Goal: Task Accomplishment & Management: Manage account settings

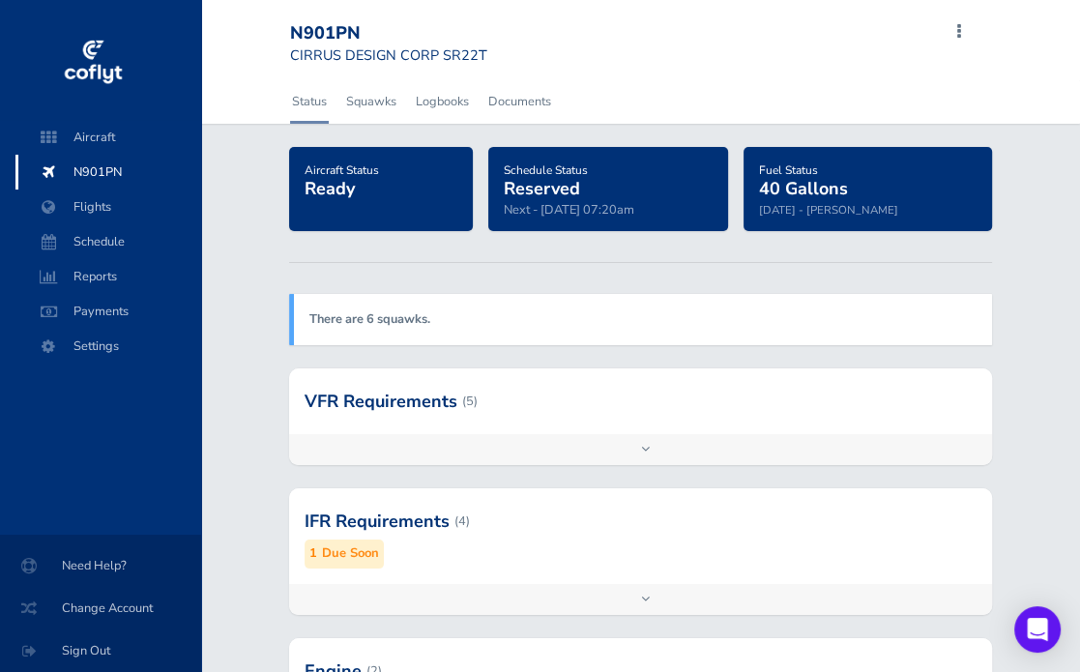
click at [332, 550] on small "Due Soon" at bounding box center [350, 554] width 57 height 20
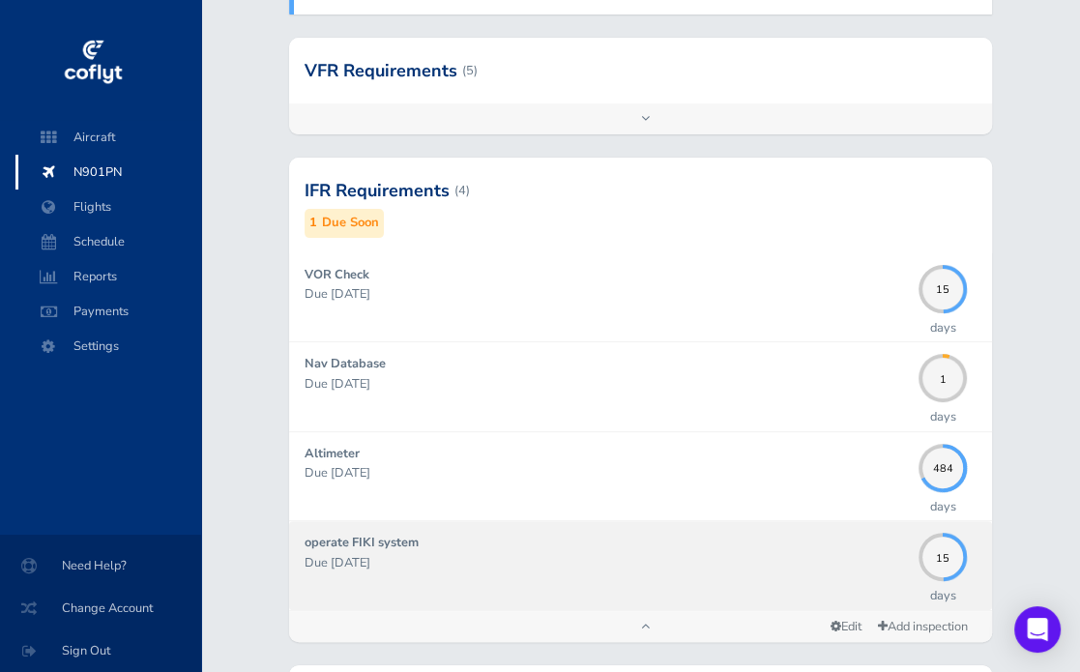
scroll to position [362, 0]
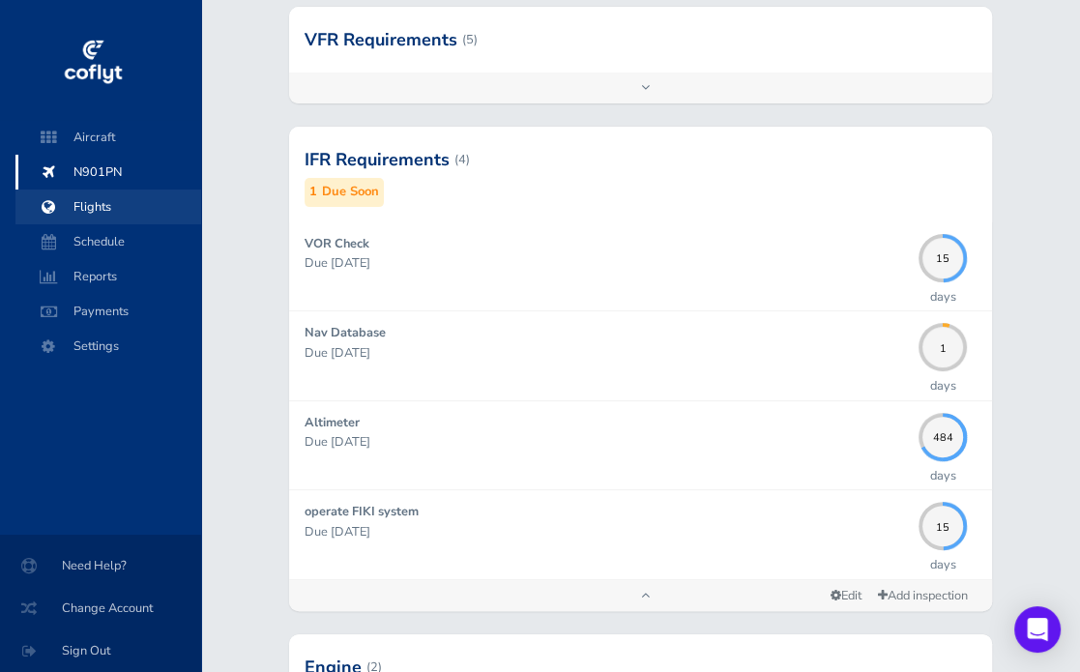
click at [99, 209] on span "Flights" at bounding box center [108, 207] width 147 height 35
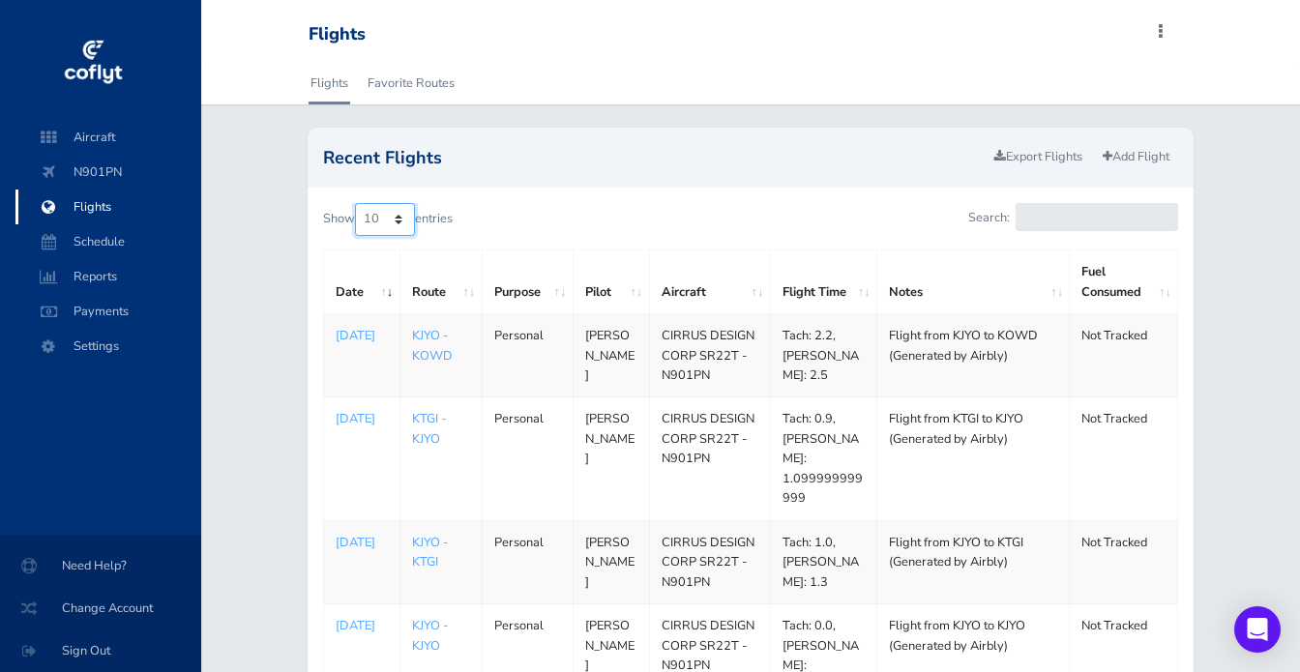
click at [386, 223] on select "10 25 50 100" at bounding box center [385, 219] width 60 height 33
select select "25"
click at [357, 203] on select "10 25 50 100" at bounding box center [385, 219] width 60 height 33
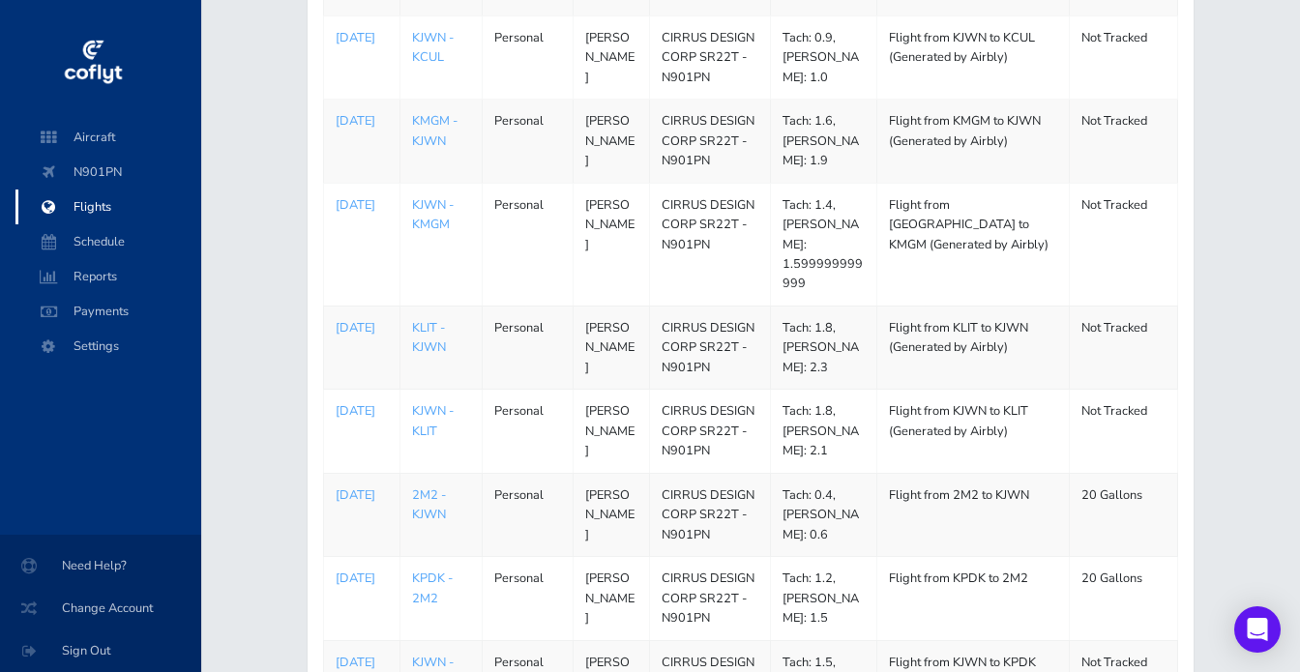
scroll to position [956, 0]
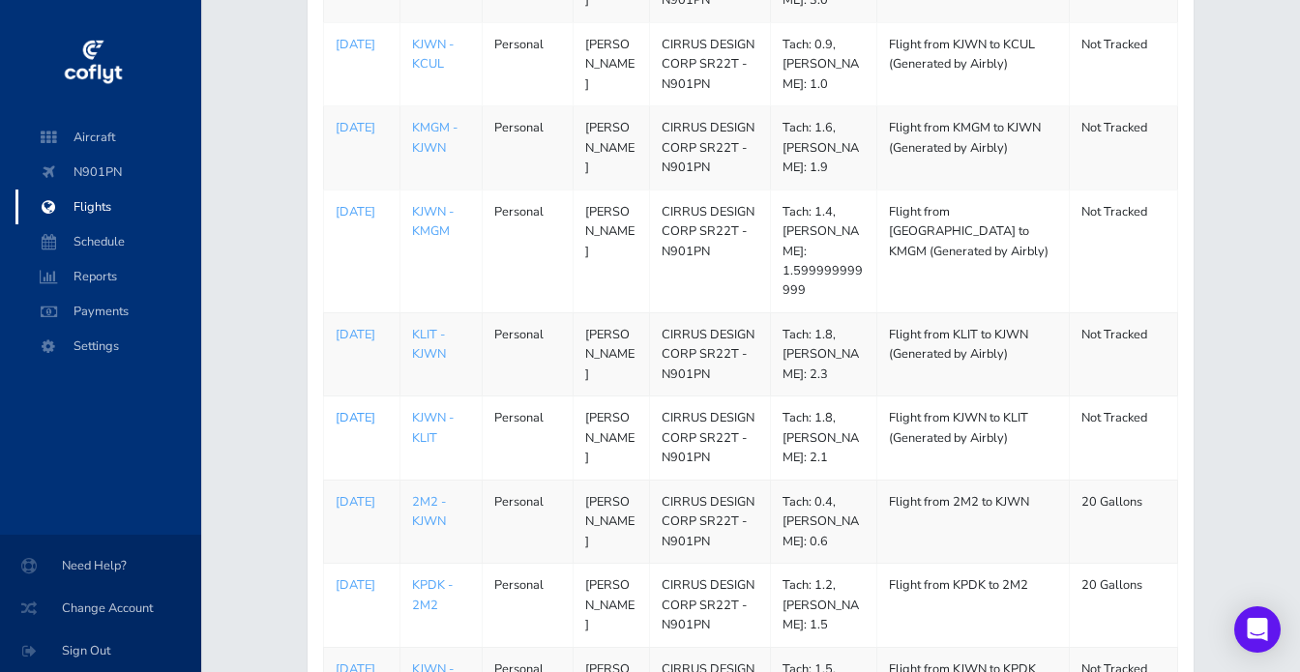
click at [344, 408] on p "[DATE]" at bounding box center [362, 417] width 52 height 19
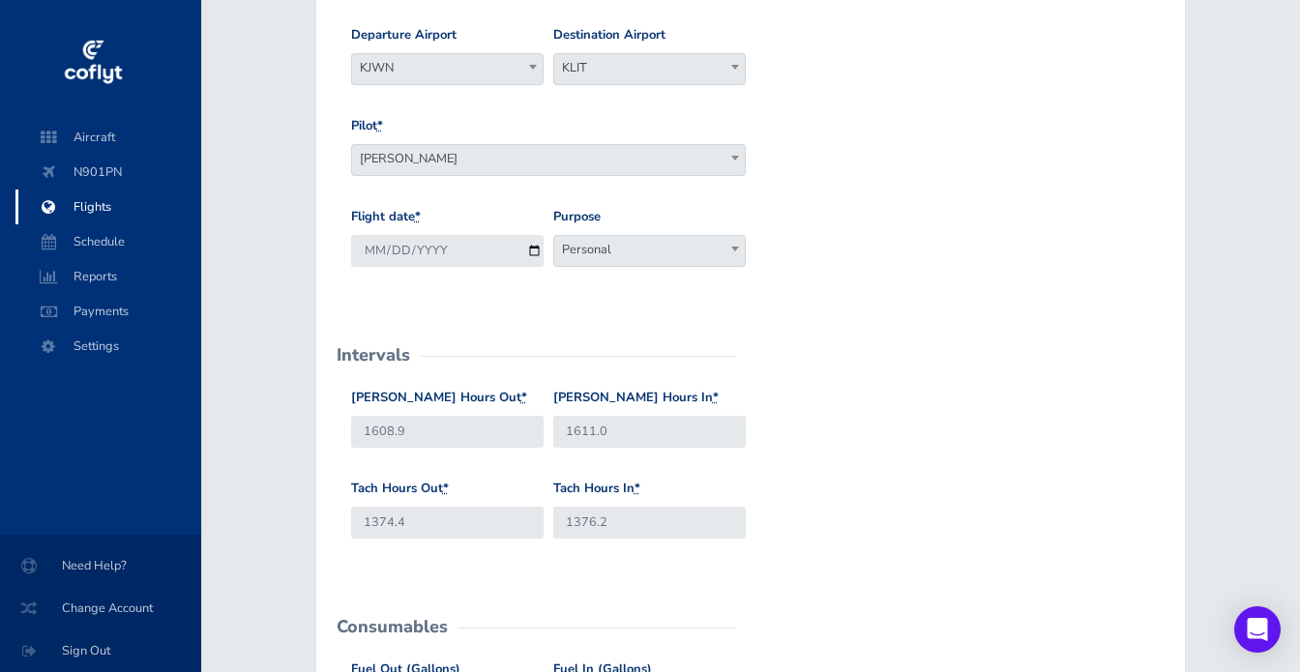
scroll to position [252, 0]
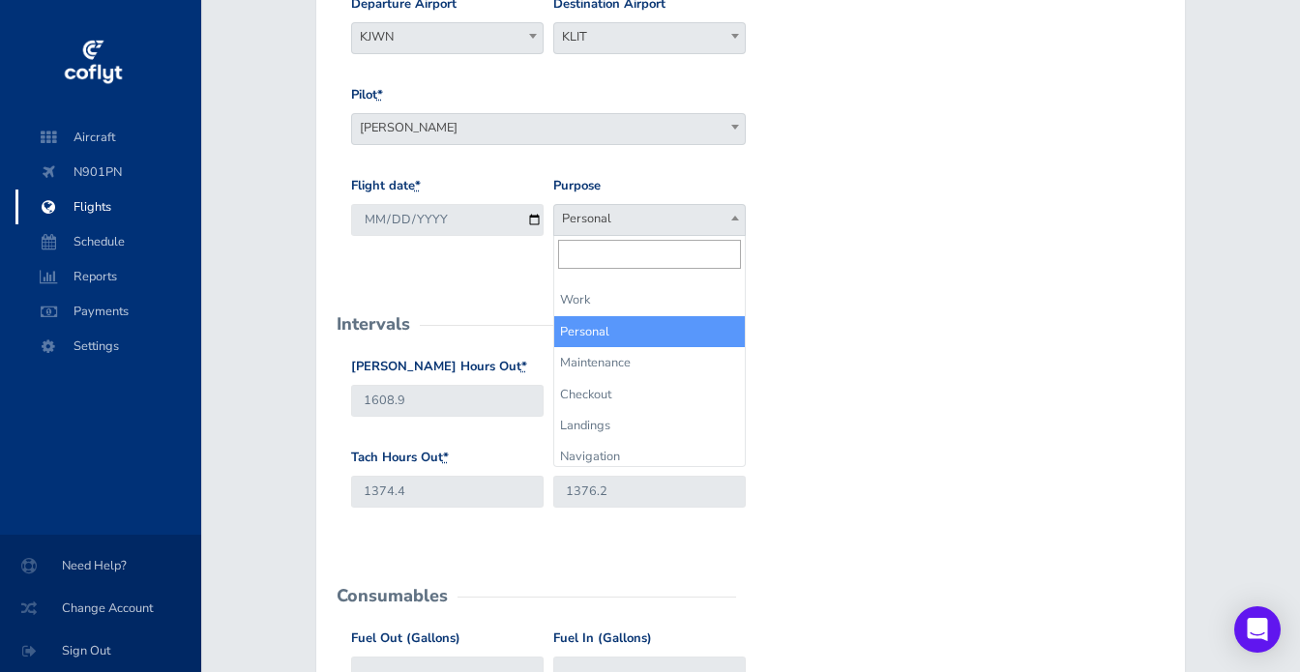
click at [710, 220] on span "Personal" at bounding box center [649, 218] width 191 height 27
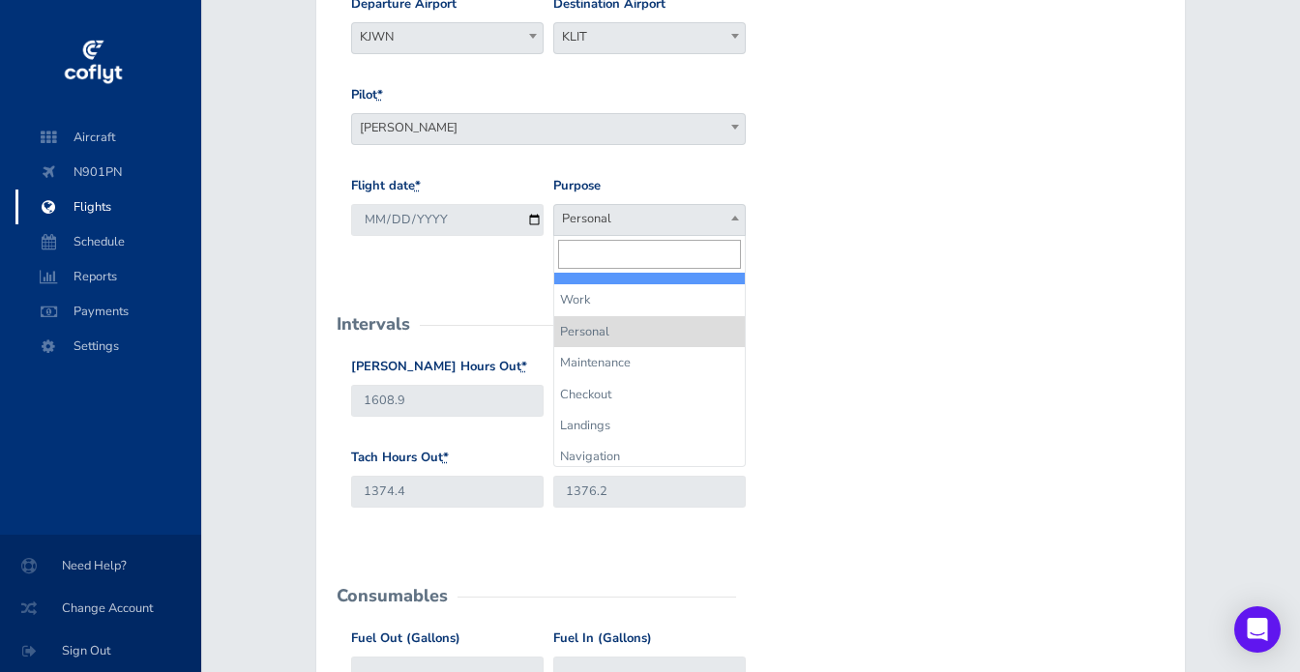
click at [727, 224] on span at bounding box center [734, 217] width 19 height 25
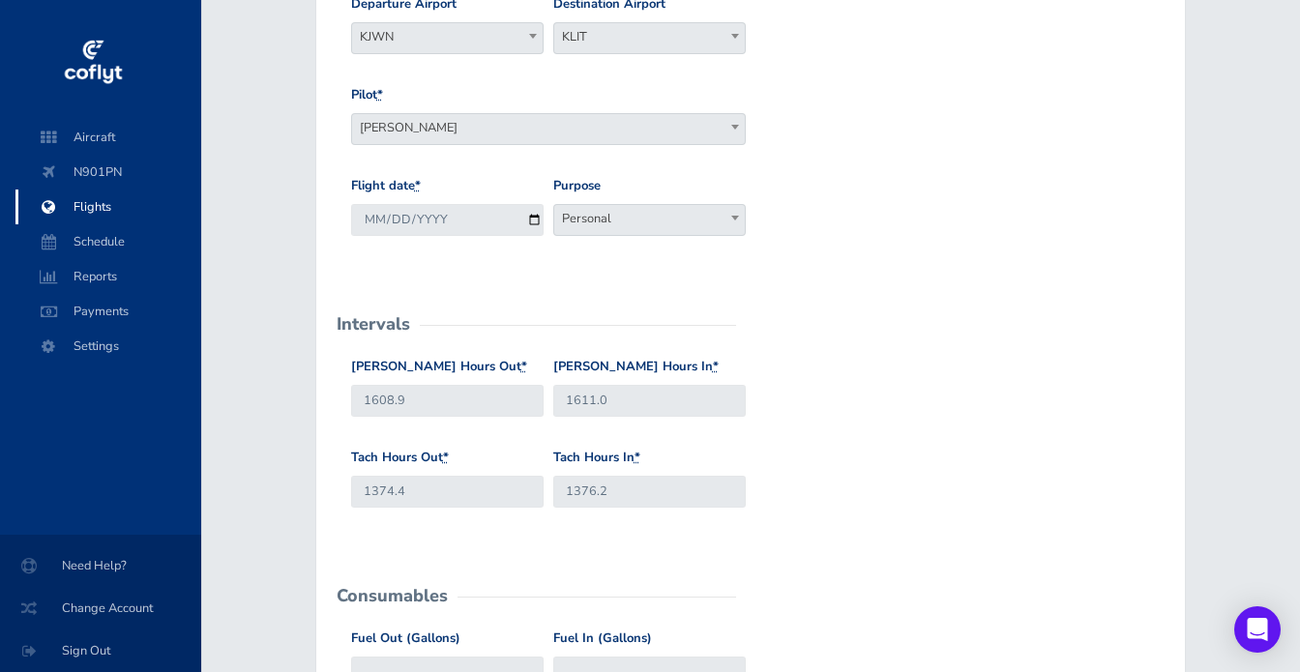
click at [728, 223] on span at bounding box center [734, 217] width 19 height 25
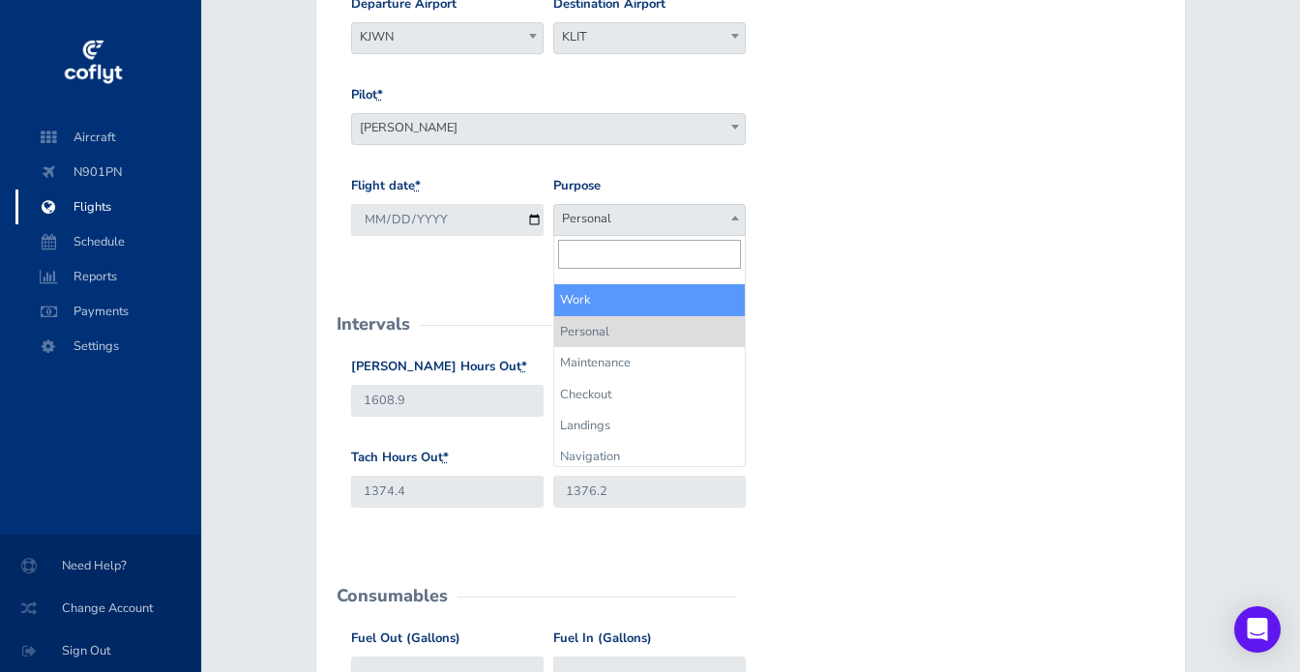
select select "Work"
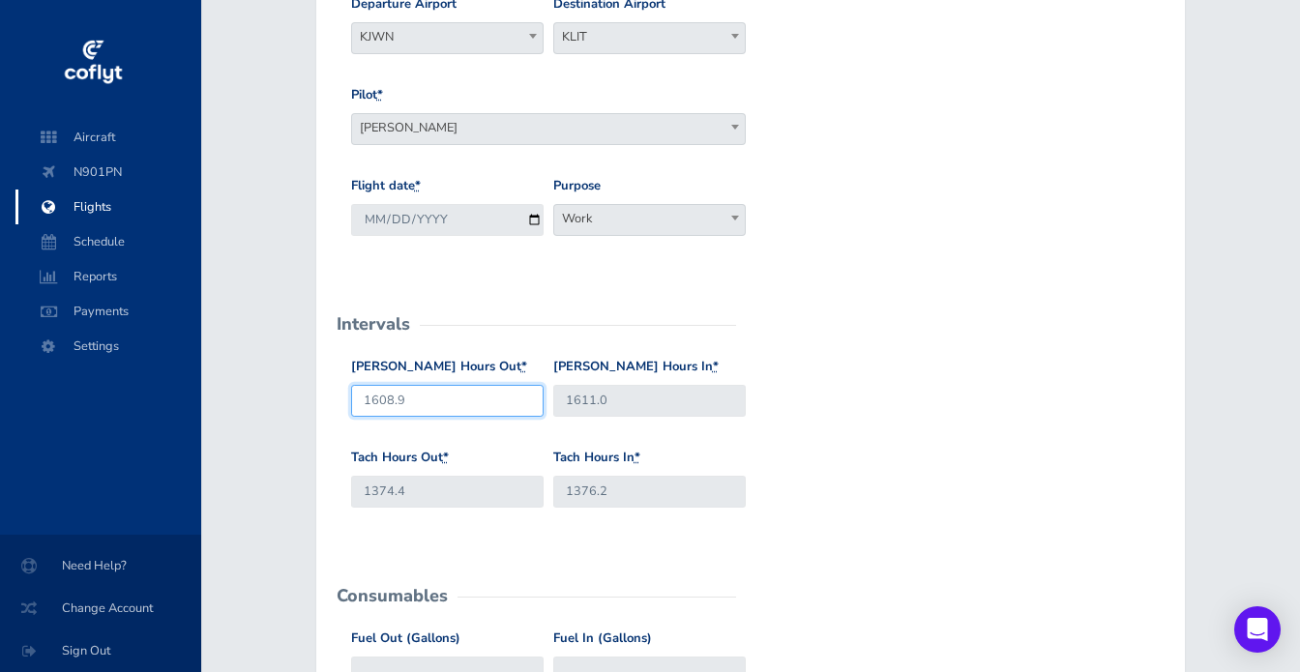
click at [416, 405] on input "1608.9" at bounding box center [447, 401] width 192 height 32
type input "1608.8"
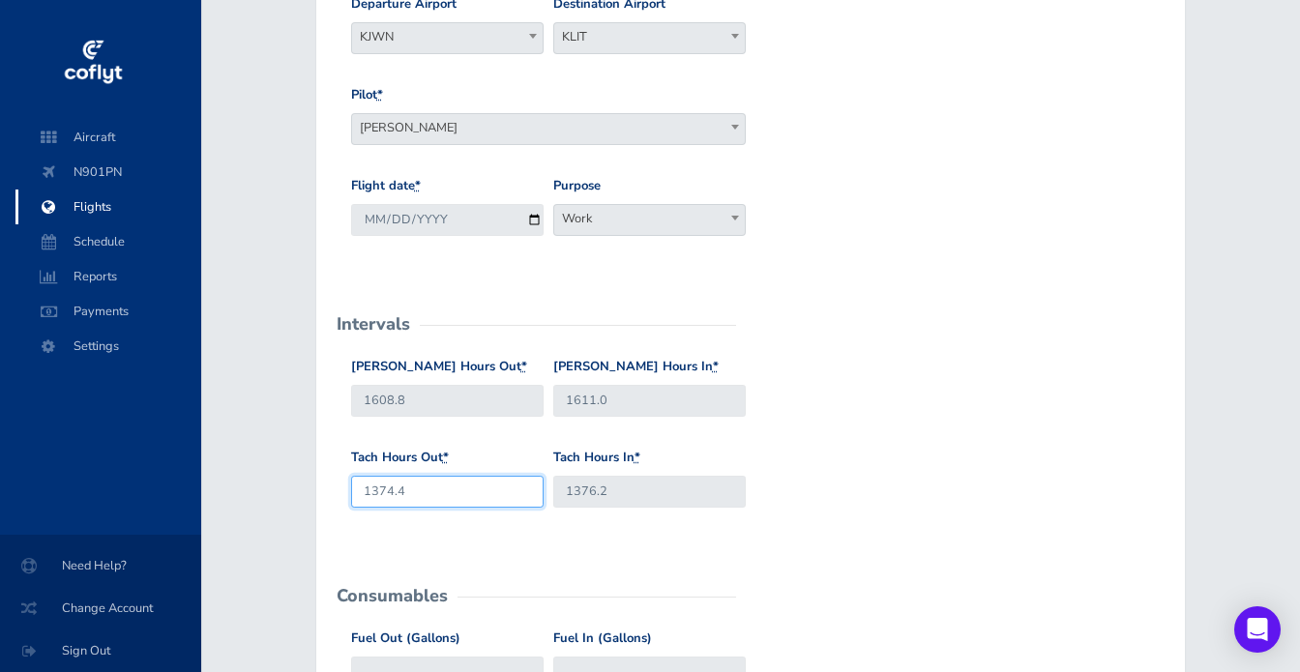
click at [438, 498] on input "1374.4" at bounding box center [447, 492] width 192 height 32
type input "1374.5"
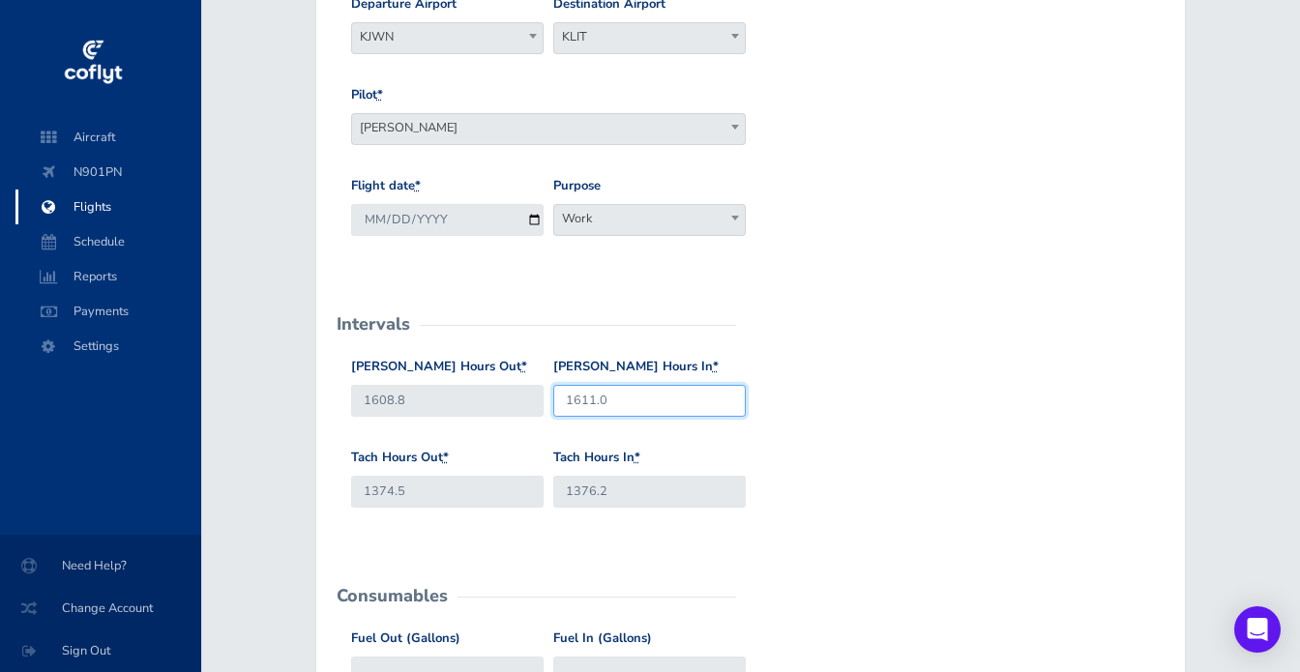
click at [620, 401] on input "1611.0" at bounding box center [649, 401] width 192 height 32
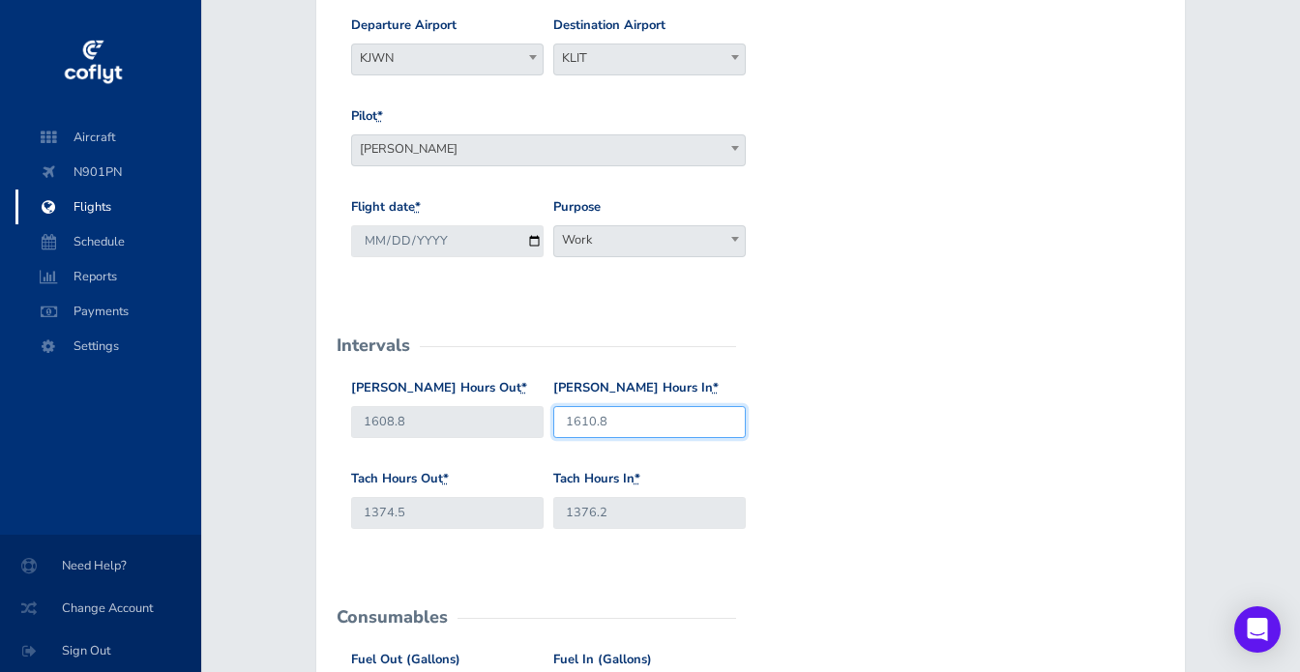
type input "1610.8"
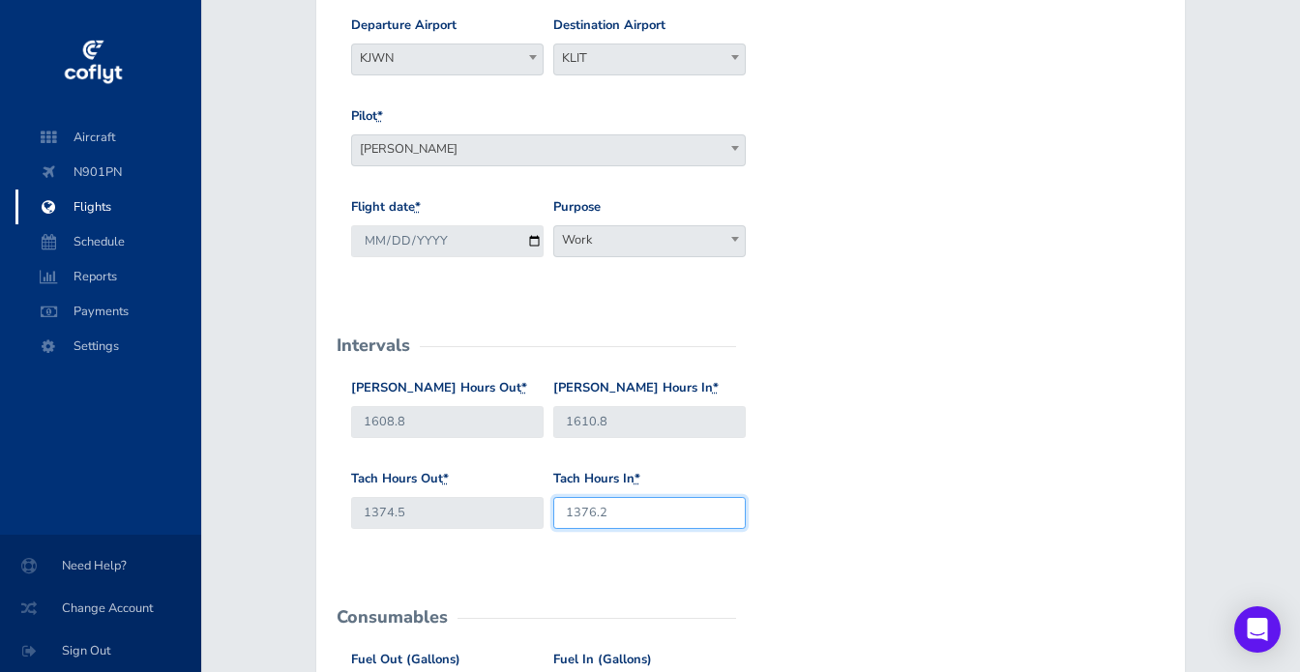
click at [623, 518] on input "1376.2" at bounding box center [649, 513] width 192 height 32
type input "1376.3"
click at [841, 413] on div "Hobbs Hours Out * 1608.8 Hobbs Hours In * 1610.8" at bounding box center [750, 423] width 809 height 91
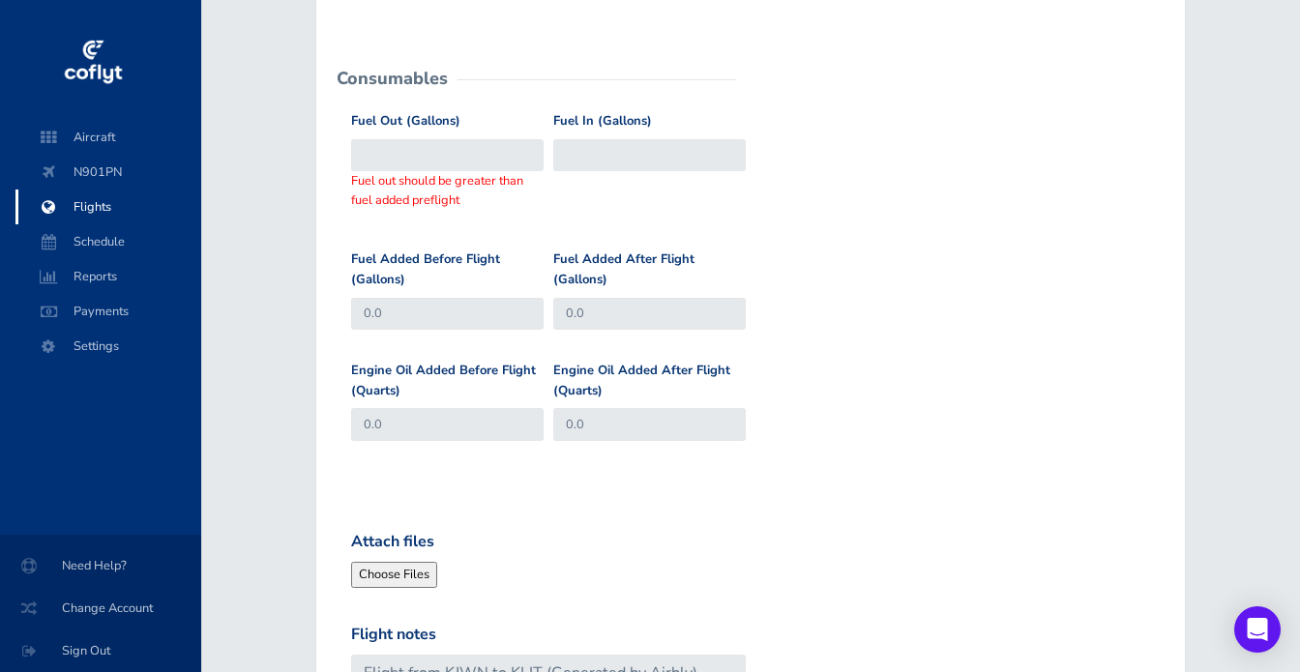
scroll to position [784, 0]
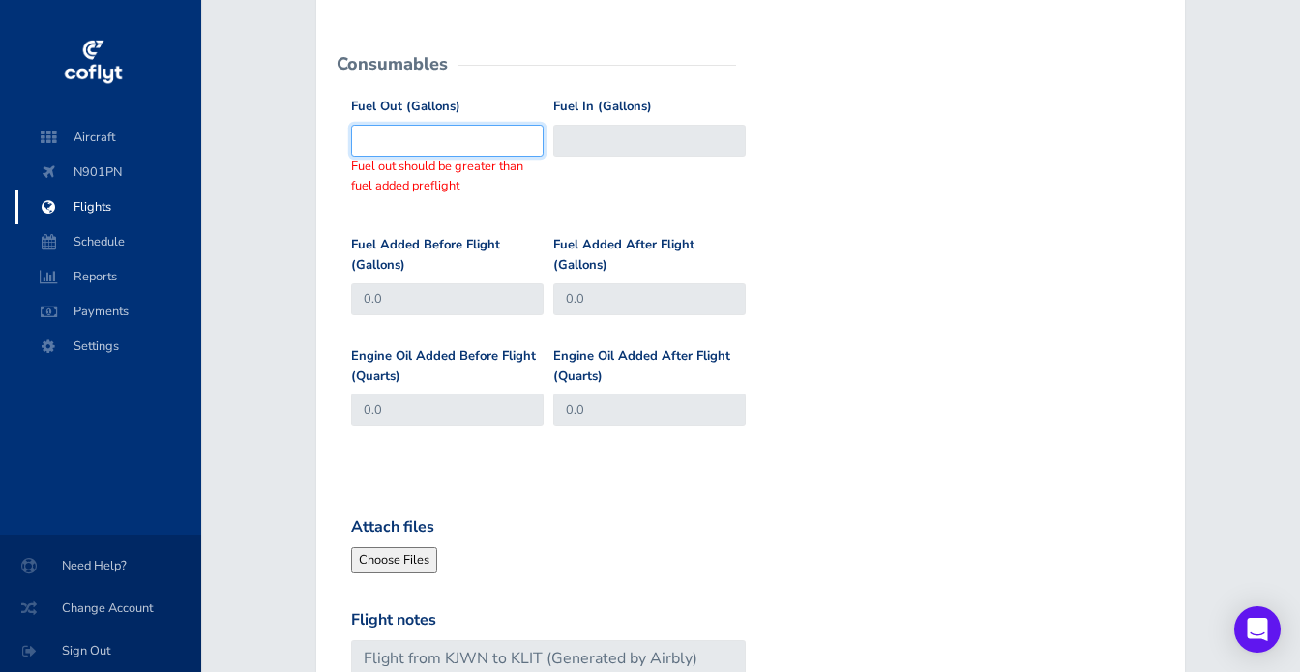
click at [415, 141] on input "Fuel Out (Gallons)" at bounding box center [447, 141] width 192 height 32
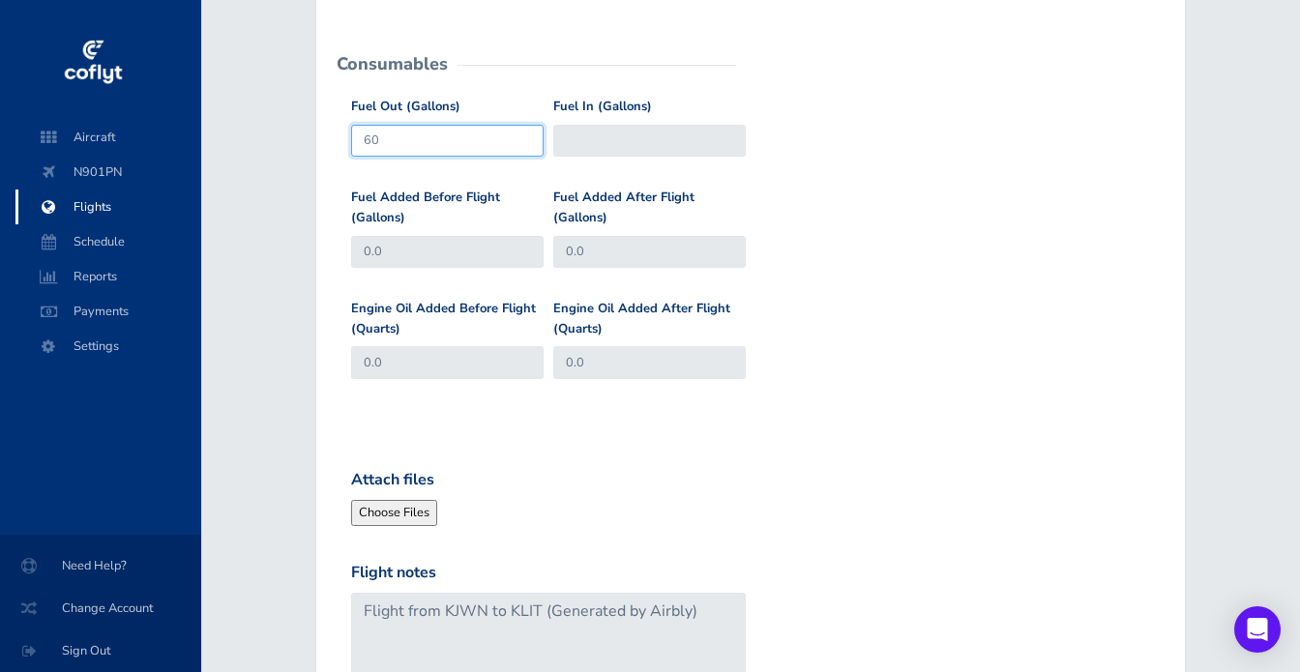
type input "60"
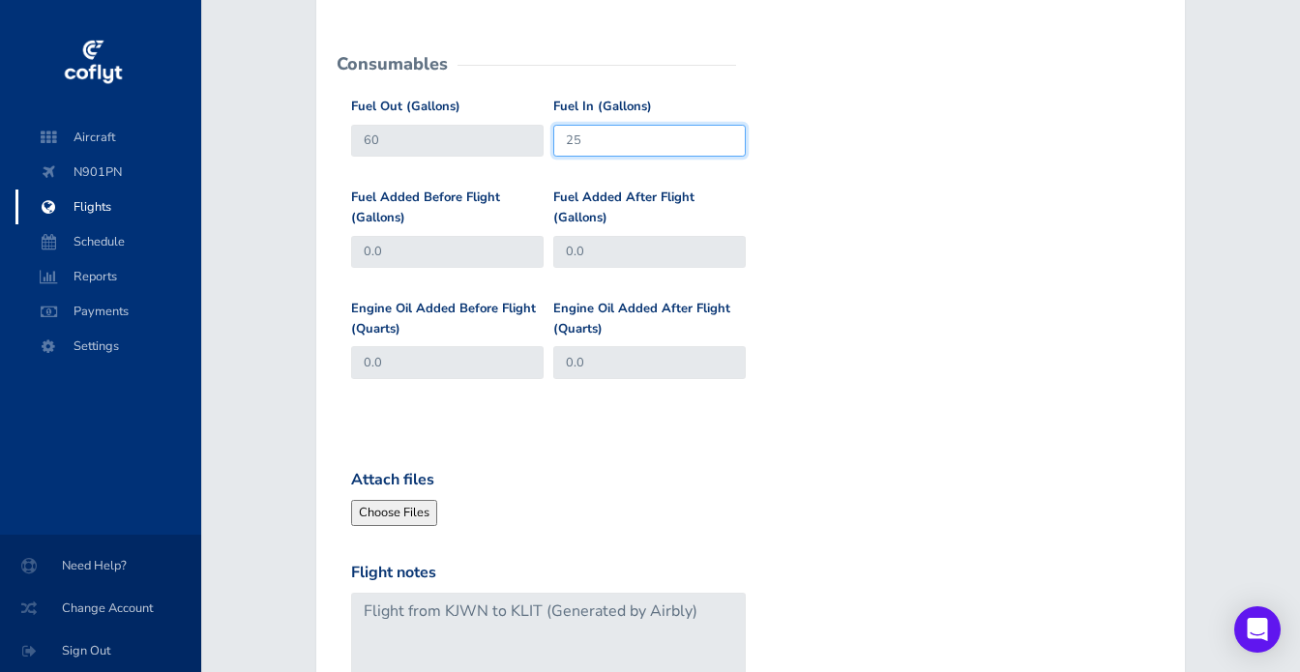
type input "25"
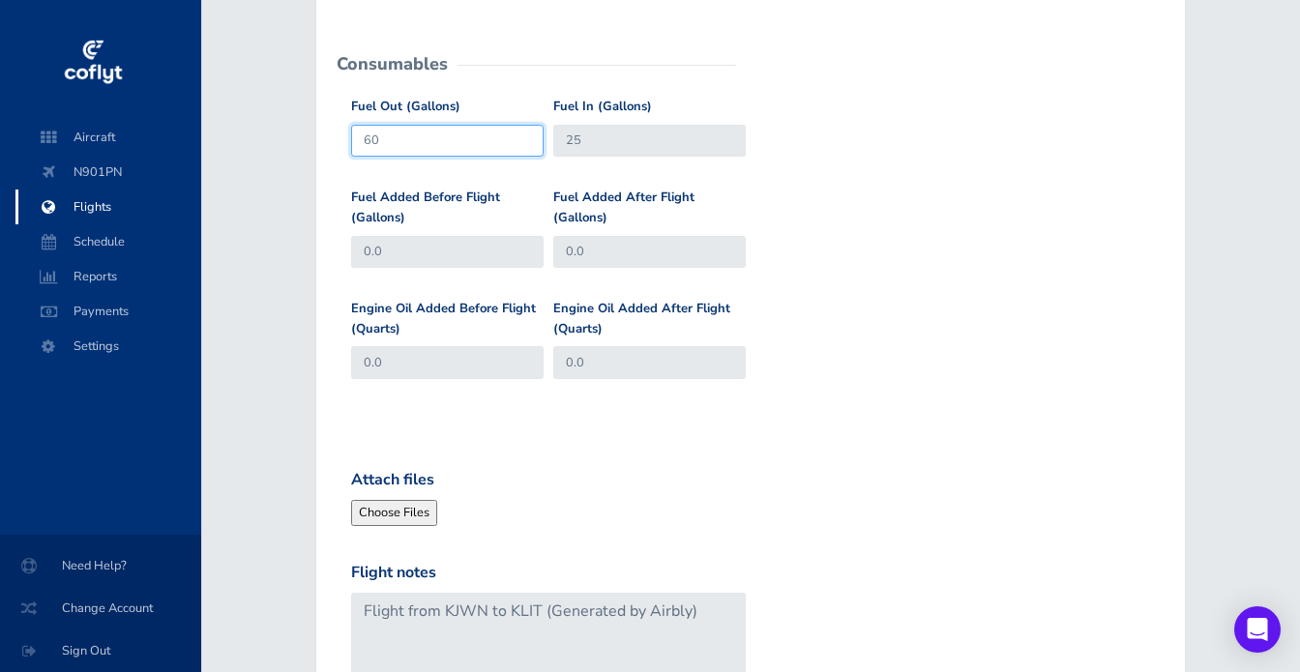
click at [414, 138] on input "60" at bounding box center [447, 141] width 192 height 32
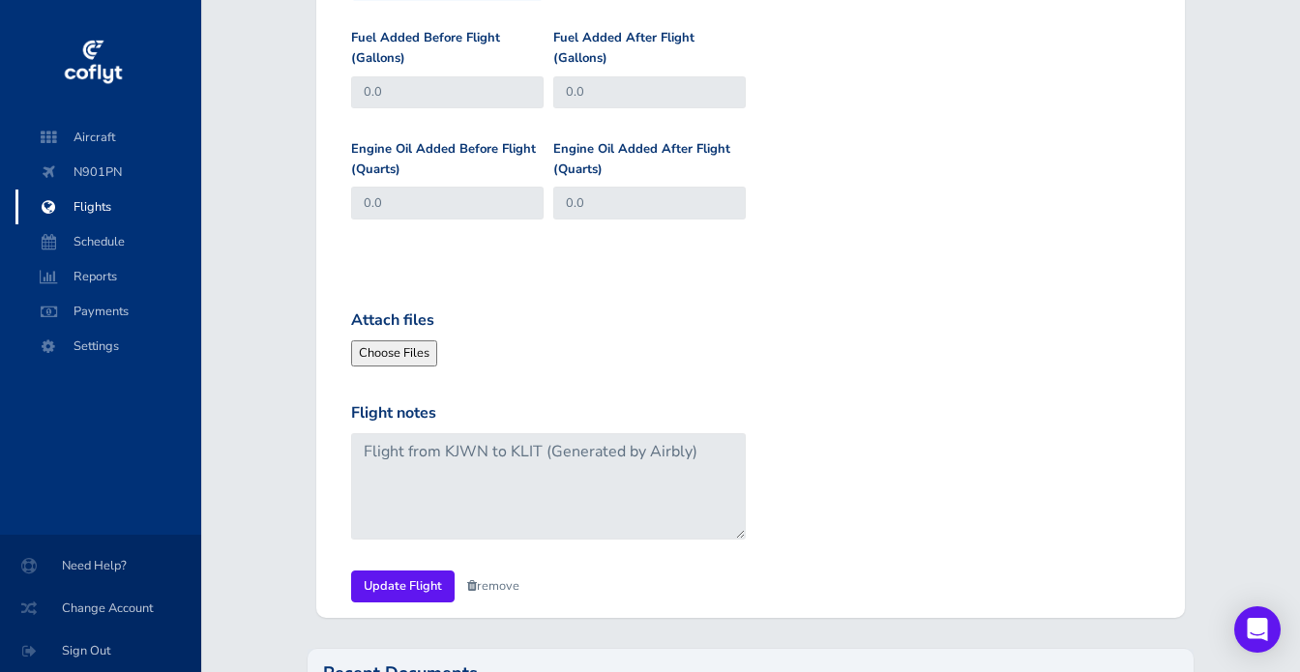
scroll to position [970, 0]
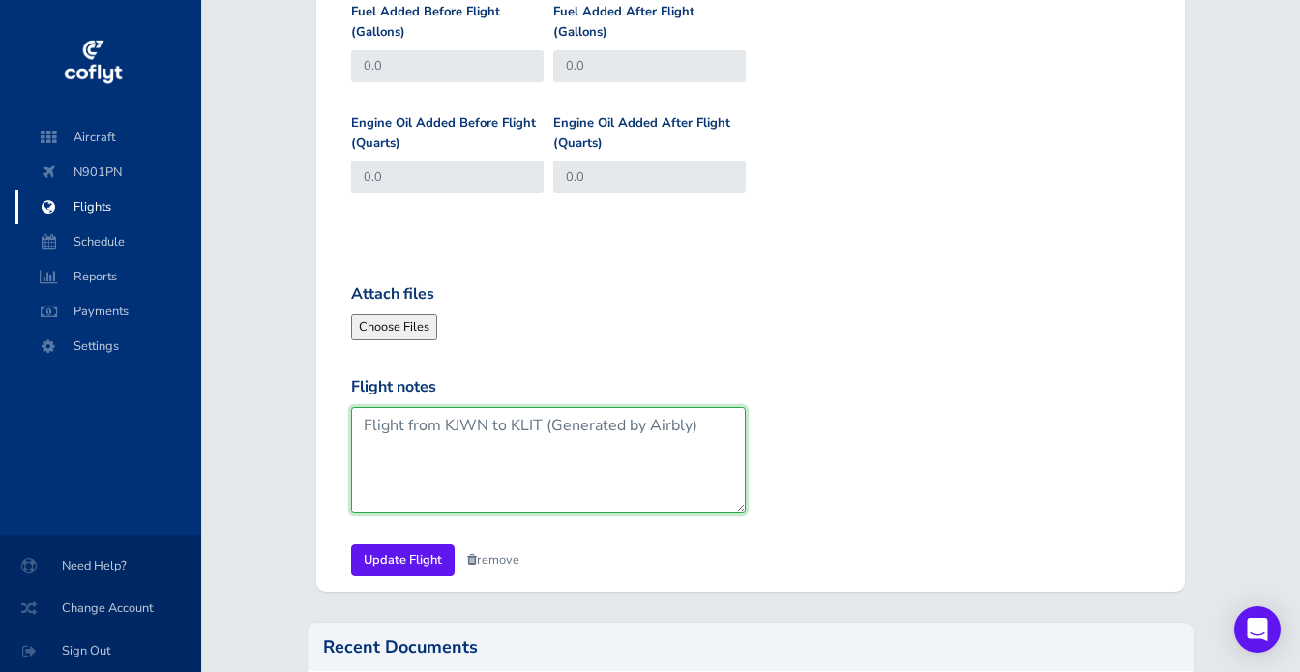
drag, startPoint x: 704, startPoint y: 425, endPoint x: 541, endPoint y: 423, distance: 163.5
click at [541, 423] on textarea "Flight from KJWN to KLIT (Generated by Airbly)" at bounding box center [548, 460] width 395 height 106
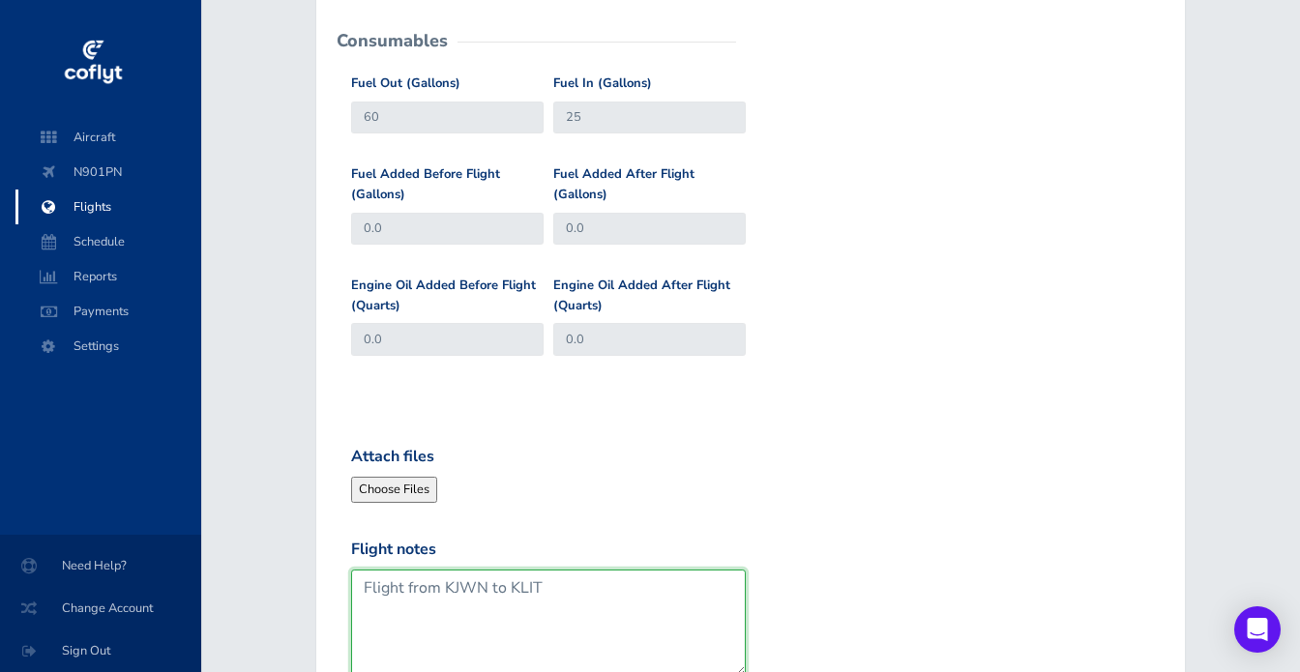
scroll to position [955, 0]
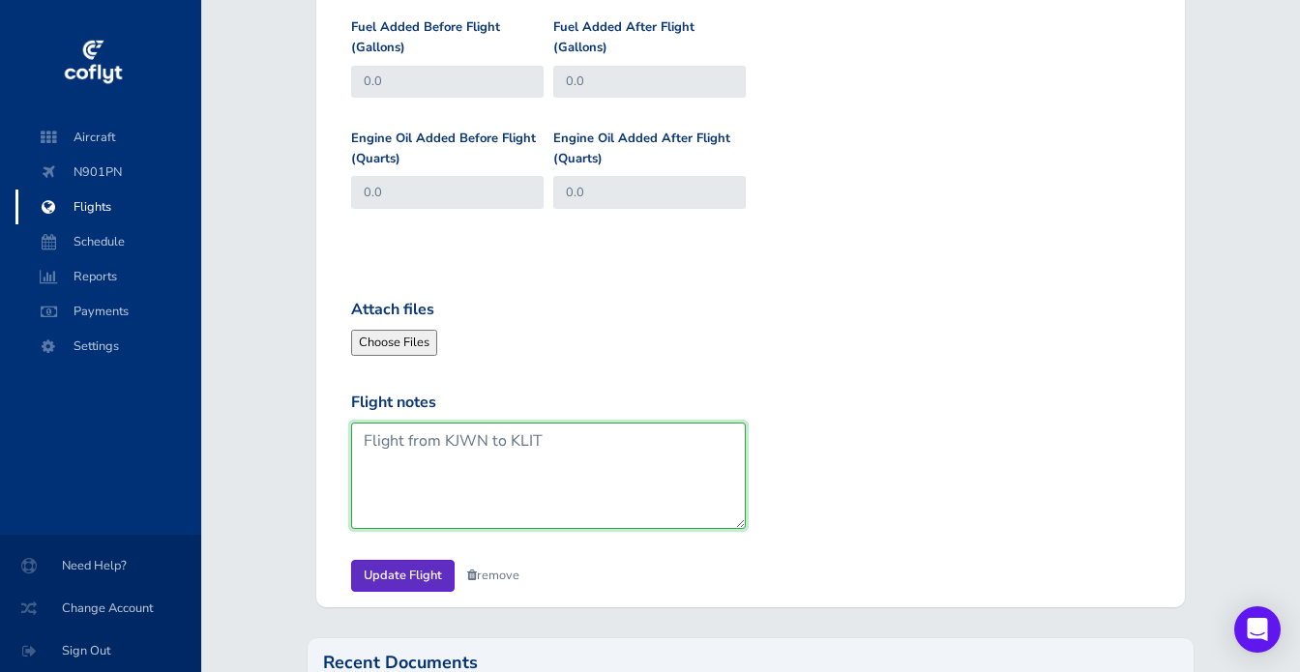
type textarea "Flight from KJWN to KLIT"
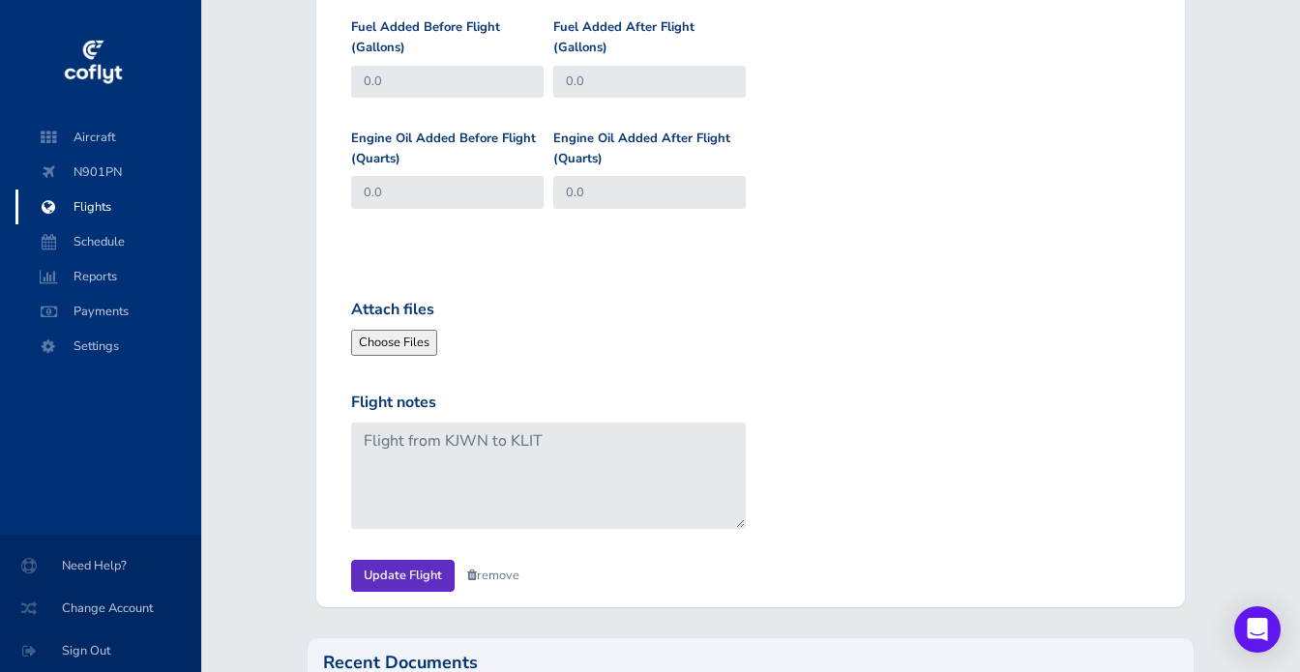
click at [418, 569] on input "Update Flight" at bounding box center [402, 576] width 103 height 32
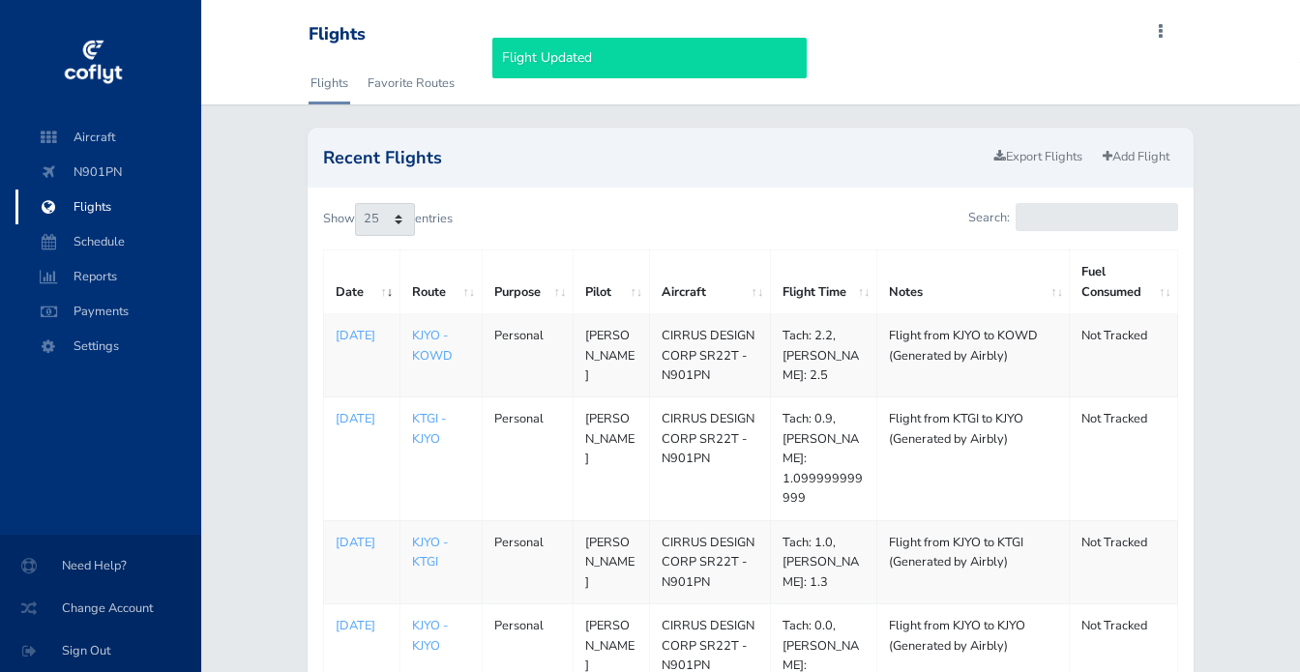
select select "25"
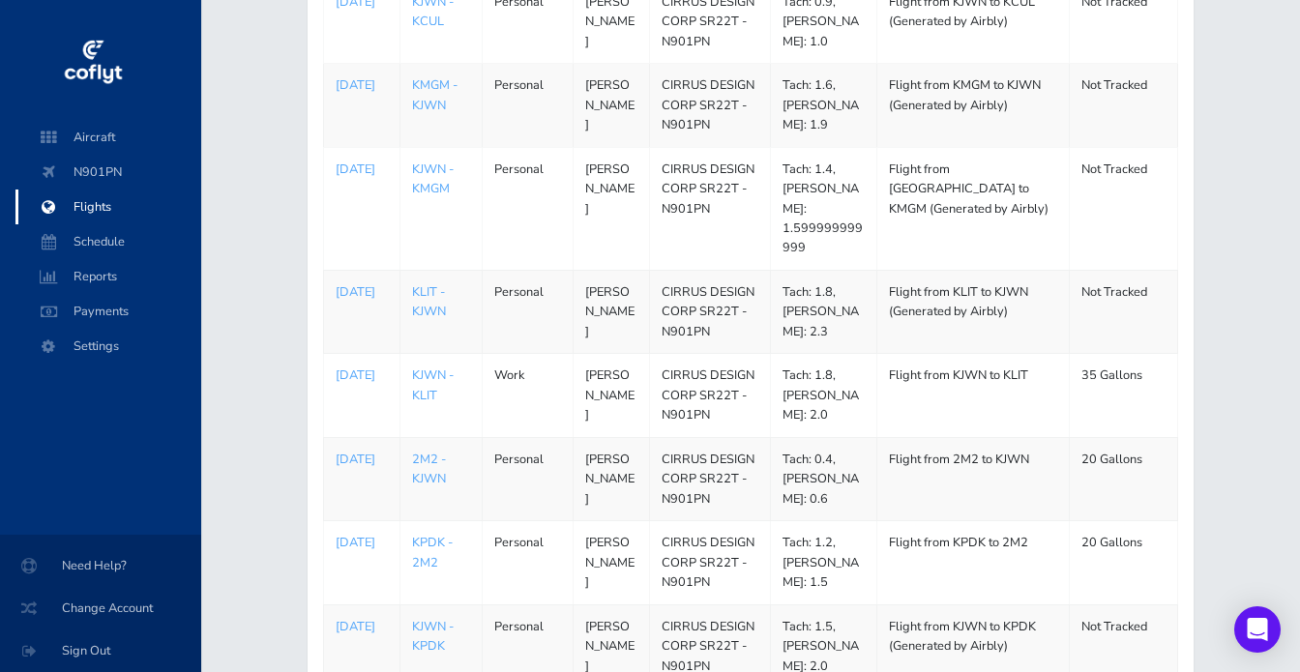
scroll to position [1083, 0]
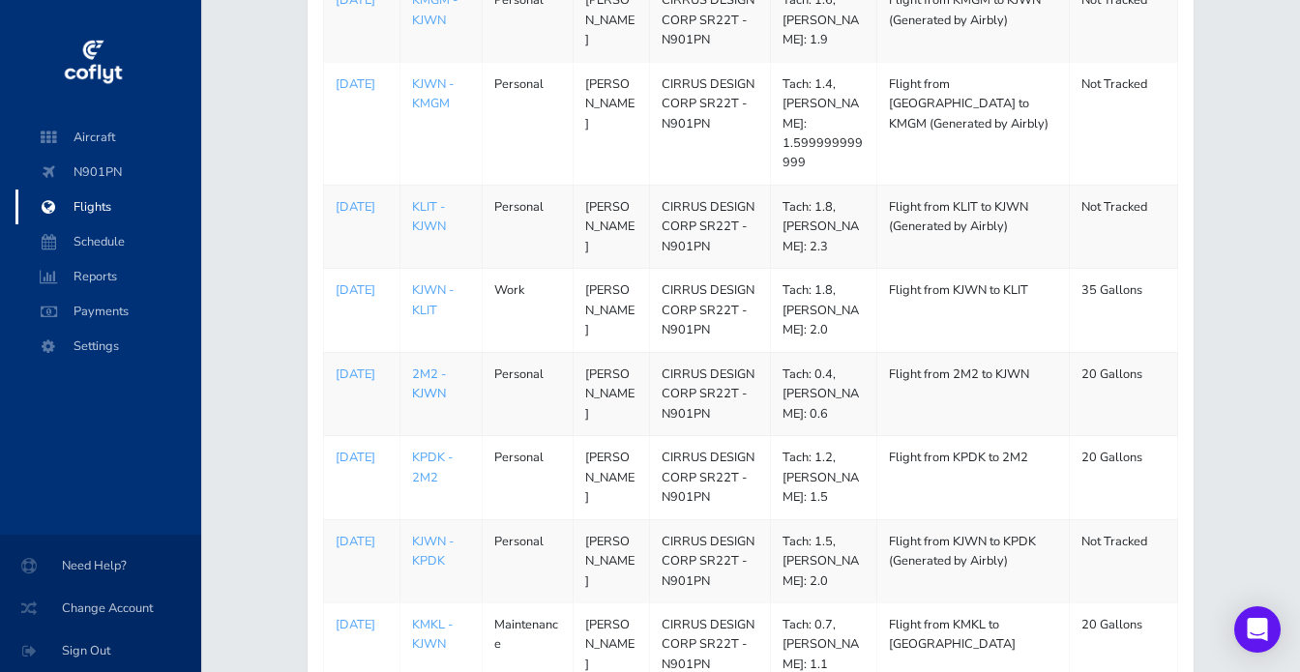
click at [417, 366] on link "2M2 - KJWN" at bounding box center [429, 384] width 34 height 37
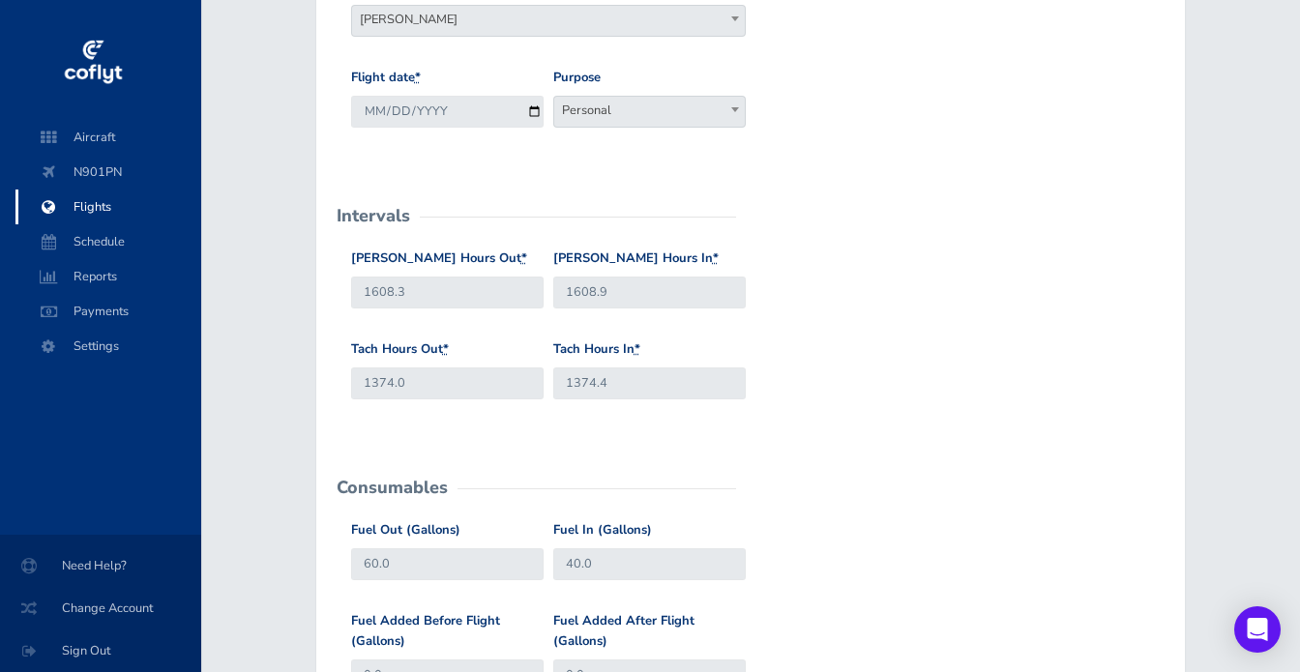
scroll to position [362, 0]
click at [633, 286] on input "1608.9" at bounding box center [649, 292] width 192 height 32
type input "1608.8"
click at [646, 379] on input "1374.4" at bounding box center [649, 383] width 192 height 32
type input "1374.5"
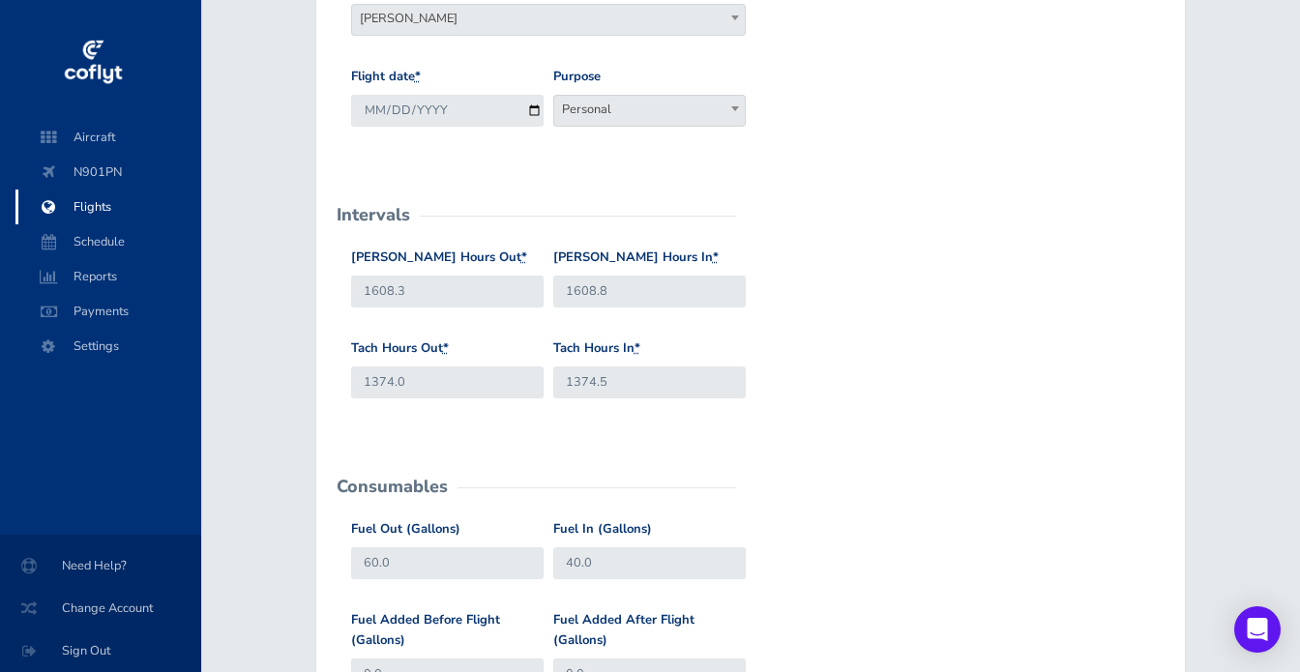
click at [796, 336] on div "Hobbs Hours Out * 1608.3 Hobbs Hours In * 1608.8" at bounding box center [750, 293] width 809 height 91
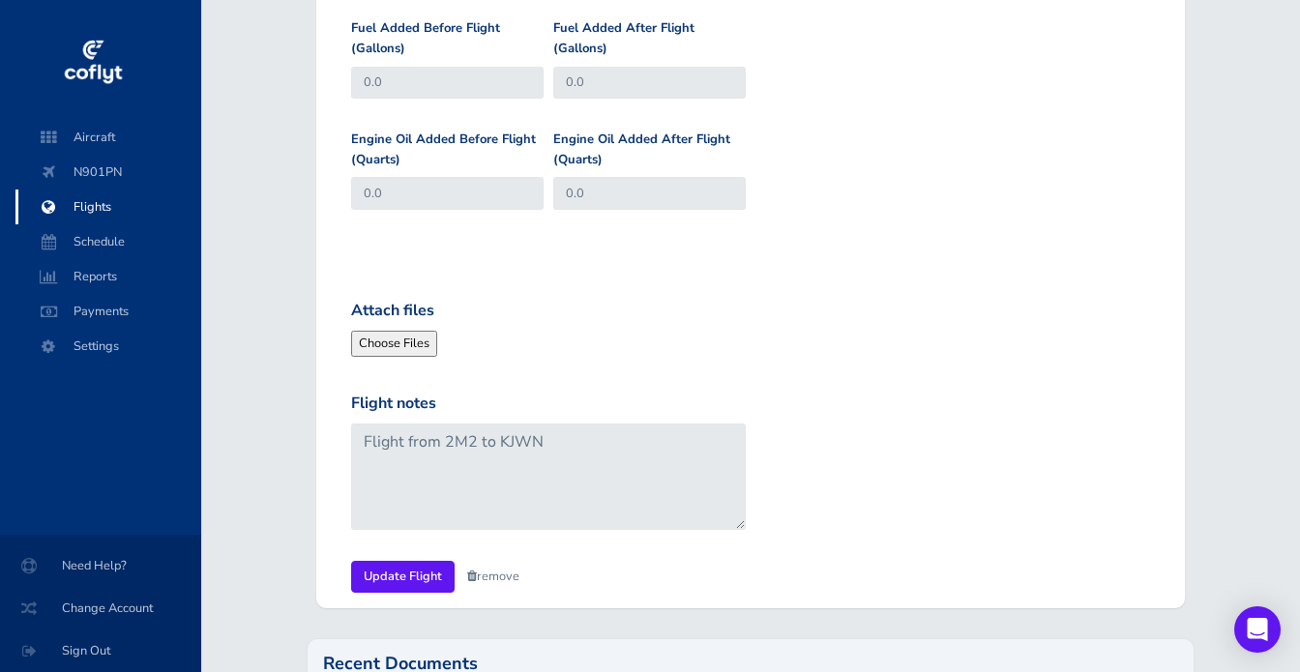
scroll to position [954, 0]
click at [395, 568] on input "Update Flight" at bounding box center [402, 577] width 103 height 32
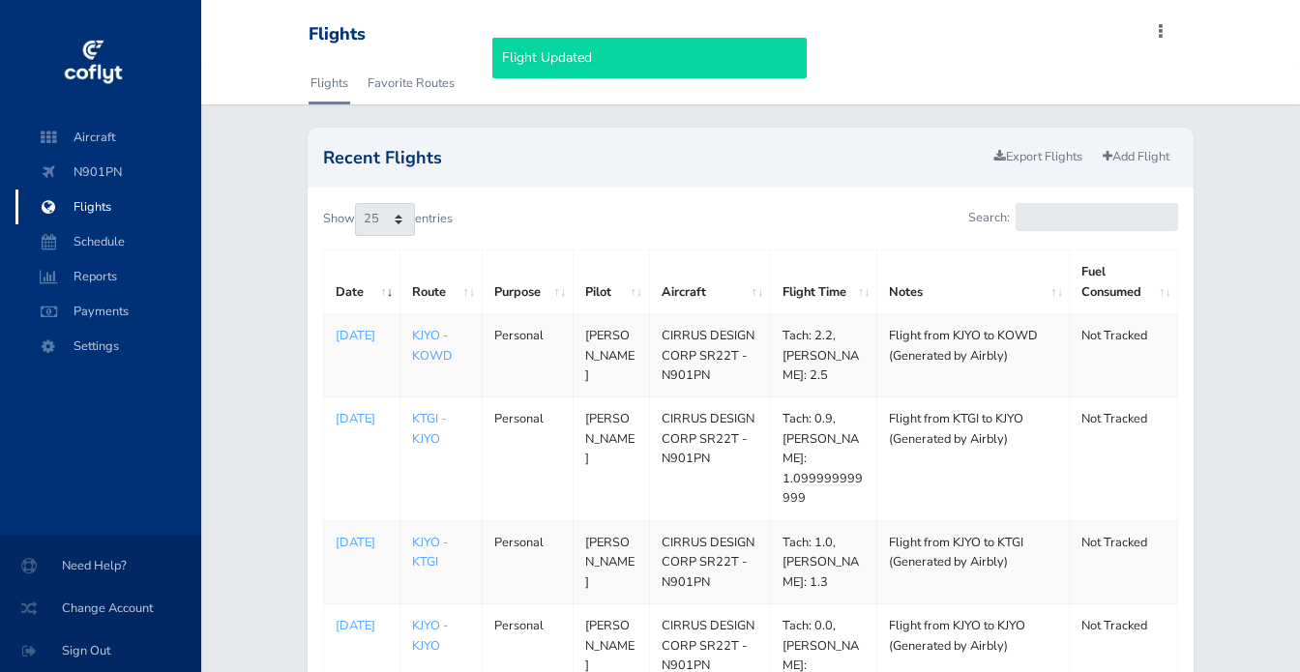
select select "25"
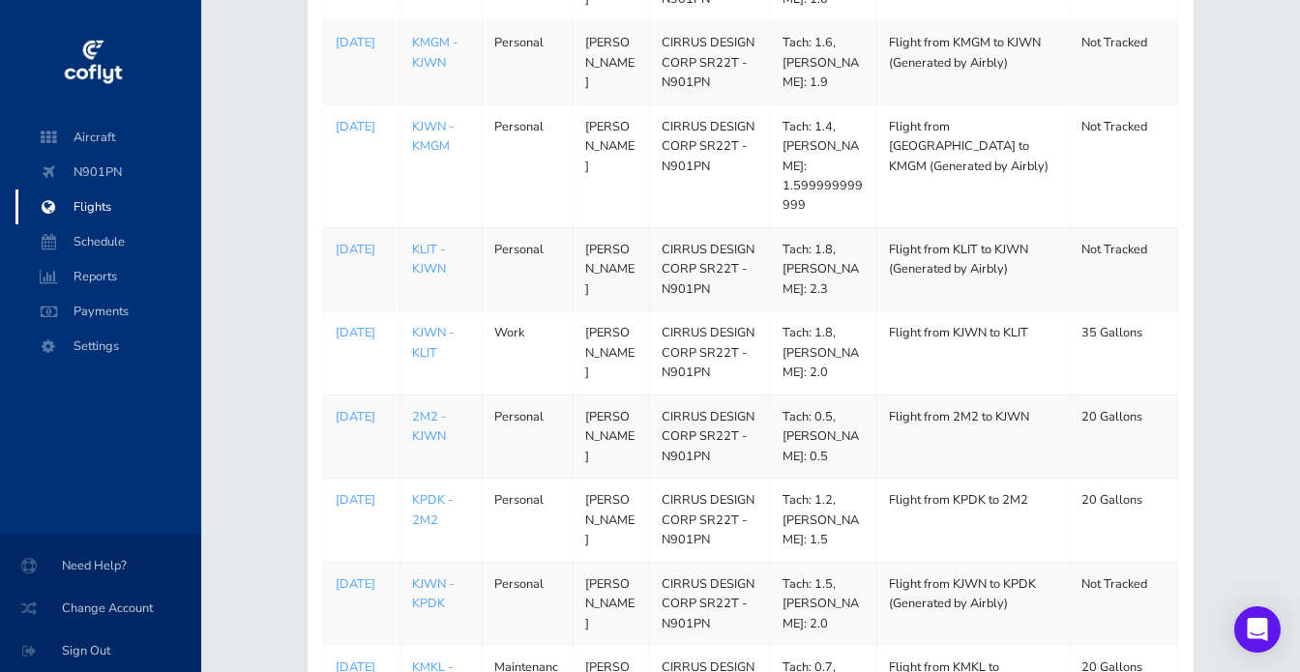
scroll to position [1037, 0]
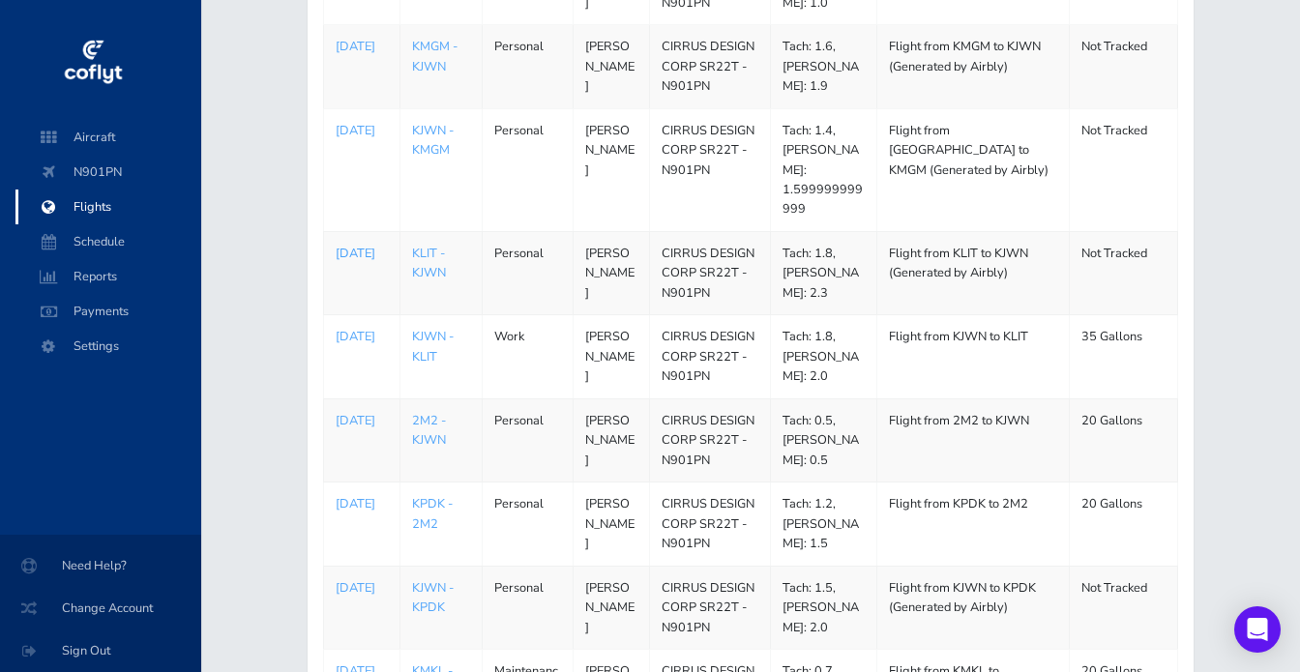
click at [361, 244] on p "[DATE]" at bounding box center [362, 253] width 52 height 19
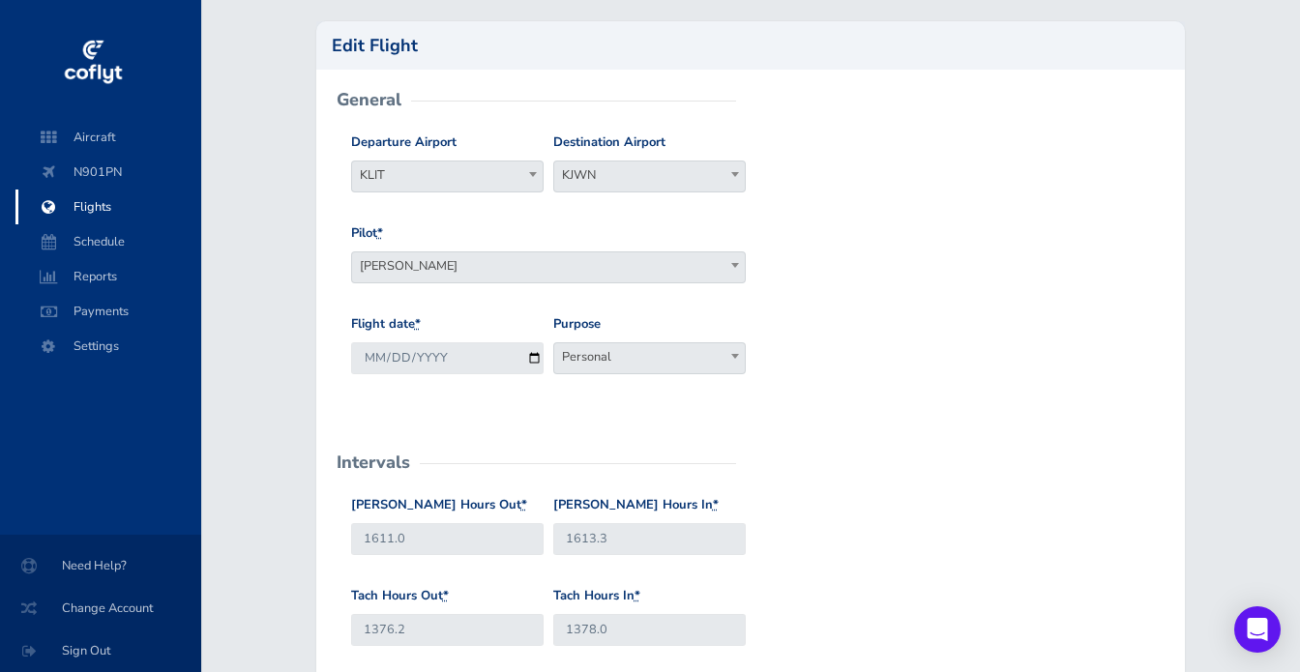
scroll to position [127, 0]
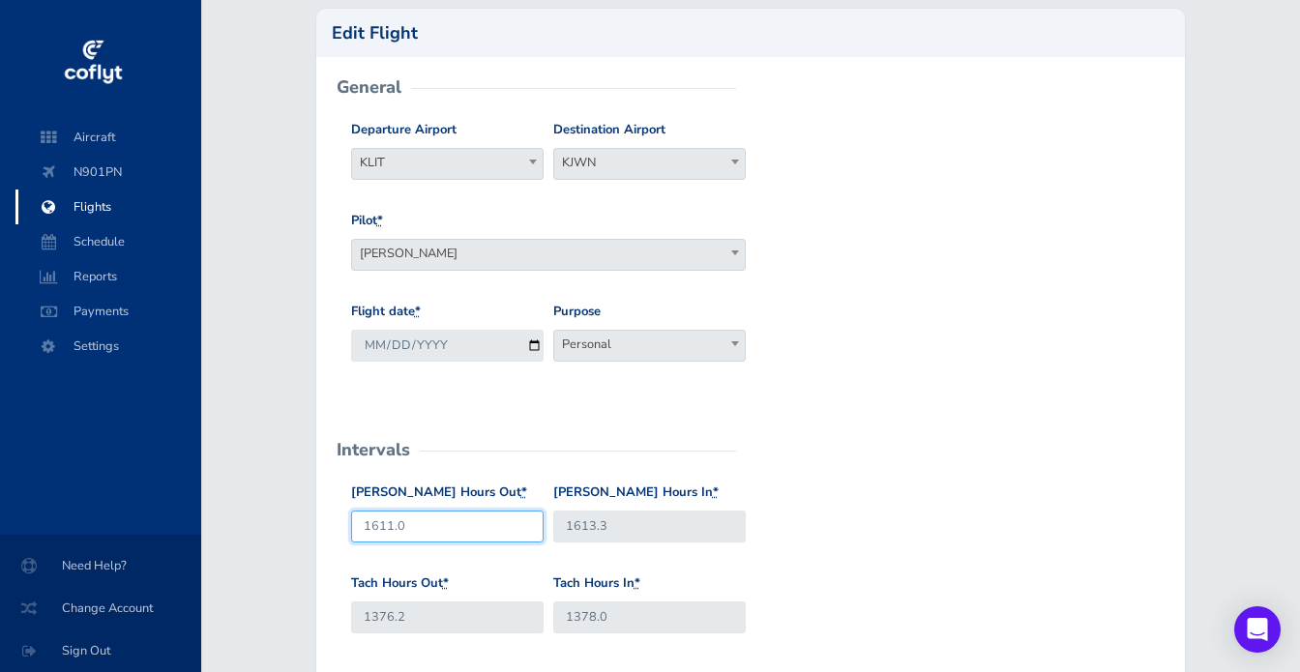
click at [419, 529] on input "1611.0" at bounding box center [447, 527] width 192 height 32
type input "1610.8"
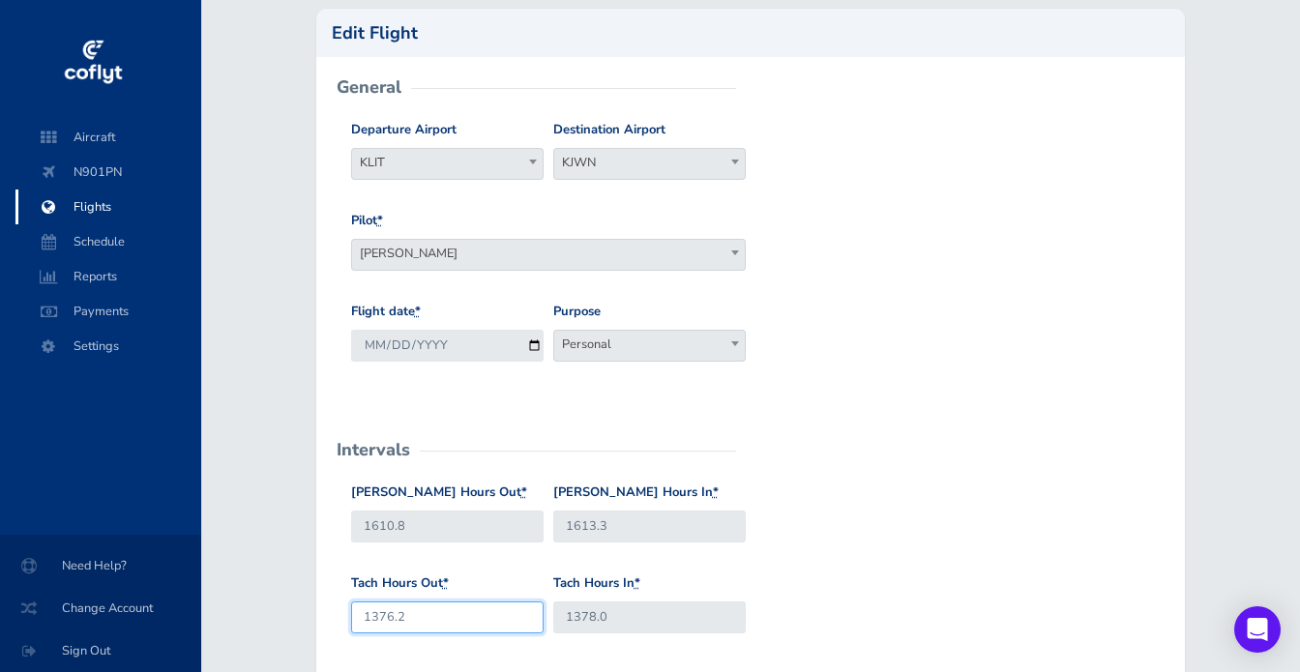
click at [431, 620] on input "1376.2" at bounding box center [447, 618] width 192 height 32
type input "1376.3"
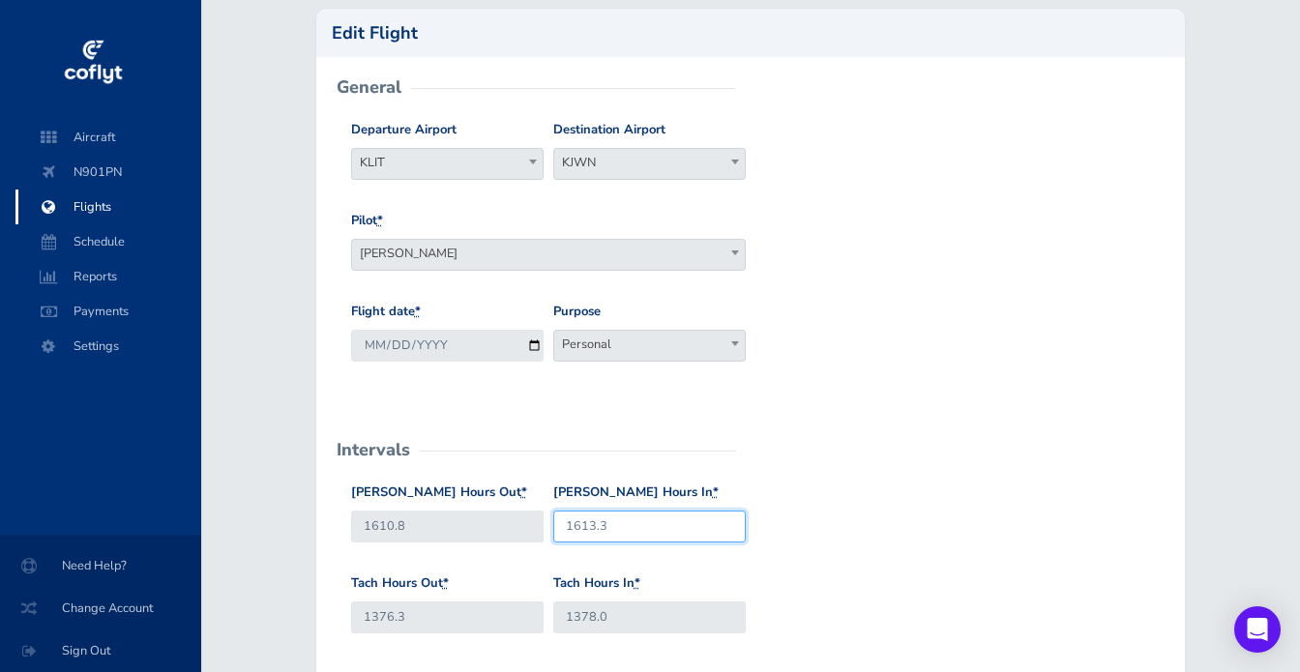
click at [633, 526] on input "1613.3" at bounding box center [649, 527] width 192 height 32
type input "1613.1"
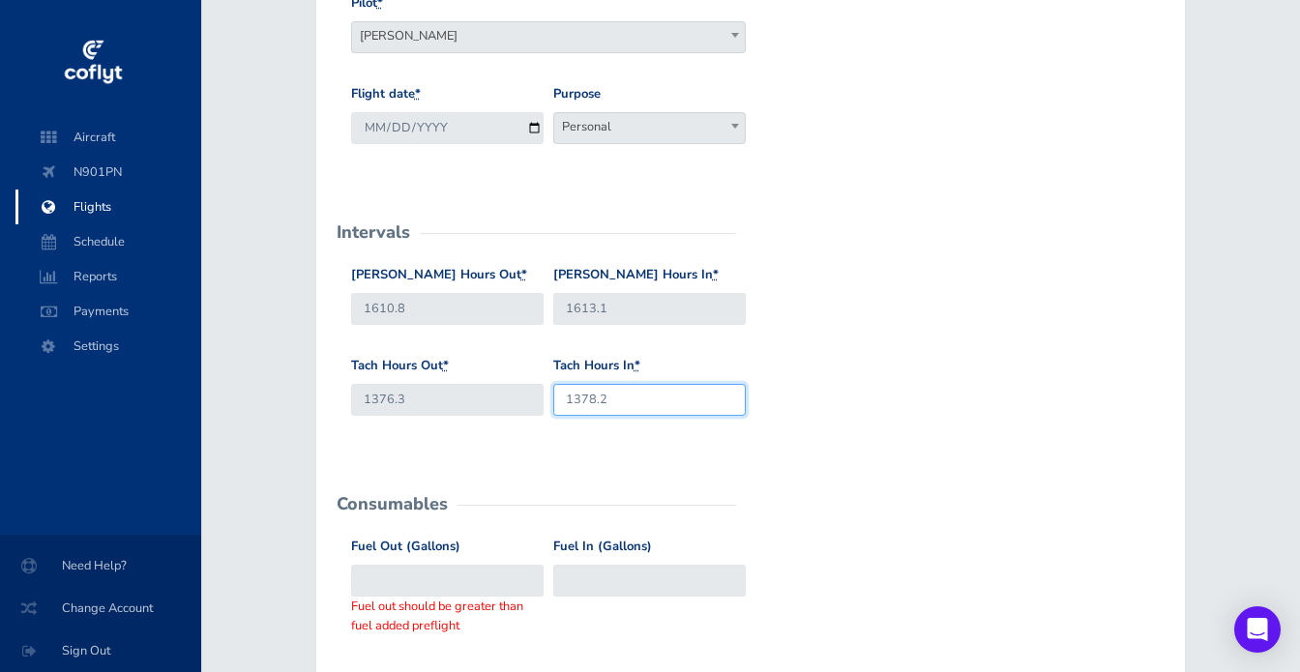
scroll to position [346, 0]
type input "1378.2"
click at [674, 128] on span "Personal" at bounding box center [649, 124] width 191 height 27
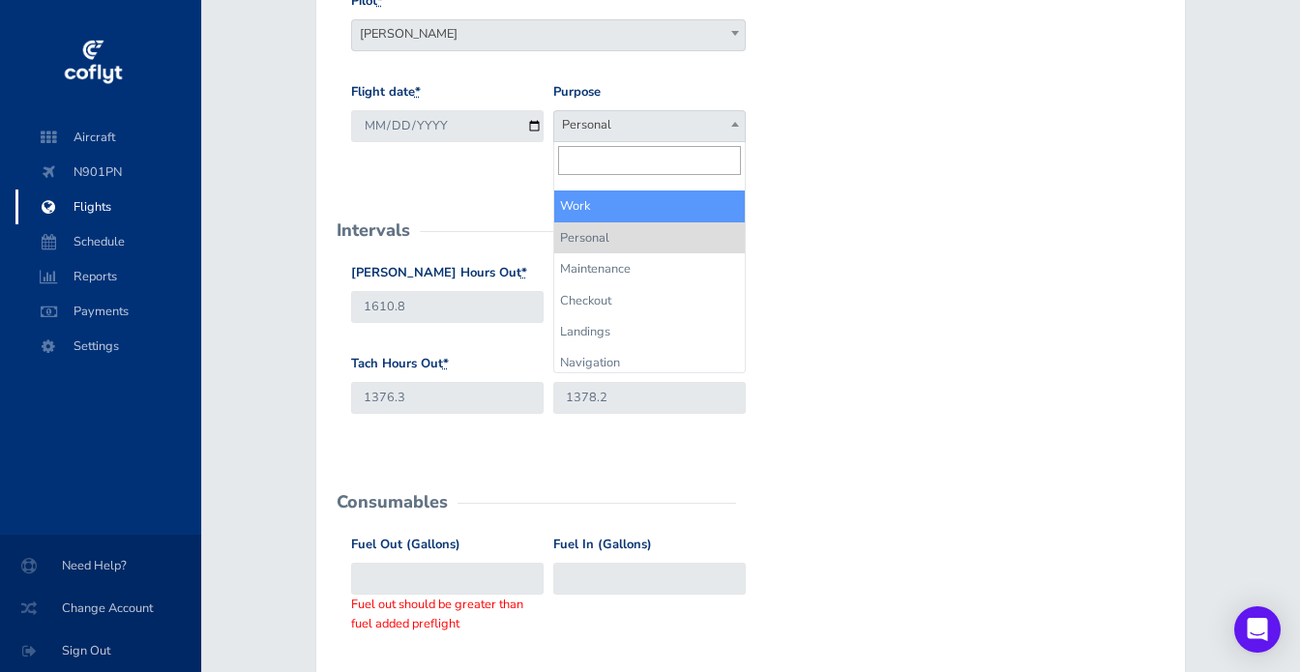
select select "Work"
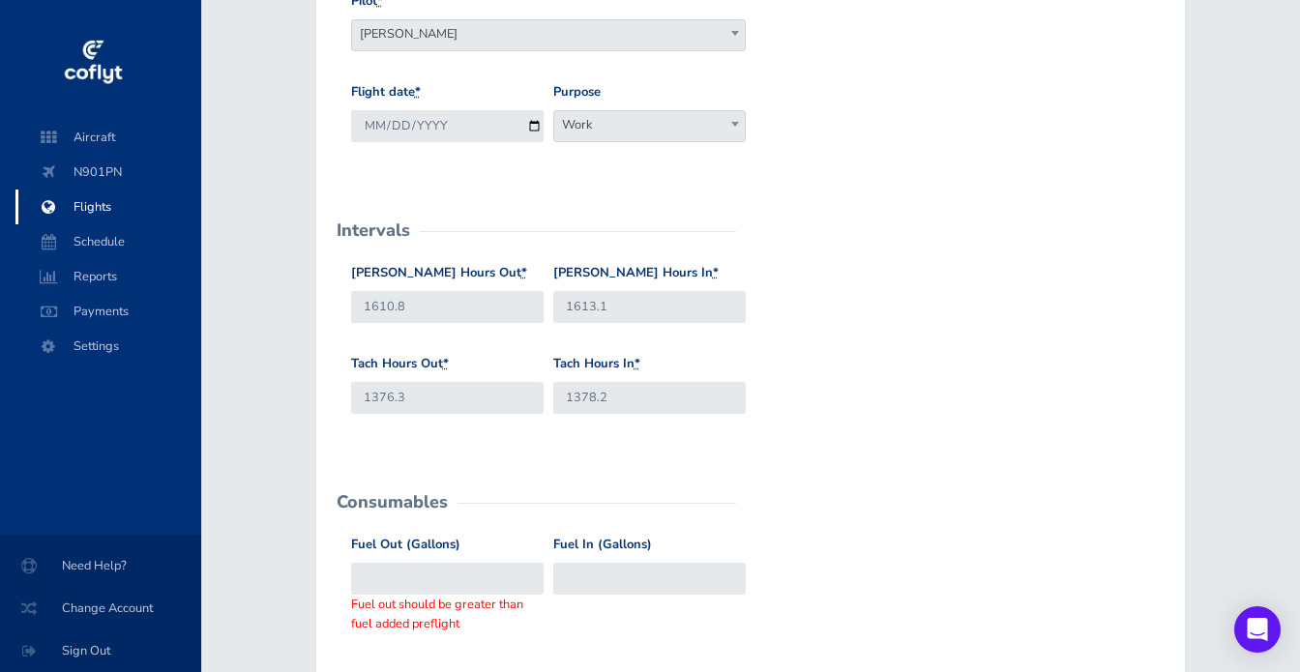
click at [876, 207] on form "General Departure Airport KLIT KLIT Destination Airport KJWN KJWN Pilot * David…" at bounding box center [751, 557] width 838 height 1379
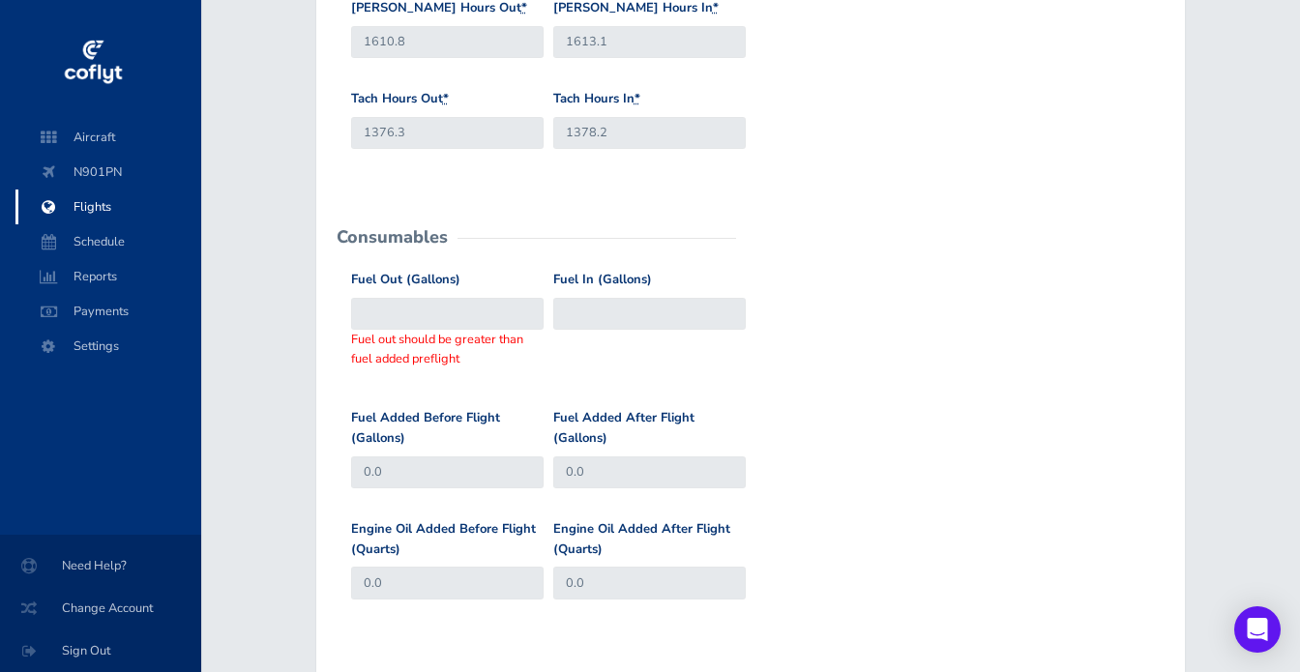
scroll to position [612, 0]
click at [412, 307] on input "Fuel Out (Gallons)" at bounding box center [447, 313] width 192 height 32
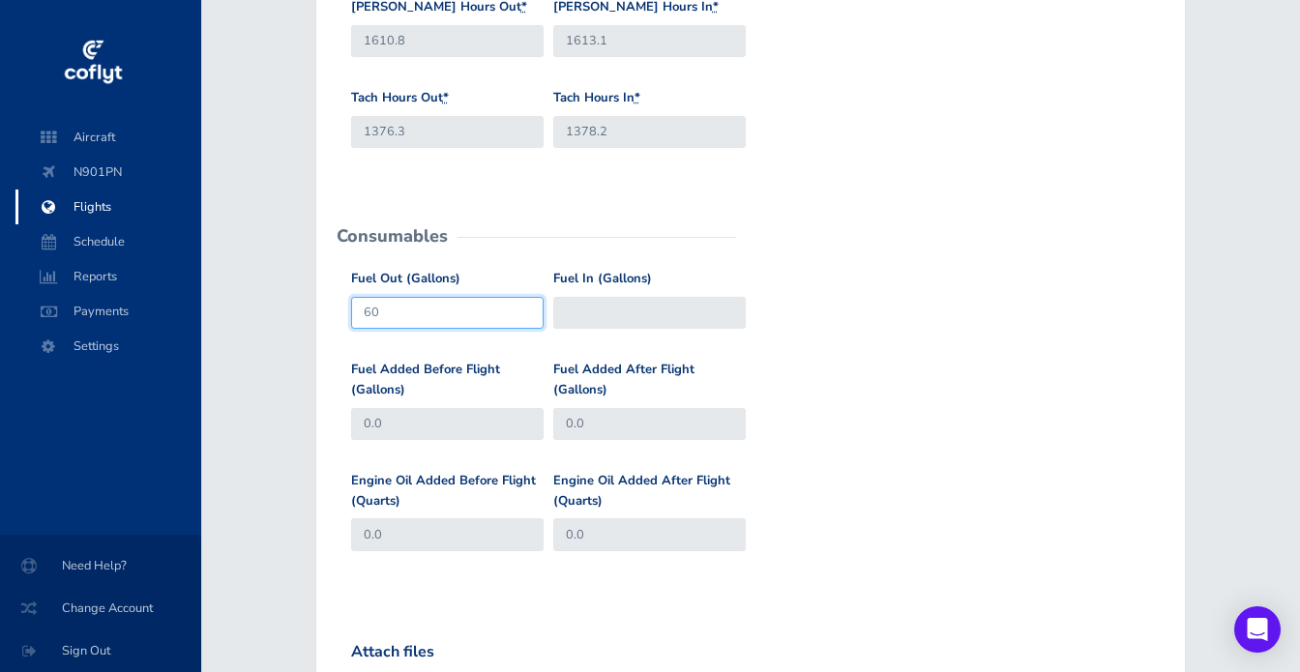
type input "60"
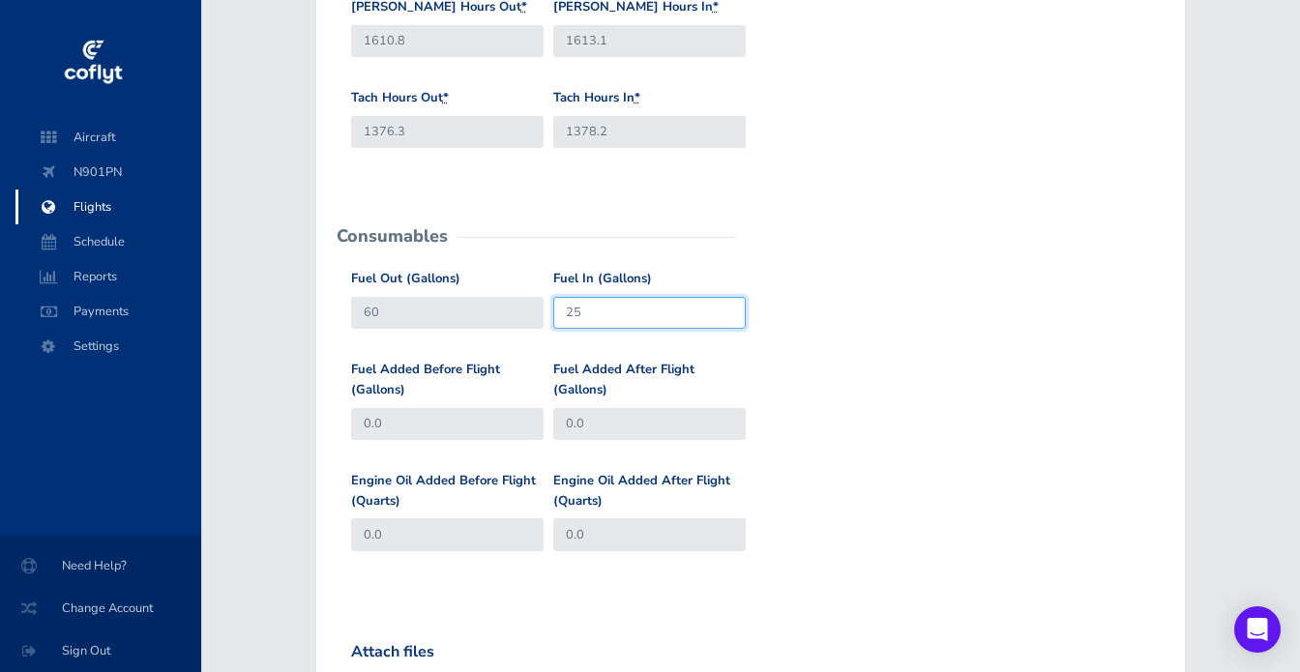
type input "25"
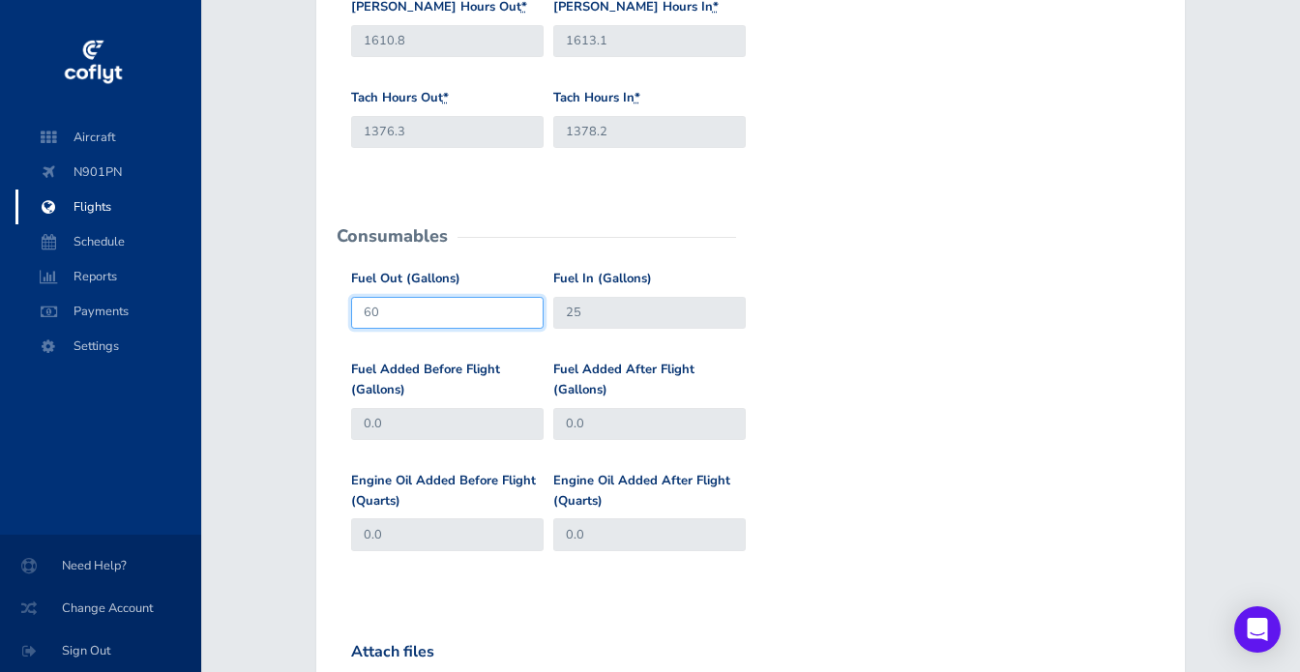
click at [503, 324] on input "60" at bounding box center [447, 313] width 192 height 32
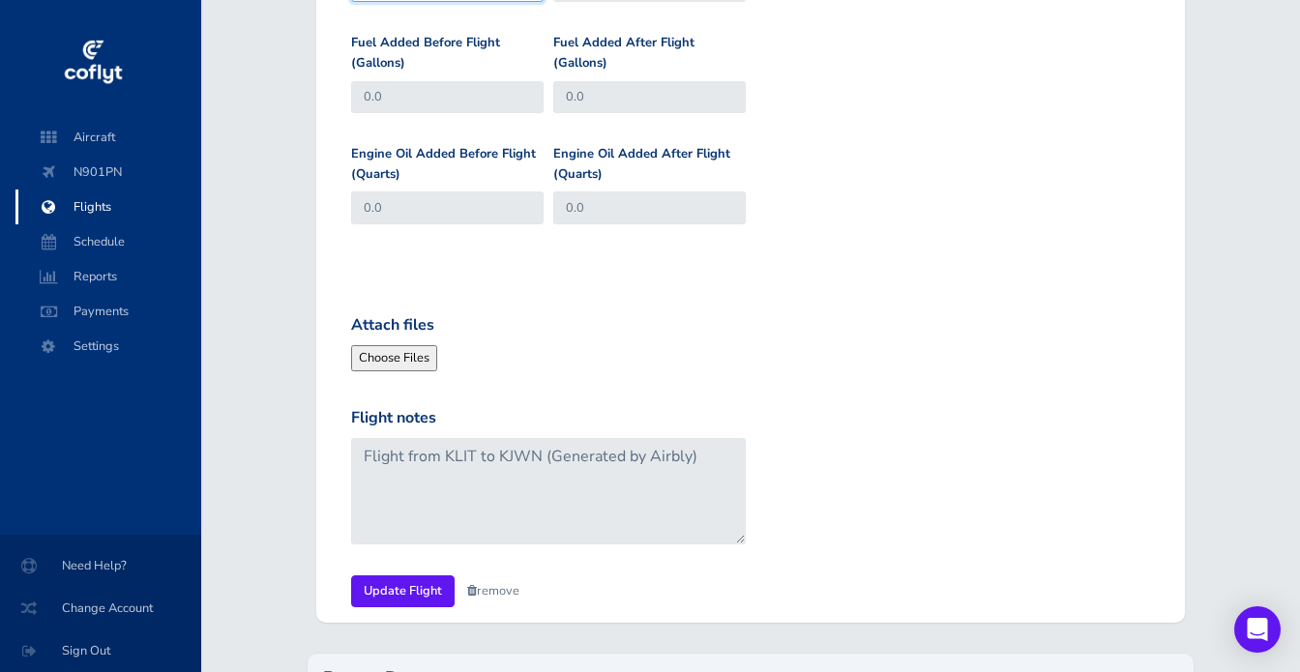
scroll to position [939, 0]
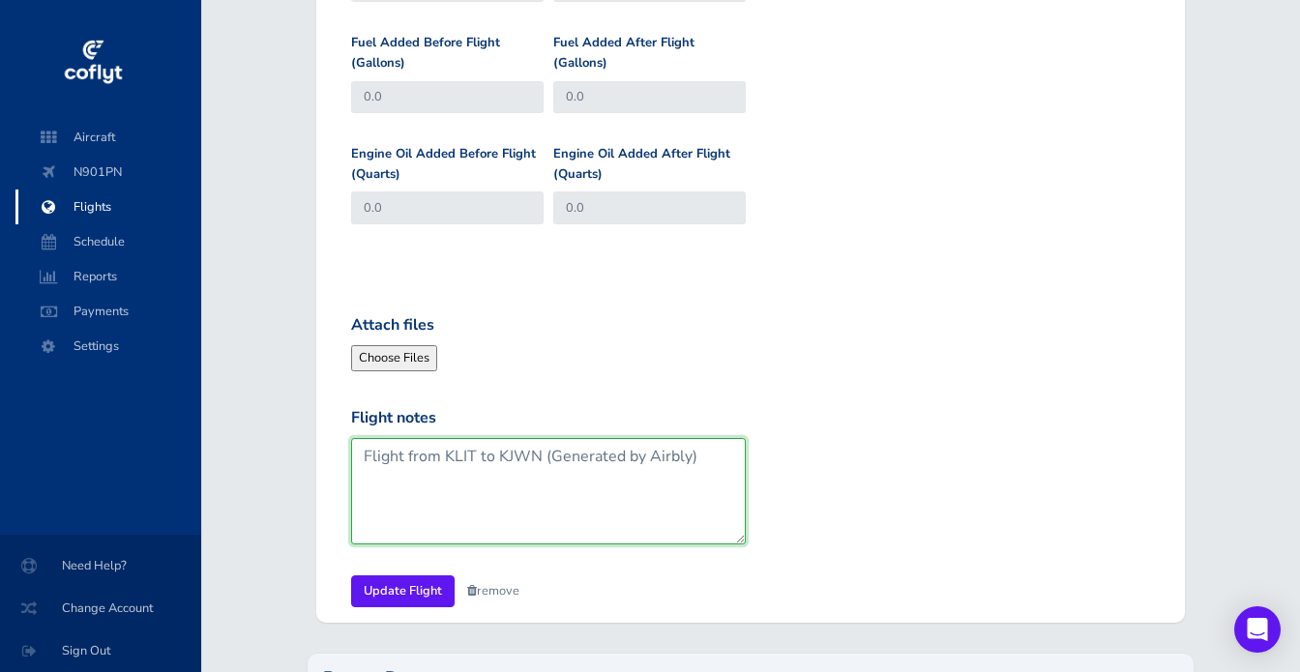
drag, startPoint x: 704, startPoint y: 455, endPoint x: 539, endPoint y: 460, distance: 165.5
click at [539, 460] on textarea "Flight from KLIT to KJWN (Generated by Airbly)" at bounding box center [548, 491] width 395 height 106
type textarea "Flight from [GEOGRAPHIC_DATA] to KJWN"
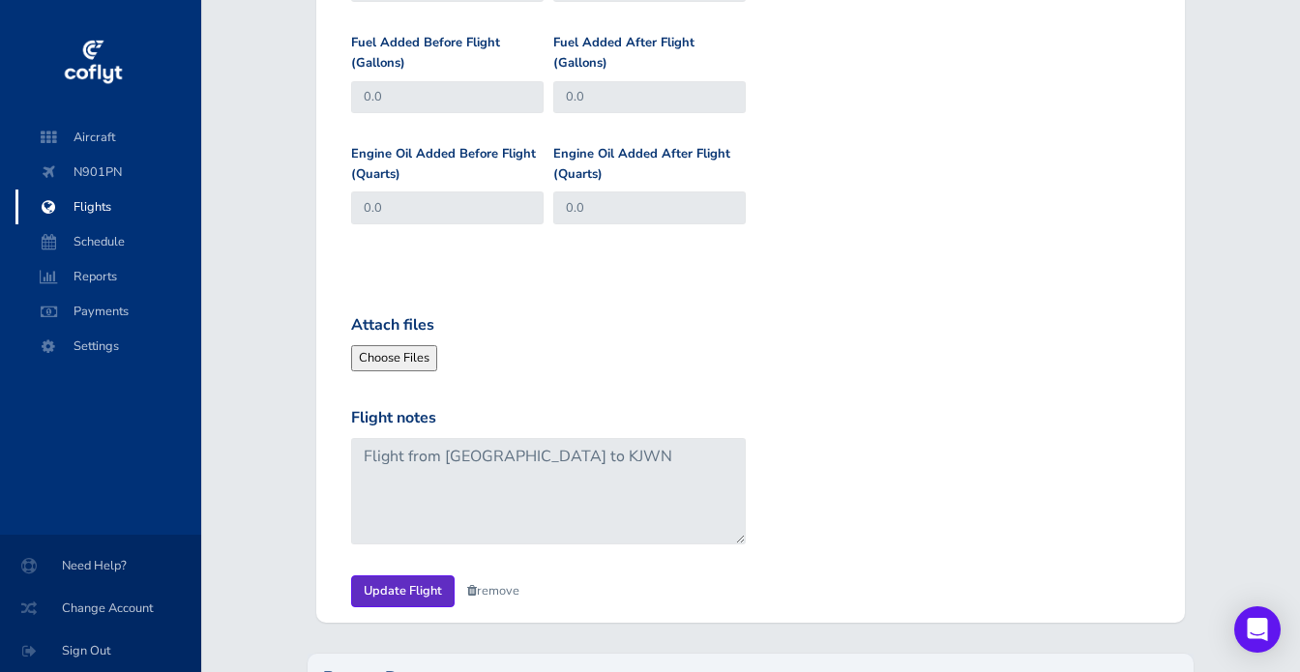
click at [409, 585] on input "Update Flight" at bounding box center [402, 591] width 103 height 32
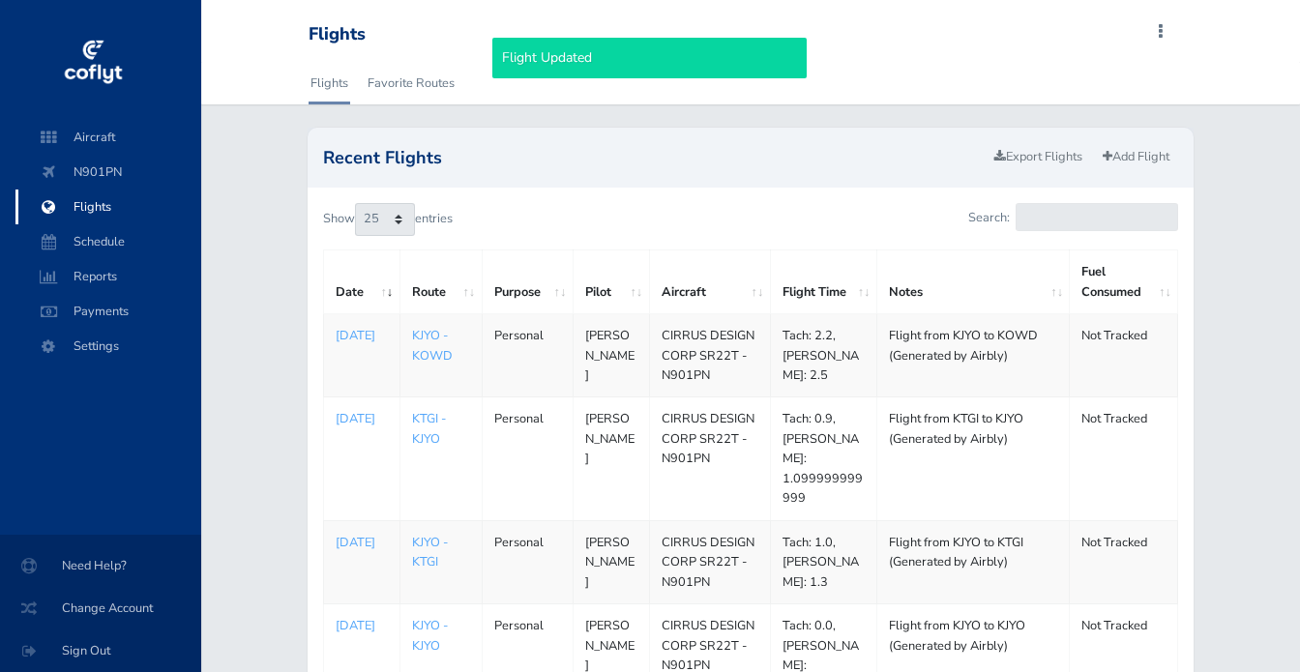
select select "25"
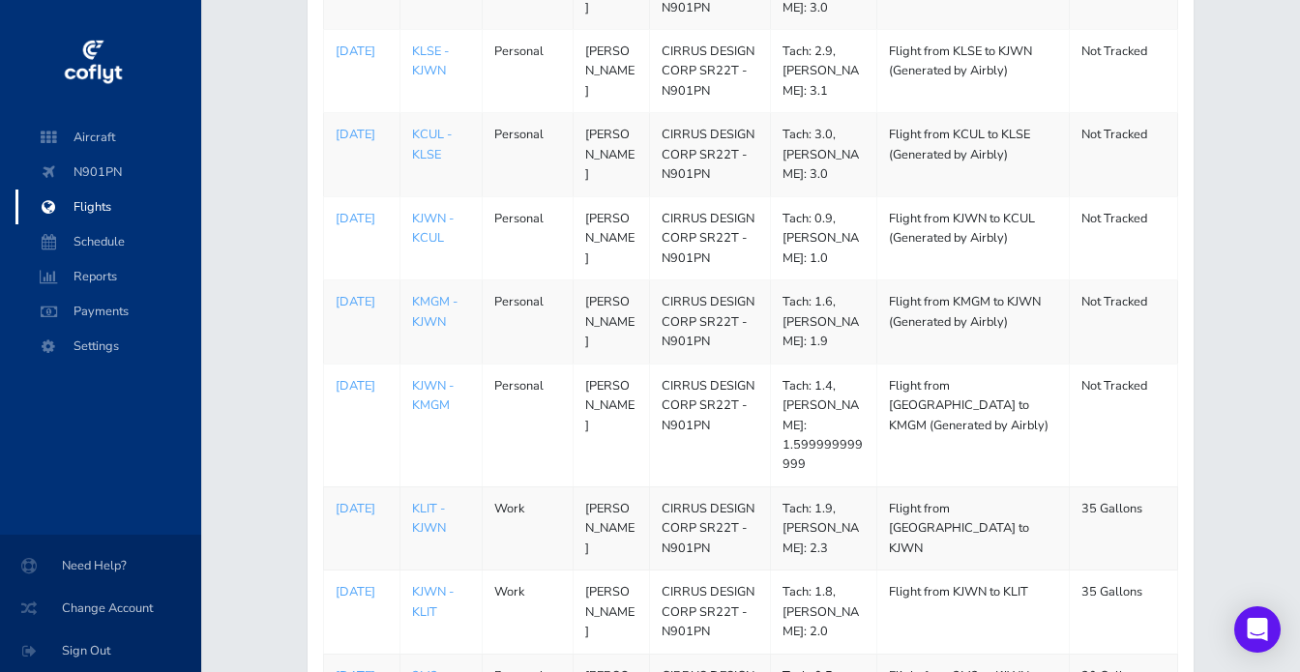
scroll to position [795, 0]
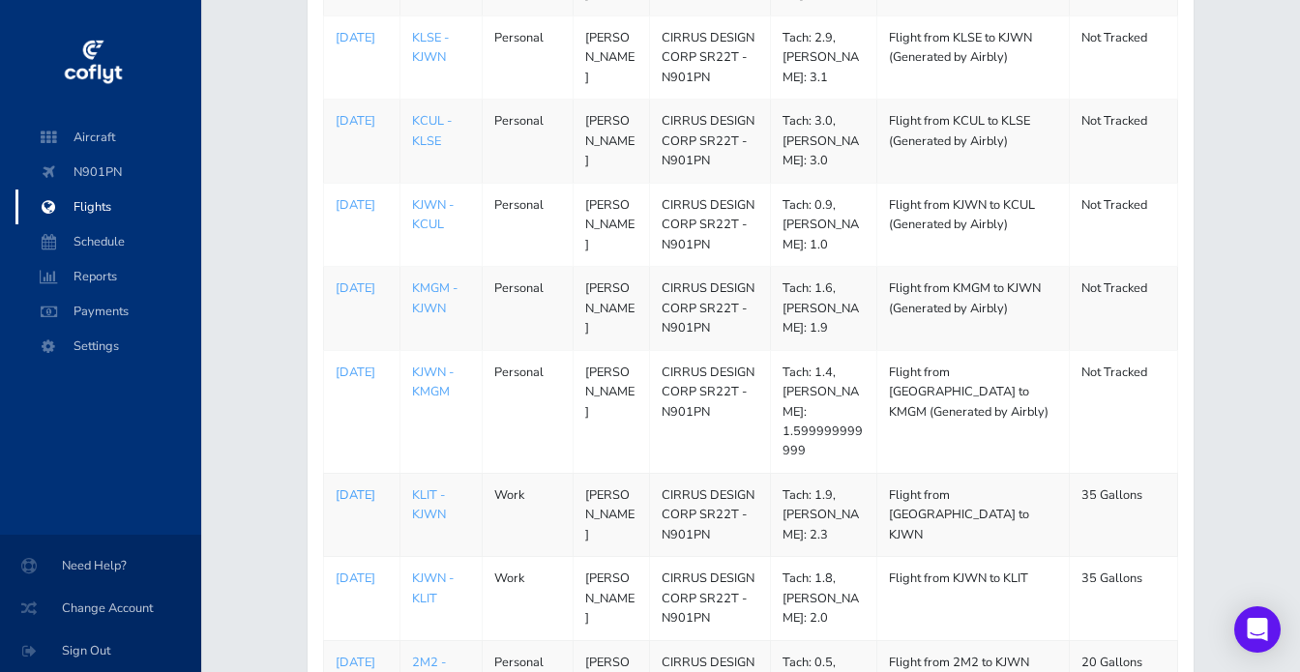
click at [359, 485] on p "[DATE]" at bounding box center [362, 494] width 52 height 19
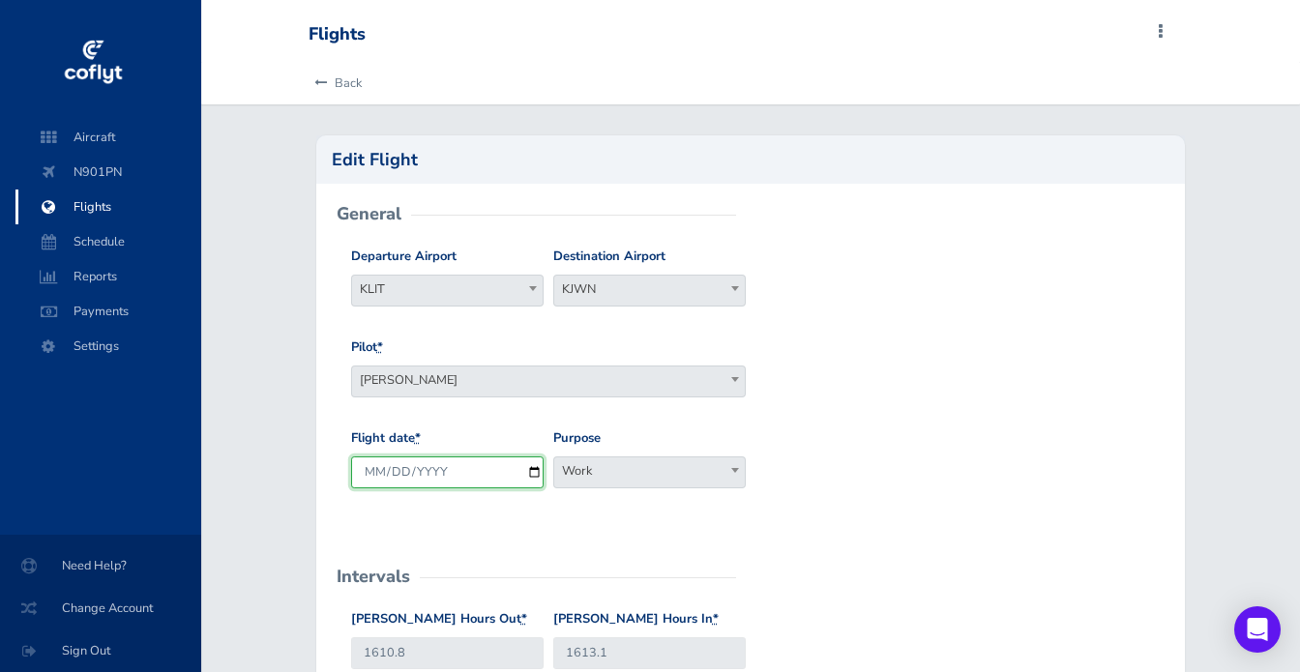
click at [405, 478] on input "[DATE]" at bounding box center [447, 472] width 192 height 32
click at [534, 475] on input "[DATE]" at bounding box center [447, 472] width 192 height 32
type input "2025-08-24"
click at [870, 400] on div "Pilot * [PERSON_NAME] [PERSON_NAME] [PERSON_NAME] [PERSON_NAME]" at bounding box center [750, 383] width 809 height 91
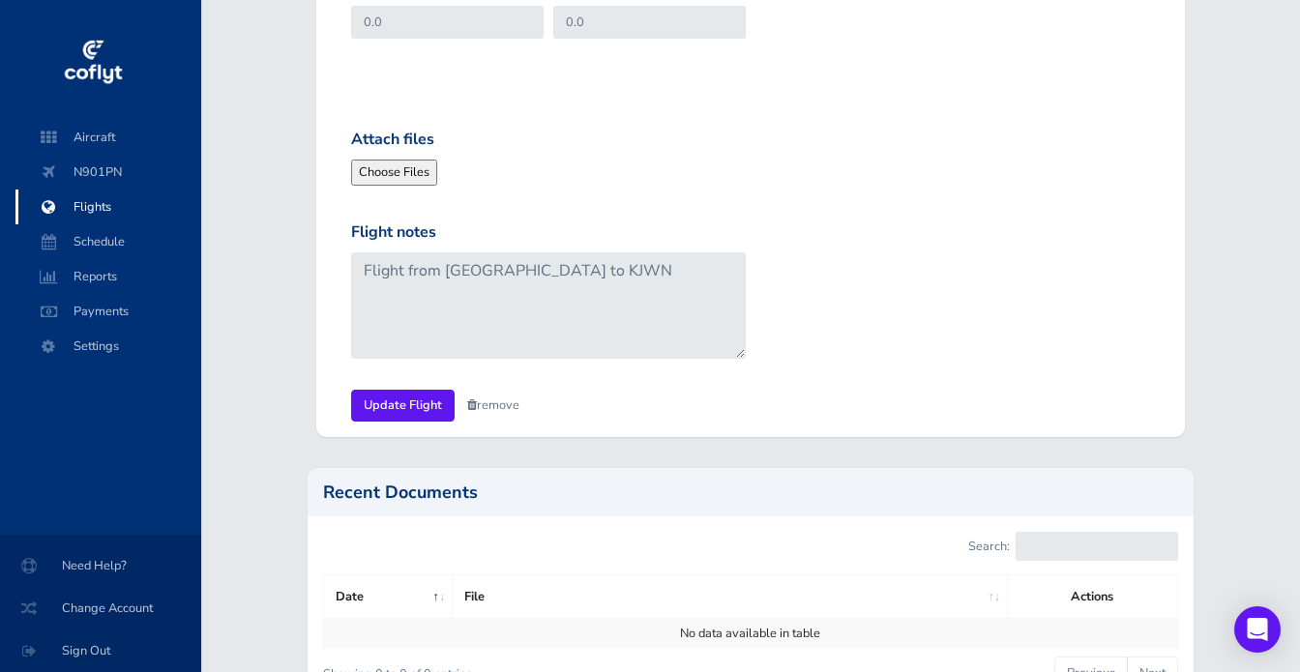
scroll to position [1132, 0]
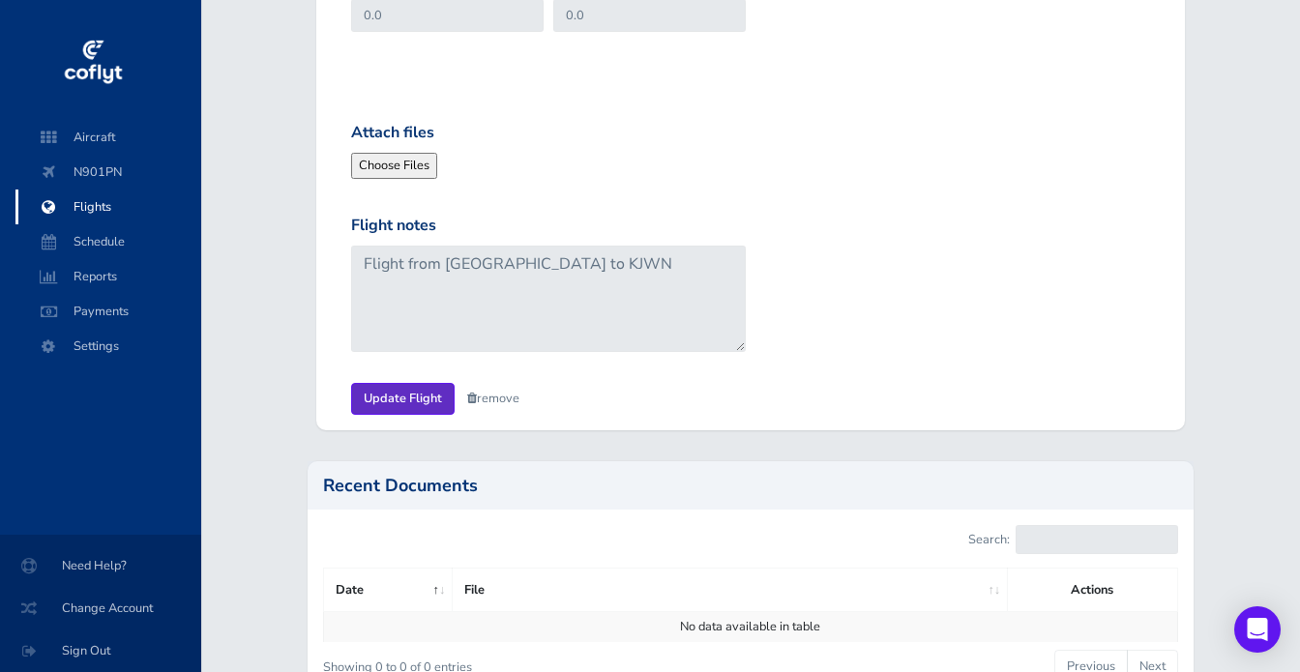
click at [417, 393] on input "Update Flight" at bounding box center [402, 399] width 103 height 32
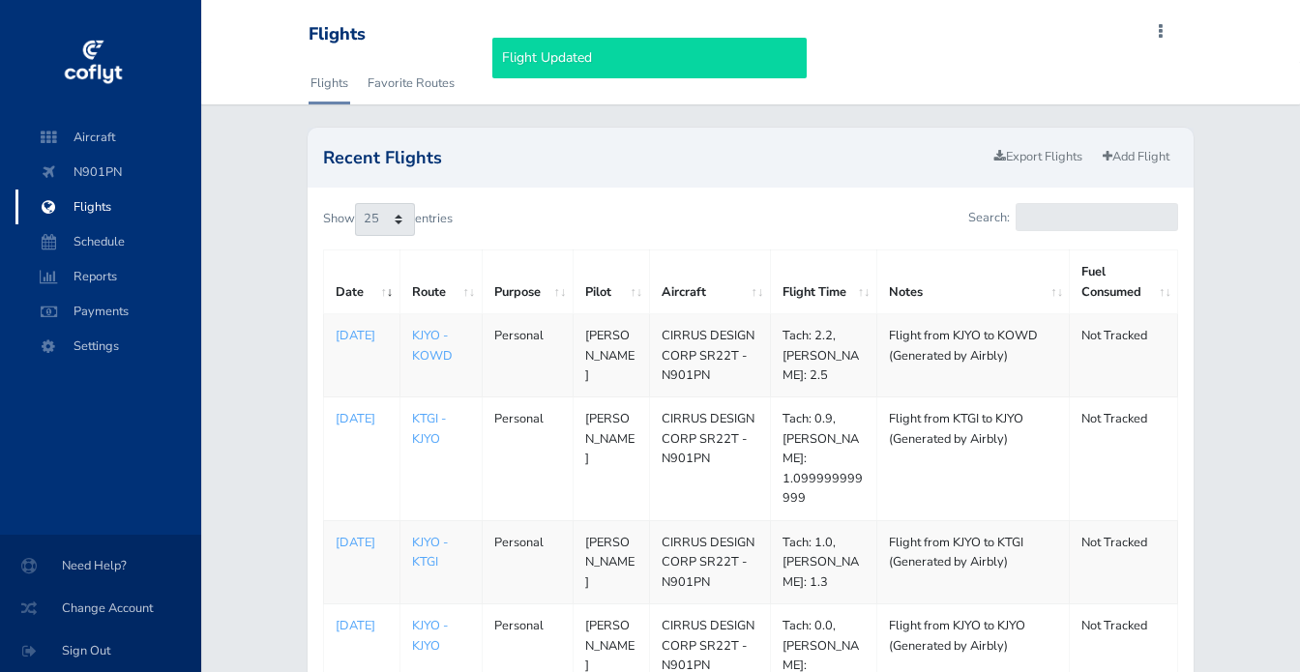
select select "25"
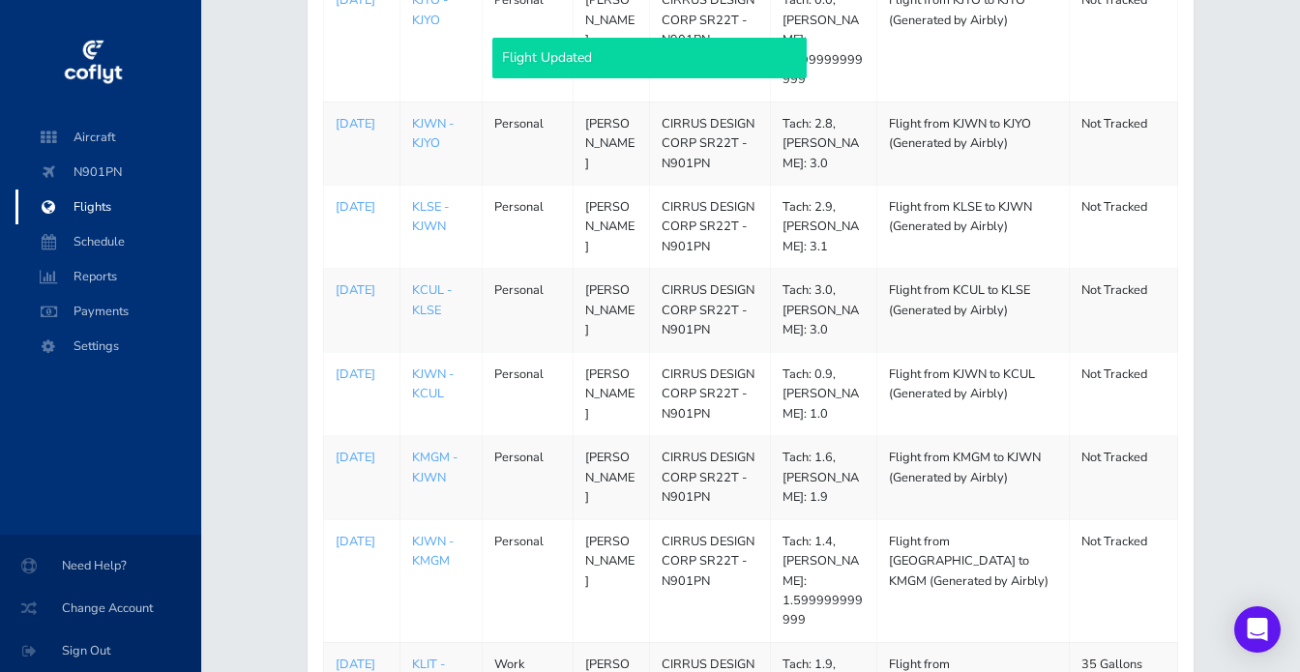
scroll to position [721, 0]
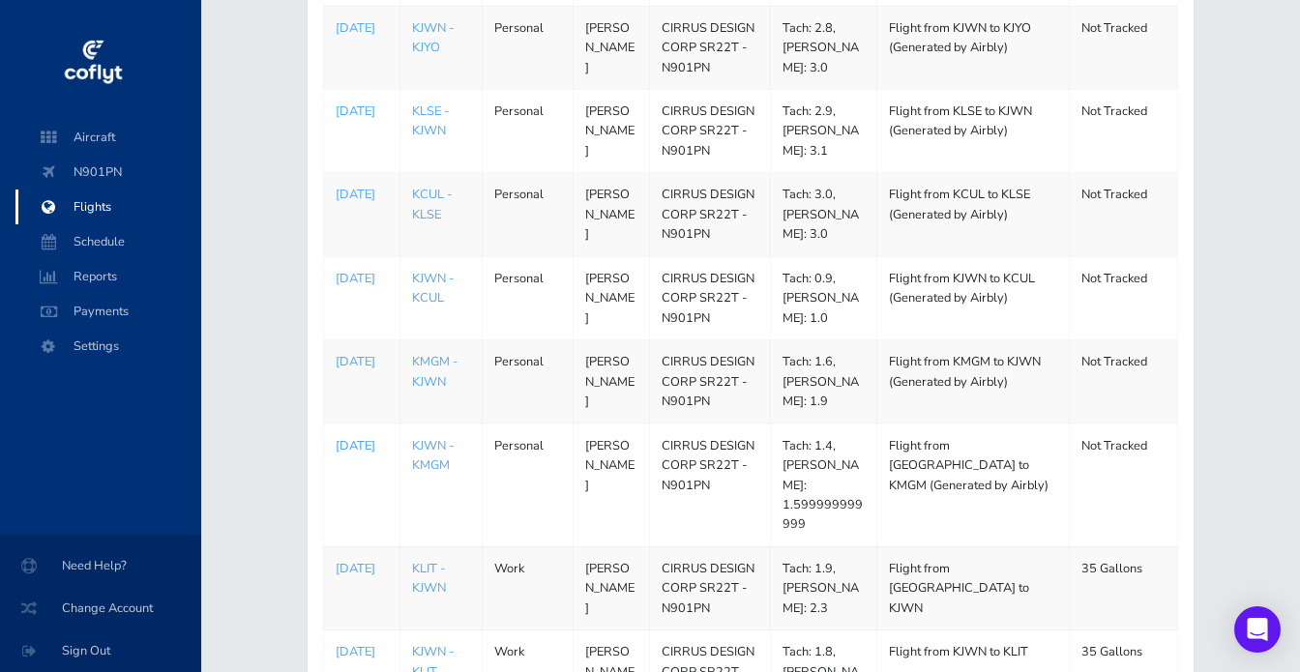
click at [346, 436] on p "[DATE]" at bounding box center [362, 445] width 52 height 19
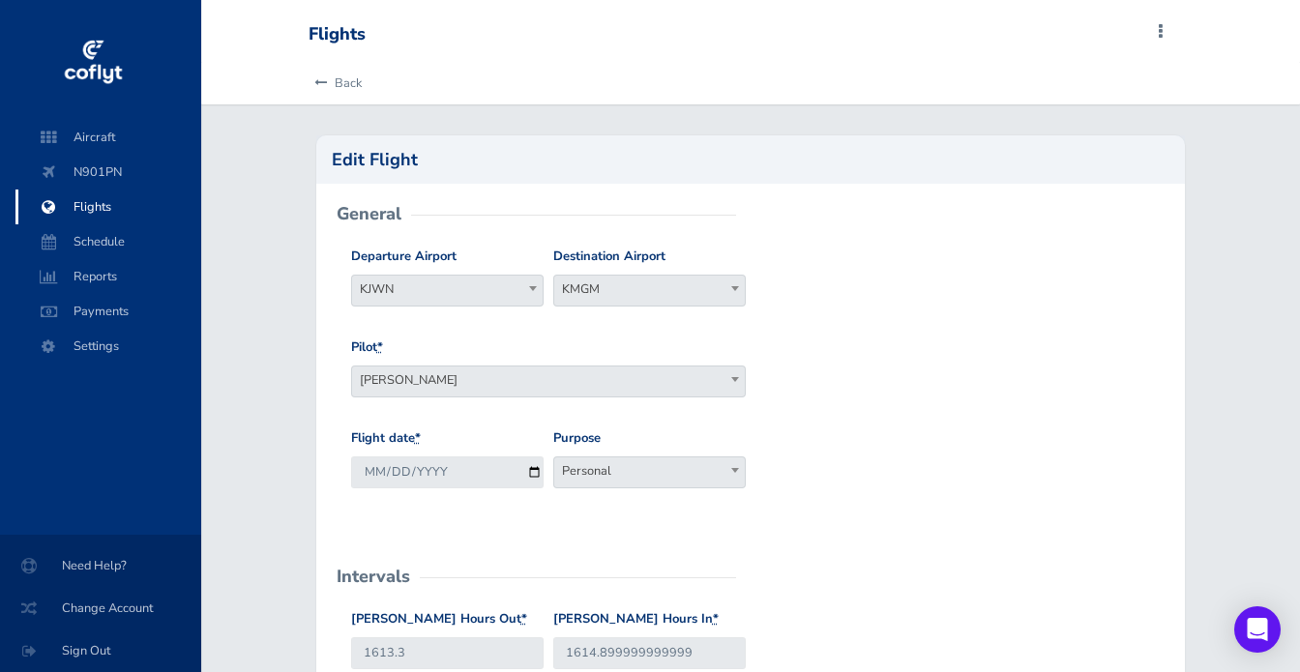
click at [881, 394] on div "Pilot * [PERSON_NAME] [PERSON_NAME] [PERSON_NAME] [PERSON_NAME]" at bounding box center [750, 383] width 809 height 91
click at [646, 470] on span "Personal" at bounding box center [649, 470] width 191 height 27
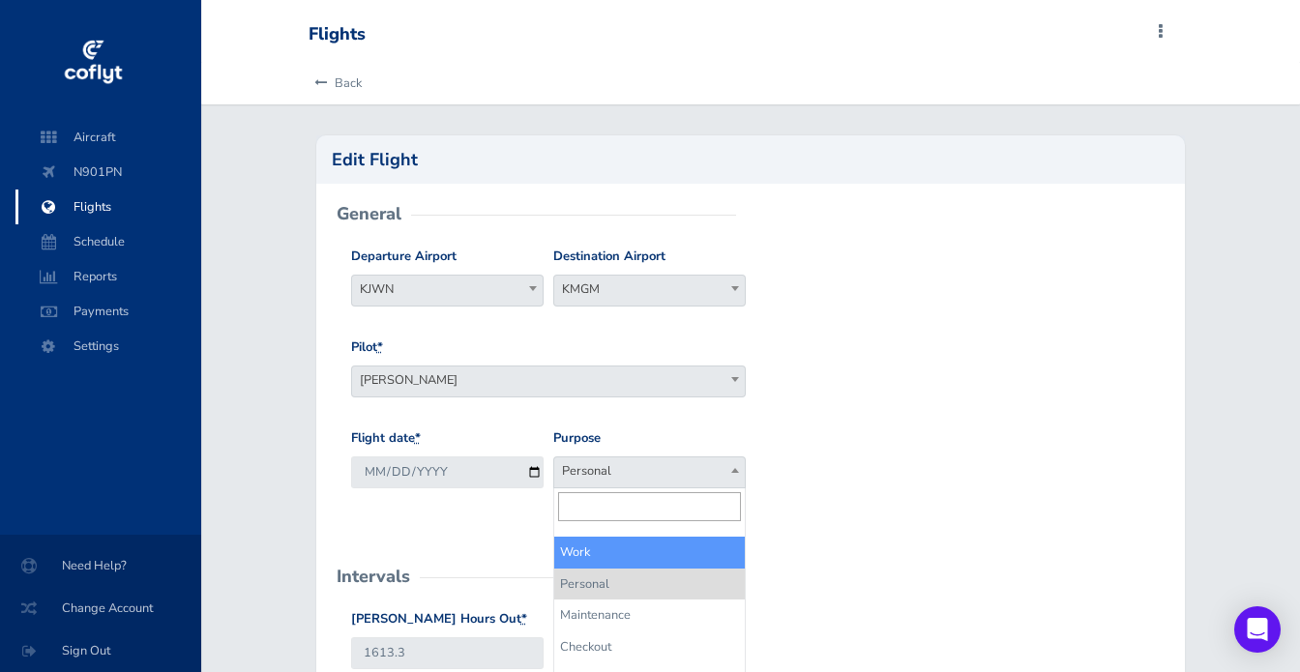
select select "Work"
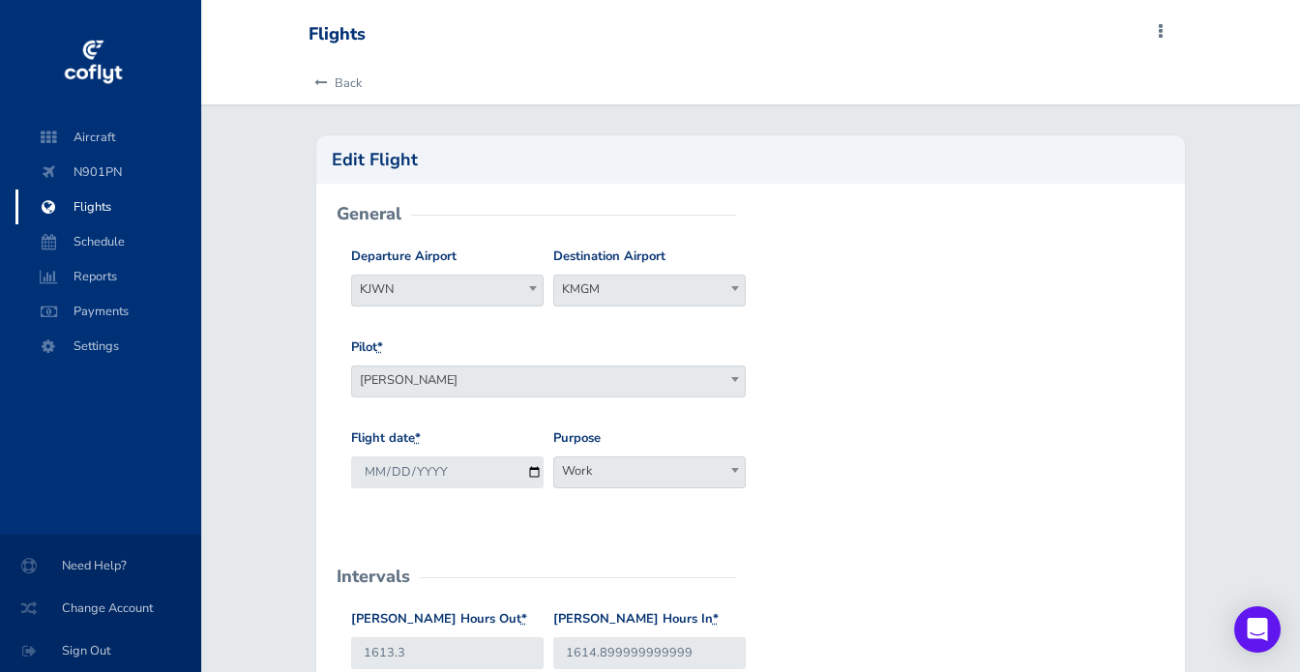
click at [905, 426] on div "Pilot * [PERSON_NAME] [PERSON_NAME] [PERSON_NAME] [PERSON_NAME]" at bounding box center [750, 383] width 809 height 91
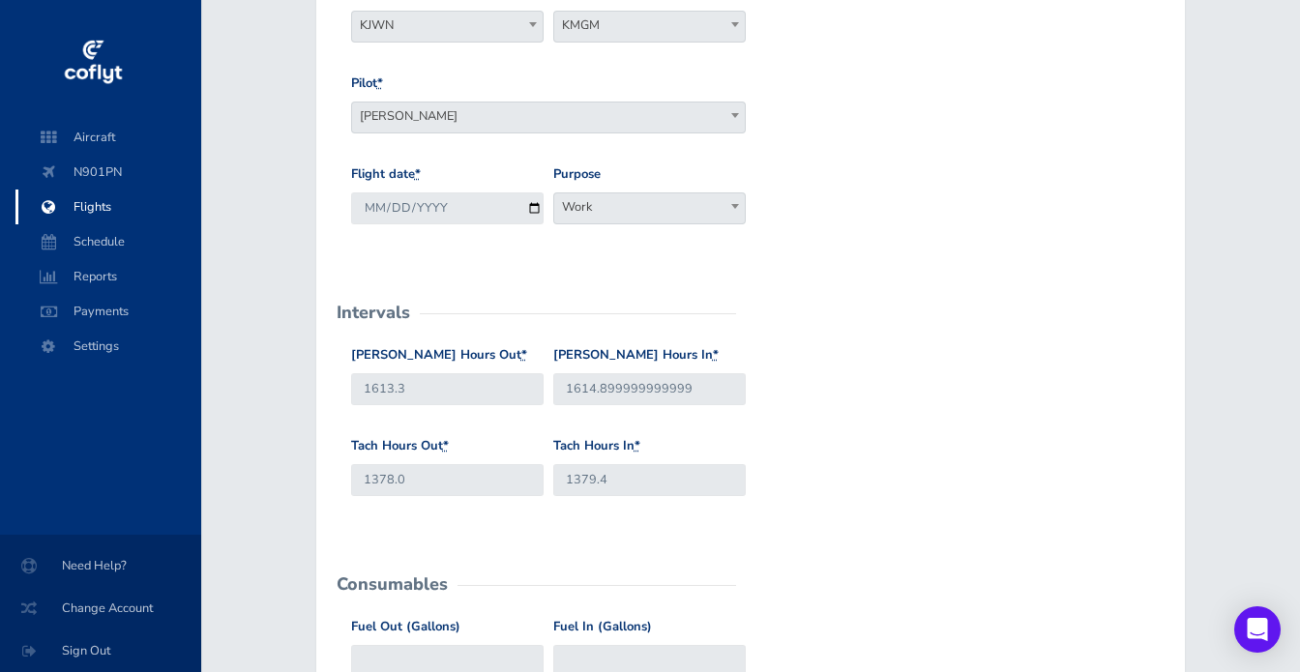
scroll to position [265, 0]
click at [451, 386] on input "1613.3" at bounding box center [447, 388] width 192 height 32
type input "1613.1"
type input "1378.2"
drag, startPoint x: 696, startPoint y: 388, endPoint x: 599, endPoint y: 391, distance: 97.7
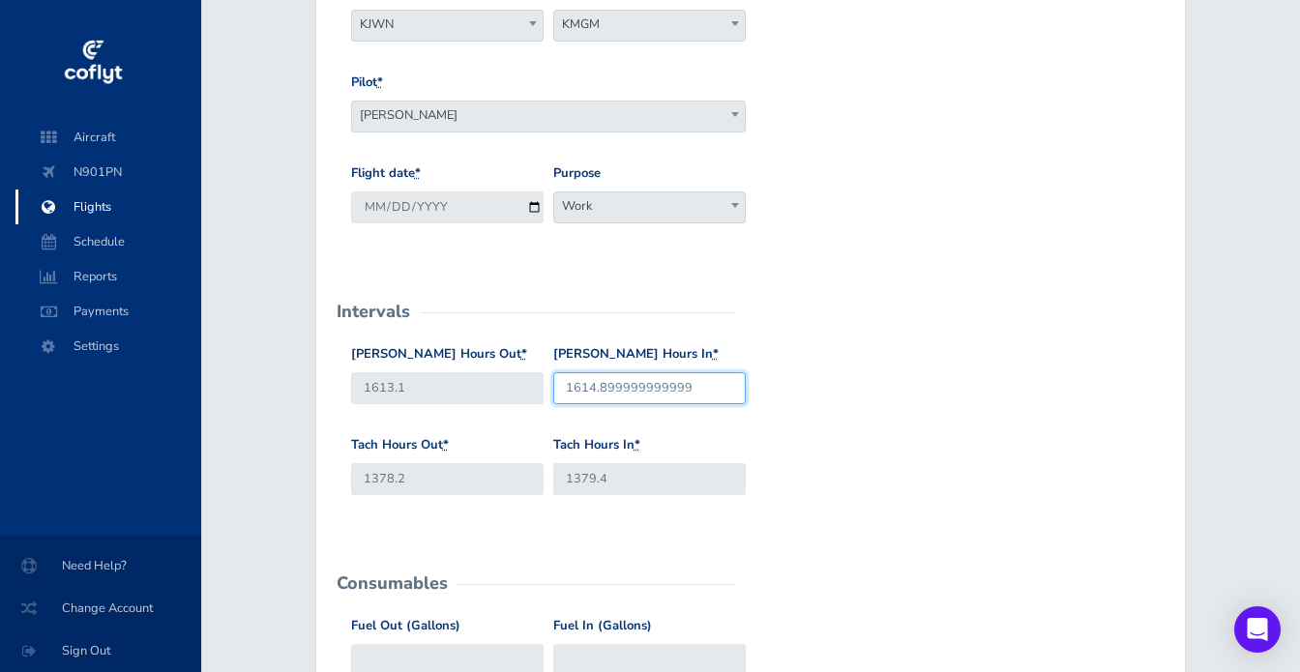
click at [599, 391] on input "1614.899999999999" at bounding box center [649, 388] width 192 height 32
type input "1614.7"
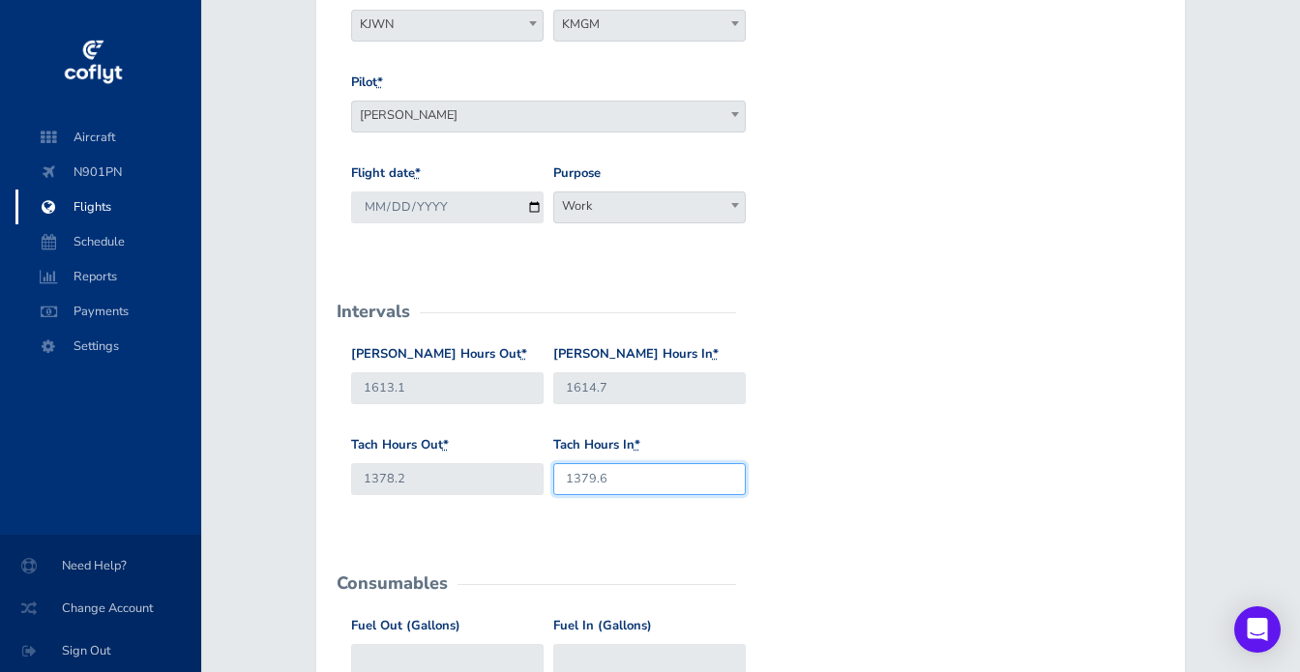
type input "1379.6"
click at [792, 453] on div "Tach Hours Out * 1378.2 Tach Hours In * 1379.6" at bounding box center [750, 480] width 809 height 91
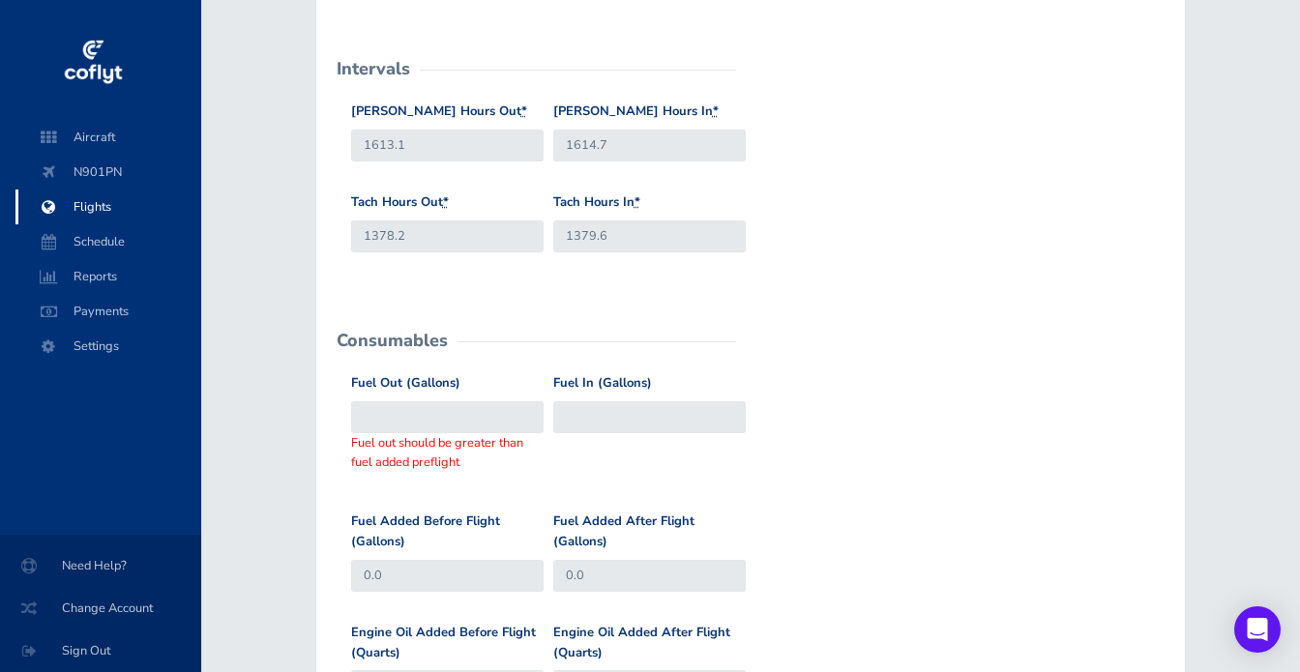
scroll to position [535, 0]
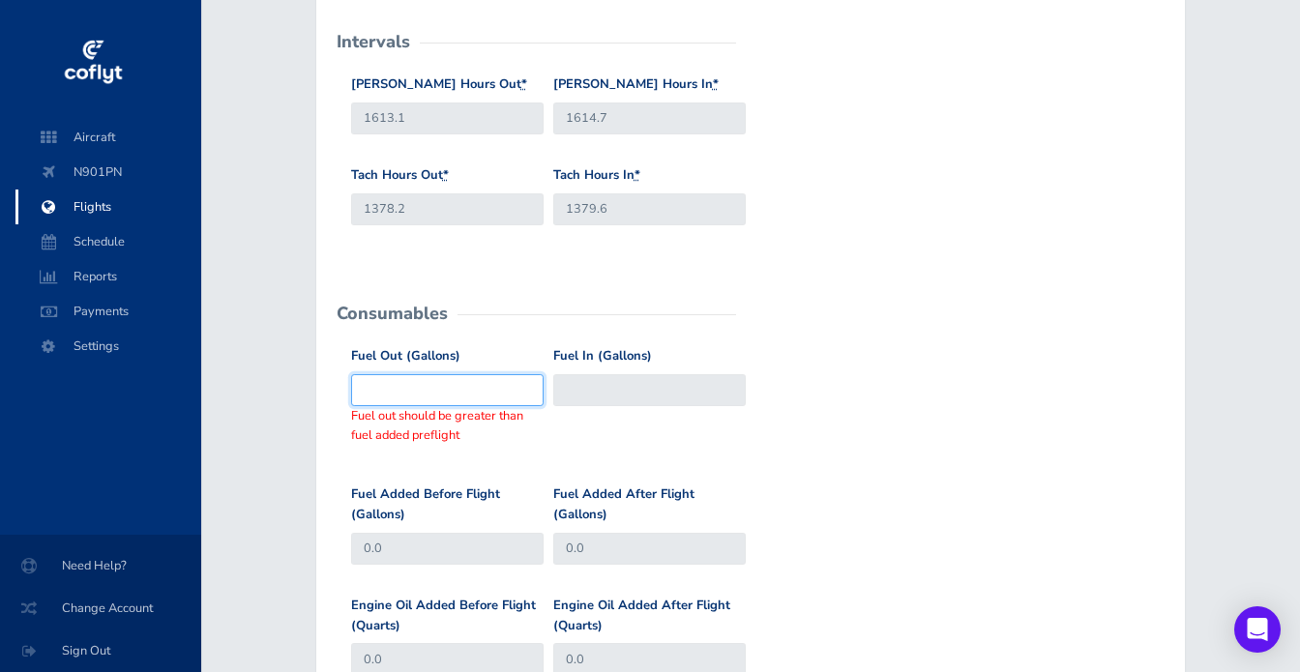
click at [456, 392] on input "Fuel Out (Gallons)" at bounding box center [447, 390] width 192 height 32
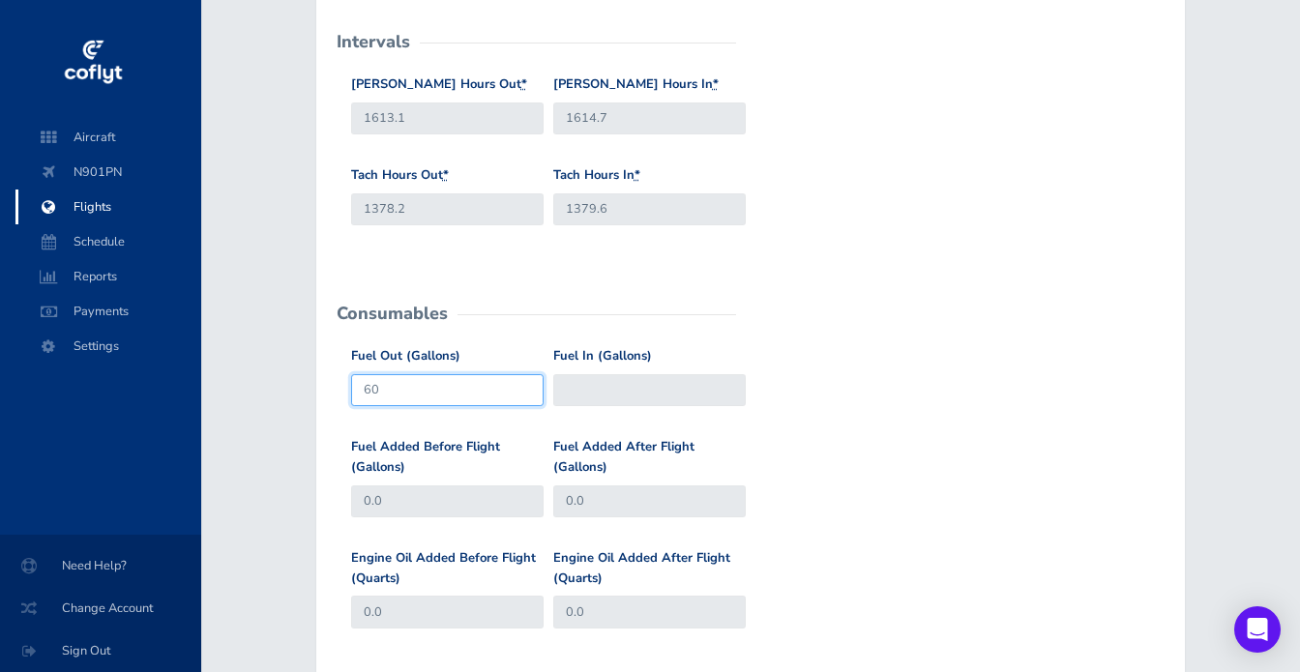
type input "60"
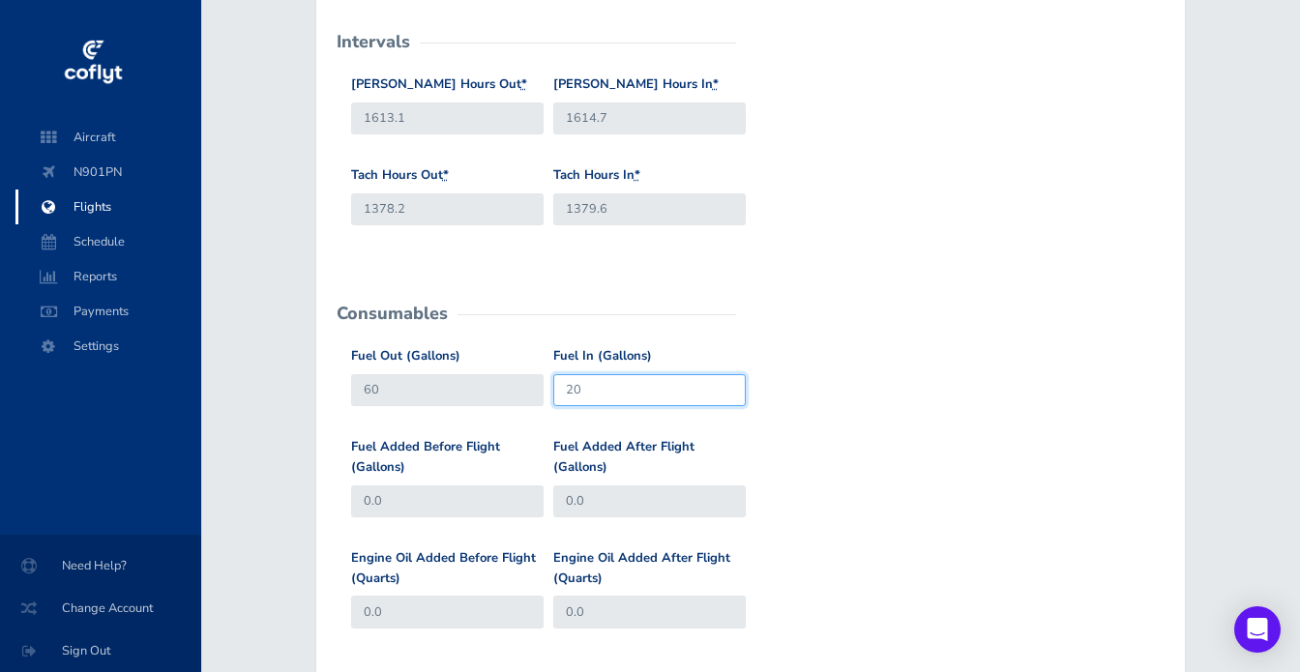
type input "20"
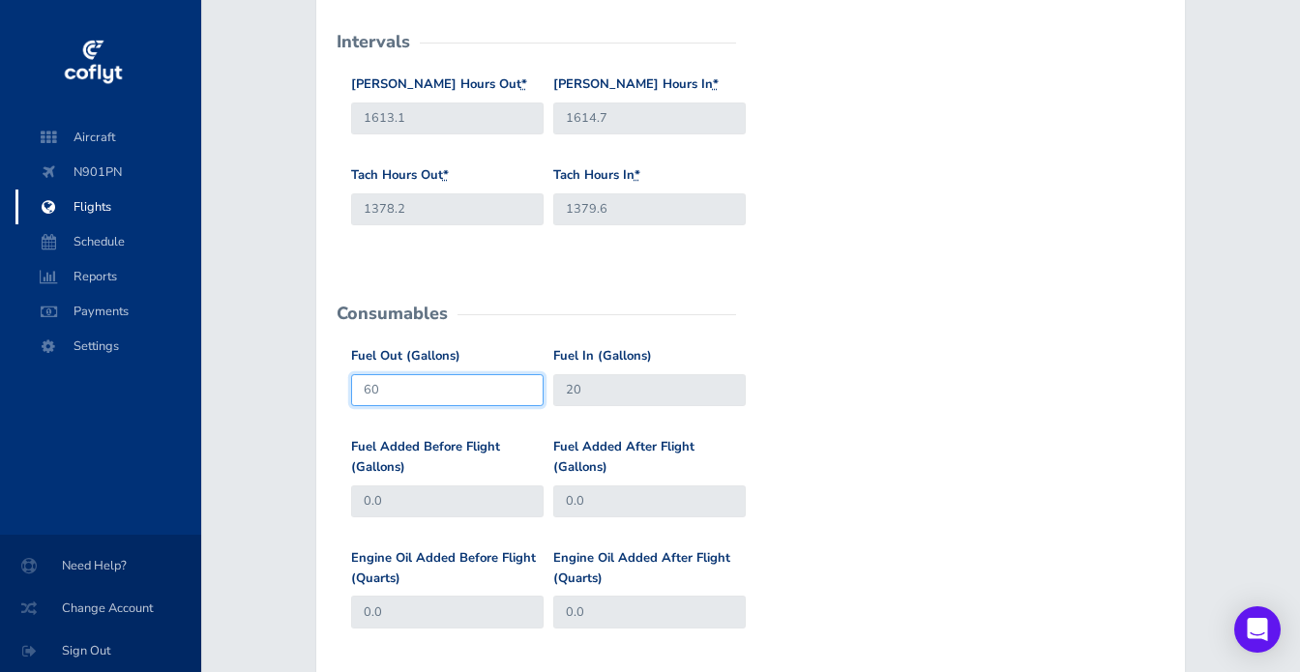
click at [456, 392] on input "60" at bounding box center [447, 390] width 192 height 32
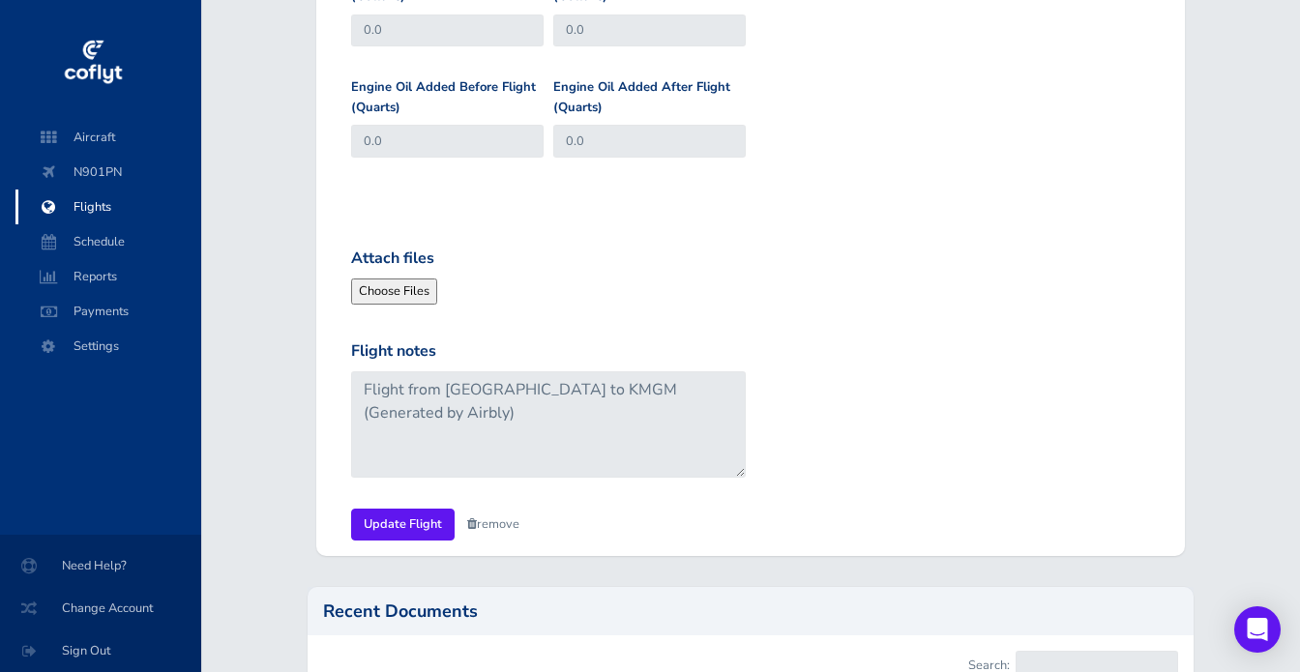
scroll to position [1015, 0]
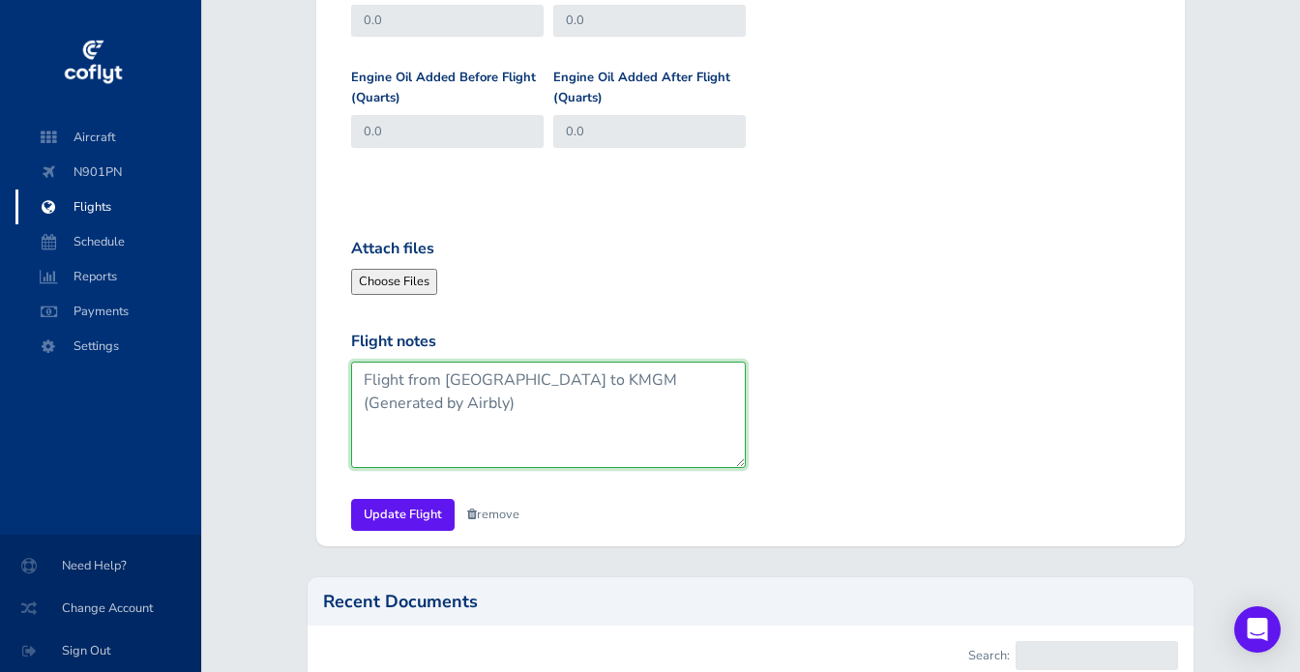
drag, startPoint x: 710, startPoint y: 379, endPoint x: 559, endPoint y: 382, distance: 150.9
click at [559, 382] on textarea "Flight from KJWN to KMGM (Generated by Airbly)" at bounding box center [548, 415] width 395 height 106
type textarea "Flight from [GEOGRAPHIC_DATA] to KMGM"
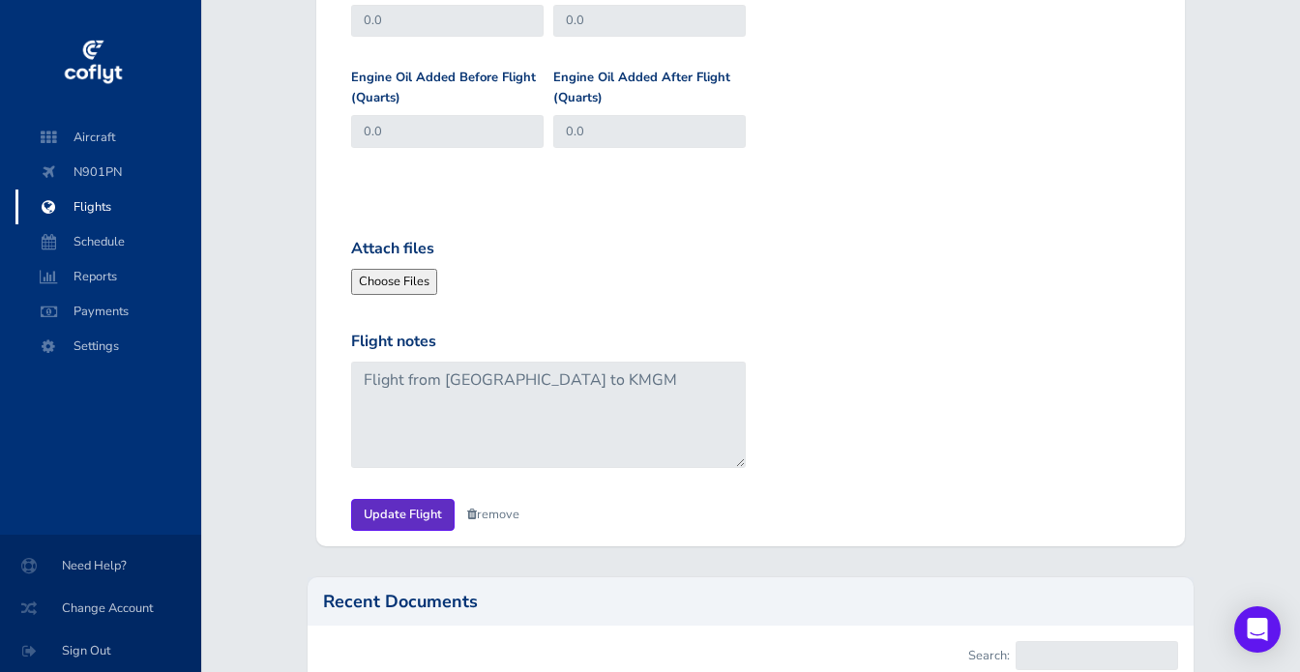
click at [389, 511] on input "Update Flight" at bounding box center [402, 515] width 103 height 32
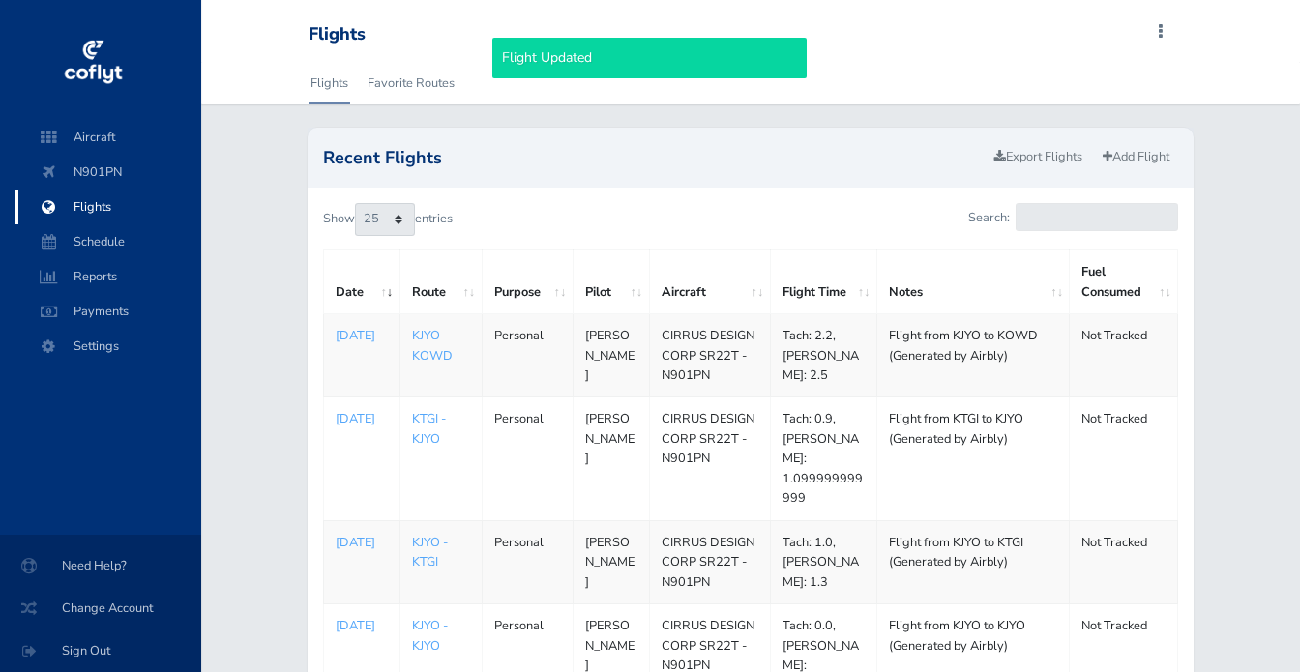
select select "25"
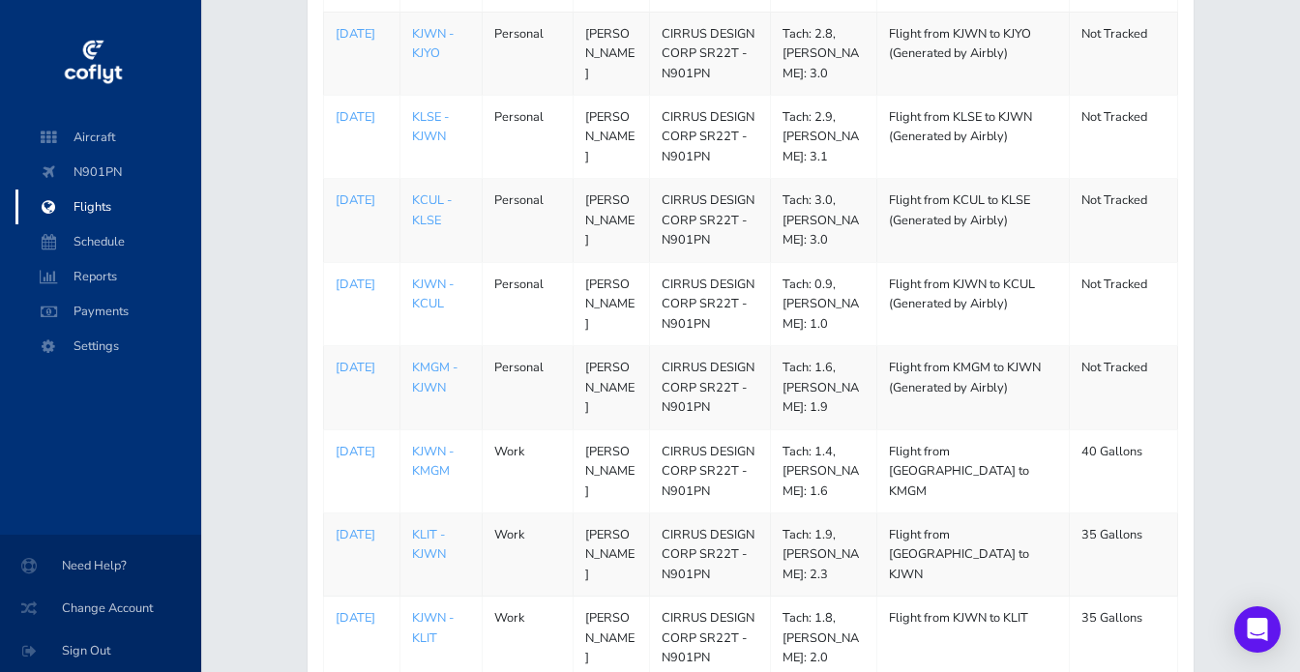
scroll to position [758, 0]
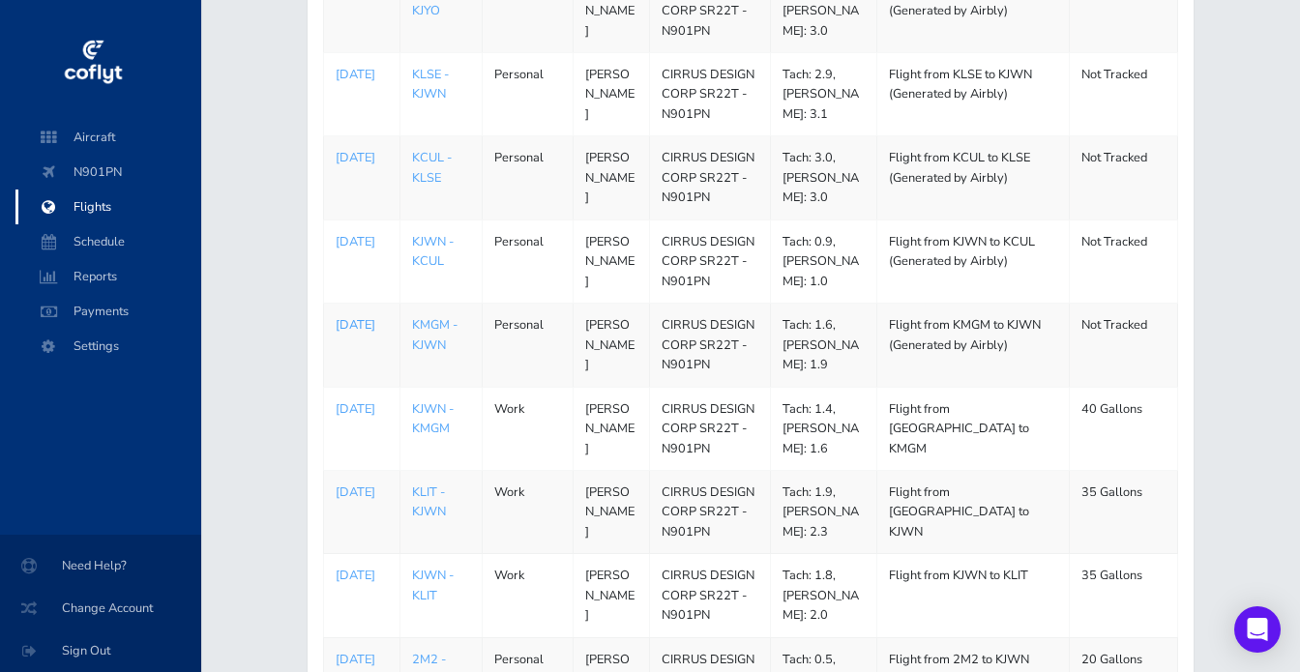
click at [358, 315] on p "[DATE]" at bounding box center [362, 324] width 52 height 19
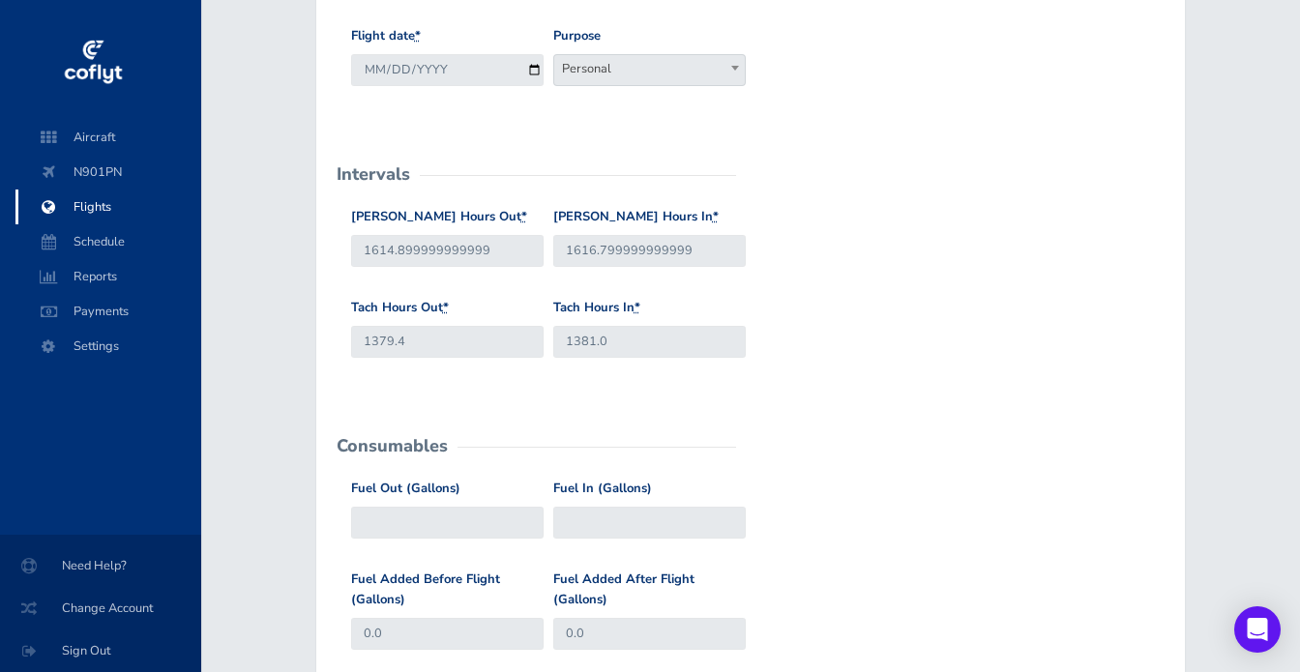
scroll to position [391, 0]
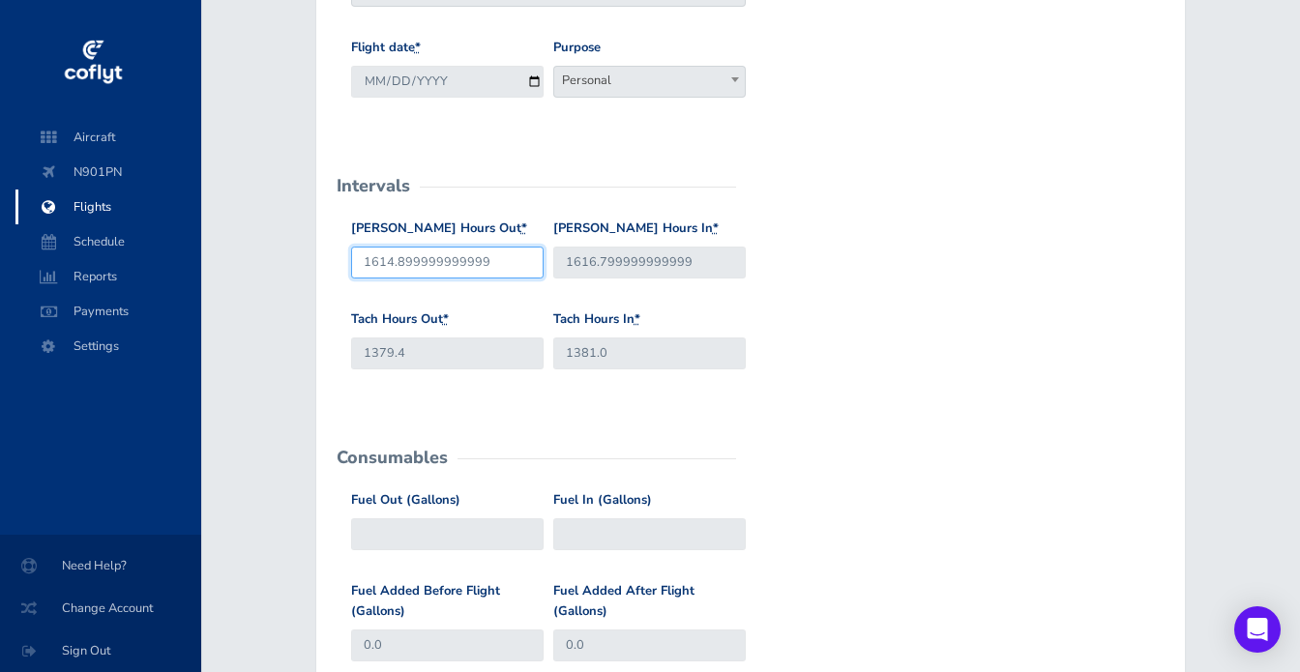
drag, startPoint x: 519, startPoint y: 264, endPoint x: 393, endPoint y: 260, distance: 126.8
click at [393, 260] on input "1614.899999999999" at bounding box center [447, 263] width 192 height 32
type input "1614.7"
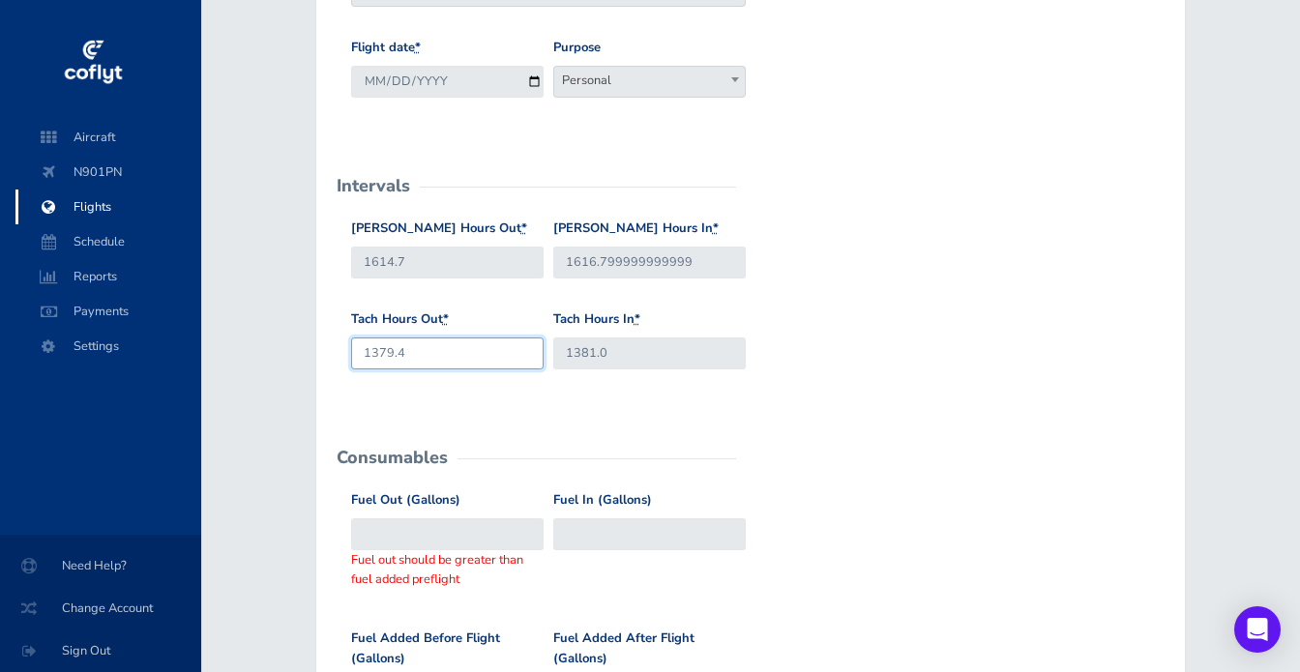
click at [433, 358] on input "1379.4" at bounding box center [447, 354] width 192 height 32
type input "1379.6"
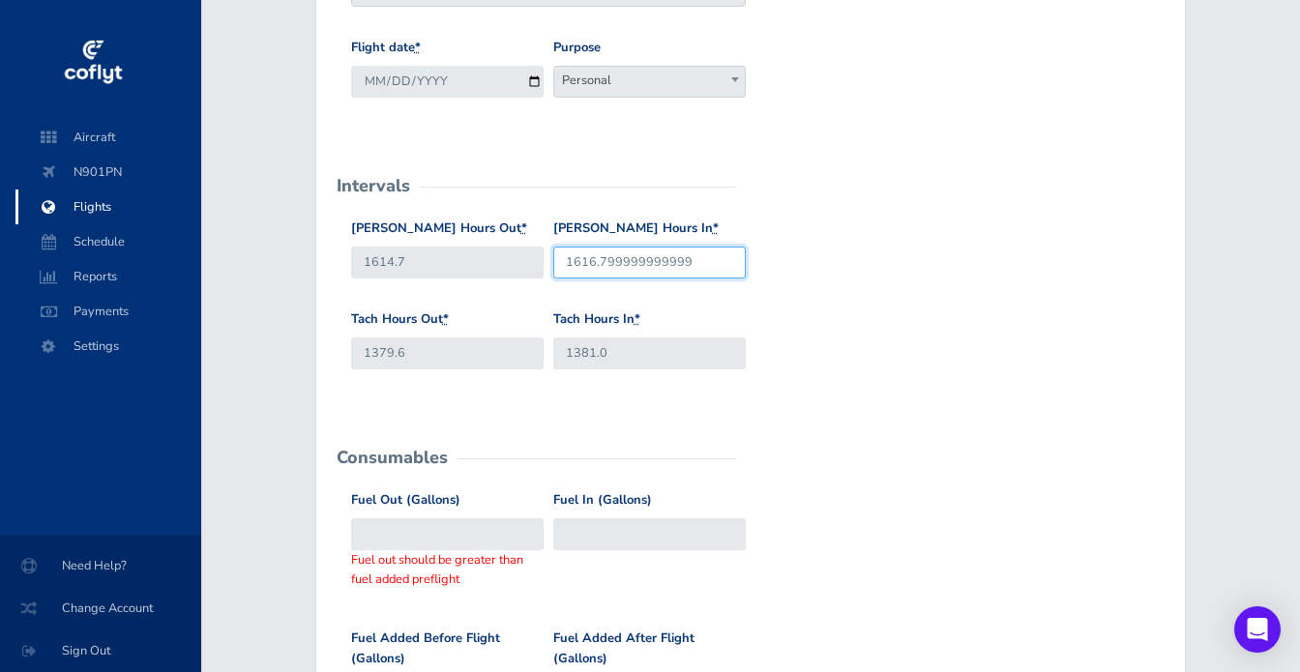
drag, startPoint x: 702, startPoint y: 263, endPoint x: 605, endPoint y: 263, distance: 96.7
click at [605, 263] on input "1616.799999999999" at bounding box center [649, 263] width 192 height 32
type input "1616.7"
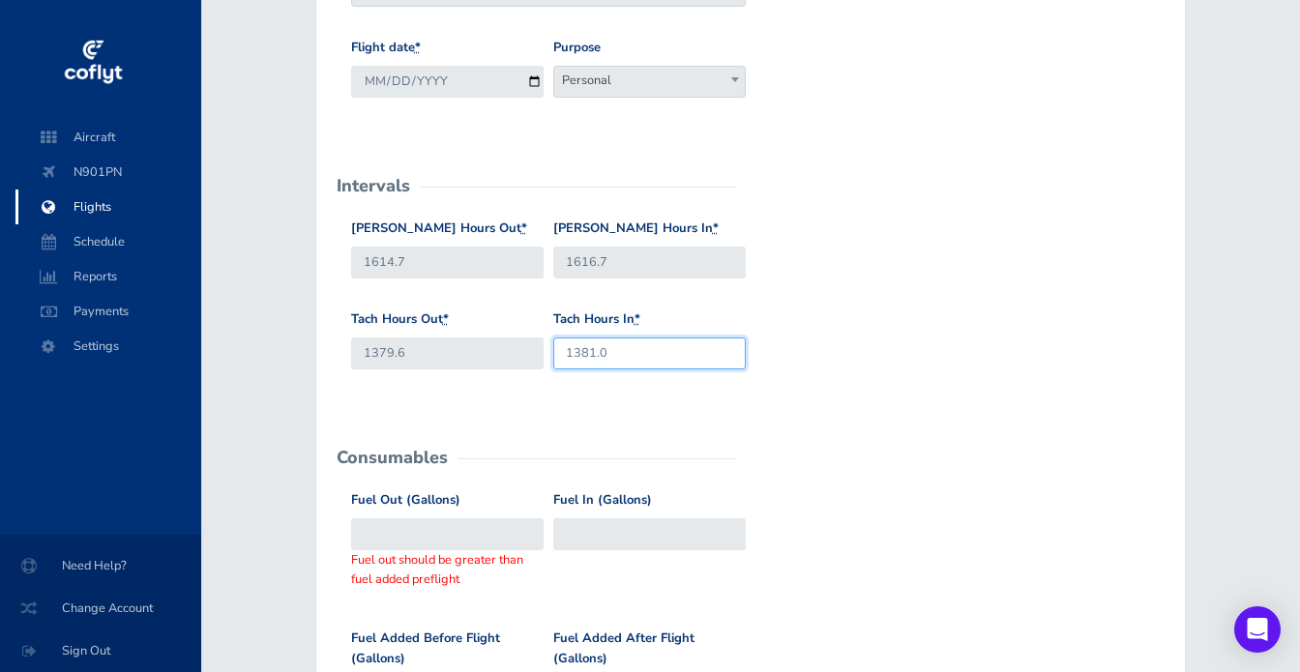
click at [649, 356] on input "1381.0" at bounding box center [649, 354] width 192 height 32
type input "1381.2"
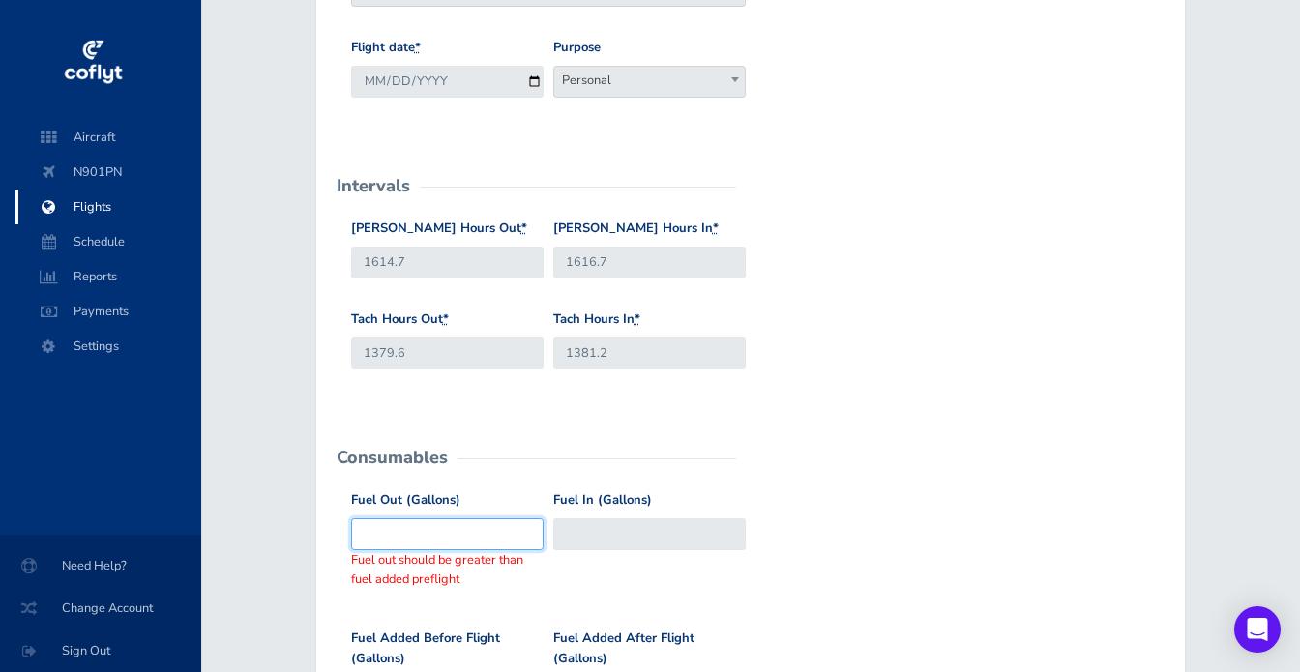
click at [390, 524] on input "Fuel Out (Gallons)" at bounding box center [447, 534] width 192 height 32
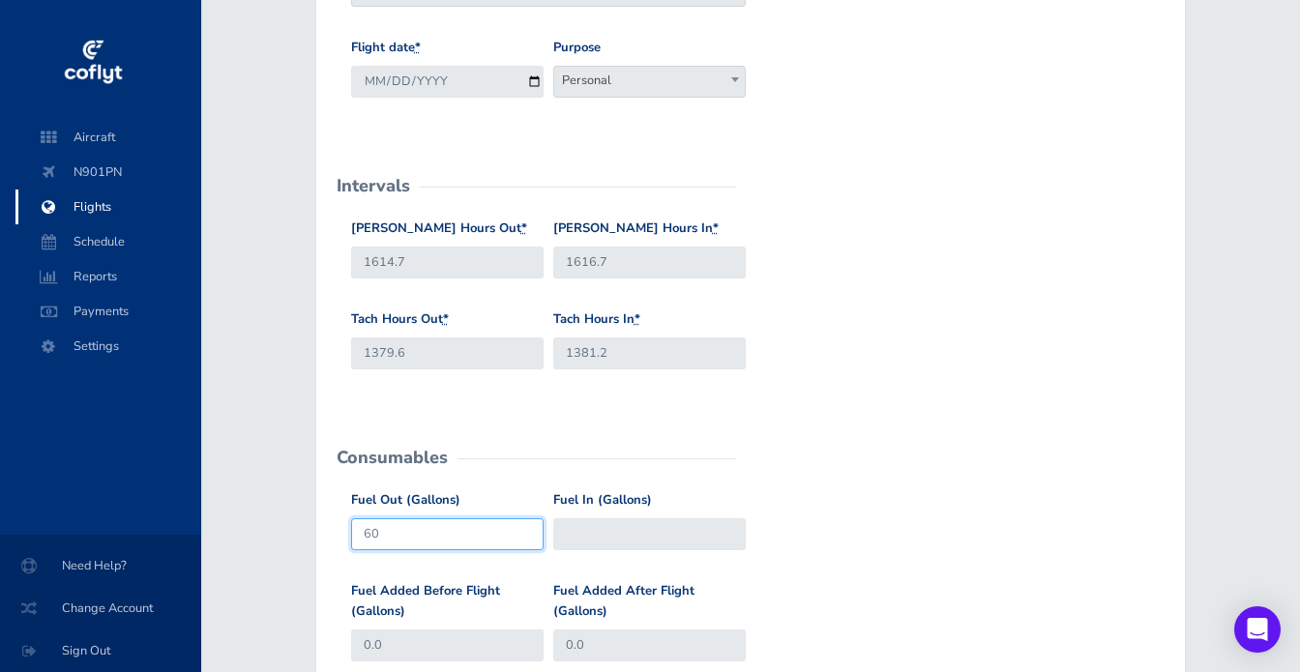
type input "60"
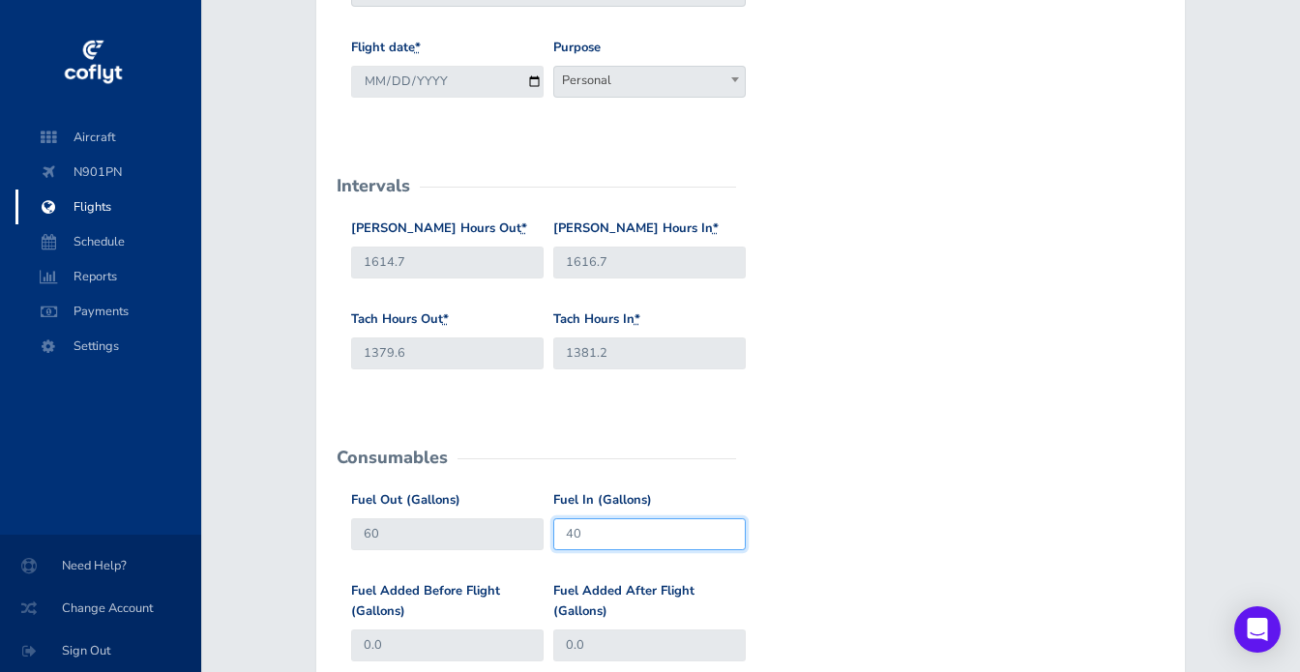
type input "40"
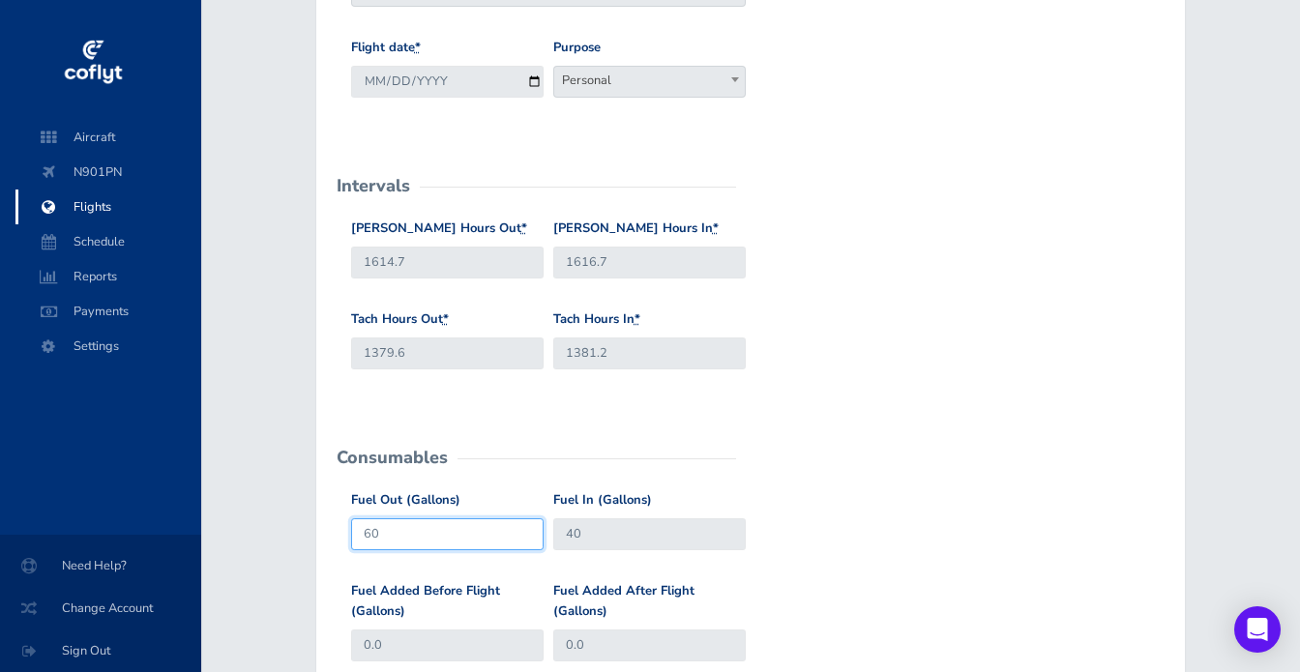
click at [390, 524] on input "60" at bounding box center [447, 534] width 192 height 32
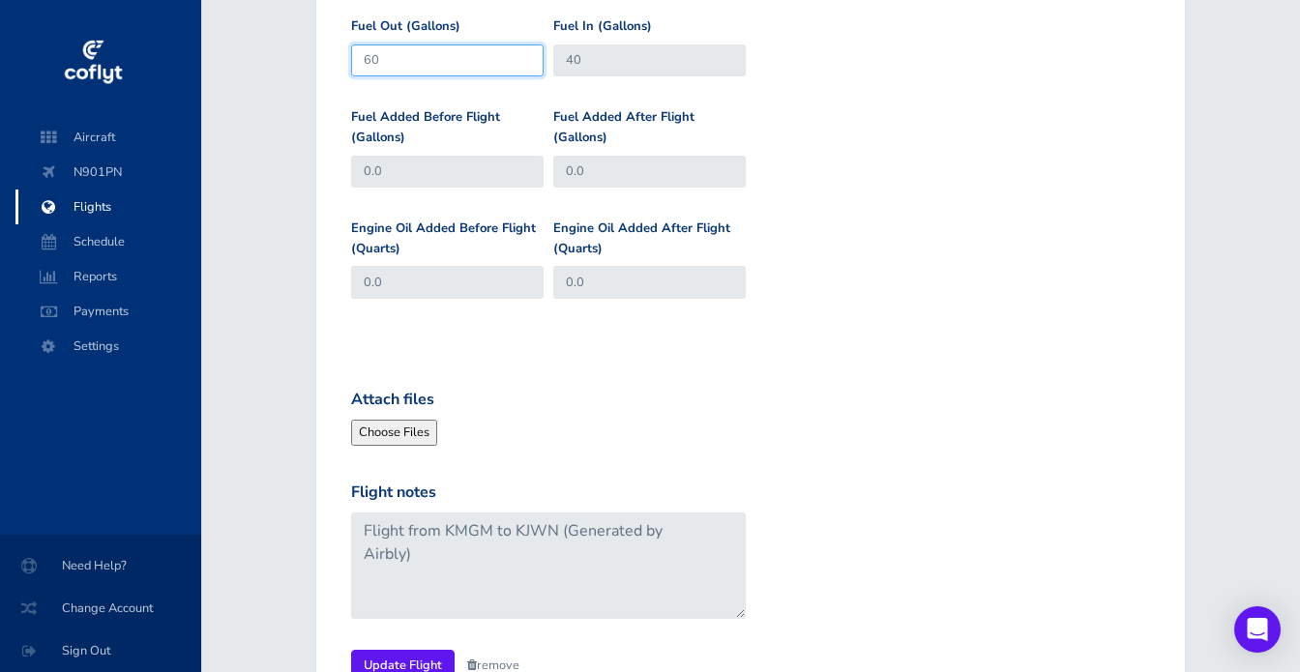
scroll to position [874, 0]
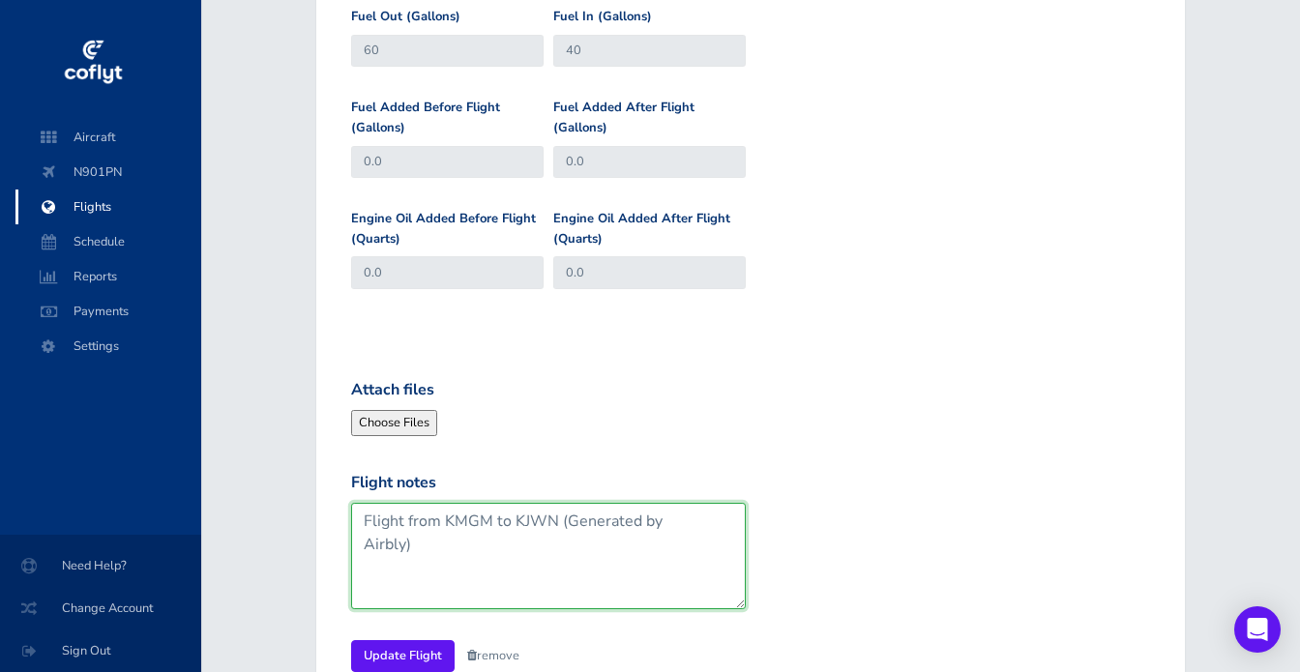
drag, startPoint x: 724, startPoint y: 535, endPoint x: 559, endPoint y: 525, distance: 165.7
click at [559, 525] on textarea "Flight from KMGM to KJWN (Generated by Airbly)" at bounding box center [548, 556] width 395 height 106
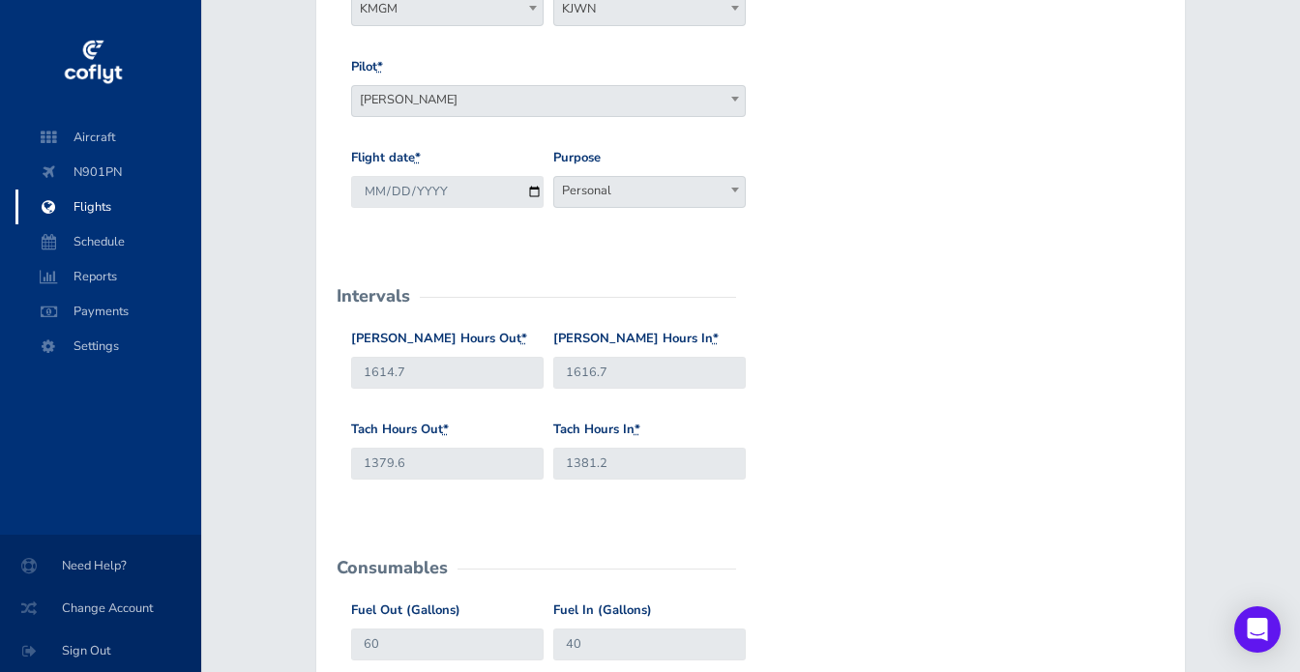
scroll to position [268, 0]
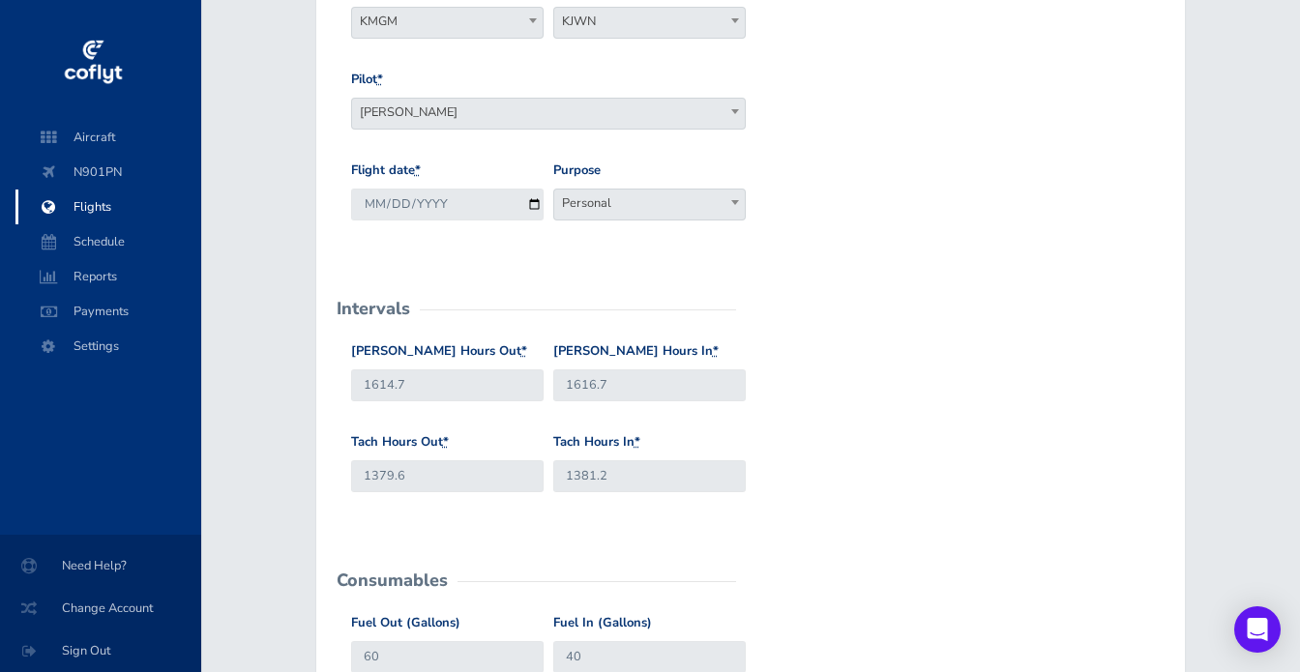
type textarea "Flight from KMGM to [GEOGRAPHIC_DATA]"
click at [621, 204] on span "Personal" at bounding box center [649, 203] width 191 height 27
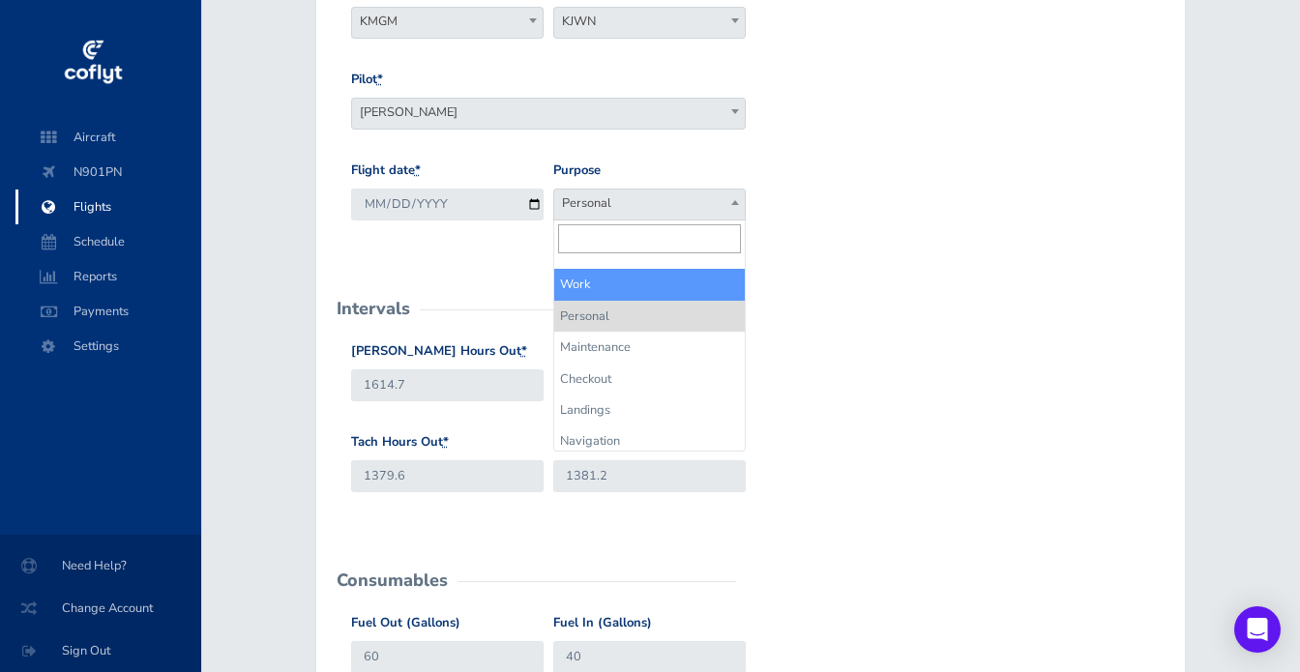
select select "Work"
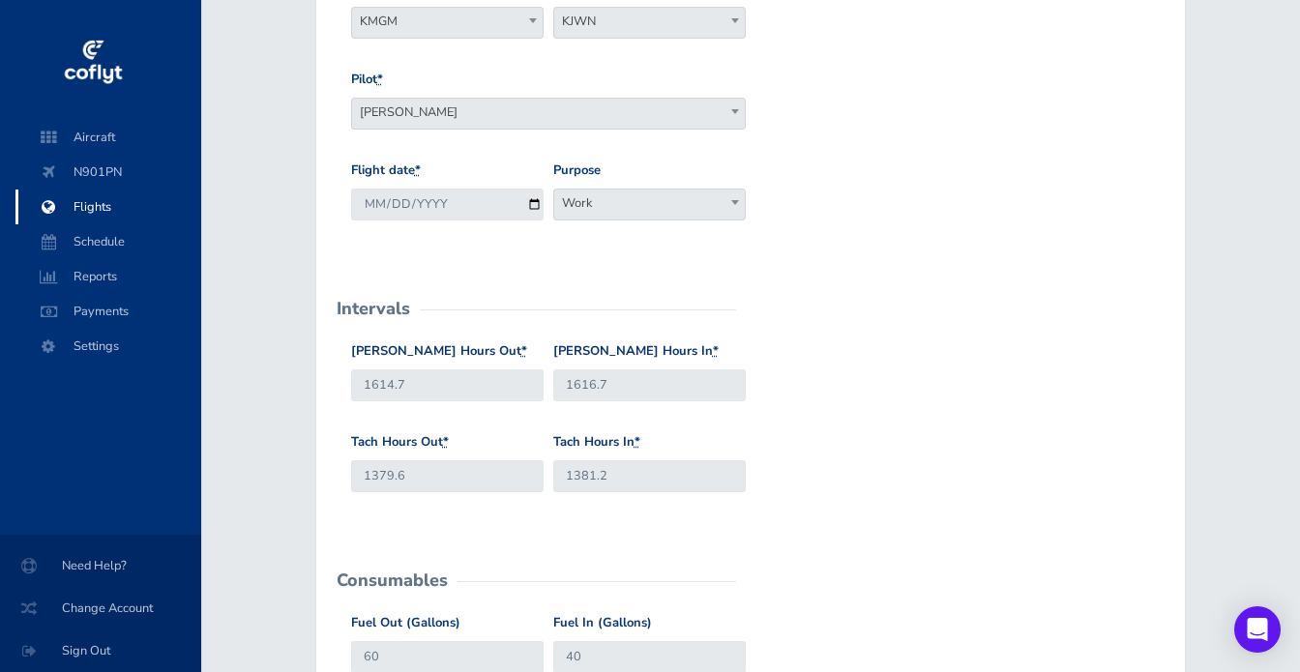
click at [891, 316] on form "General Departure Airport KMGM KMGM Destination Airport KJWN KJWN Pilot * David…" at bounding box center [751, 613] width 838 height 1332
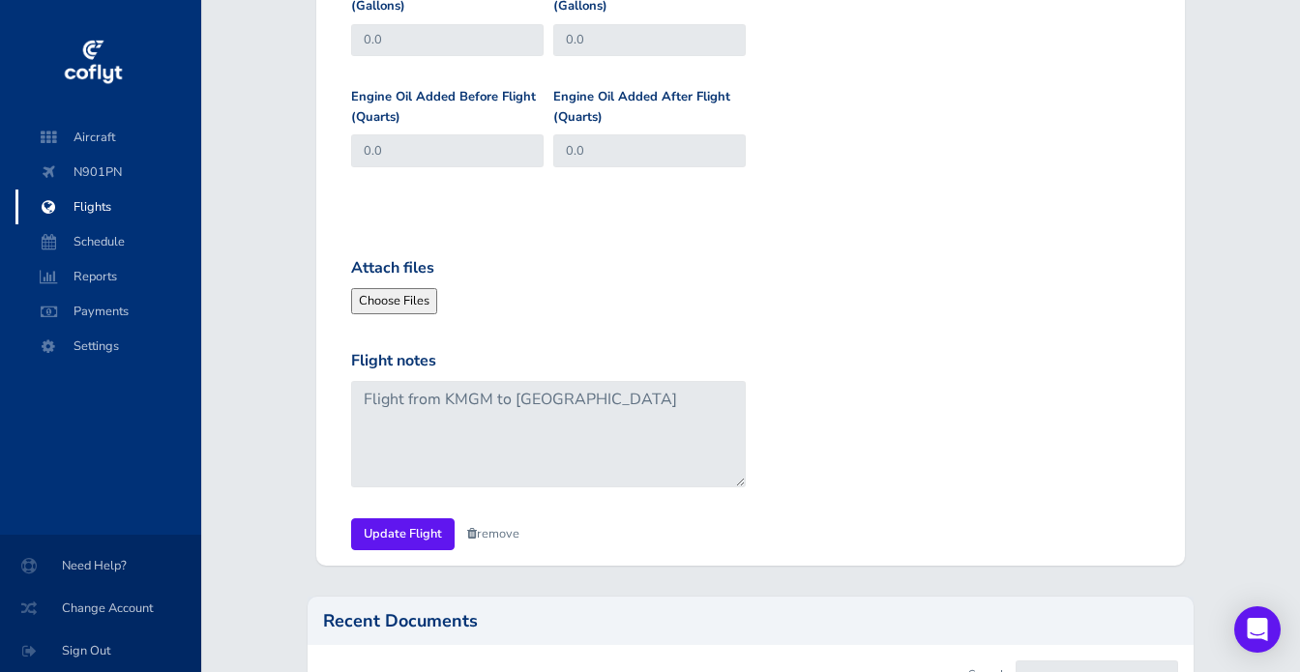
scroll to position [1017, 0]
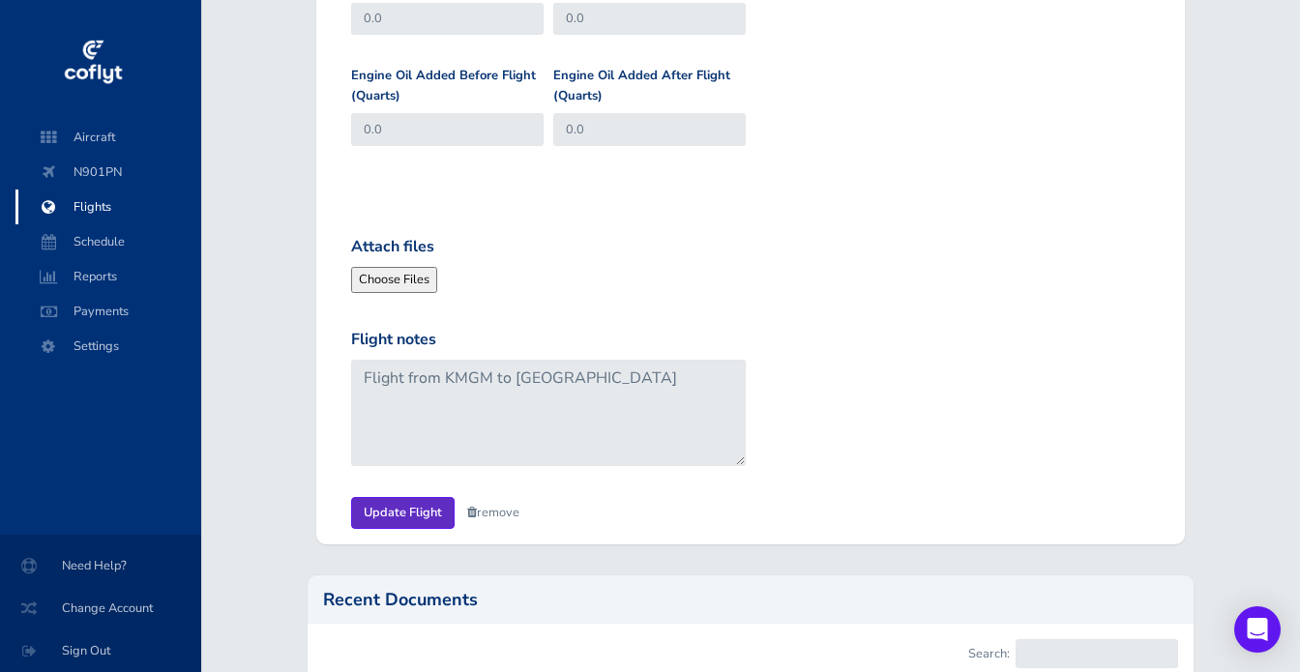
click at [398, 510] on input "Update Flight" at bounding box center [402, 513] width 103 height 32
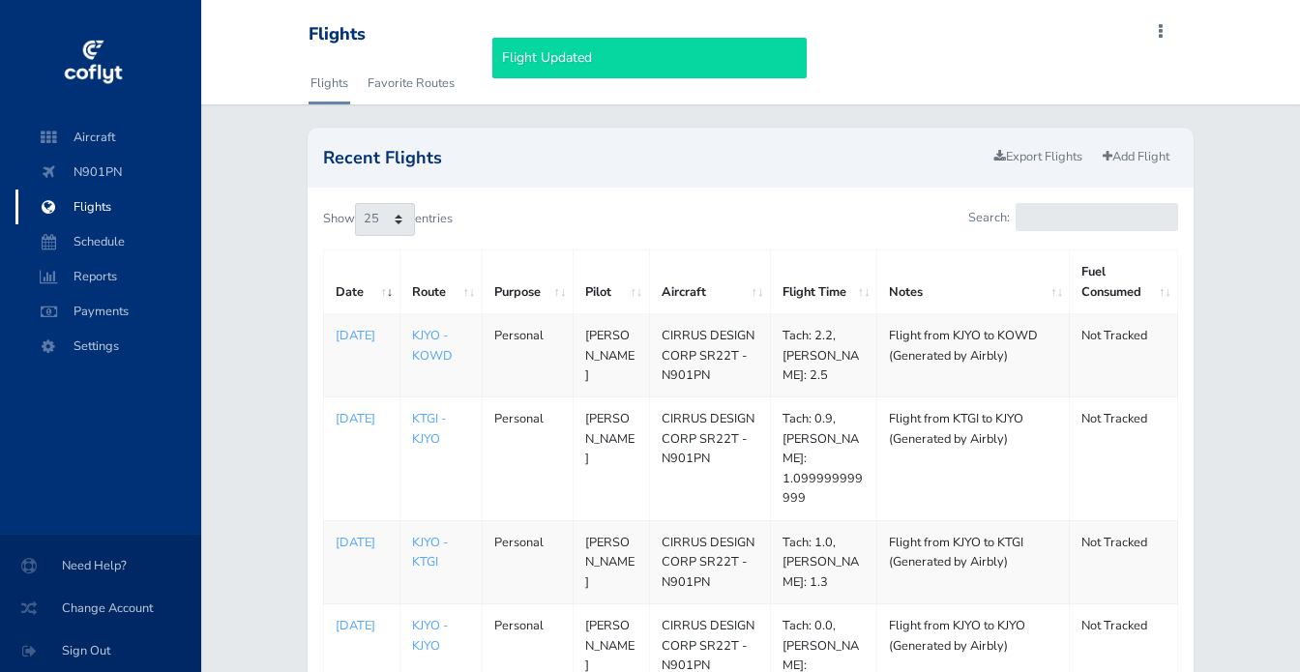
select select "25"
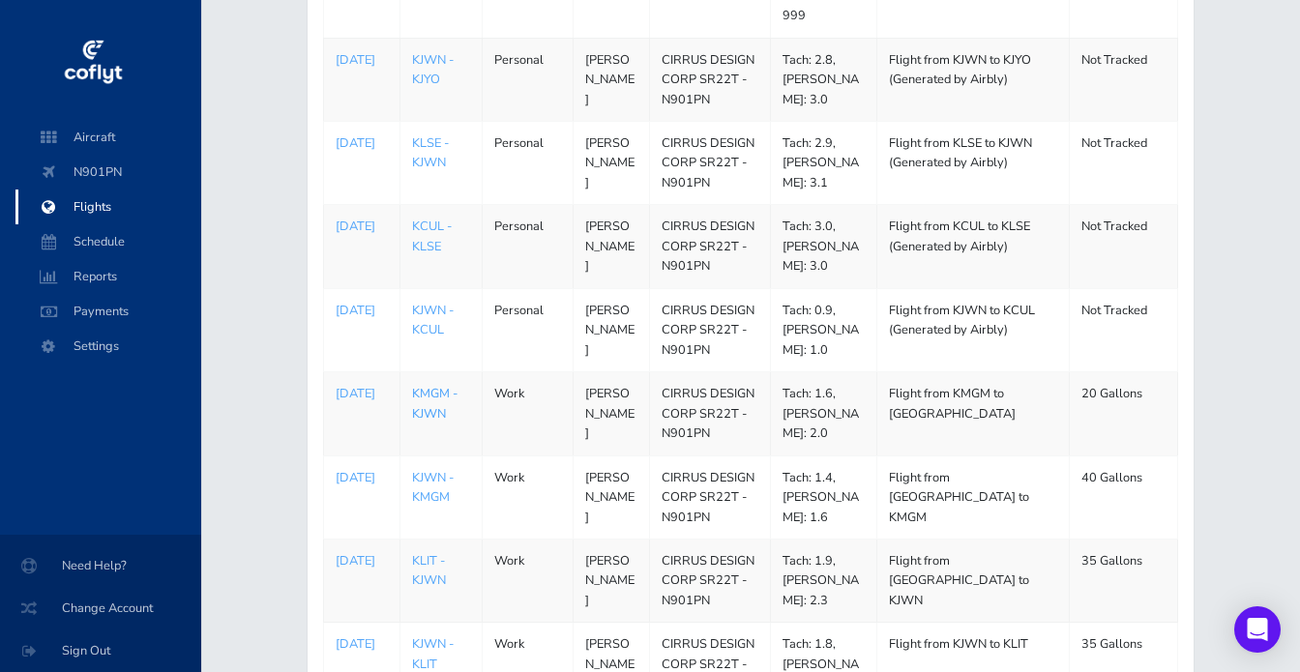
scroll to position [679, 0]
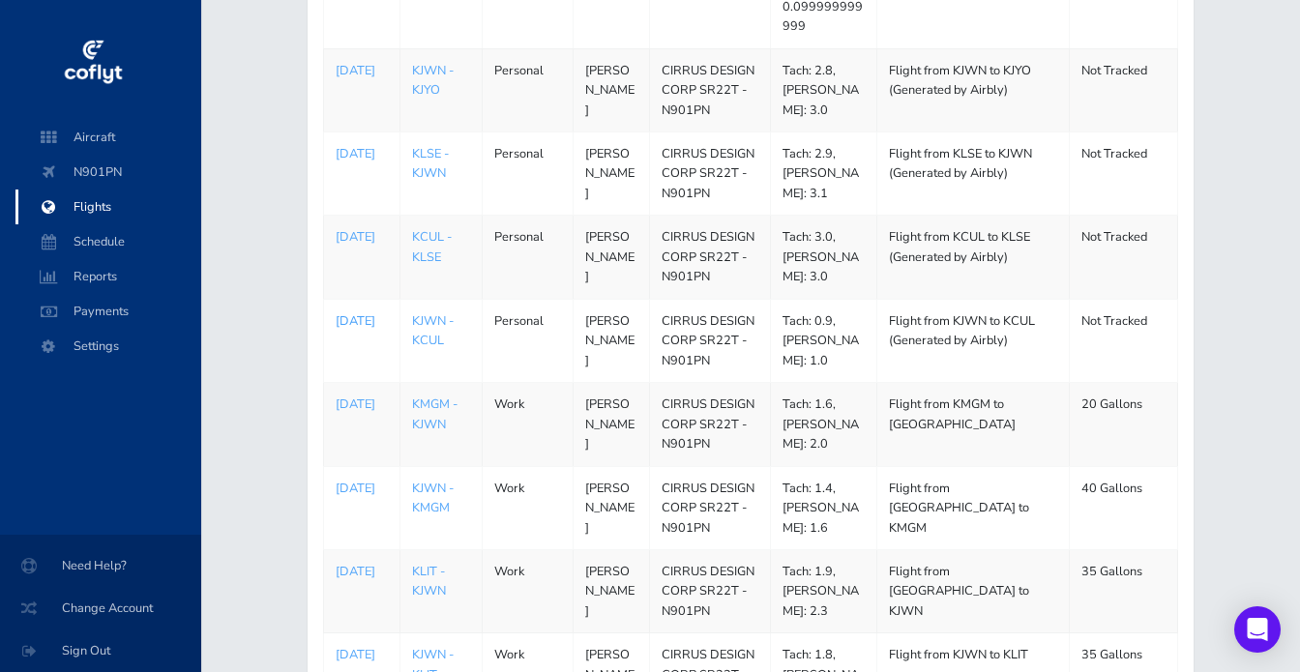
click at [356, 311] on p "[DATE]" at bounding box center [362, 320] width 52 height 19
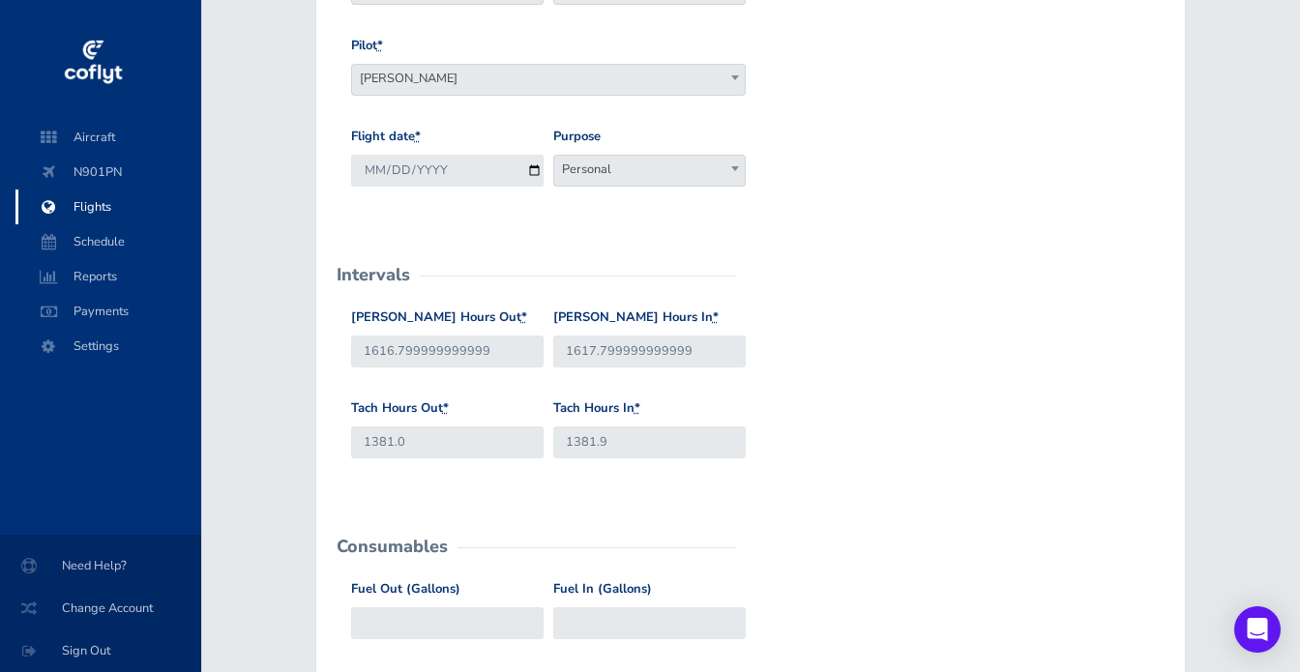
scroll to position [303, 0]
drag, startPoint x: 404, startPoint y: 343, endPoint x: 559, endPoint y: 344, distance: 154.7
click at [559, 344] on div "[PERSON_NAME] Hours Out * 1616.799999999999 [PERSON_NAME] Hours In * 1617.79999…" at bounding box center [750, 352] width 809 height 91
type input "1616.7"
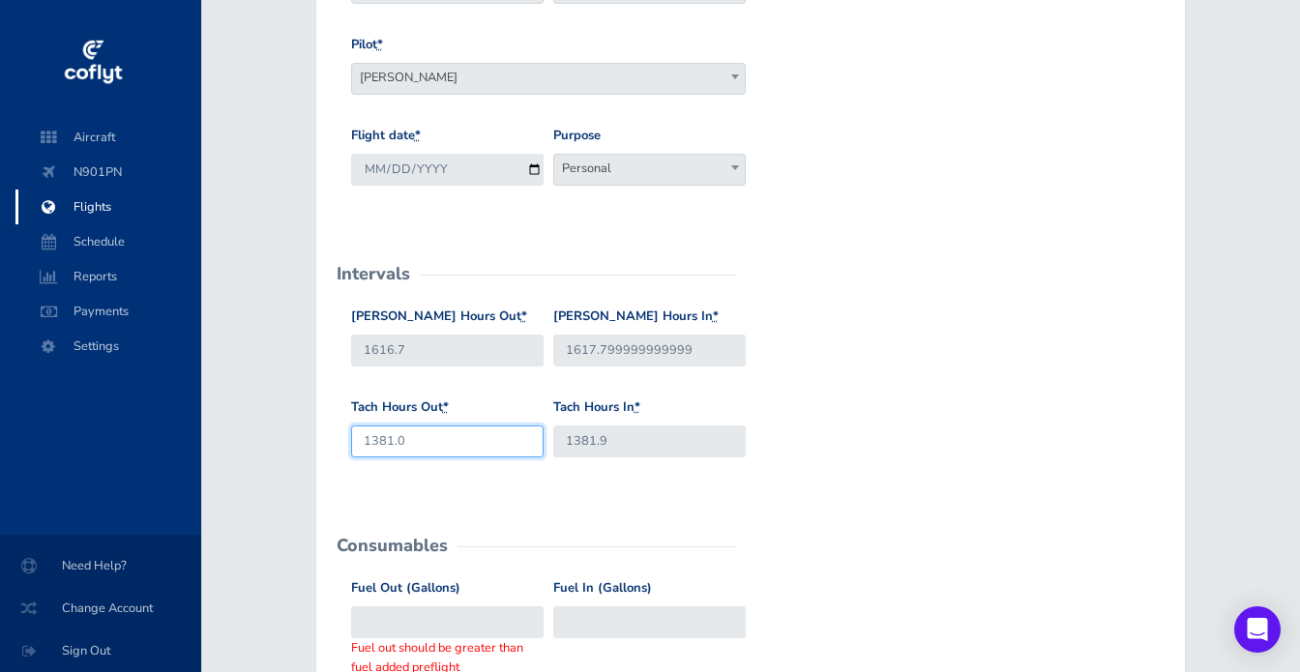
click at [439, 440] on input "1381.0" at bounding box center [447, 442] width 192 height 32
type input "1381.2"
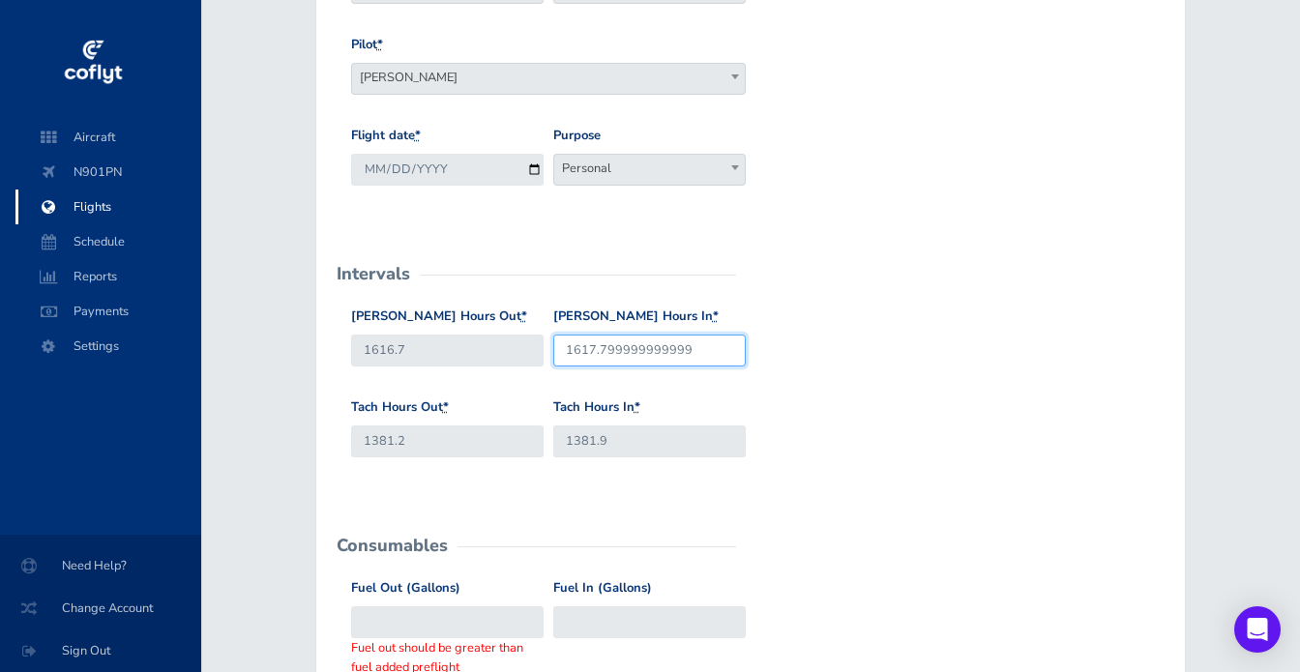
drag, startPoint x: 701, startPoint y: 349, endPoint x: 599, endPoint y: 351, distance: 102.5
click at [599, 351] on input "1617.799999999999" at bounding box center [649, 351] width 192 height 32
type input "1617.7"
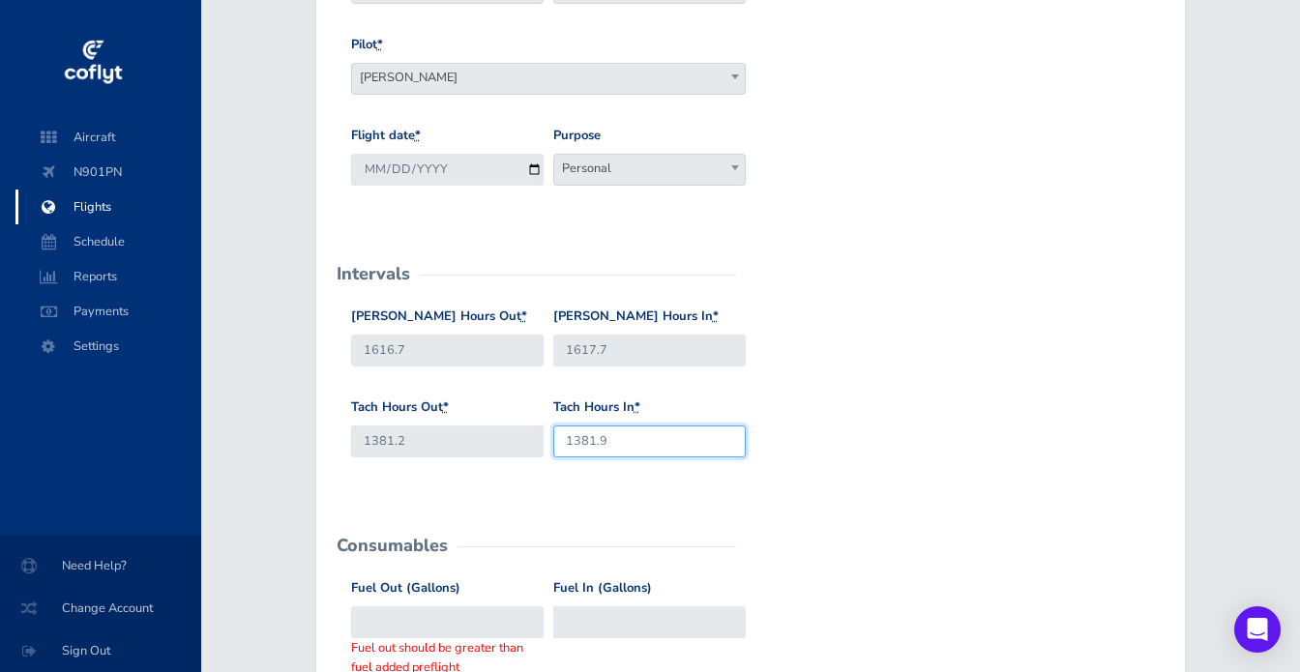
click at [642, 442] on input "1381.9" at bounding box center [649, 442] width 192 height 32
type input "1382.1"
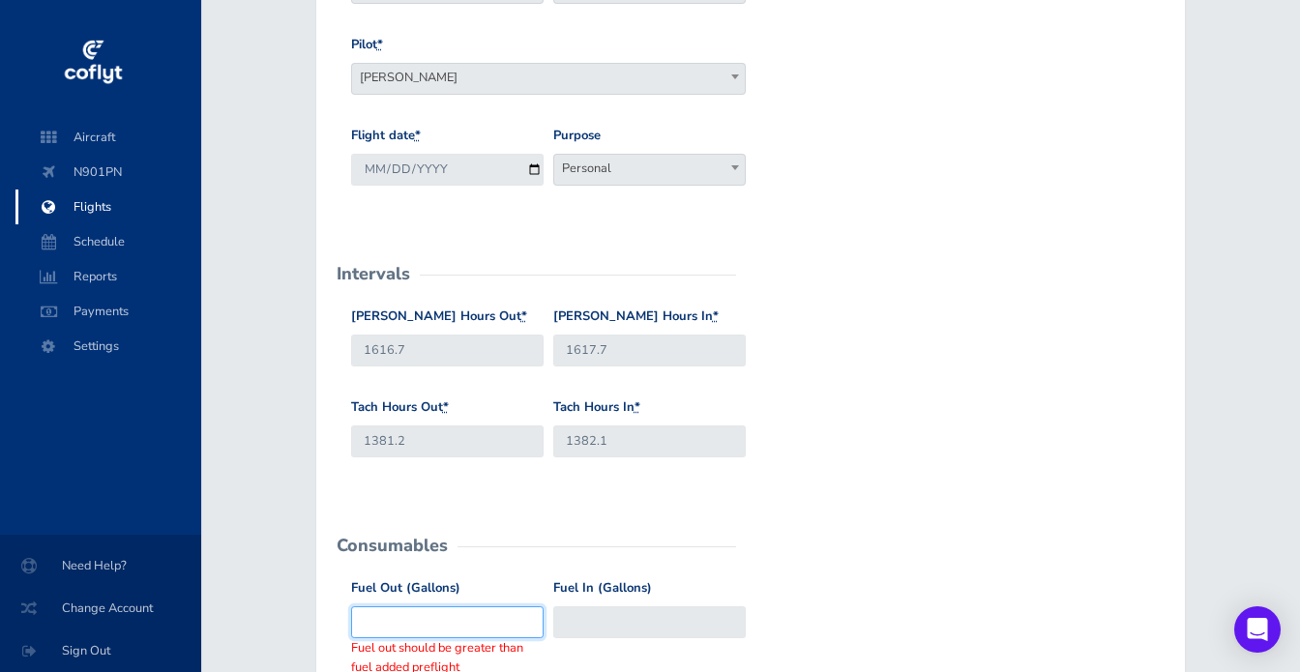
click at [426, 622] on input "Fuel Out (Gallons)" at bounding box center [447, 622] width 192 height 32
type input "60"
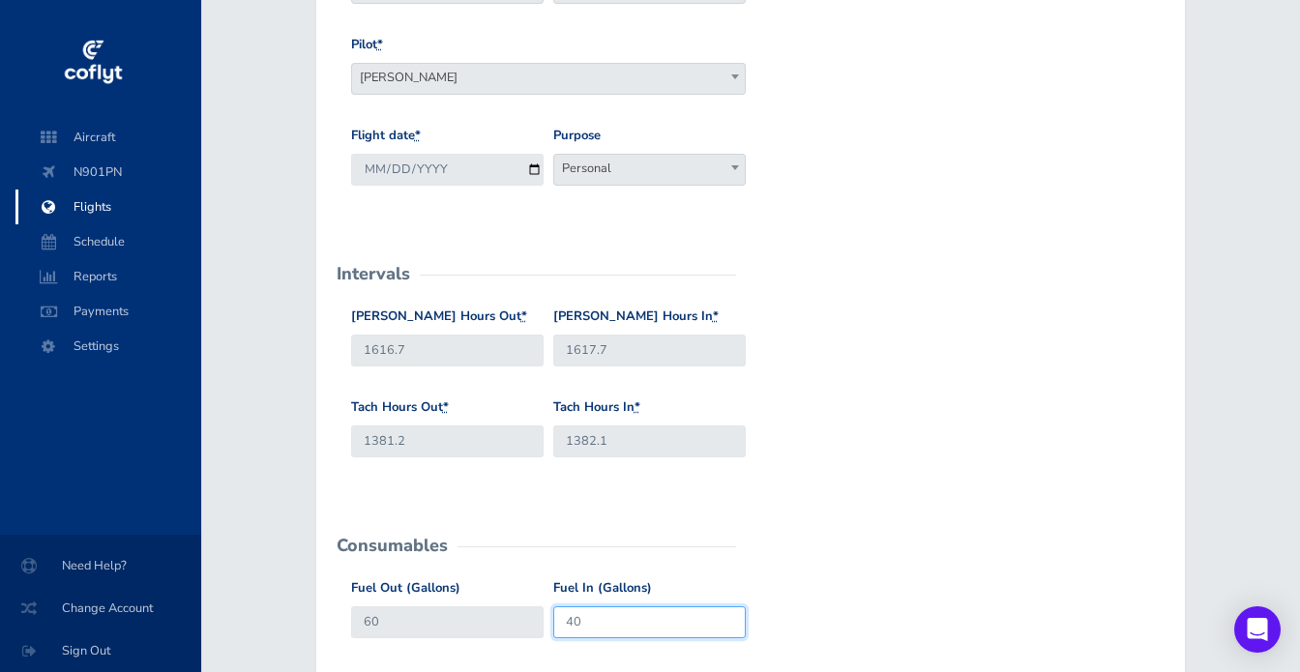
type input "40"
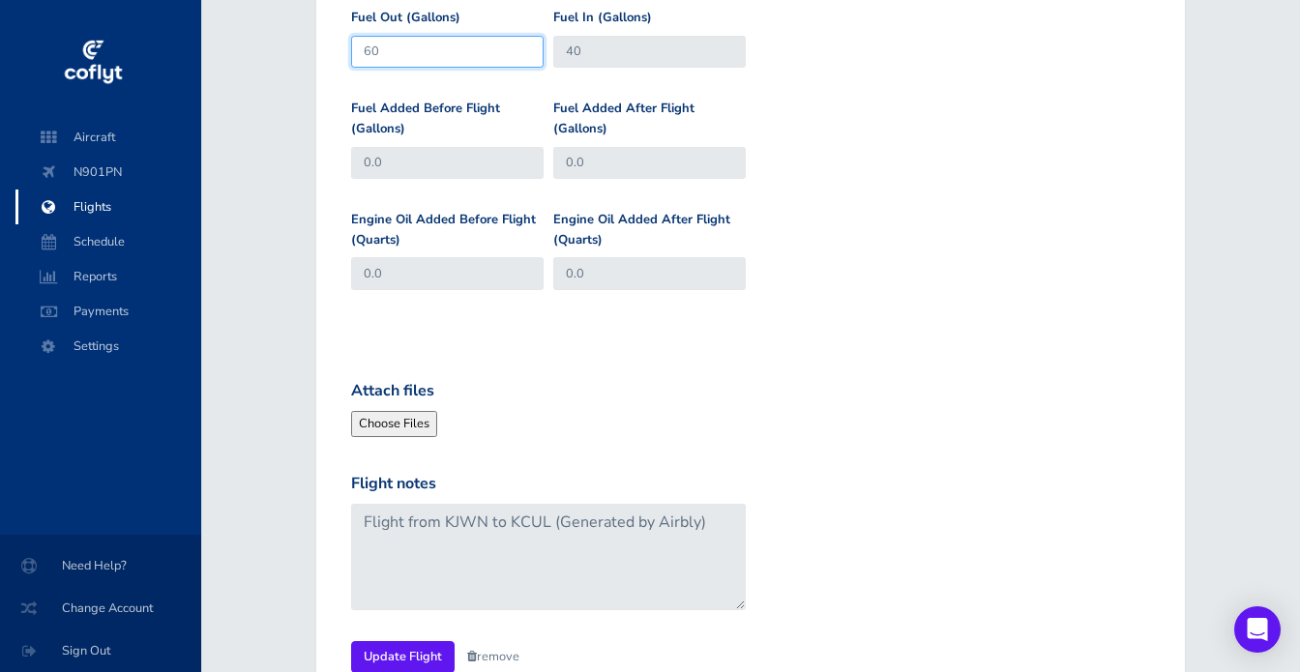
scroll to position [876, 0]
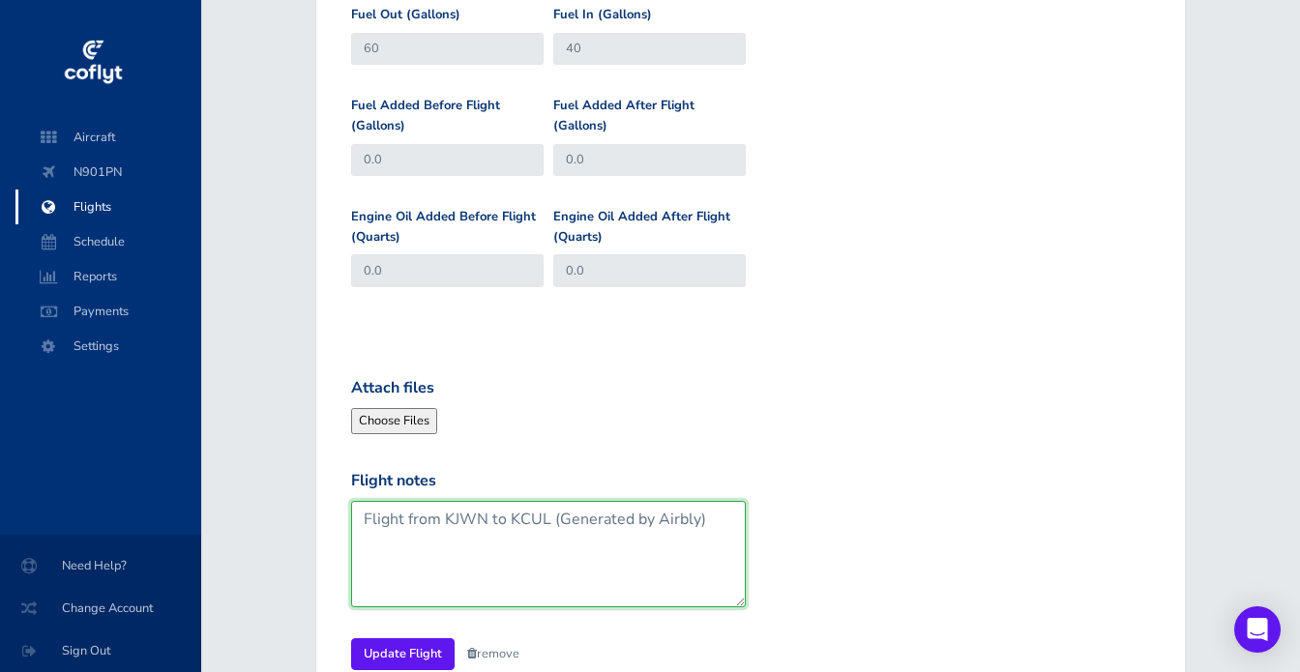
drag, startPoint x: 551, startPoint y: 517, endPoint x: 746, endPoint y: 518, distance: 194.4
click at [746, 518] on div "Flight notes Flight from KJWN to KCUL (Generated by Airbly)" at bounding box center [548, 546] width 404 height 155
type textarea "Flight from KJWN to KCUL"
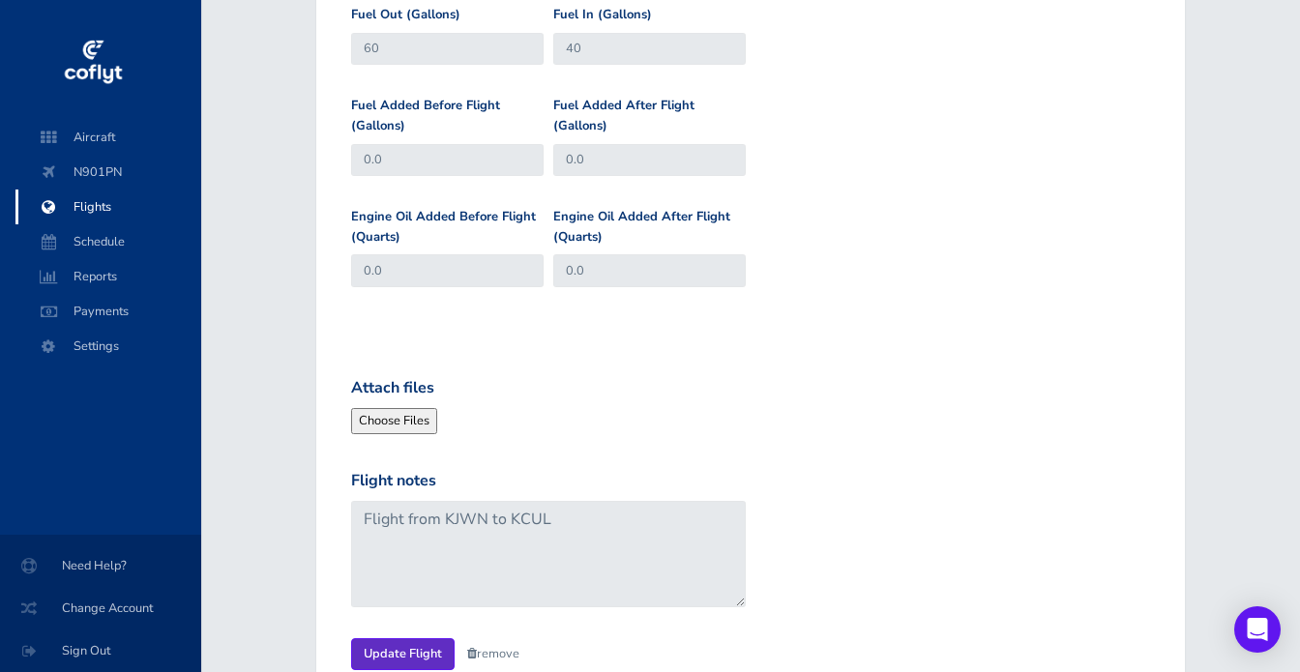
click at [424, 648] on input "Update Flight" at bounding box center [402, 654] width 103 height 32
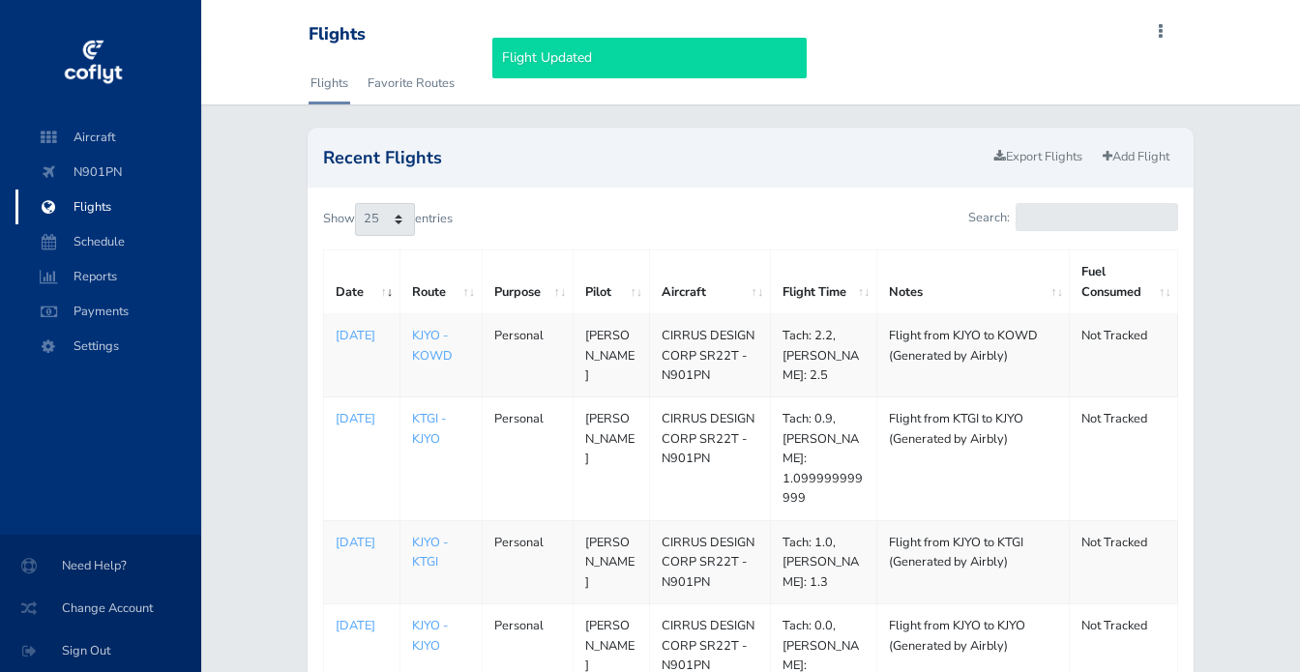
select select "25"
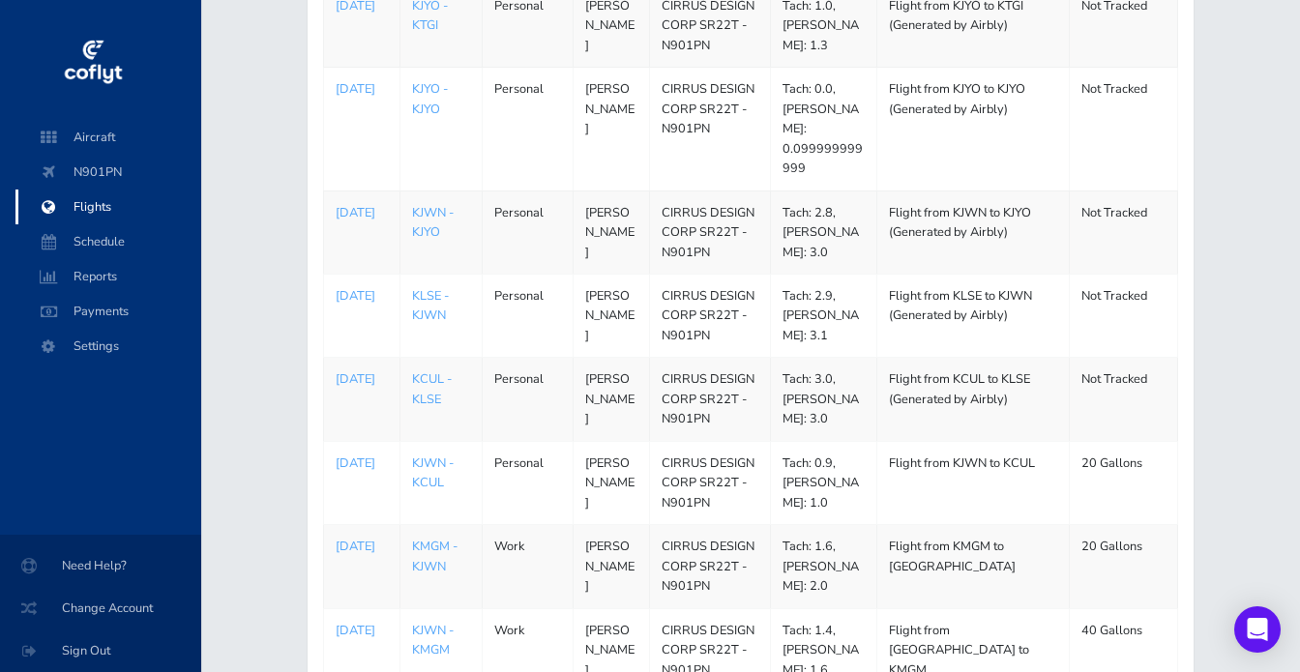
scroll to position [528, 0]
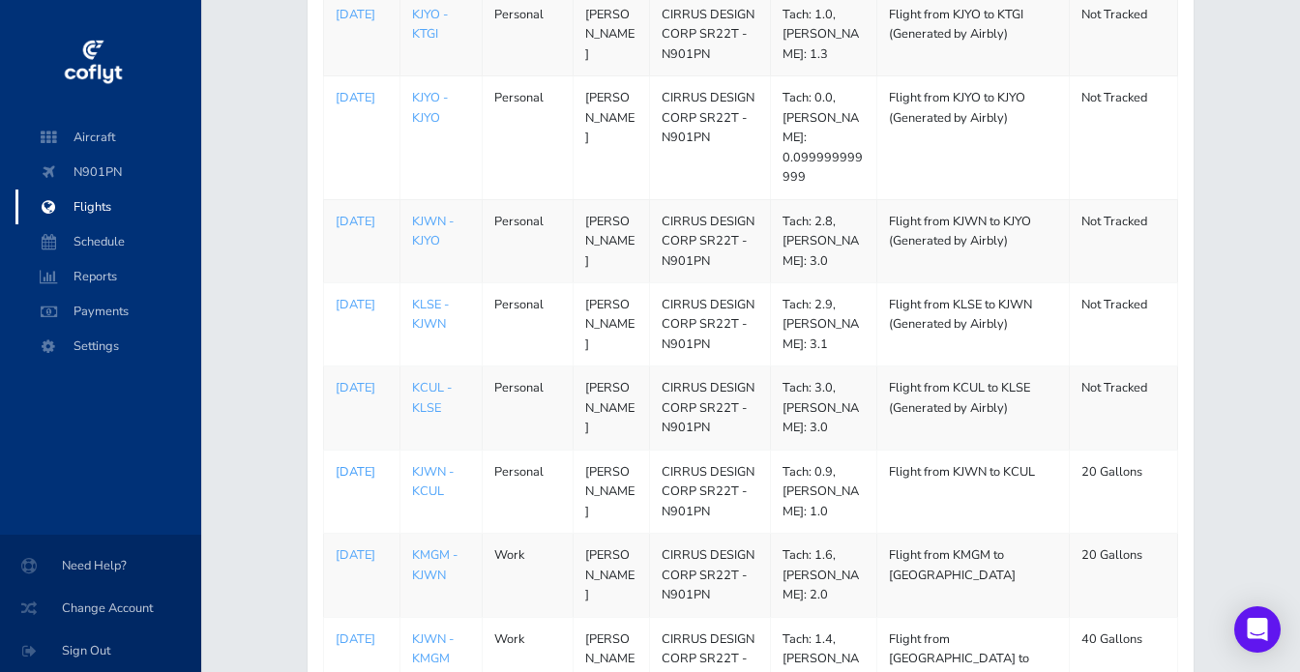
click at [342, 462] on p "[DATE]" at bounding box center [362, 471] width 52 height 19
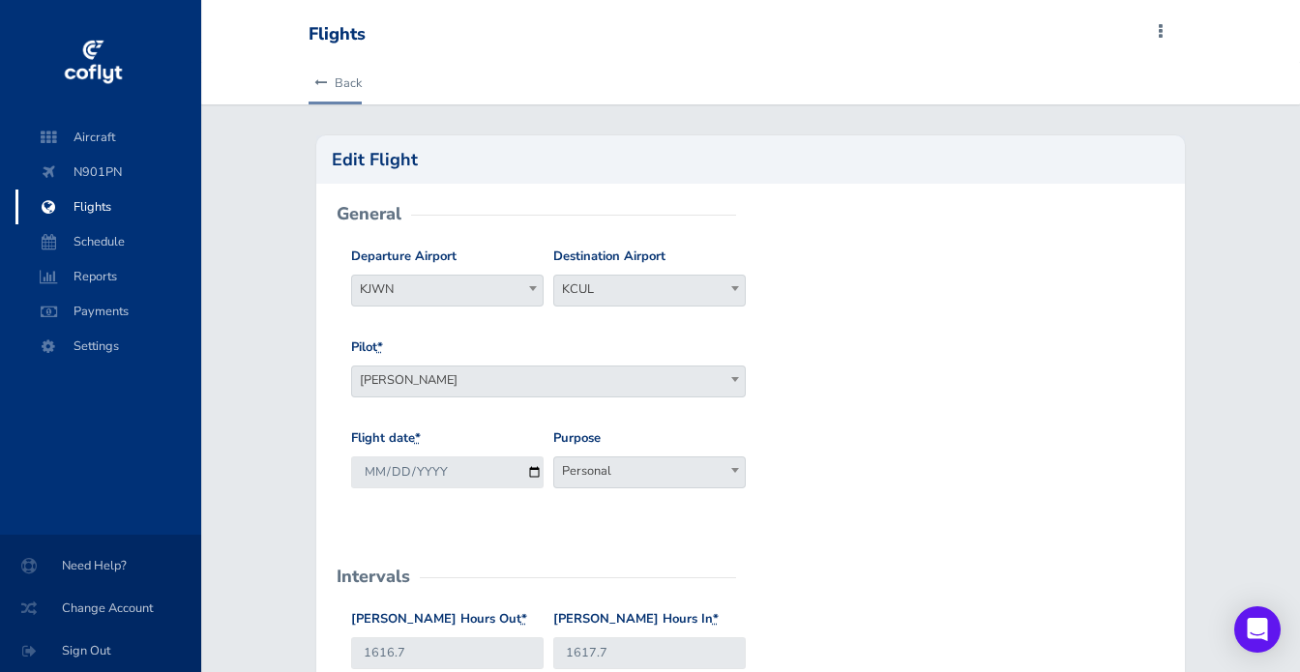
click at [335, 78] on link "Back" at bounding box center [335, 83] width 53 height 43
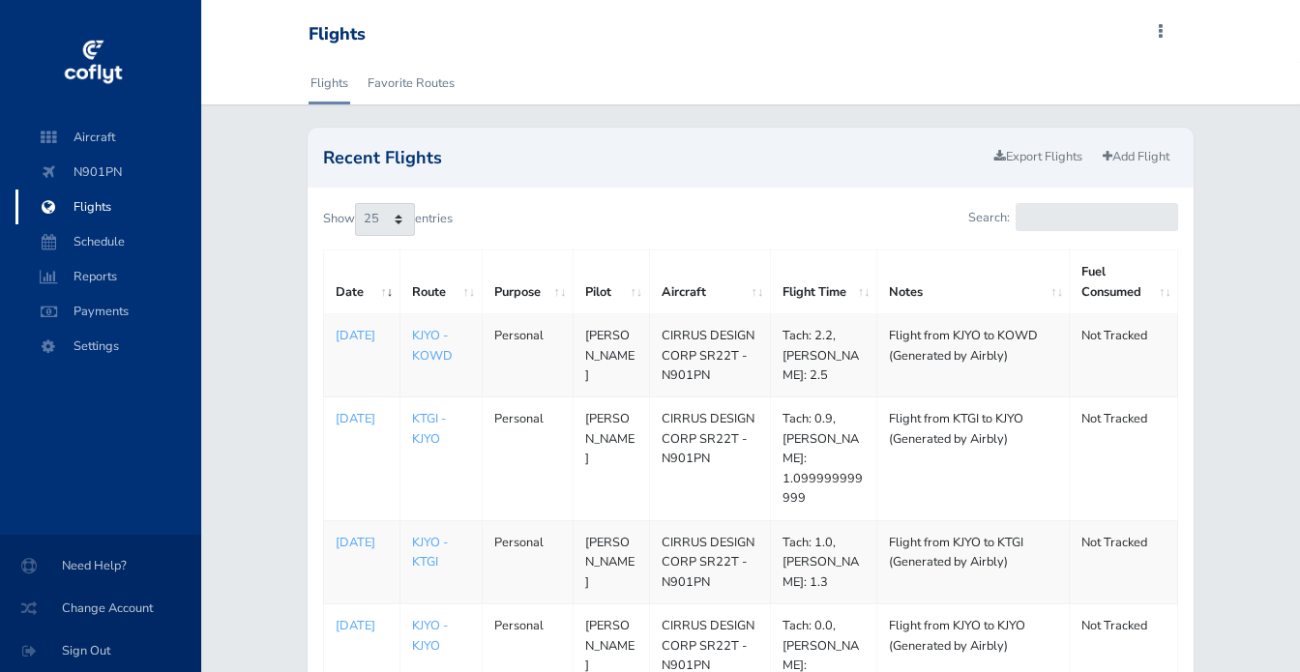
select select "25"
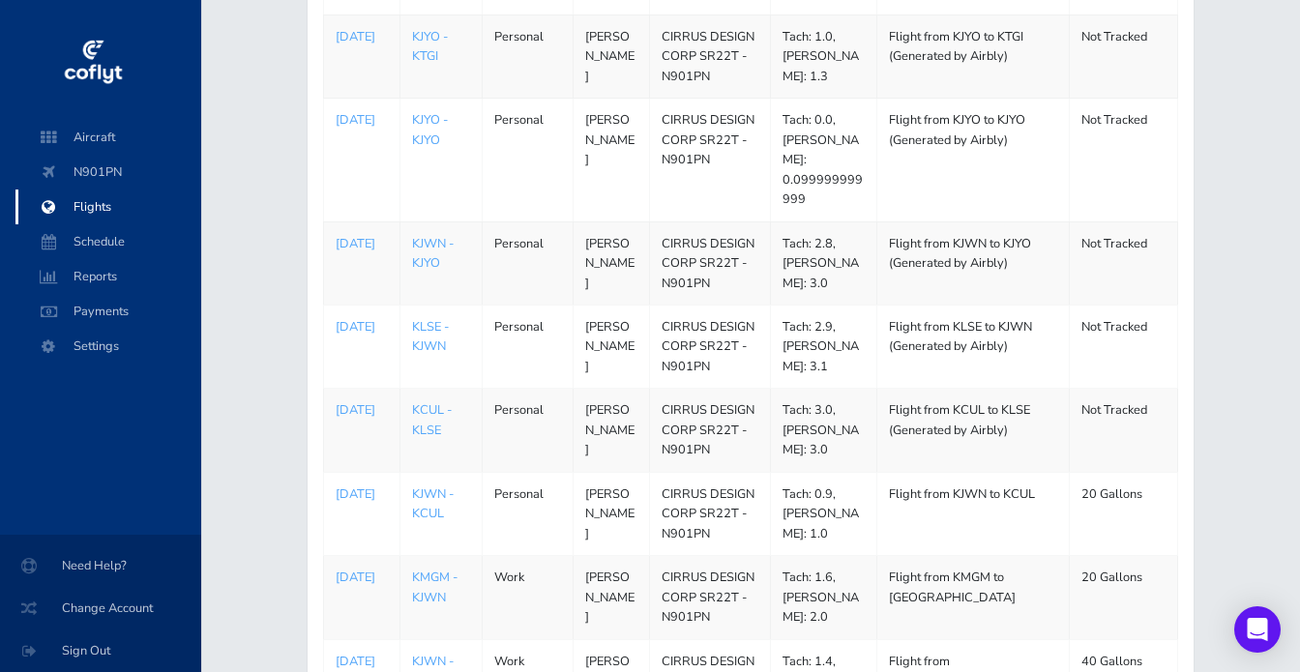
scroll to position [519, 0]
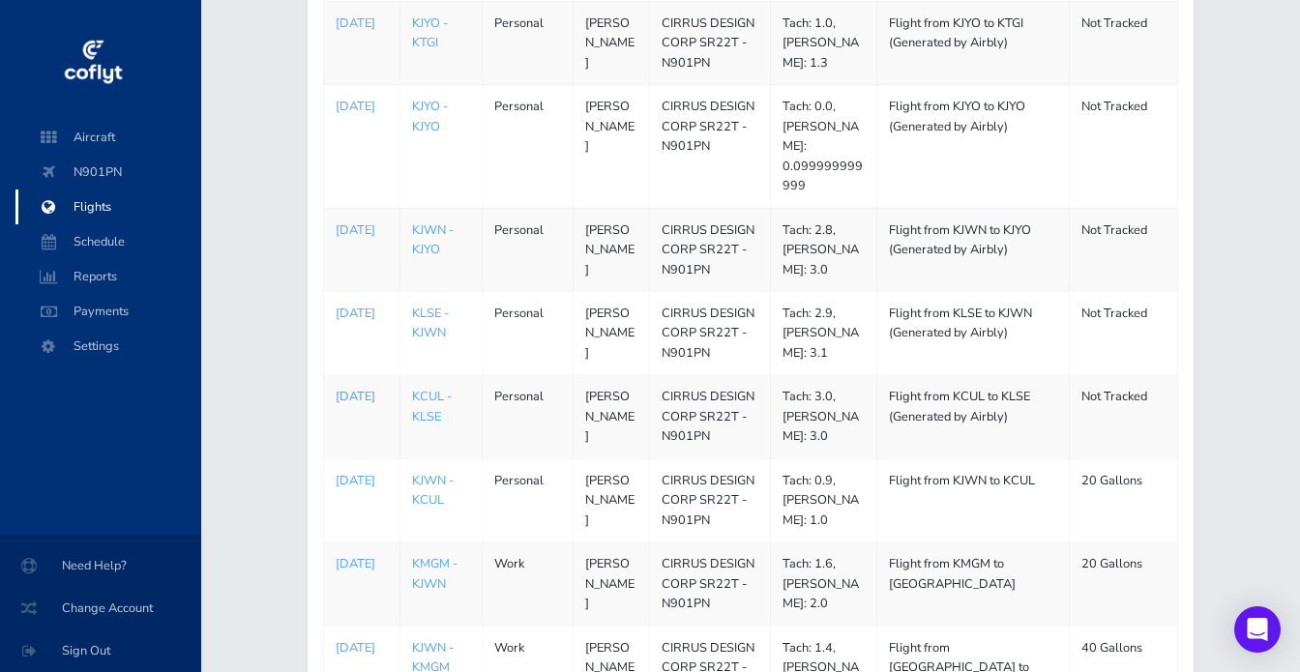
click at [358, 387] on p "[DATE]" at bounding box center [362, 396] width 52 height 19
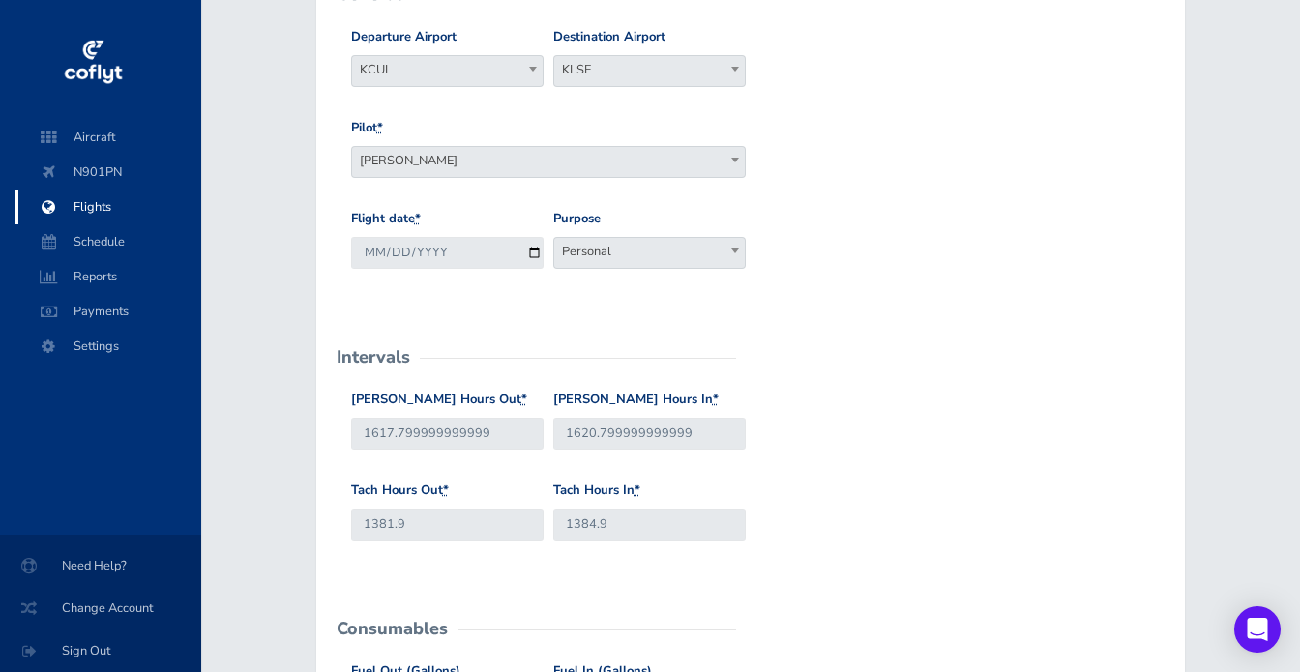
scroll to position [221, 0]
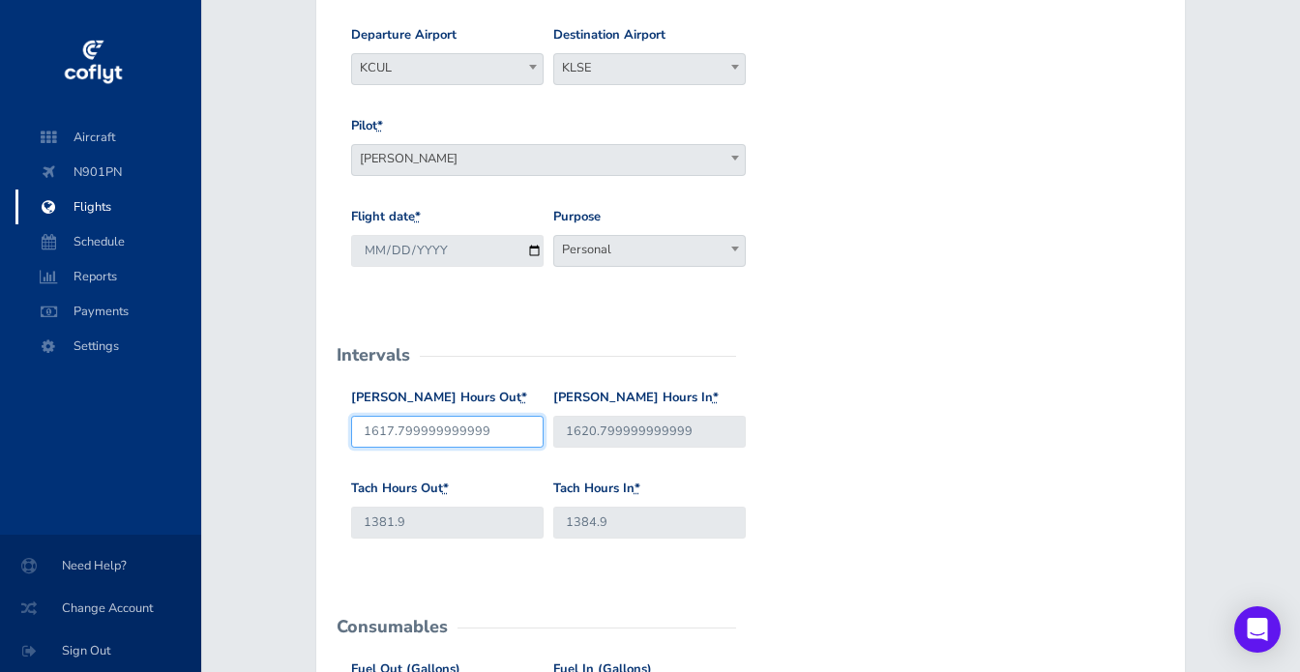
drag, startPoint x: 503, startPoint y: 436, endPoint x: 406, endPoint y: 436, distance: 96.7
click at [406, 436] on input "1617.799999999999" at bounding box center [447, 432] width 192 height 32
type input "1617.7"
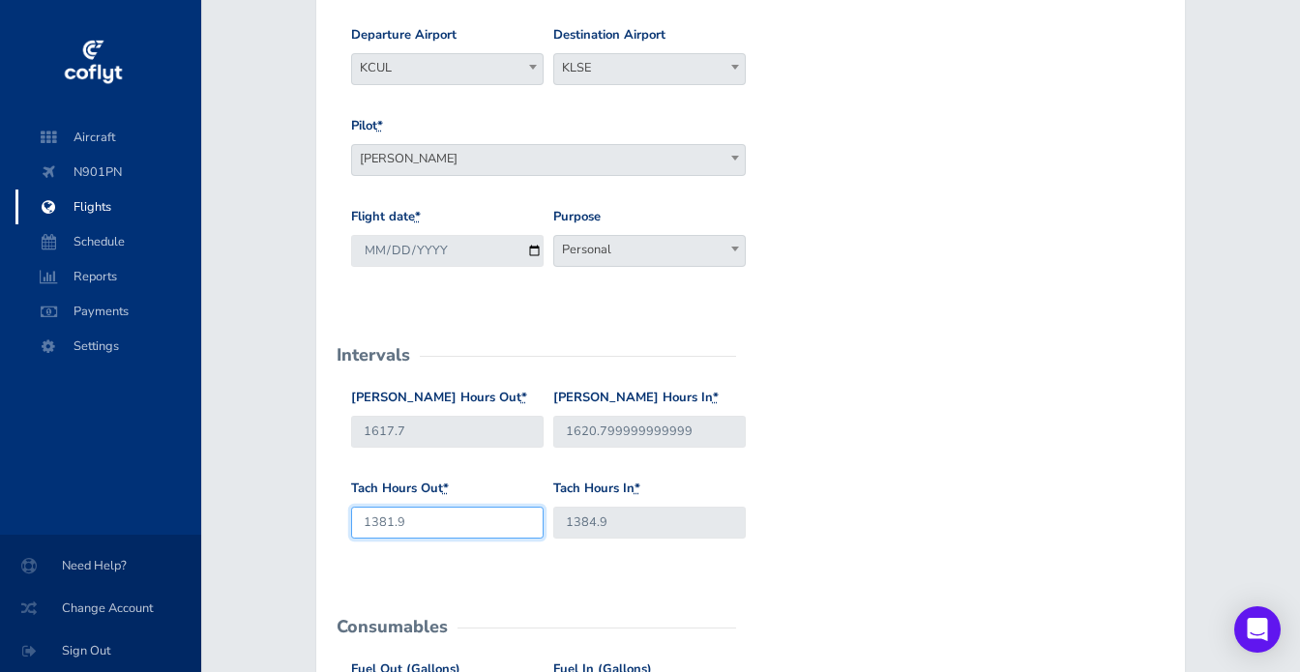
click at [430, 521] on input "1381.9" at bounding box center [447, 523] width 192 height 32
type input "1382.1"
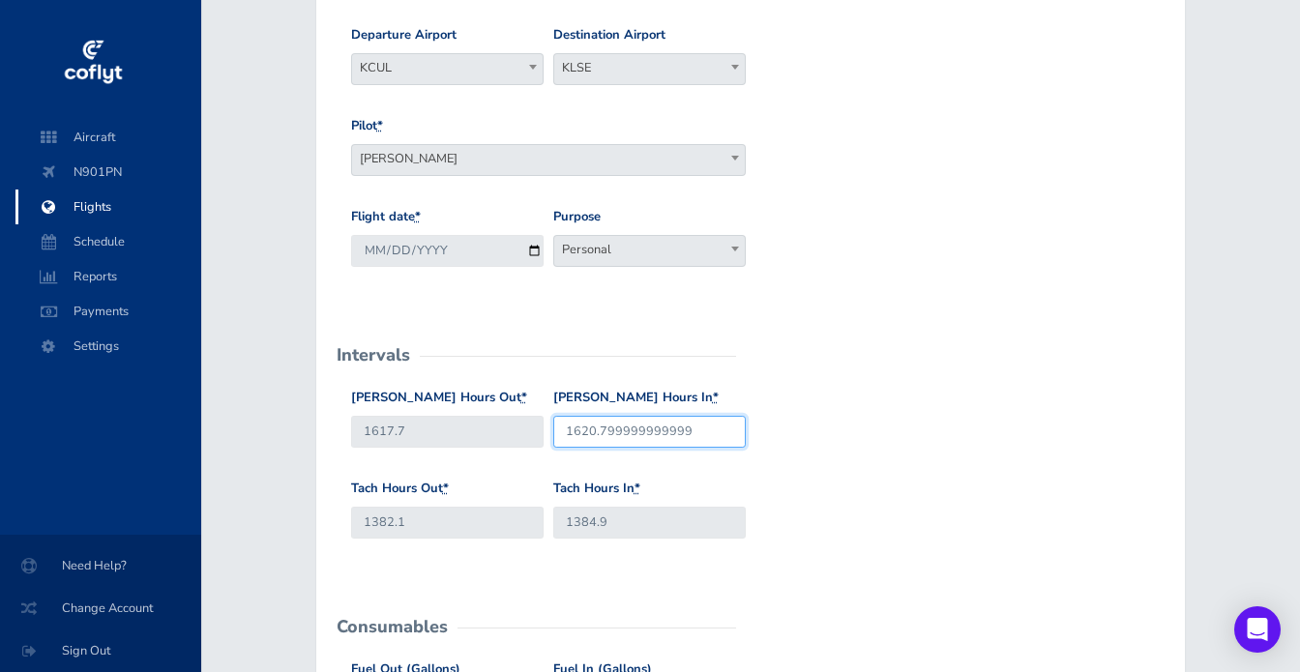
click at [691, 425] on input "1620.799999999999" at bounding box center [649, 432] width 192 height 32
drag, startPoint x: 716, startPoint y: 428, endPoint x: 585, endPoint y: 428, distance: 130.6
click at [585, 428] on input "1620.799999999999" at bounding box center [649, 432] width 192 height 32
type input "1620.8"
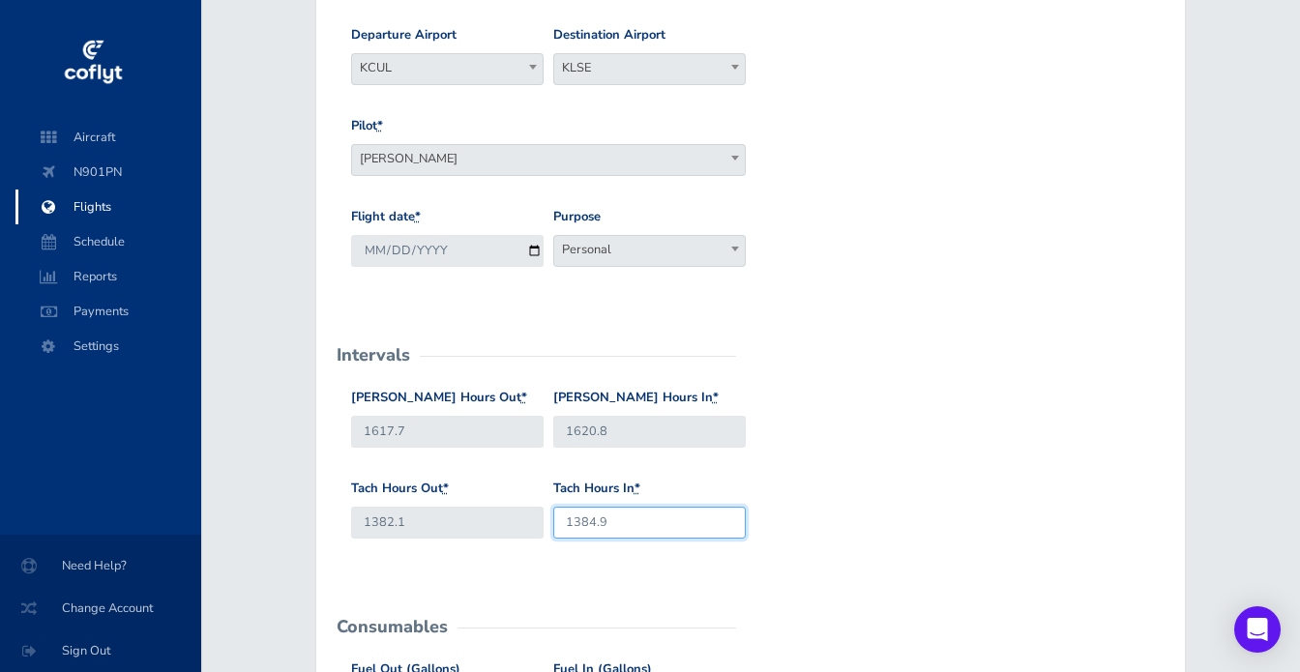
click at [646, 523] on input "1384.9" at bounding box center [649, 523] width 192 height 32
type input "1385.0"
click at [794, 498] on div "Tach Hours Out * 1382.1 Tach Hours In * 1385.0" at bounding box center [750, 524] width 809 height 91
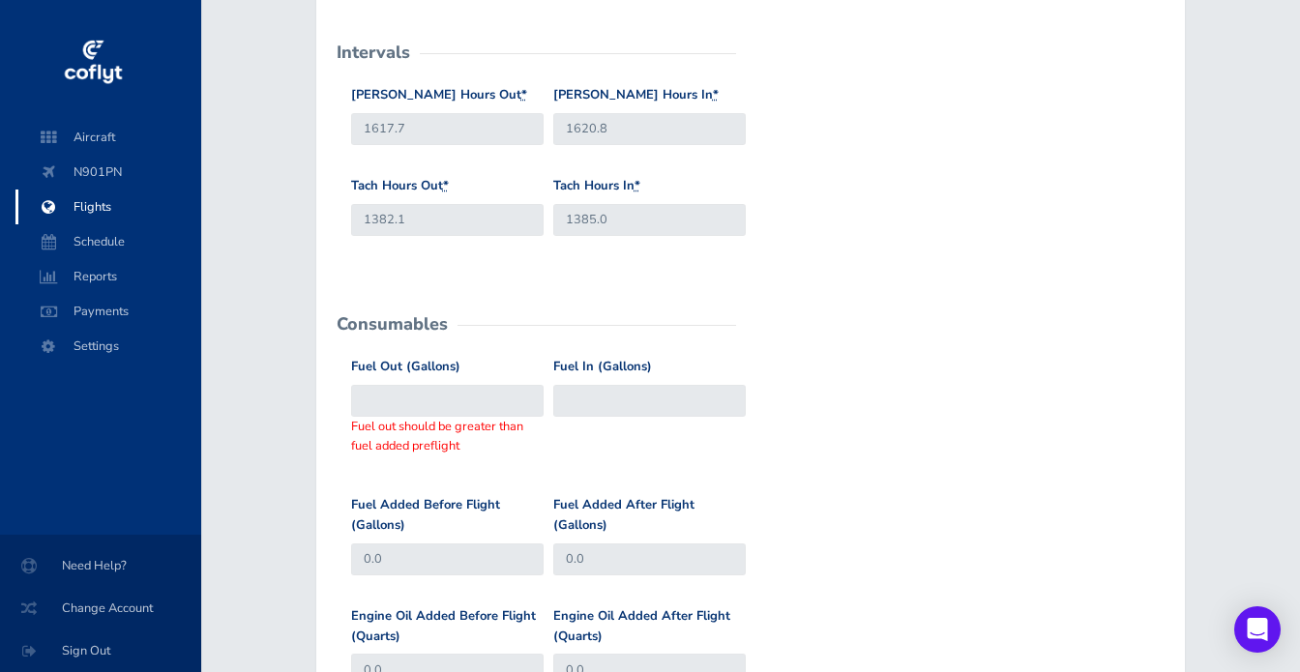
scroll to position [525, 0]
click at [472, 404] on input "Fuel Out (Gallons)" at bounding box center [447, 400] width 192 height 32
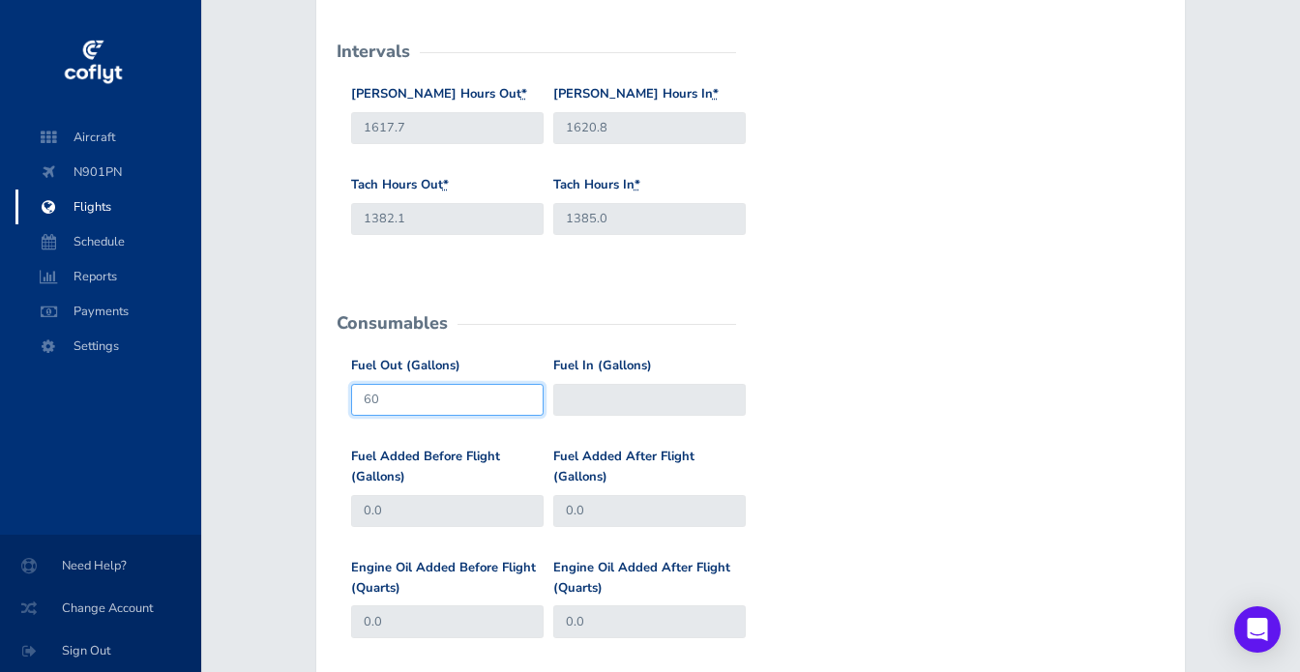
type input "60"
type input "40"
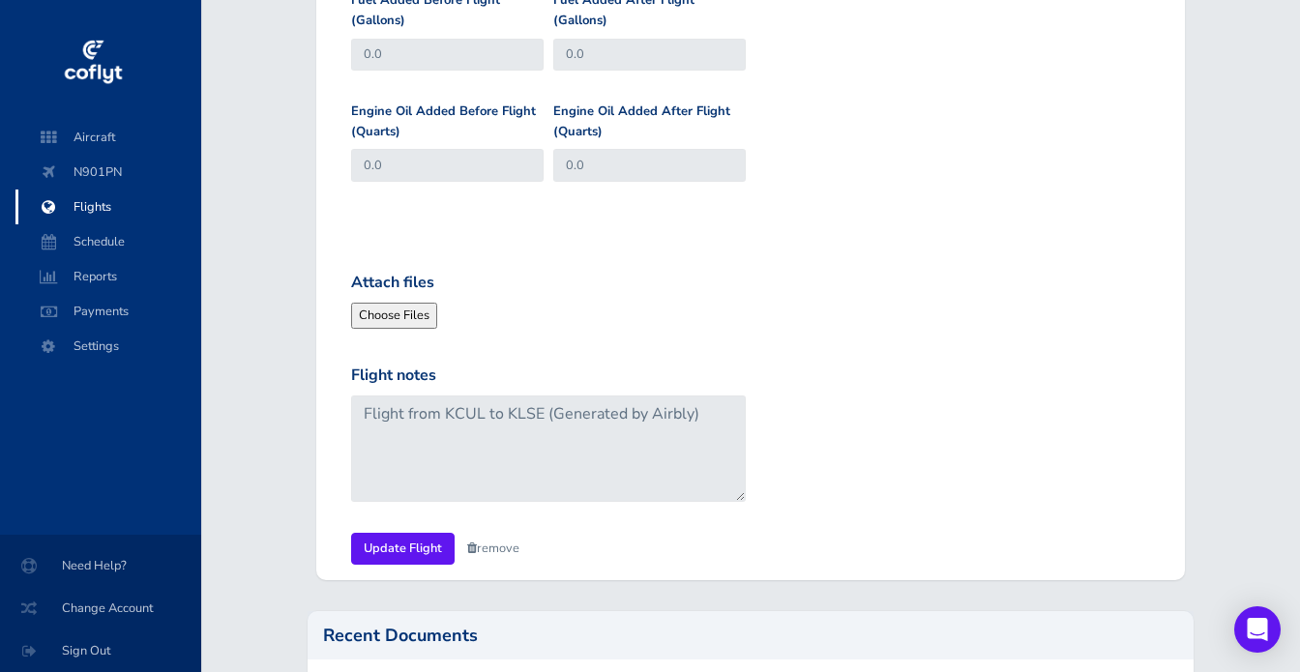
scroll to position [985, 0]
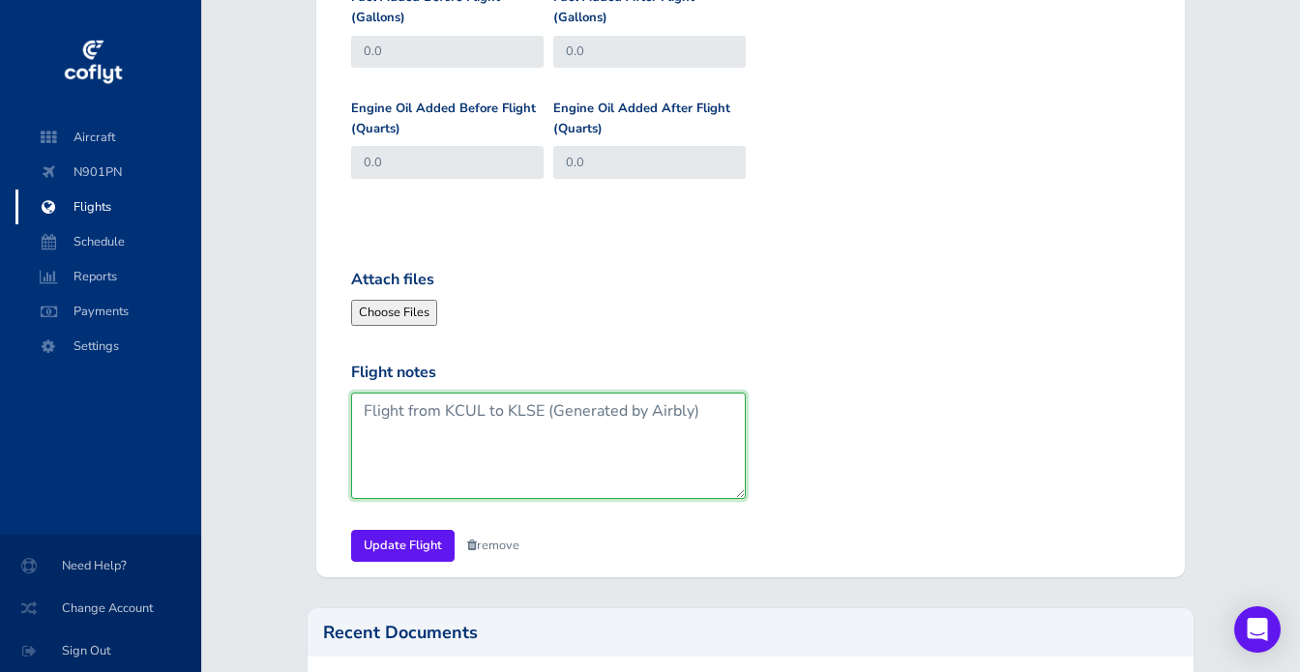
drag, startPoint x: 541, startPoint y: 411, endPoint x: 751, endPoint y: 403, distance: 211.0
click at [757, 415] on div "Flight notes Flight from KCUL to KLSE (Generated by Airbly)" at bounding box center [750, 446] width 809 height 170
type textarea "Flight from KCUL to KLSE"
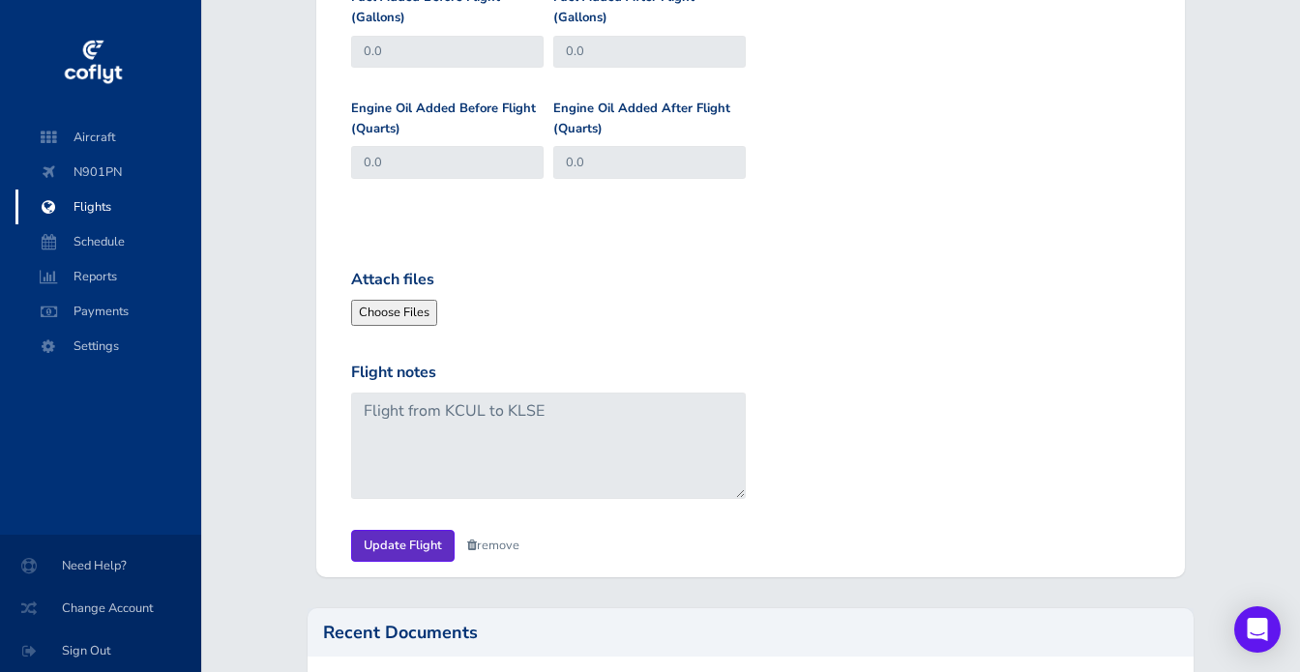
click at [384, 535] on input "Update Flight" at bounding box center [402, 546] width 103 height 32
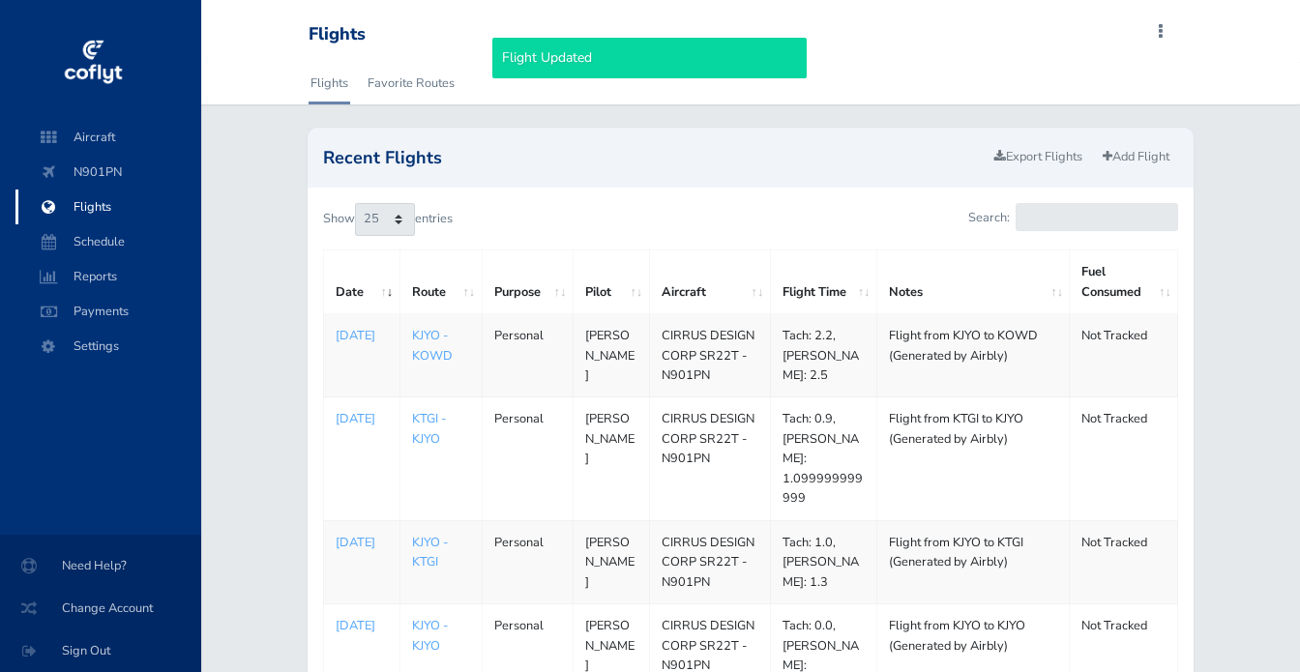
select select "25"
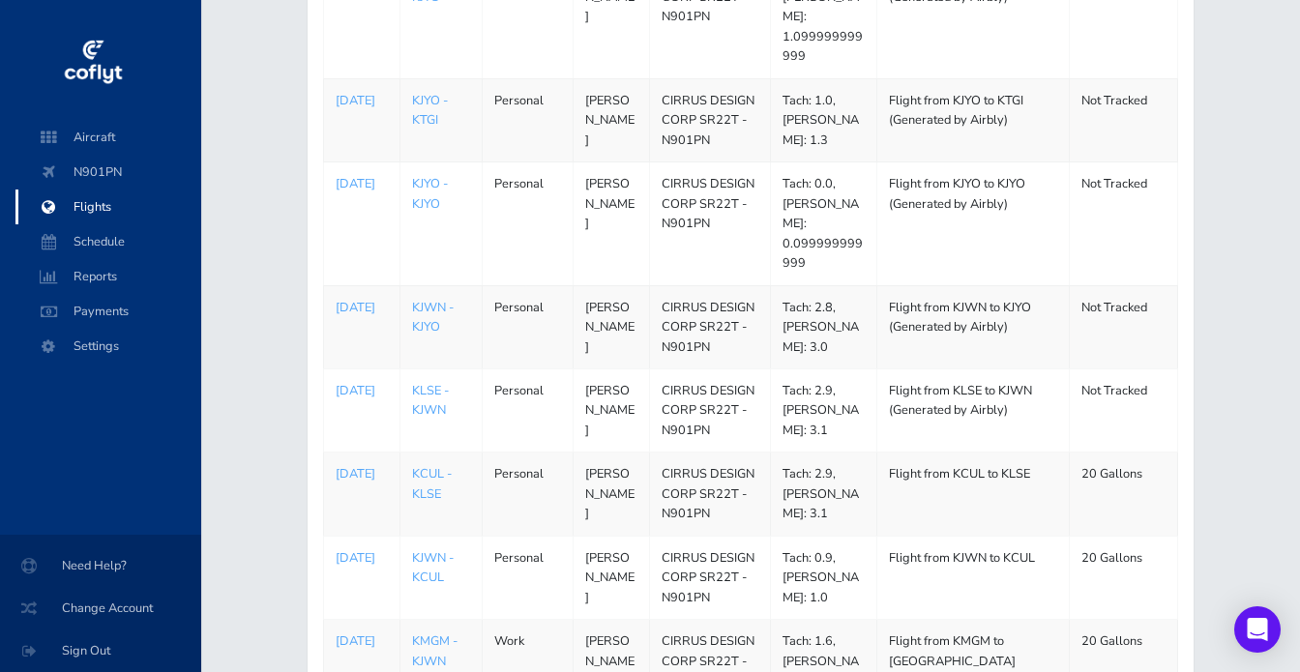
scroll to position [467, 0]
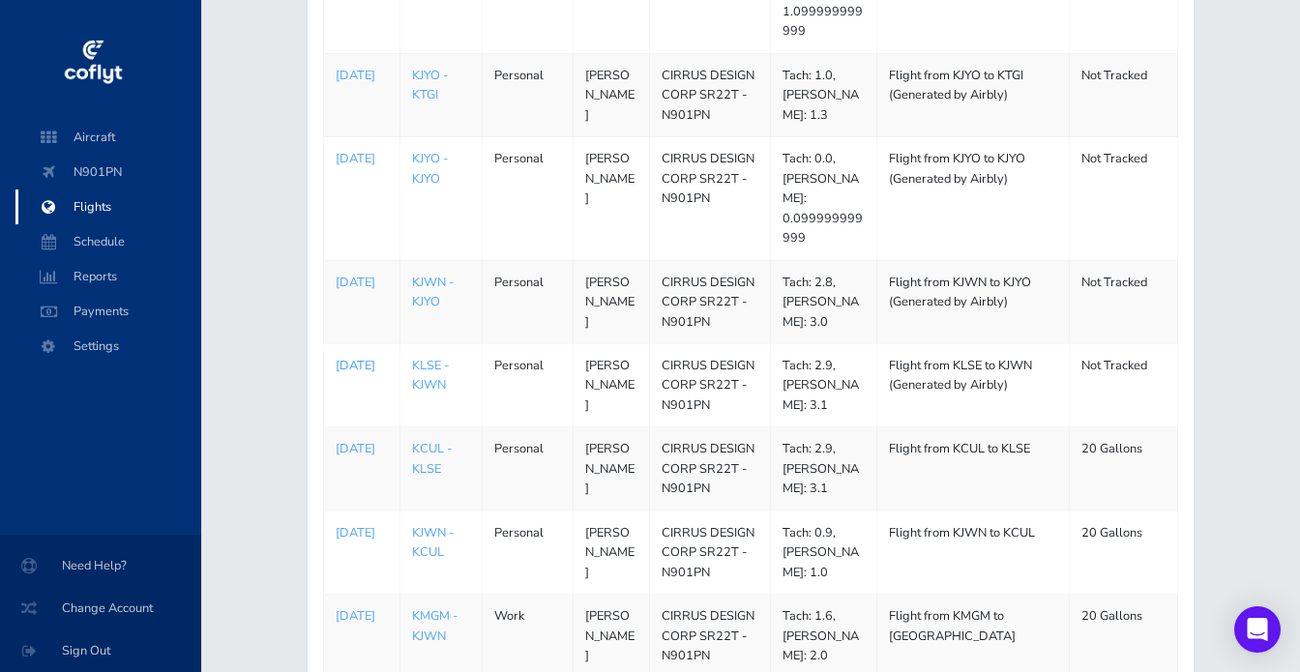
click at [367, 356] on p "[DATE]" at bounding box center [362, 365] width 52 height 19
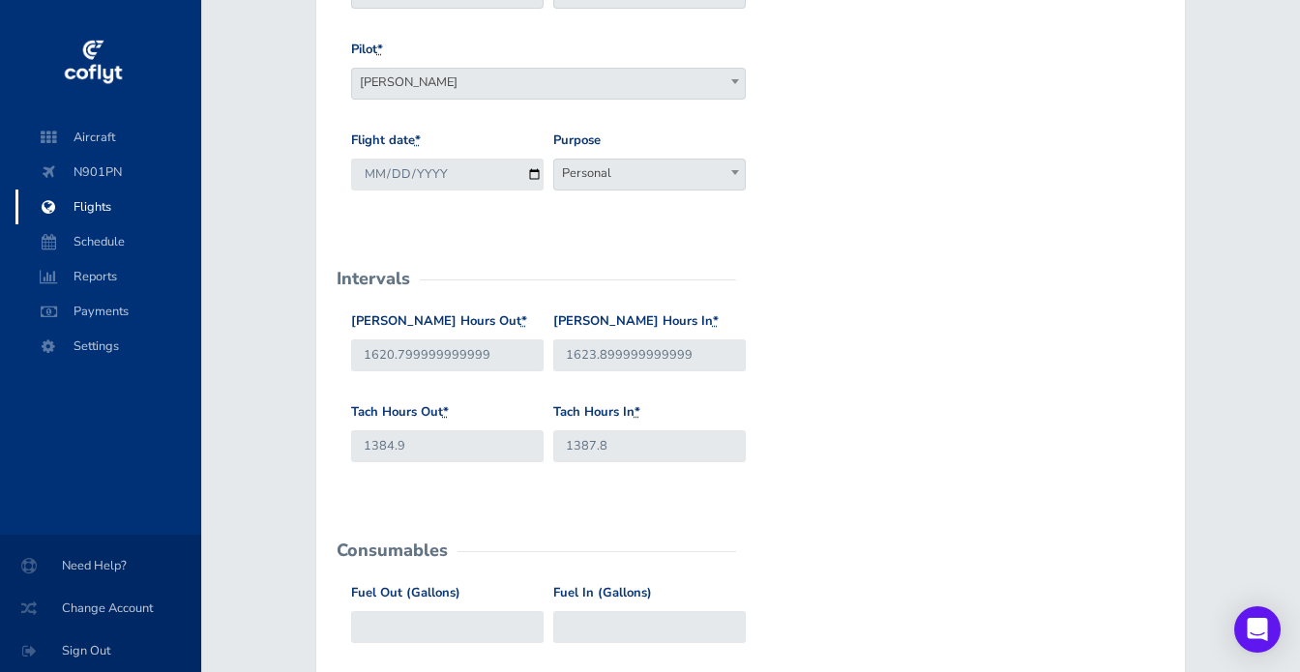
scroll to position [300, 0]
drag, startPoint x: 510, startPoint y: 351, endPoint x: 398, endPoint y: 354, distance: 111.3
click at [398, 354] on input "1620.799999999999" at bounding box center [447, 354] width 192 height 32
type input "1620.8"
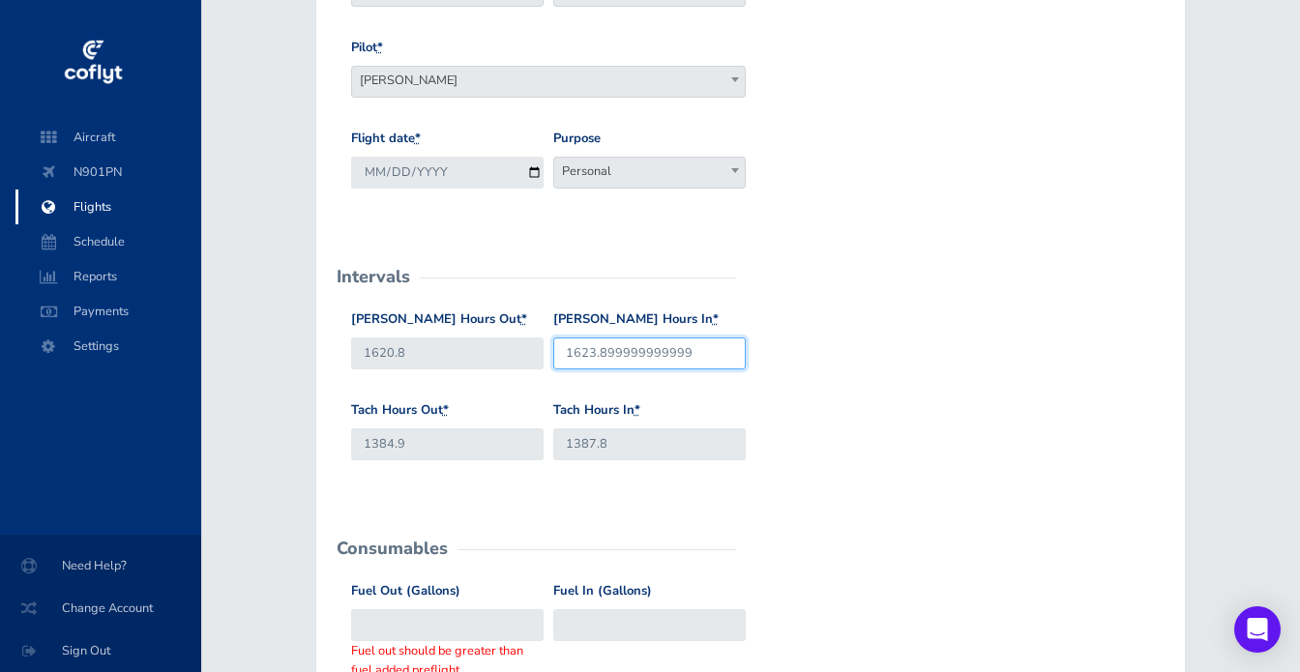
click at [696, 352] on input "1623.899999999999" at bounding box center [649, 354] width 192 height 32
drag, startPoint x: 708, startPoint y: 352, endPoint x: 596, endPoint y: 351, distance: 112.2
click at [596, 351] on input "1623.899999999999" at bounding box center [649, 354] width 192 height 32
type input "1623.9"
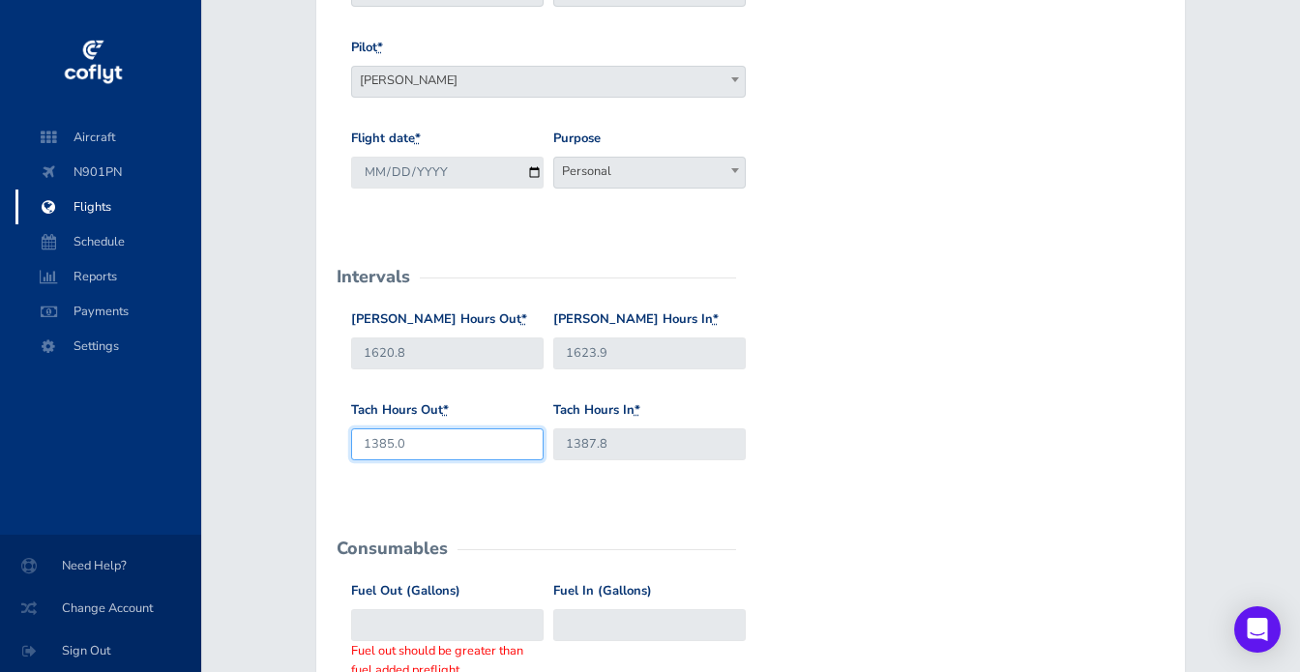
type input "1385.0"
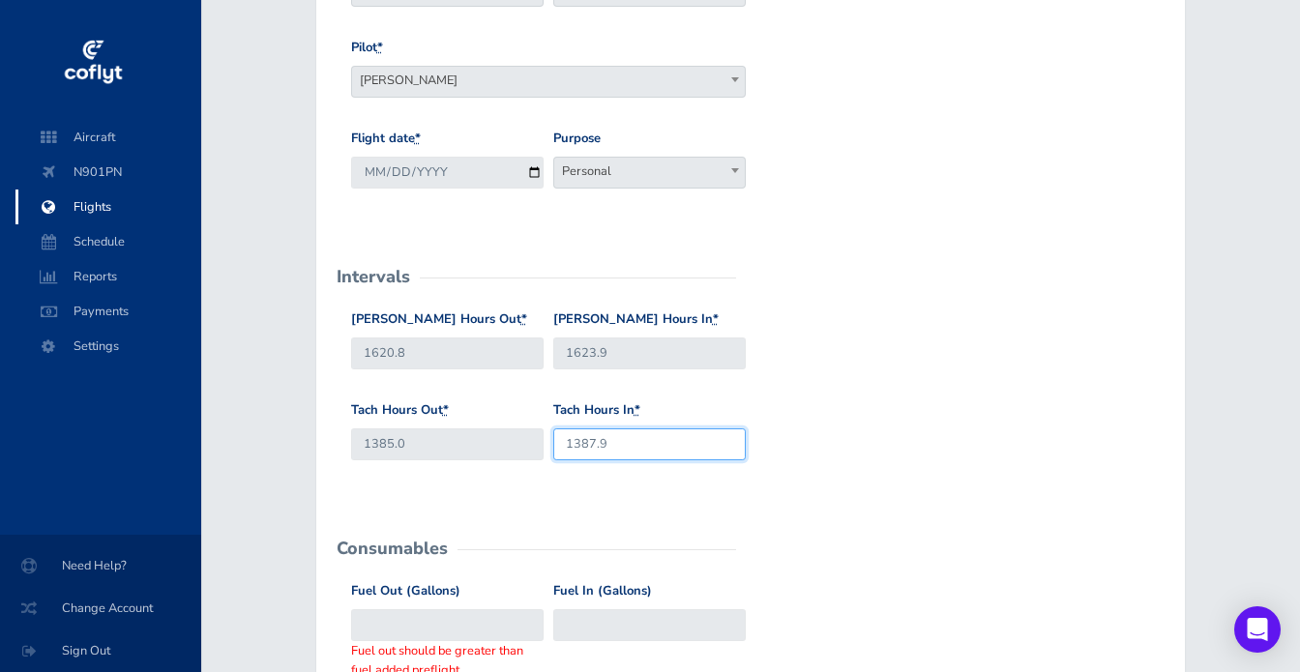
type input "1387.9"
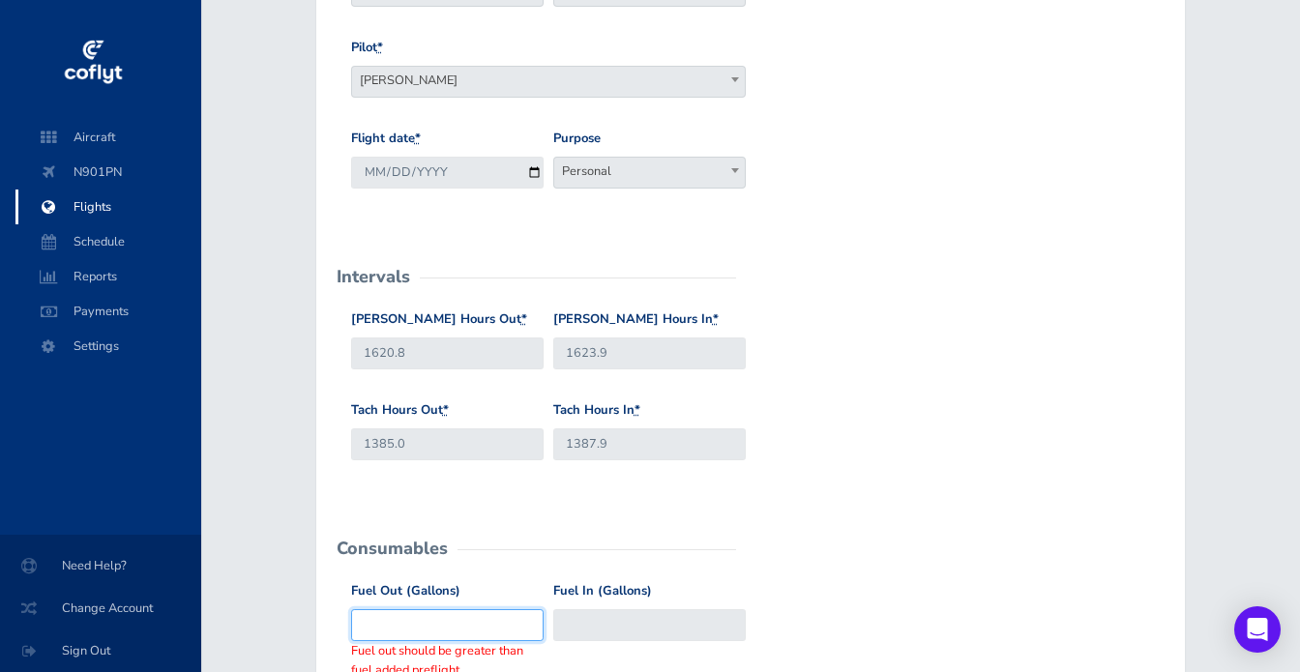
click at [458, 618] on input "Fuel Out (Gallons)" at bounding box center [447, 625] width 192 height 32
type input "60"
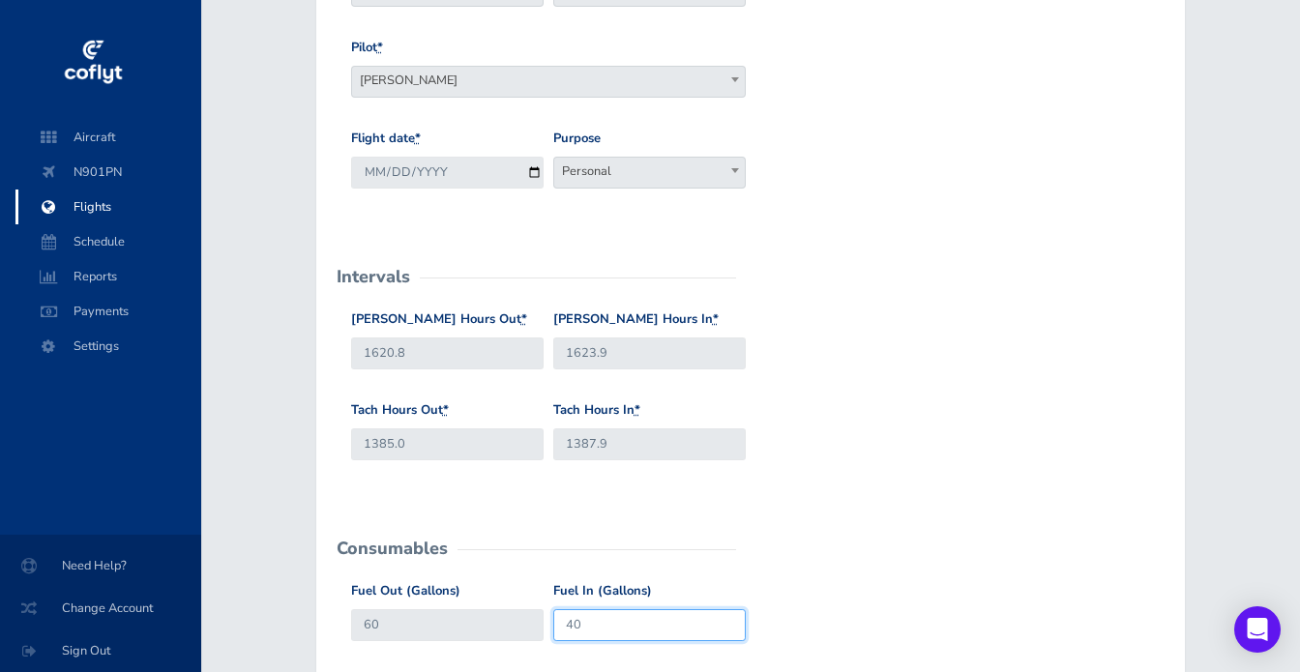
type input "40"
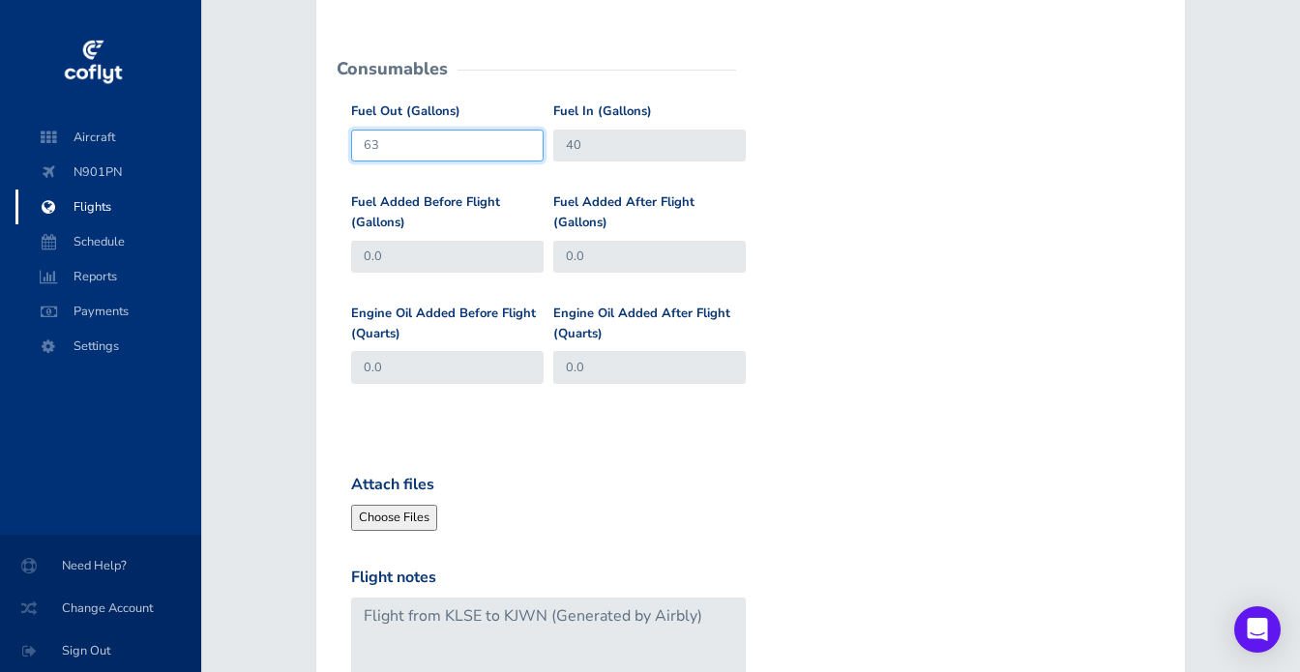
scroll to position [779, 0]
click at [399, 142] on input "63" at bounding box center [447, 146] width 192 height 32
type input "60"
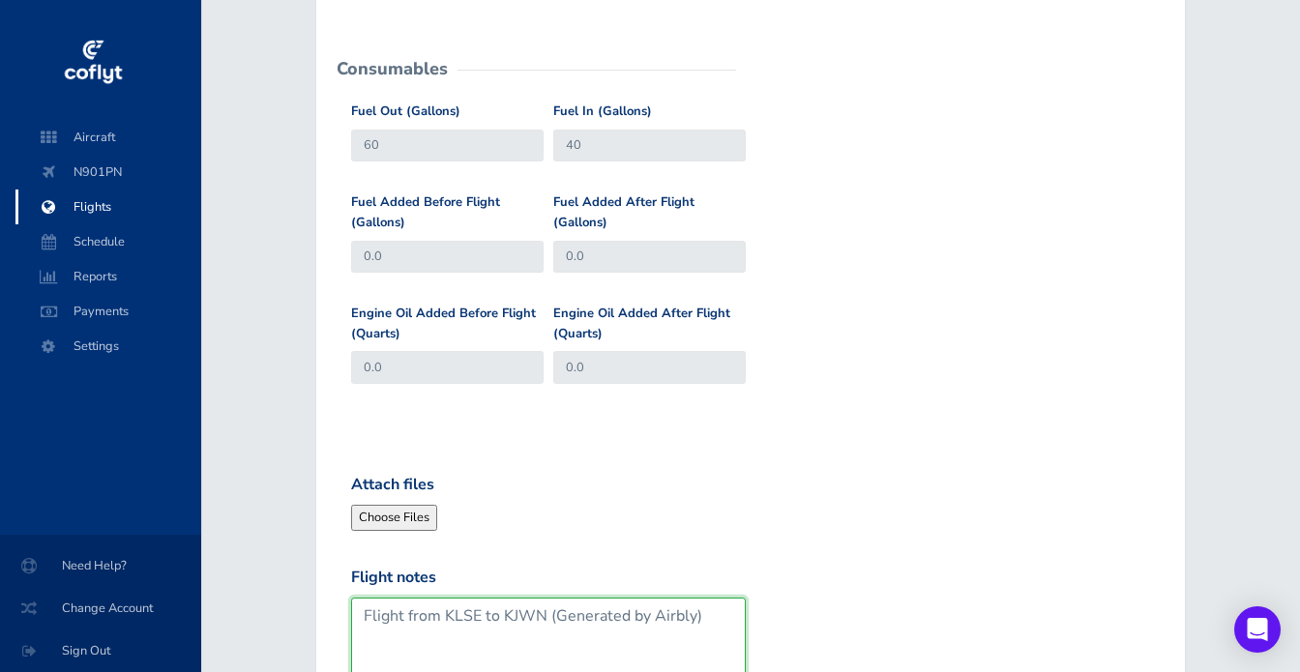
click at [566, 622] on textarea "Flight from KLSE to KJWN (Generated by Airbly)" at bounding box center [548, 651] width 395 height 106
drag, startPoint x: 547, startPoint y: 618, endPoint x: 758, endPoint y: 618, distance: 210.8
click at [758, 618] on div "Flight notes Flight from KLSE to KJWN (Generated by Airbly)" at bounding box center [750, 651] width 809 height 170
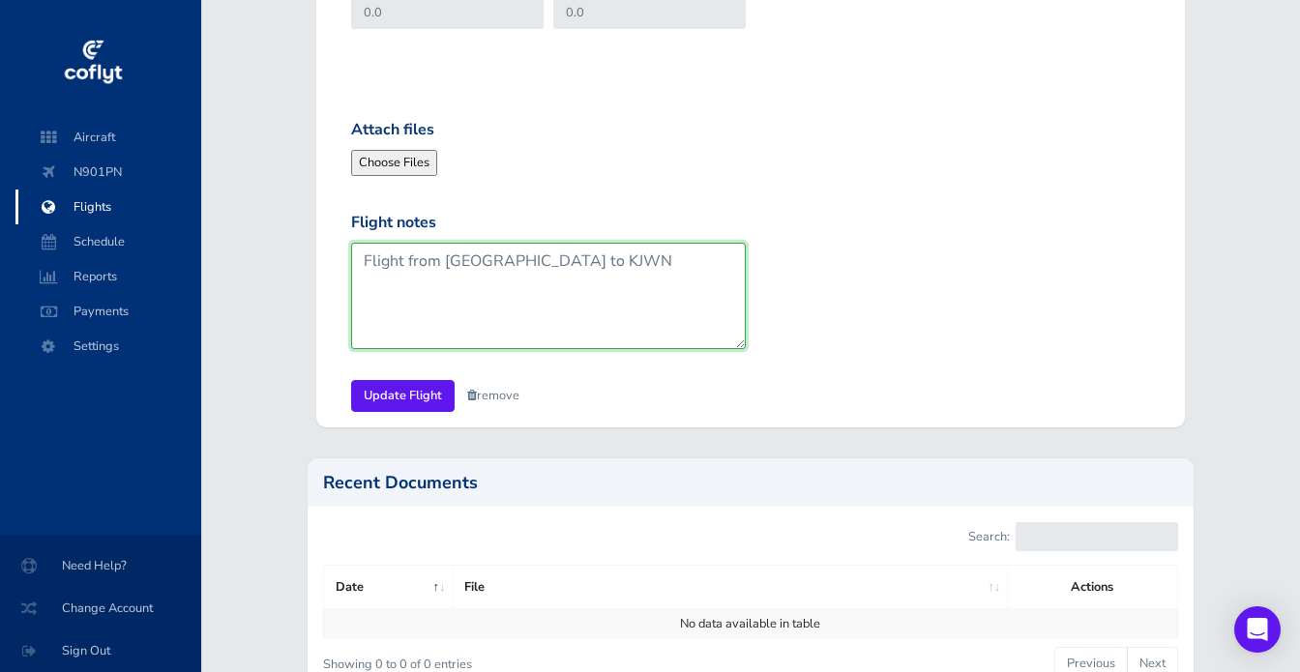
scroll to position [1140, 0]
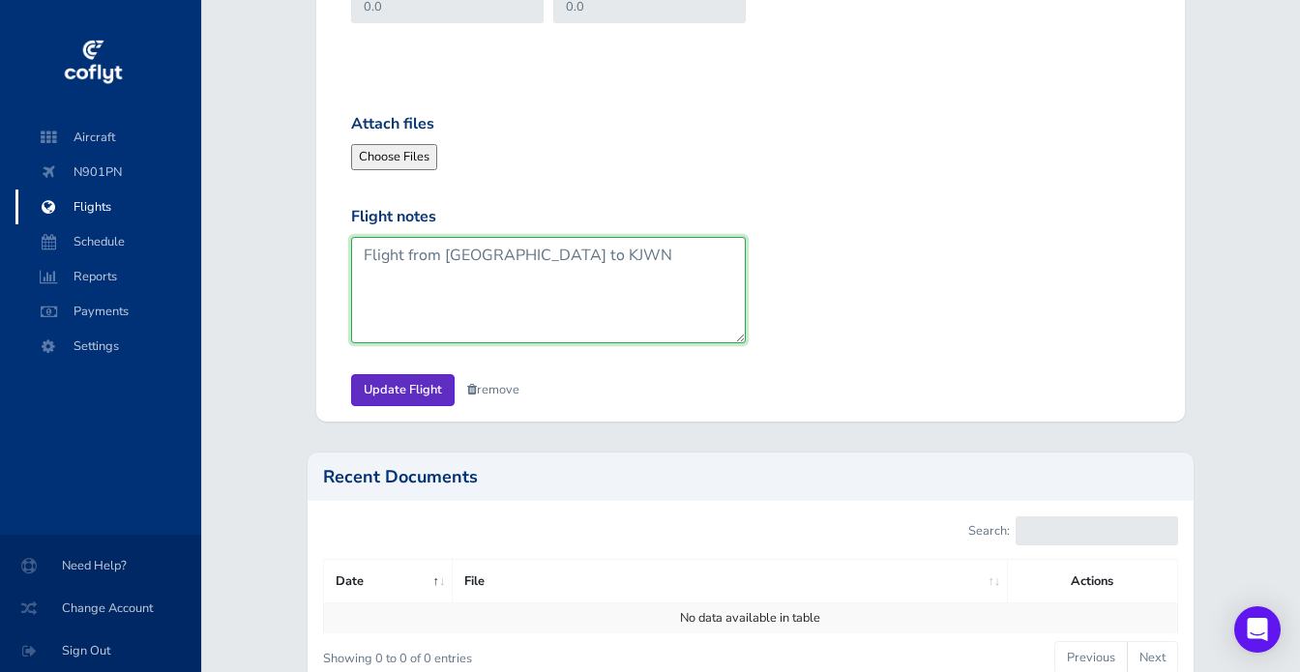
type textarea "Flight from [GEOGRAPHIC_DATA] to KJWN"
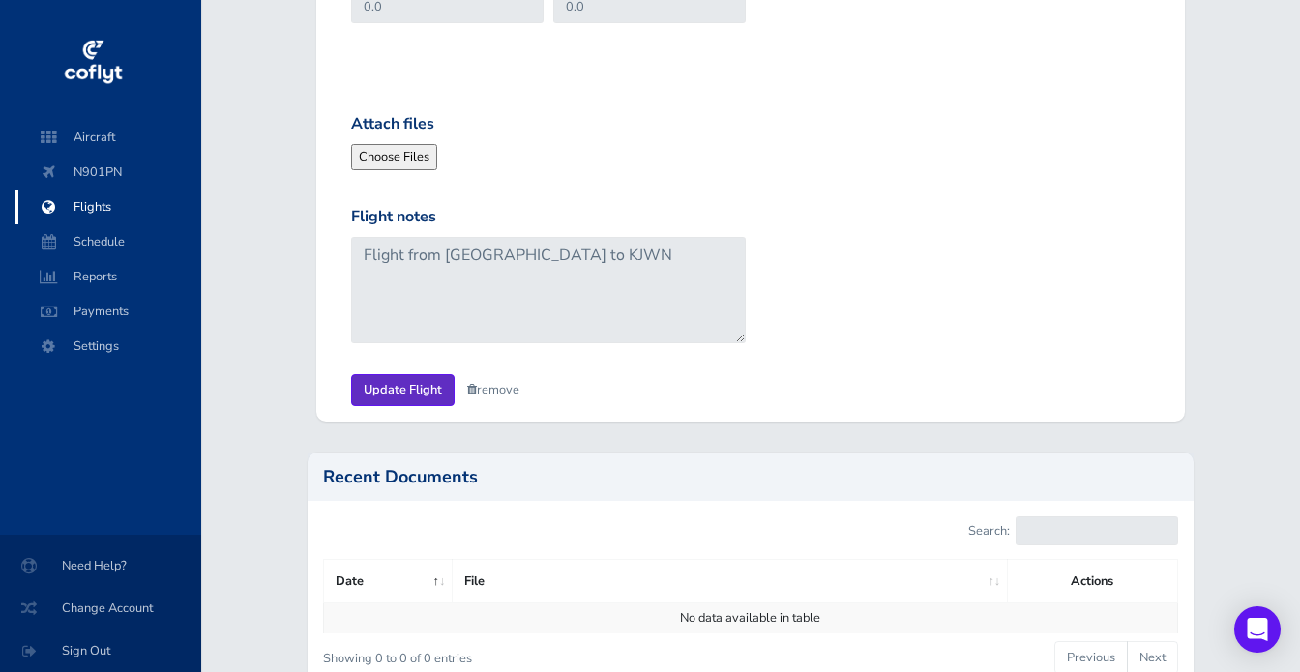
click at [426, 388] on input "Update Flight" at bounding box center [402, 390] width 103 height 32
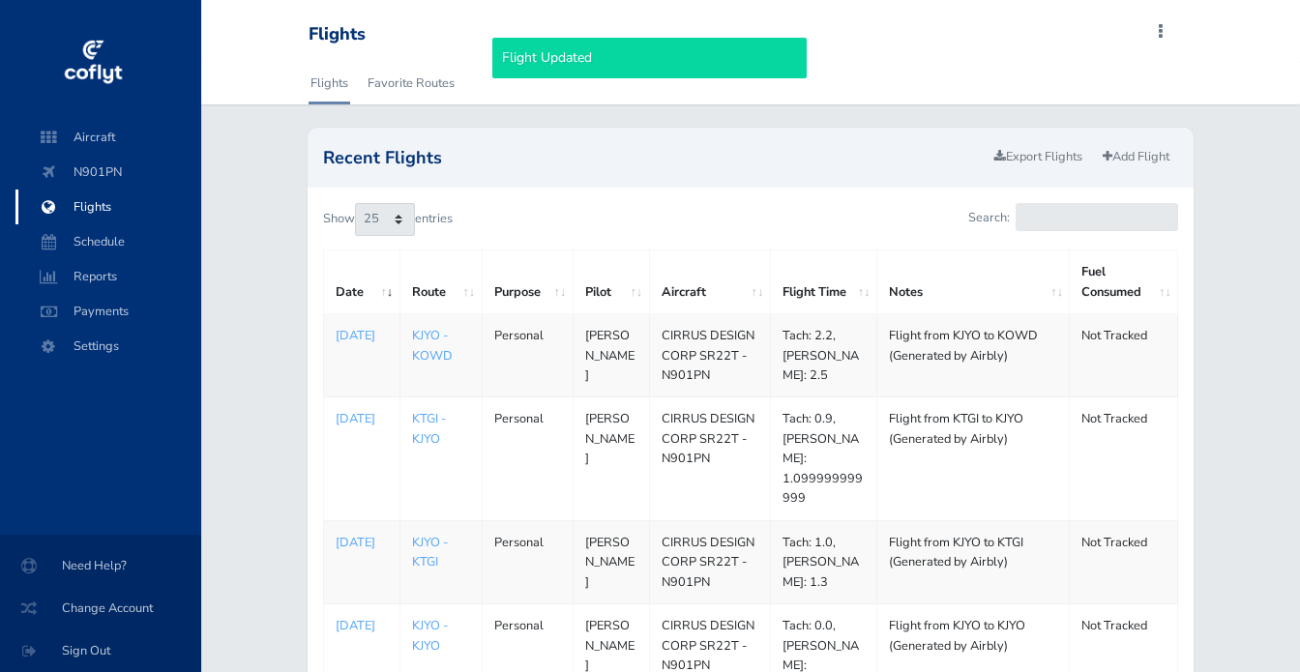
select select "25"
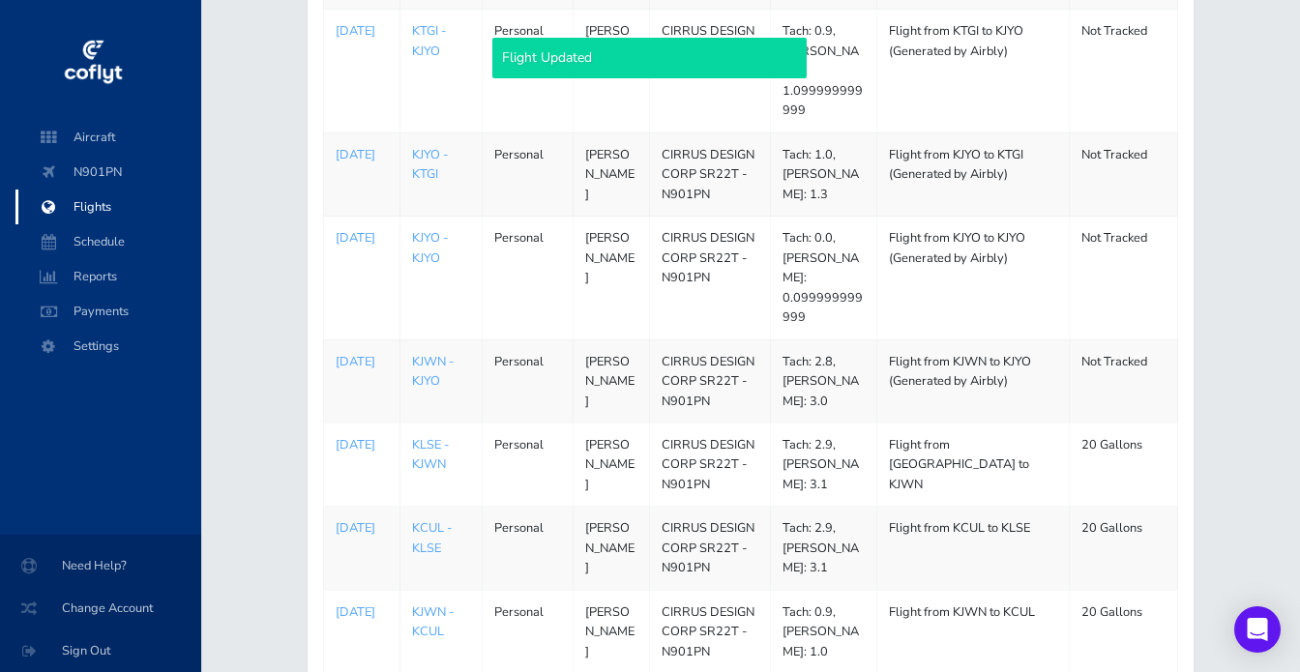
scroll to position [391, 0]
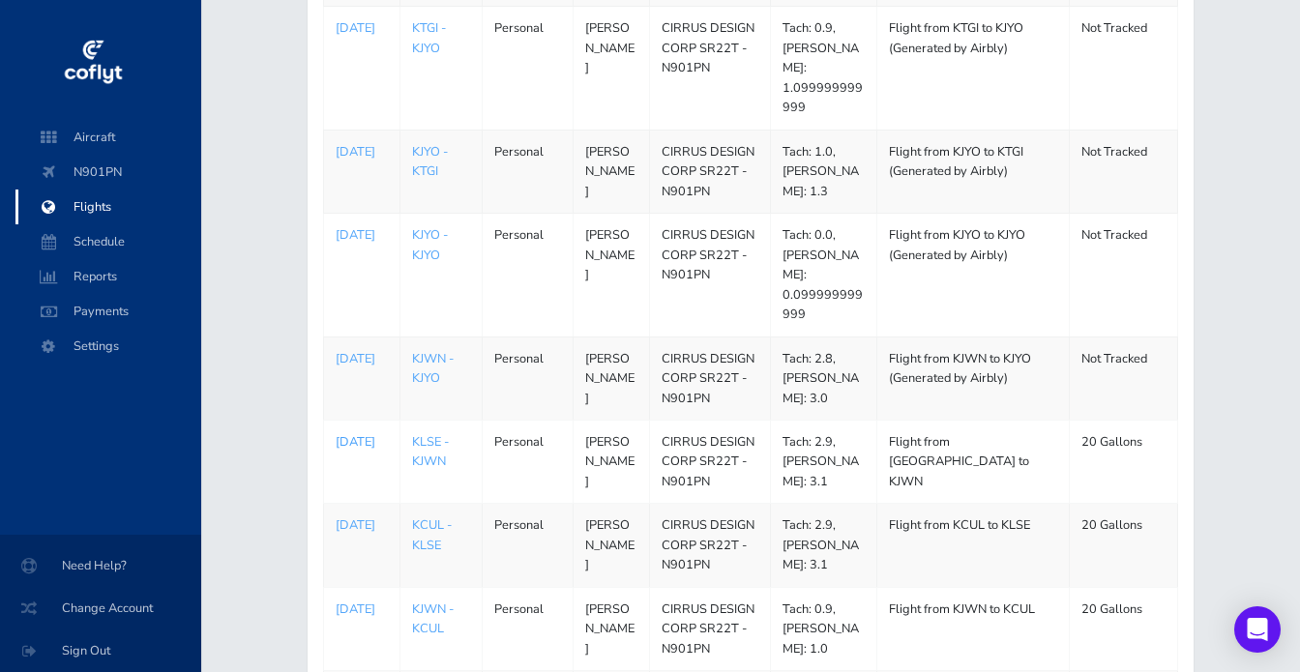
click at [366, 432] on p "[DATE]" at bounding box center [362, 441] width 52 height 19
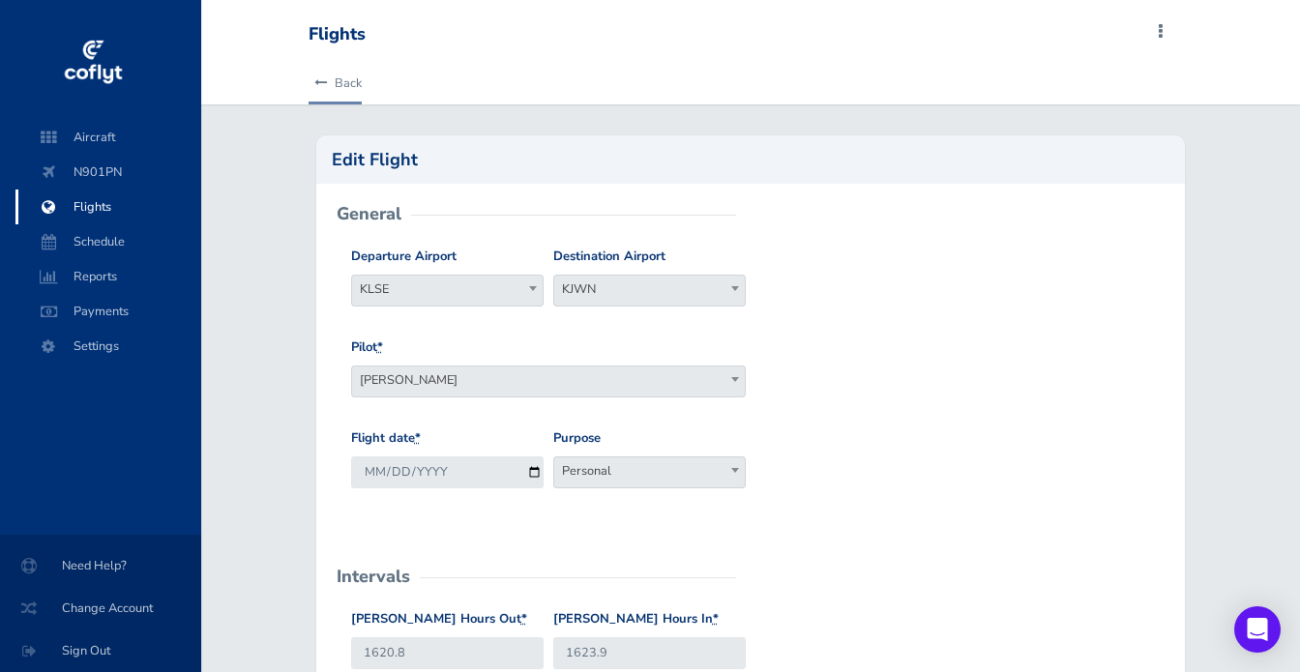
click at [333, 86] on link "Back" at bounding box center [335, 83] width 53 height 43
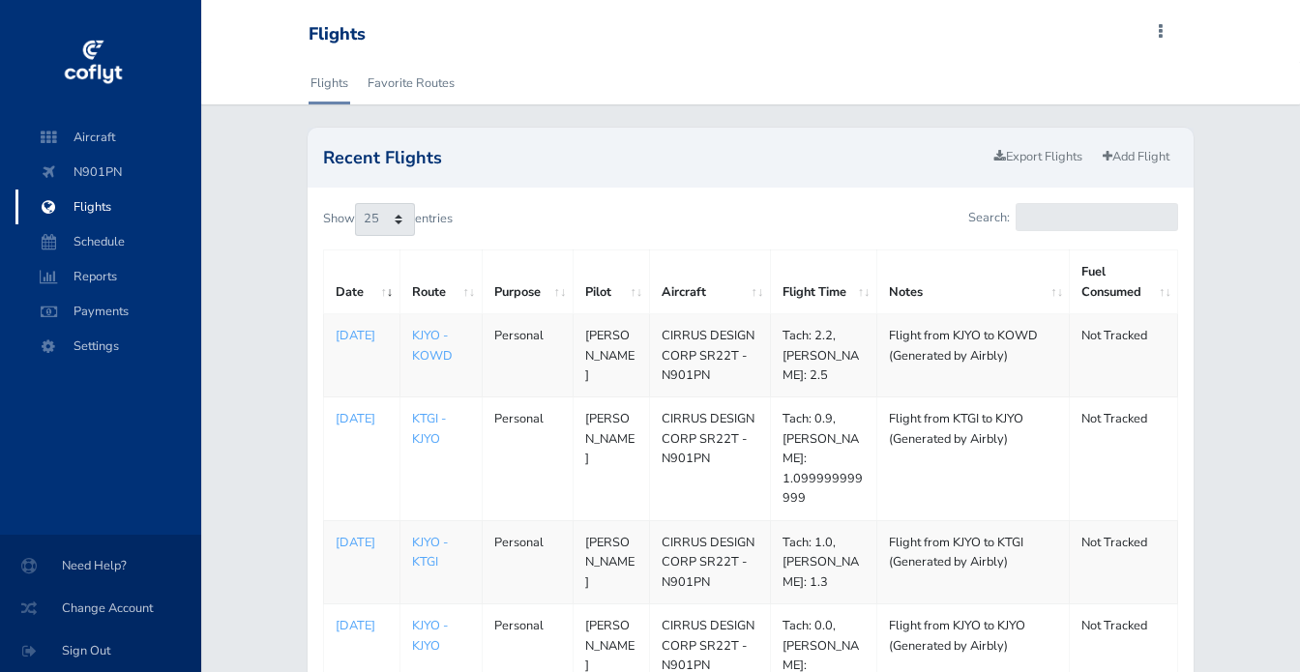
select select "25"
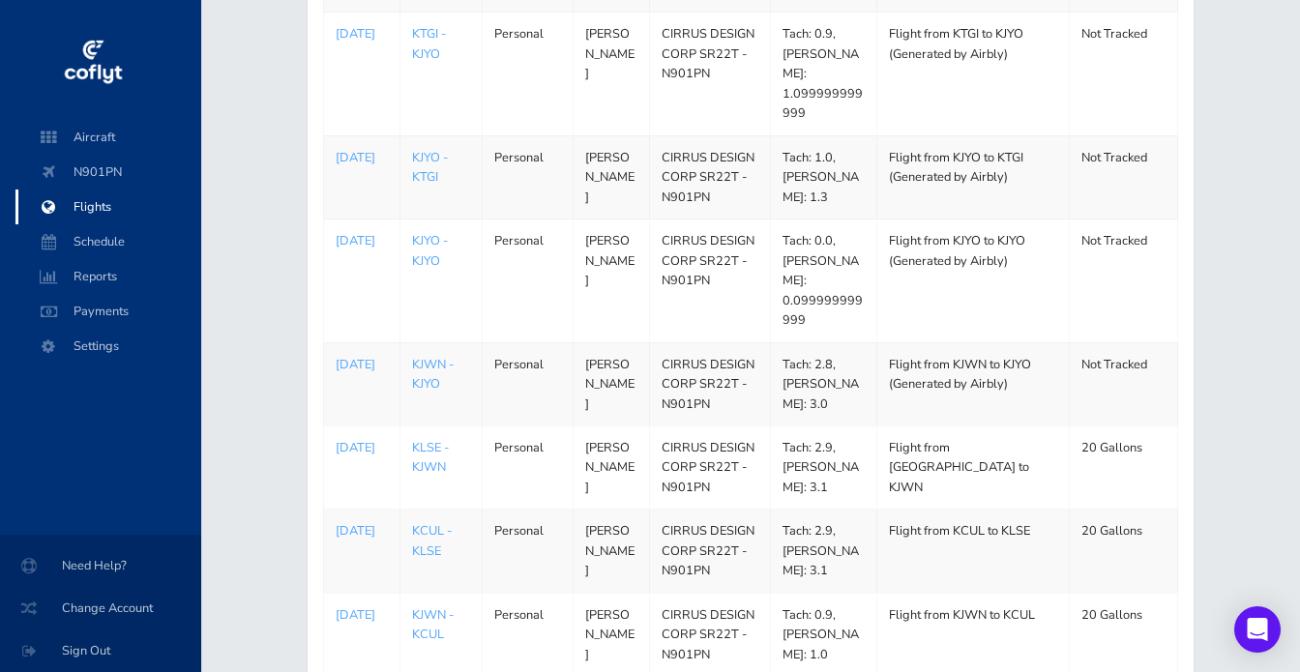
scroll to position [383, 0]
click at [362, 357] on p "[DATE]" at bounding box center [362, 366] width 52 height 19
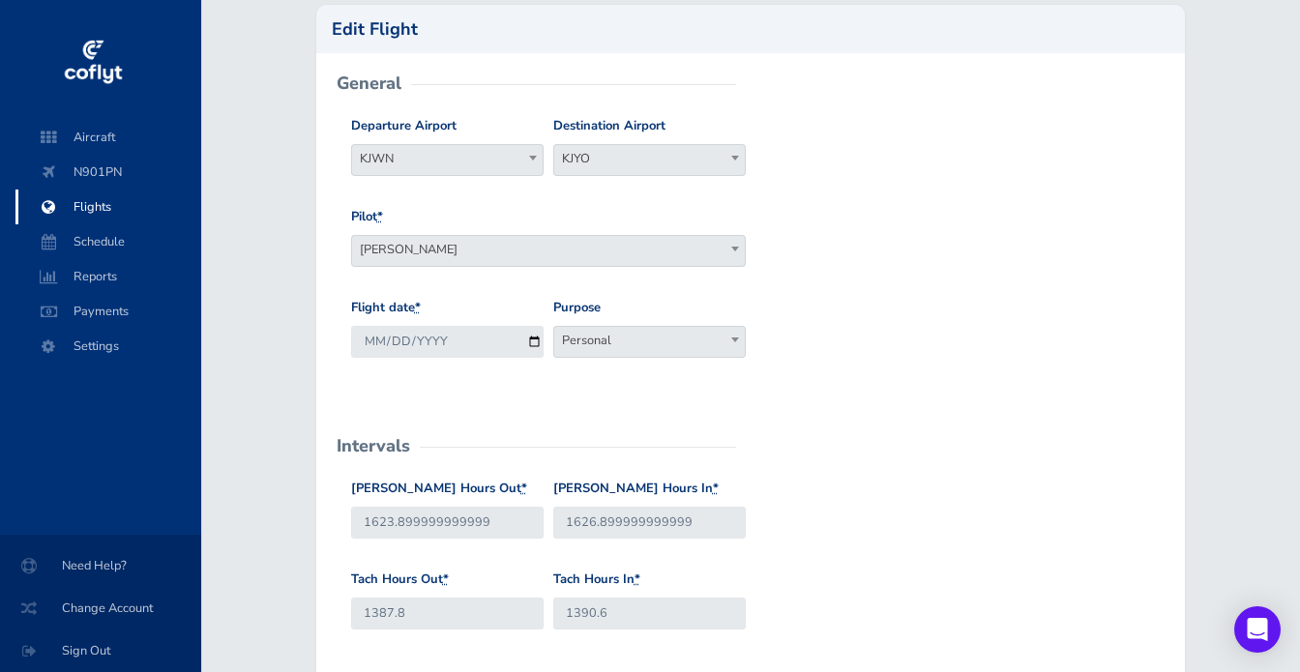
scroll to position [130, 0]
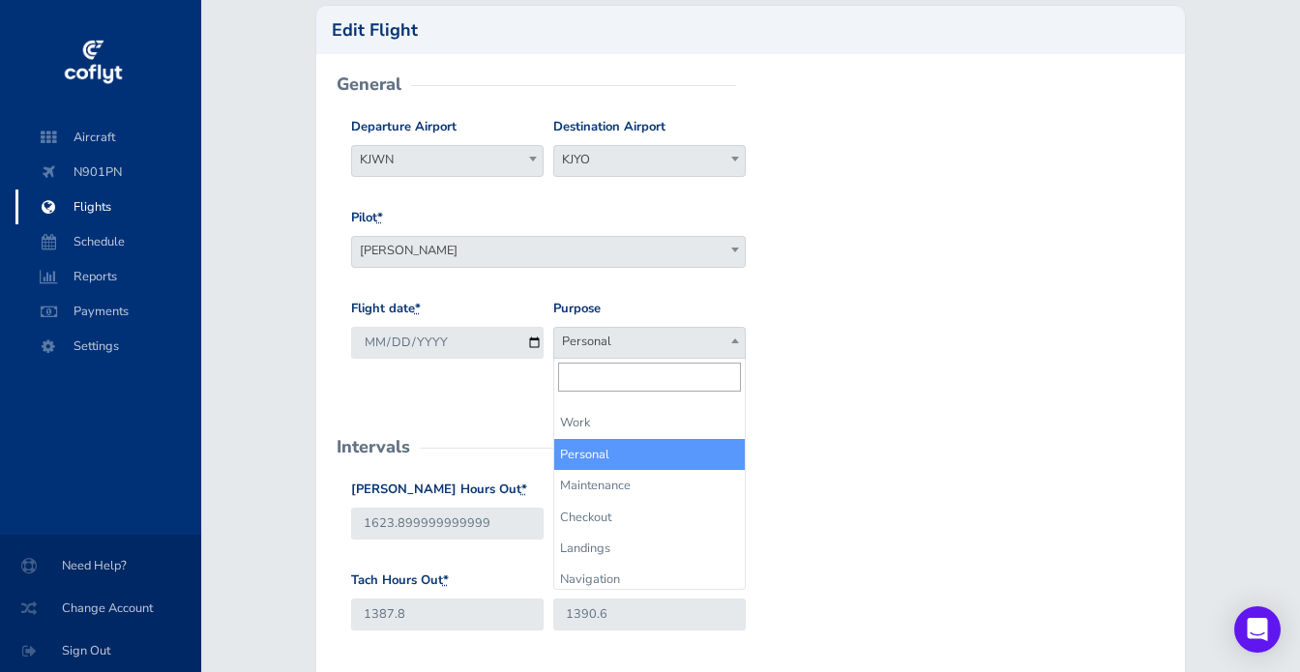
click at [620, 339] on span "Personal" at bounding box center [649, 341] width 191 height 27
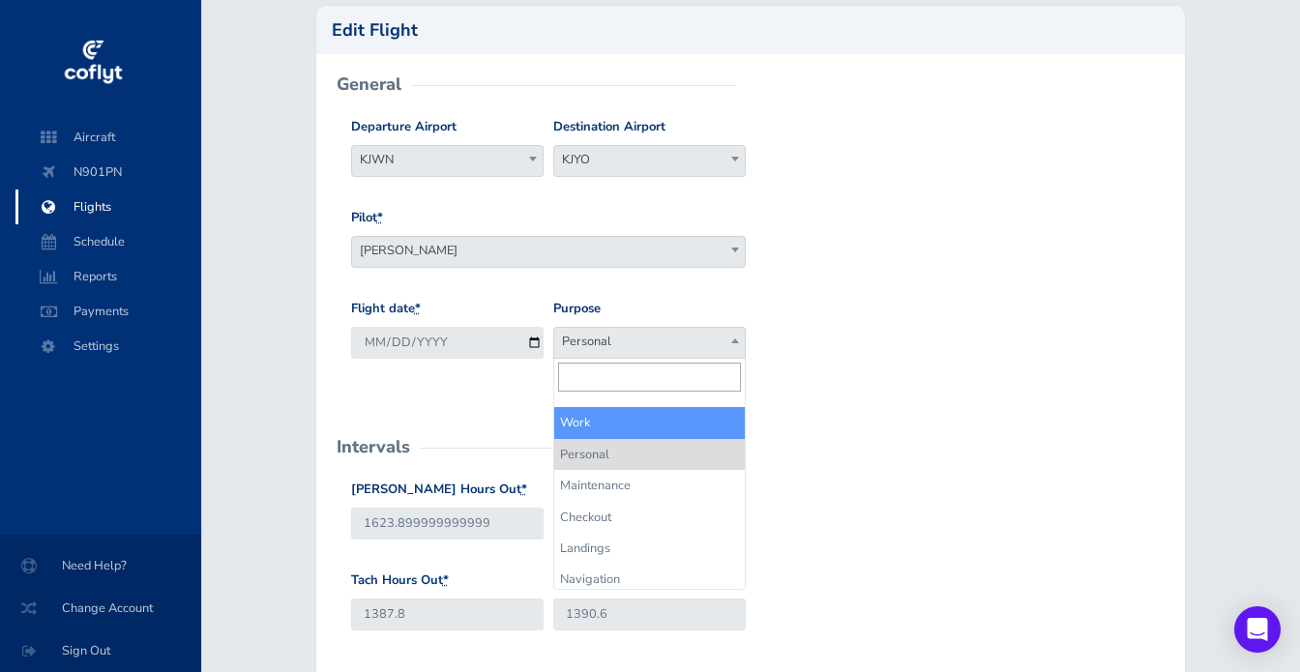
select select "Work"
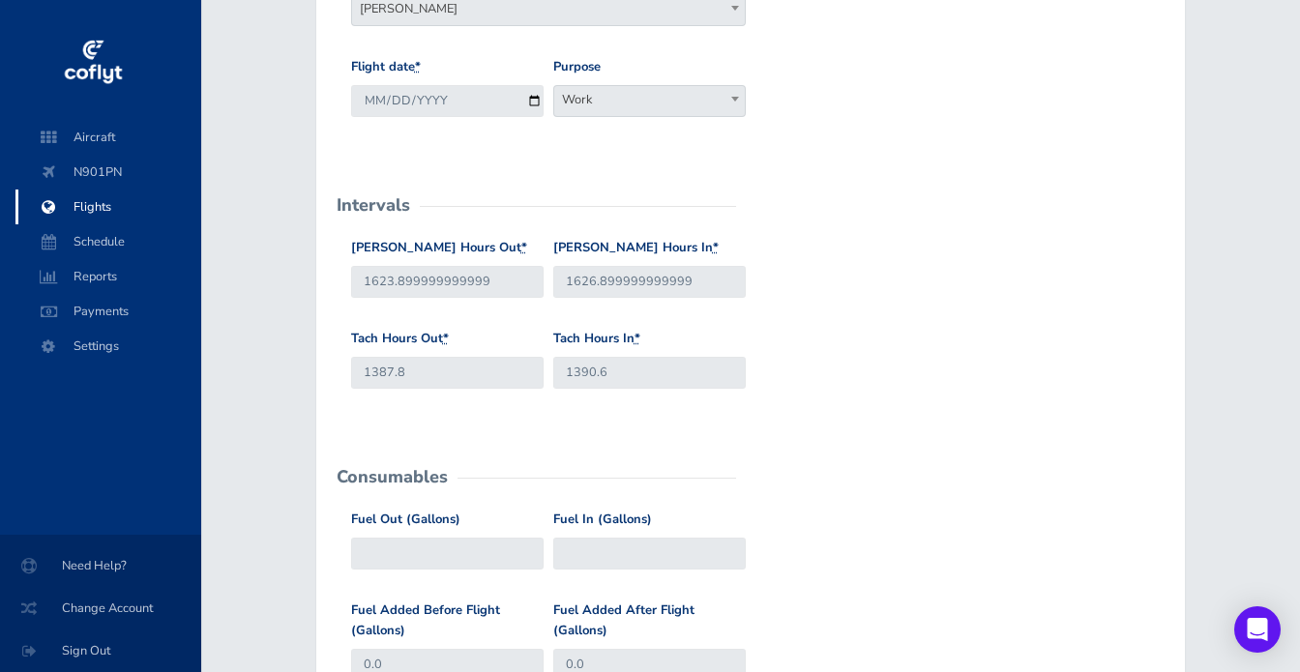
scroll to position [374, 0]
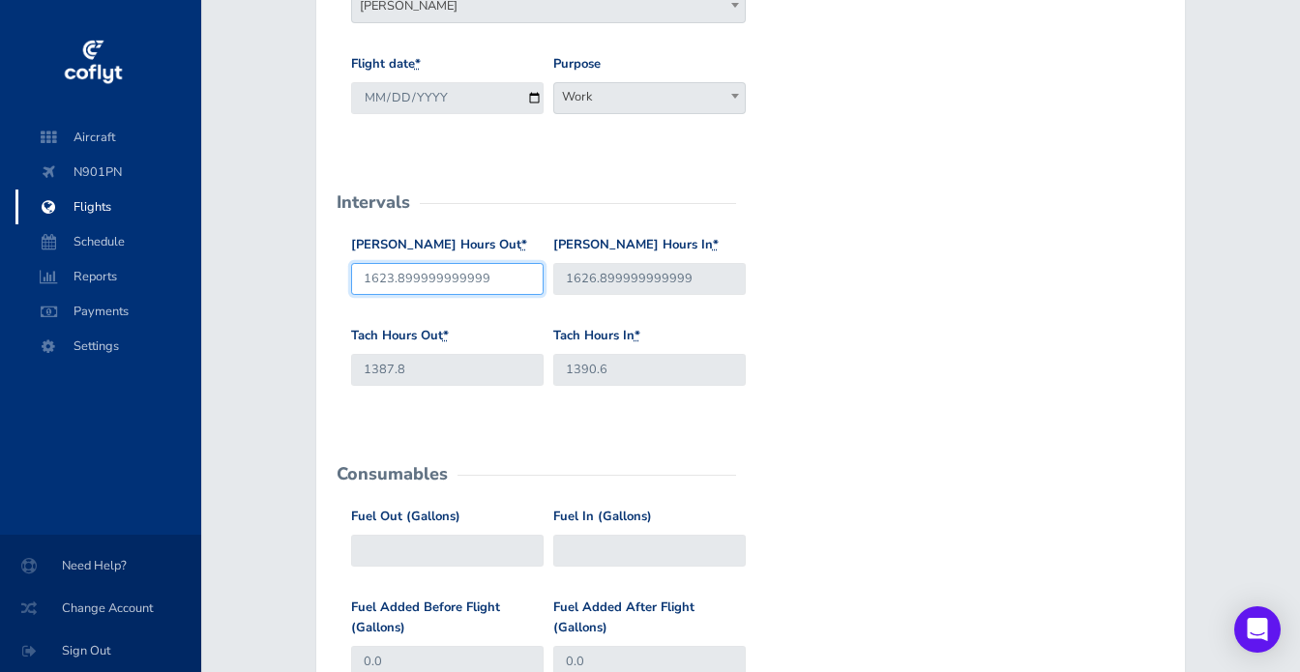
drag, startPoint x: 504, startPoint y: 279, endPoint x: 397, endPoint y: 279, distance: 107.4
click at [397, 279] on input "1623.899999999999" at bounding box center [447, 279] width 192 height 32
type input "1623.9"
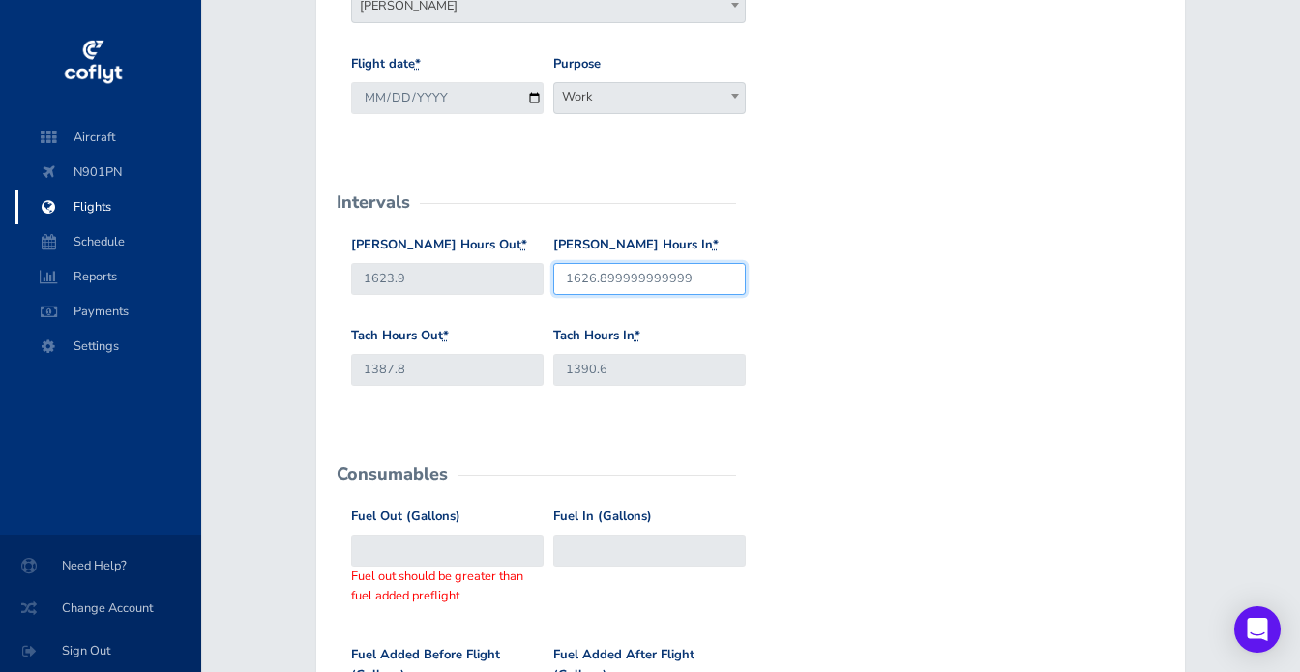
click at [700, 279] on input "1626.899999999999" at bounding box center [649, 279] width 192 height 32
drag, startPoint x: 713, startPoint y: 279, endPoint x: 600, endPoint y: 281, distance: 113.2
click at [600, 281] on input "1626.899999999999" at bounding box center [649, 279] width 192 height 32
type input "1626.9"
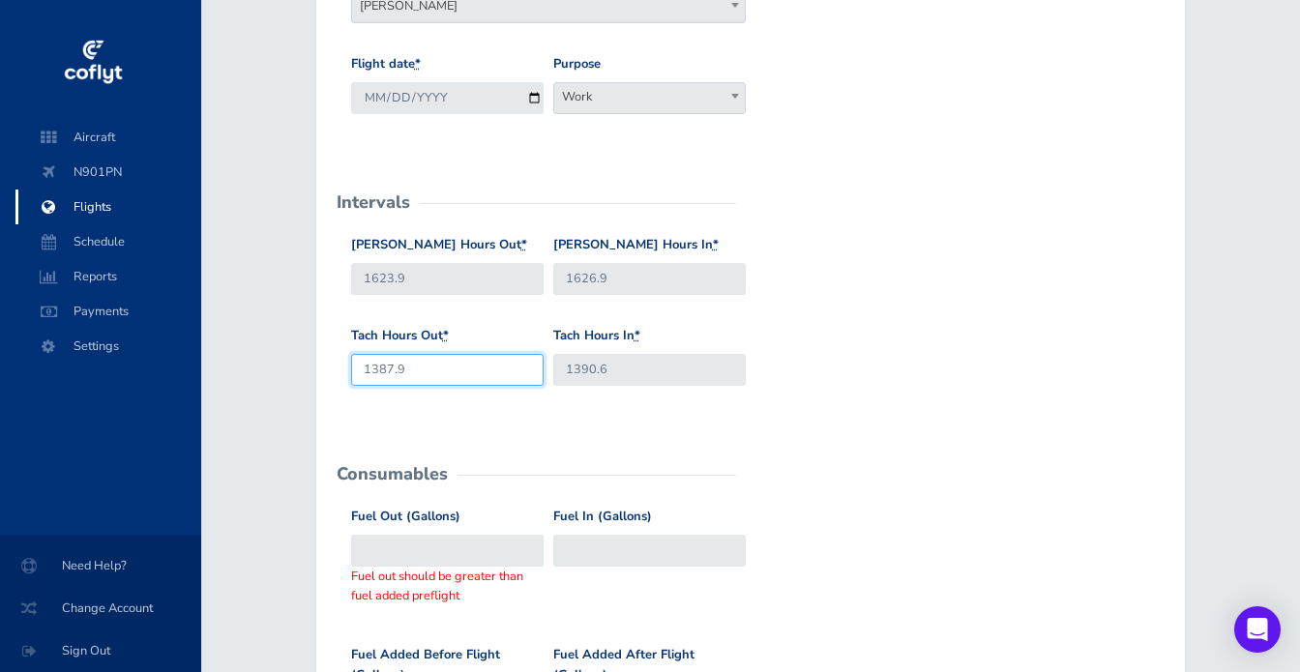
type input "1387.9"
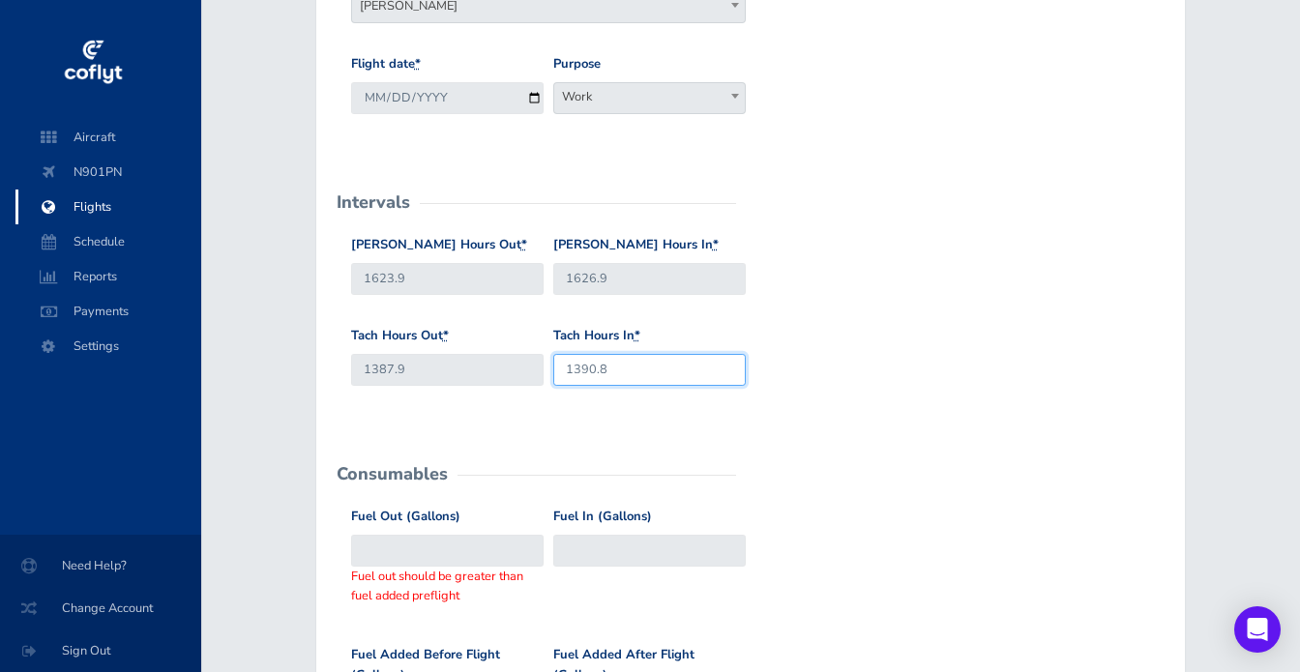
type input "1390.8"
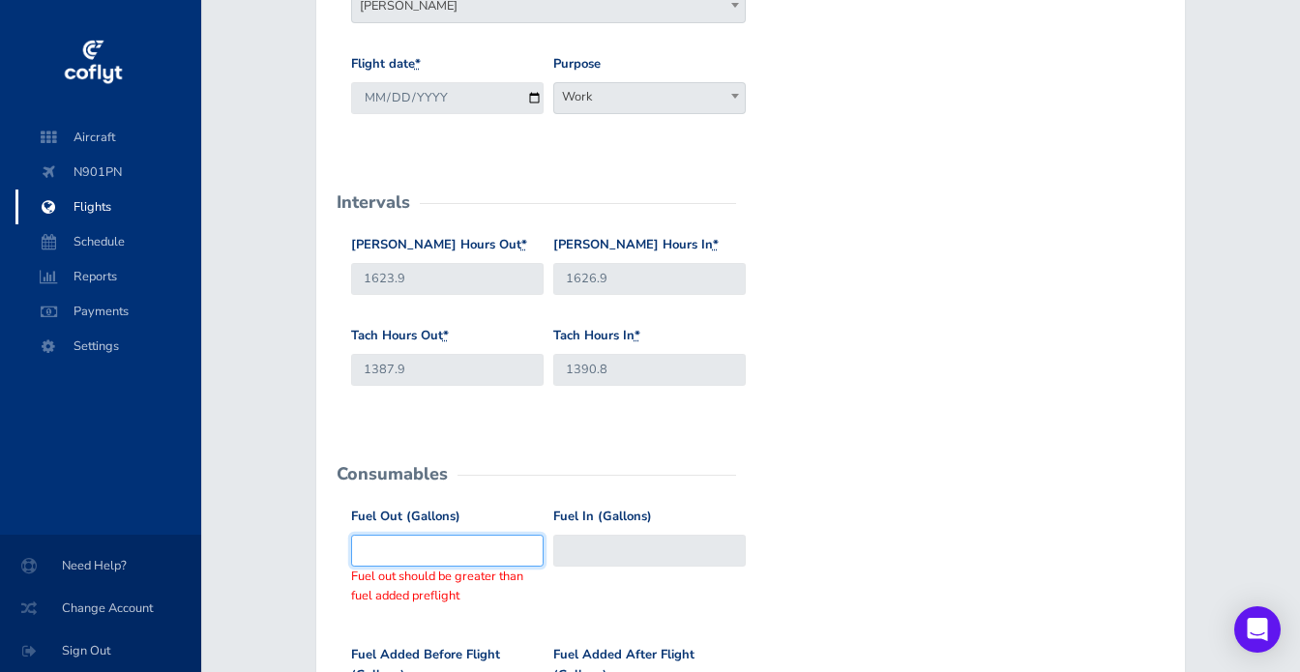
click at [456, 543] on input "Fuel Out (Gallons)" at bounding box center [447, 551] width 192 height 32
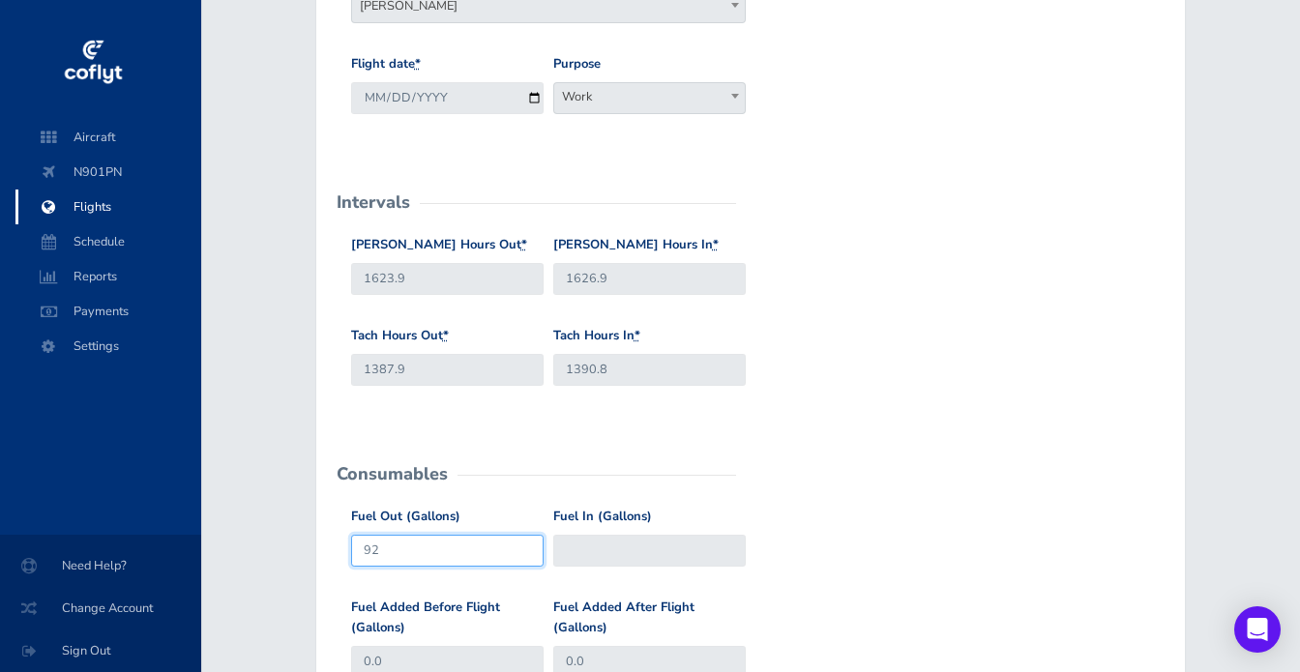
type input "92"
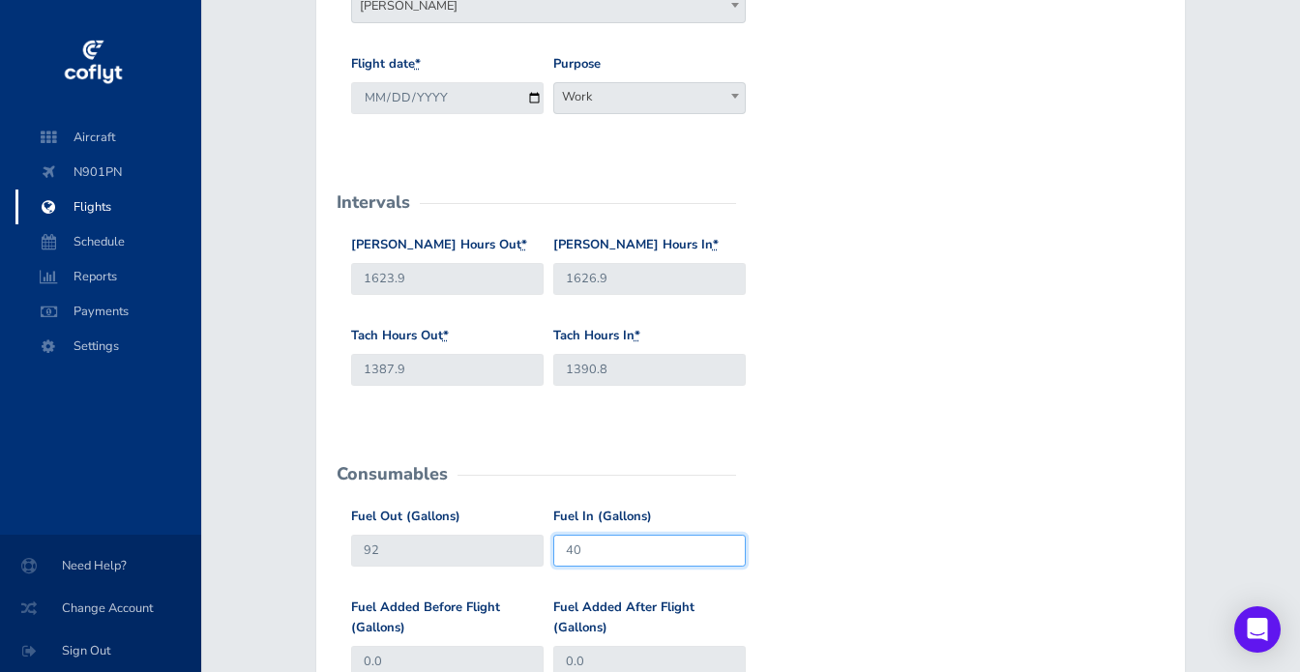
type input "40"
click at [746, 457] on form "General Departure Airport KJWN KJWN Destination Airport KJYO KJYO Pilot * David…" at bounding box center [751, 506] width 838 height 1332
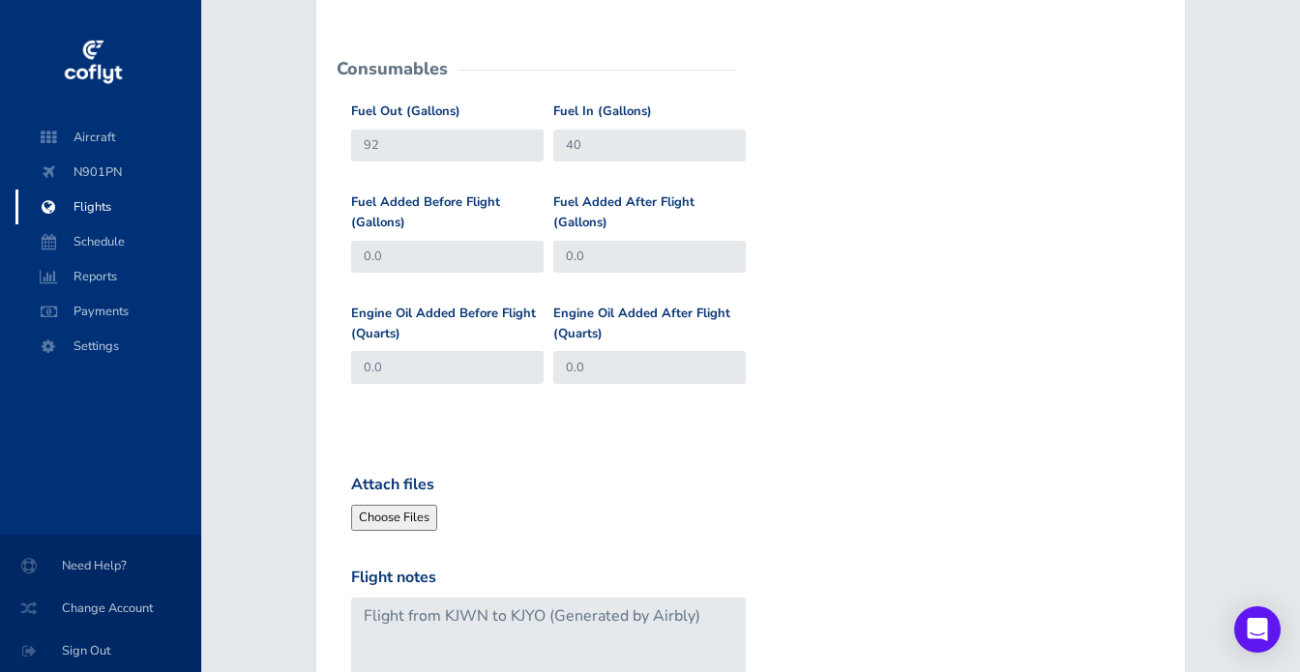
scroll to position [795, 0]
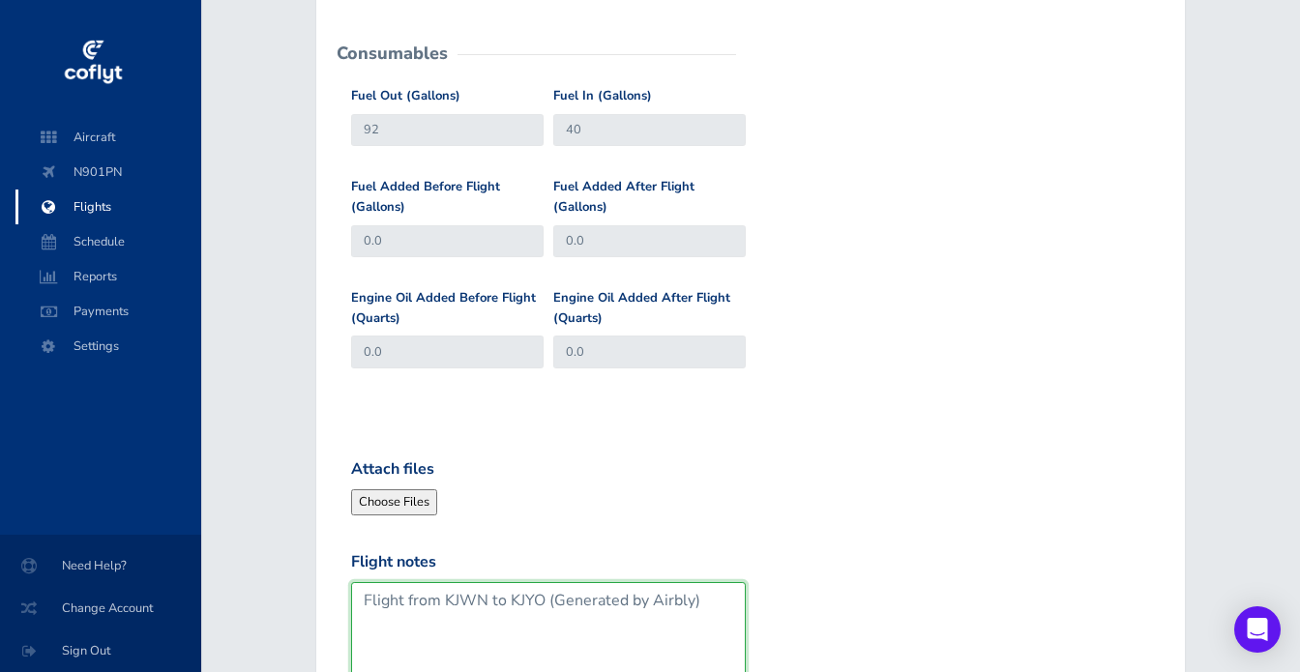
drag, startPoint x: 547, startPoint y: 606, endPoint x: 727, endPoint y: 606, distance: 179.9
click at [727, 606] on textarea "Flight from KJWN to KJYO (Generated by Airbly)" at bounding box center [548, 635] width 395 height 106
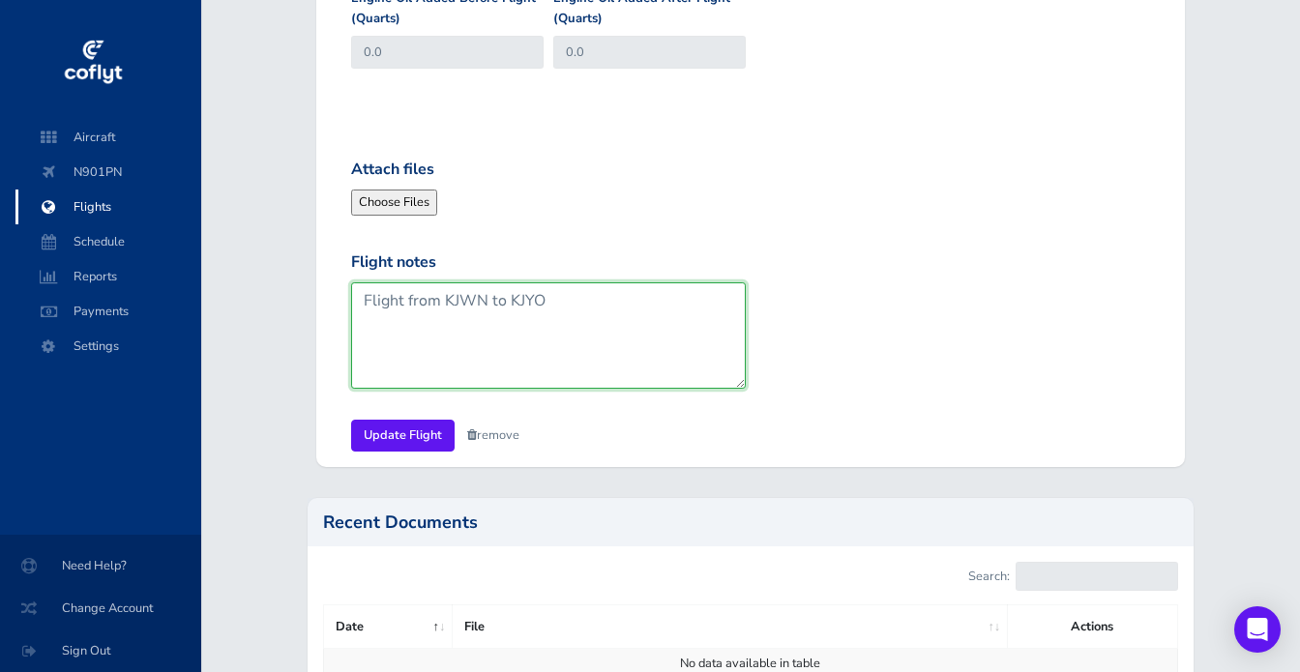
scroll to position [1096, 0]
type textarea "Flight from KJWN to KJYO"
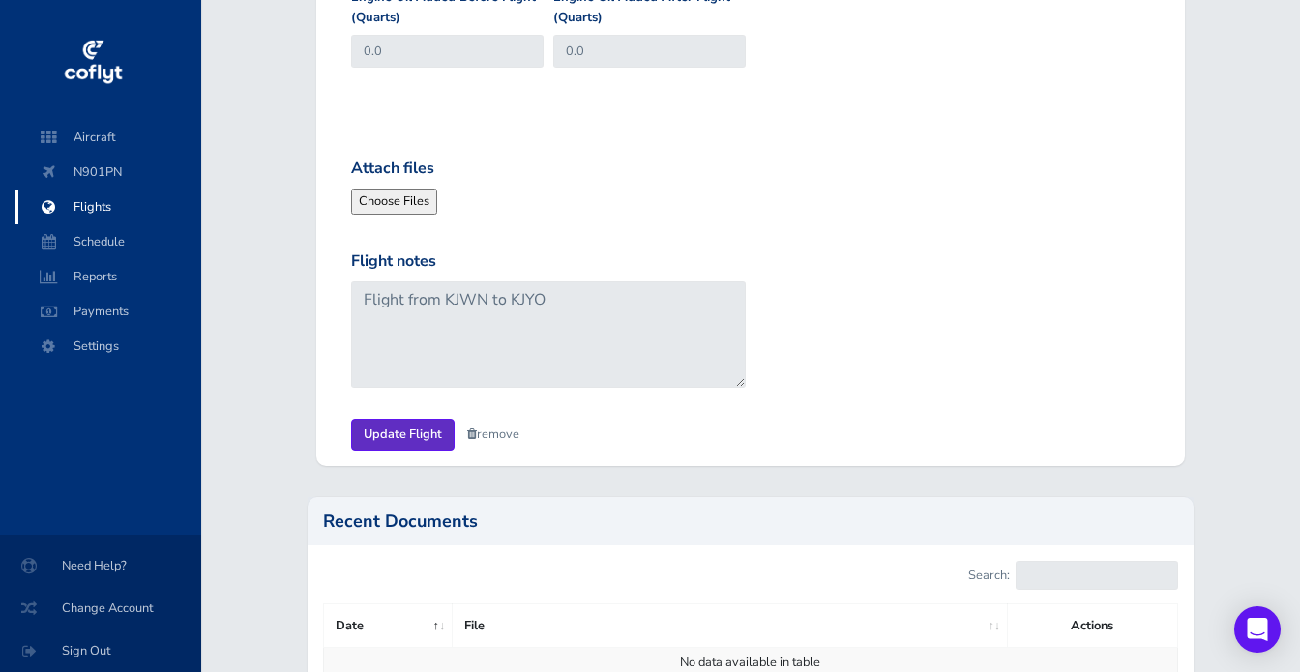
click at [376, 433] on input "Update Flight" at bounding box center [402, 435] width 103 height 32
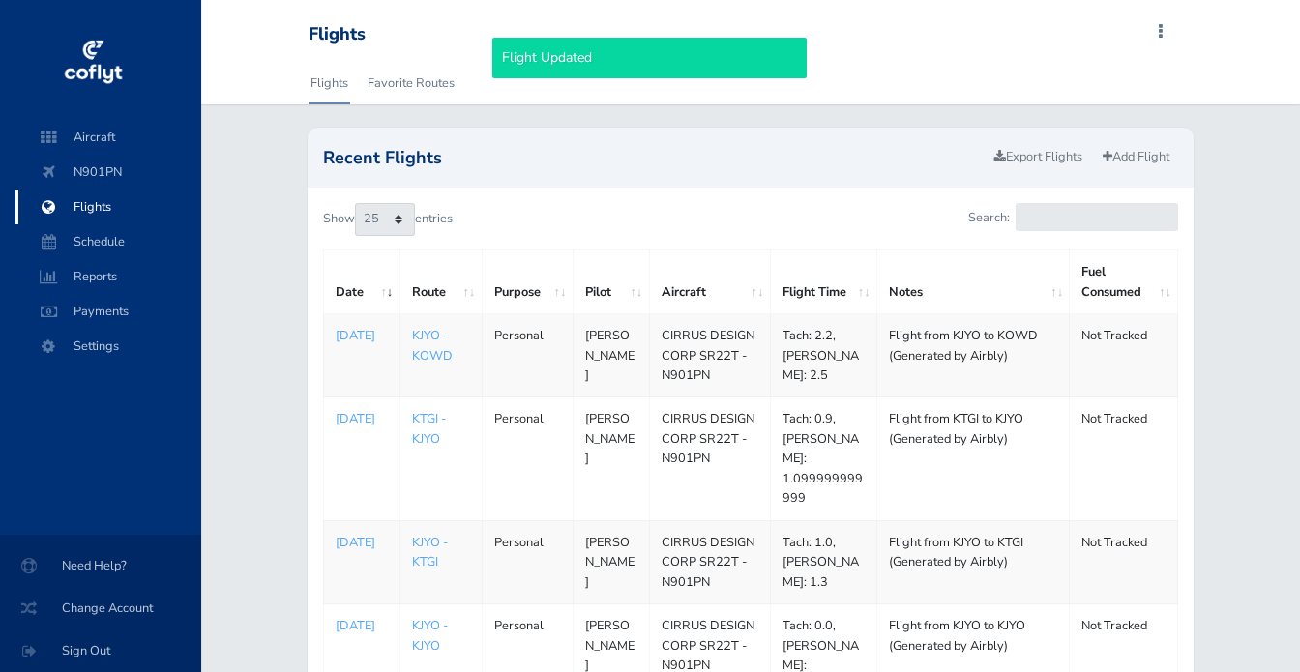
select select "25"
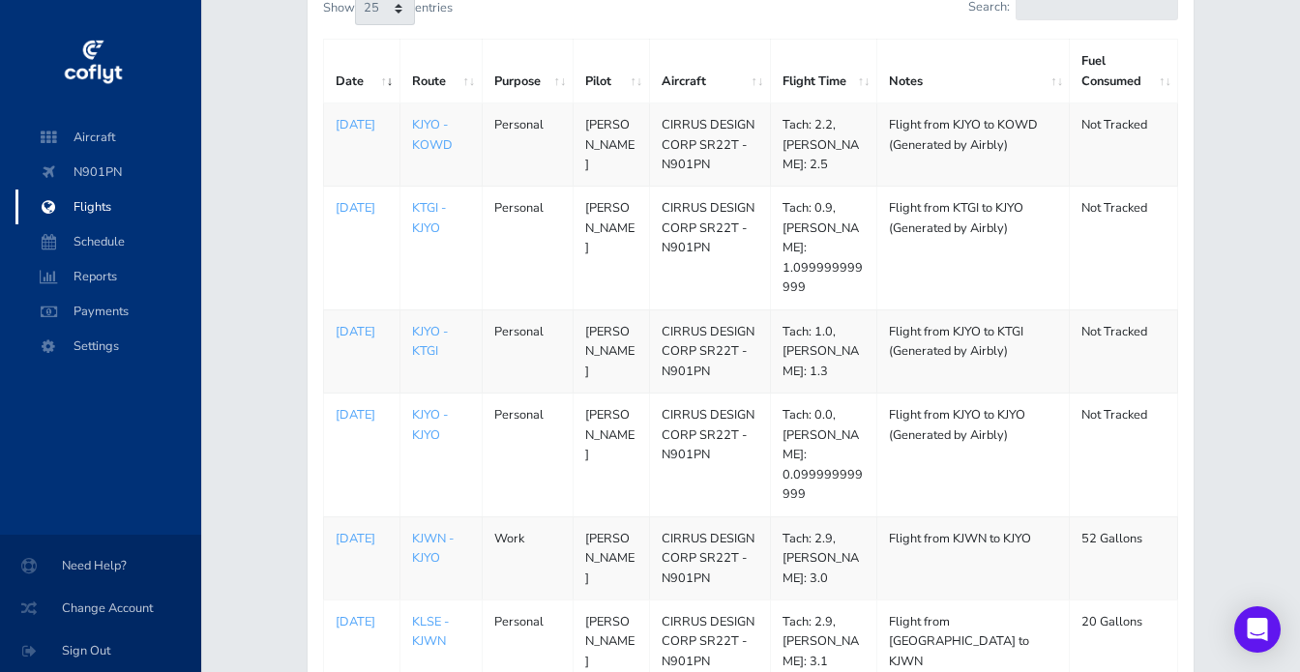
scroll to position [249, 0]
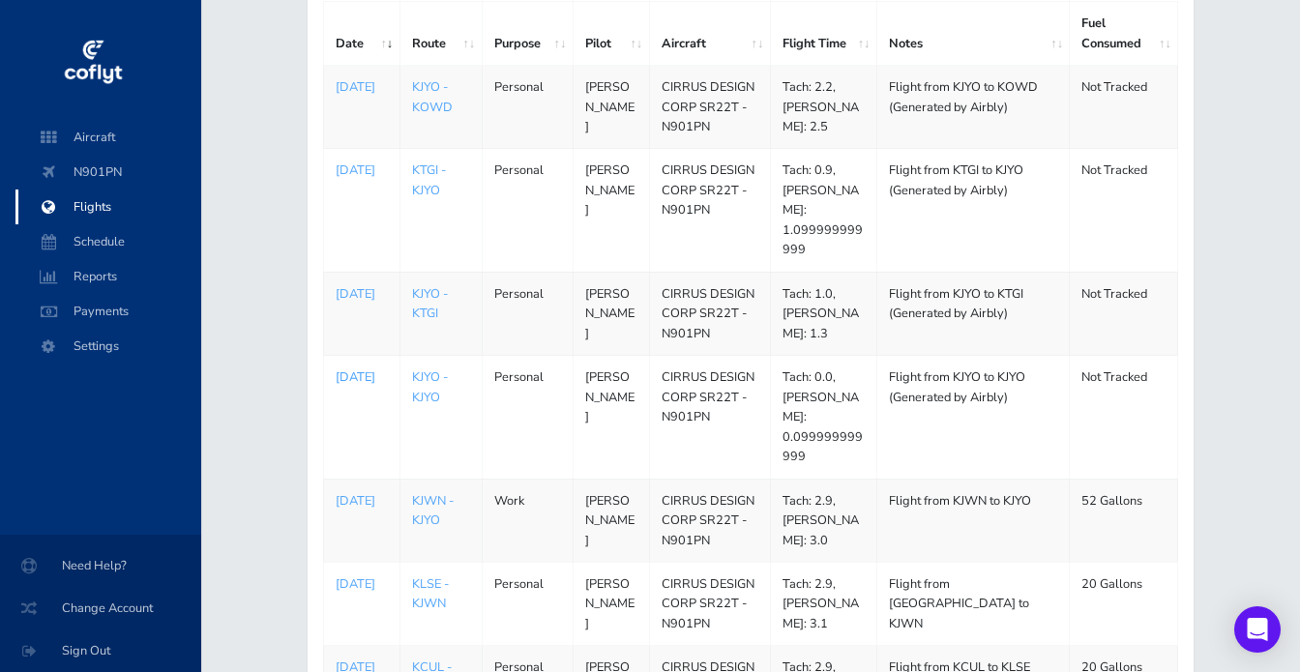
click at [353, 368] on p "[DATE]" at bounding box center [362, 377] width 52 height 19
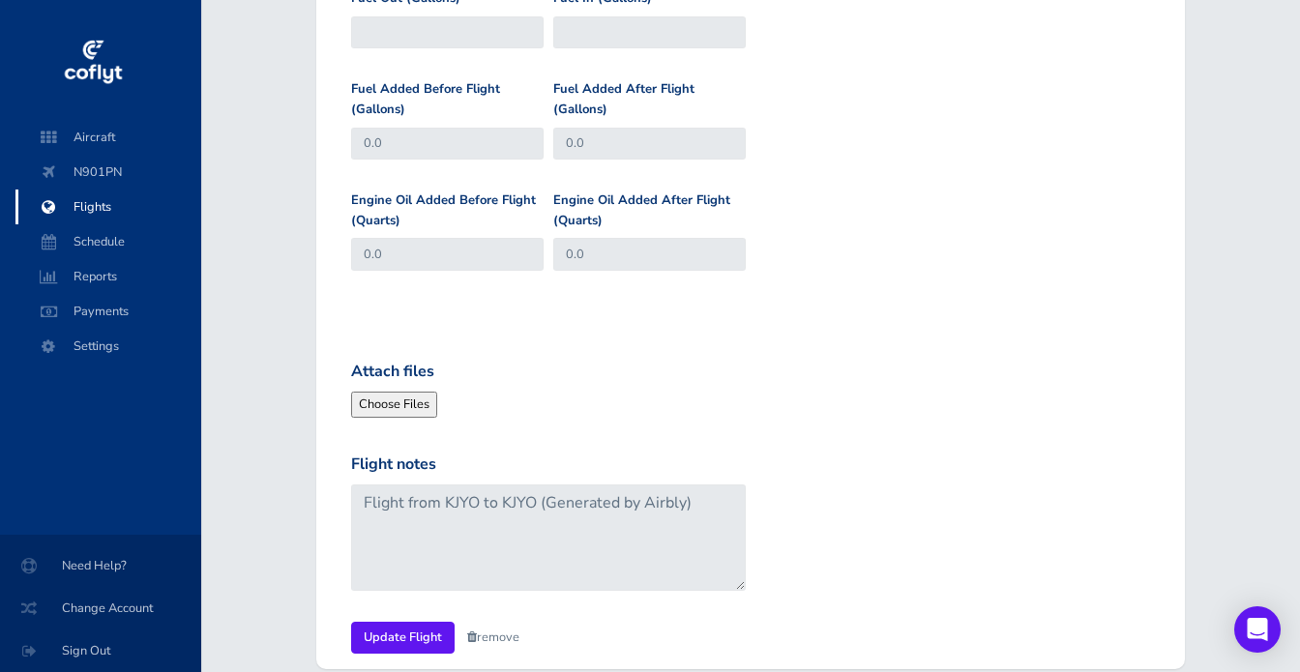
scroll to position [1006, 0]
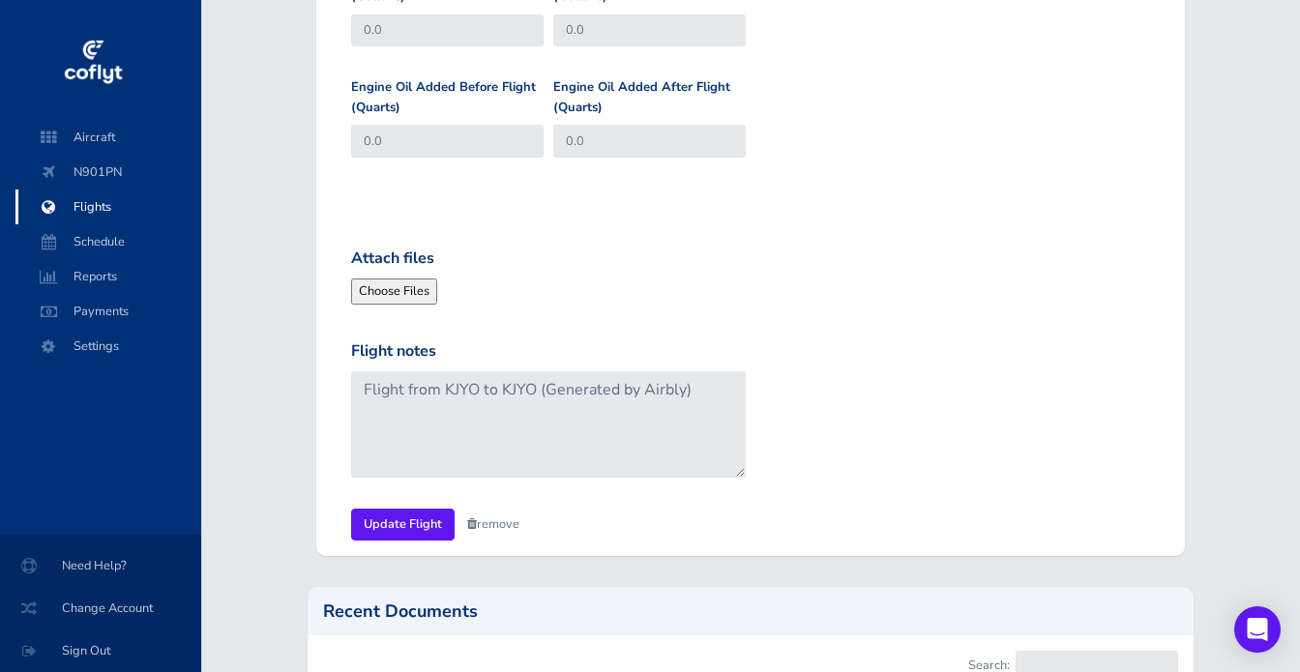
click at [477, 518] on link "remove" at bounding box center [493, 523] width 52 height 17
click at [516, 518] on link "Are you sure?" at bounding box center [514, 525] width 94 height 28
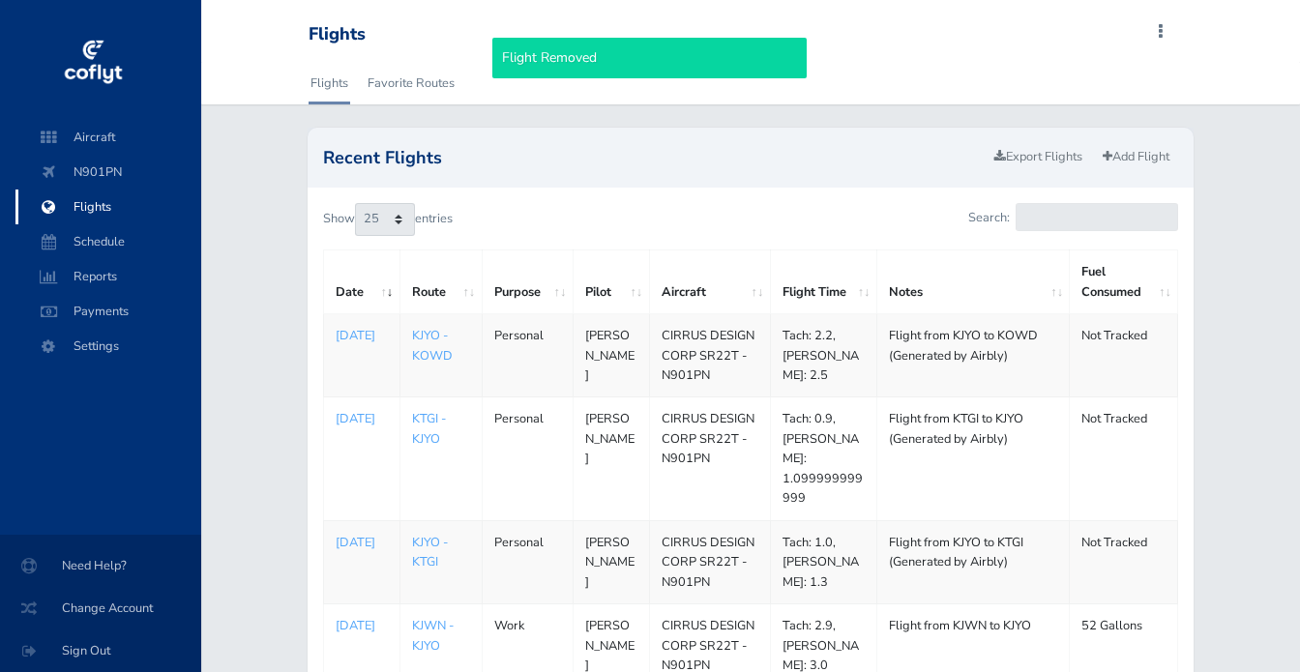
select select "25"
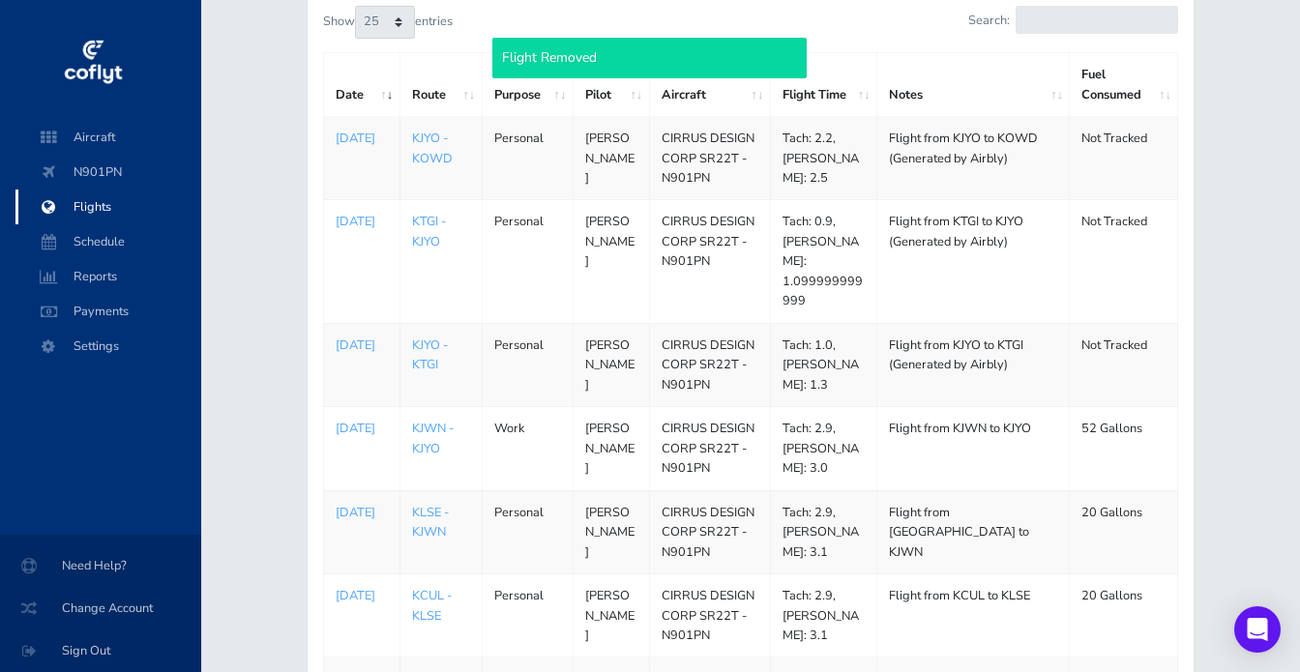
scroll to position [306, 0]
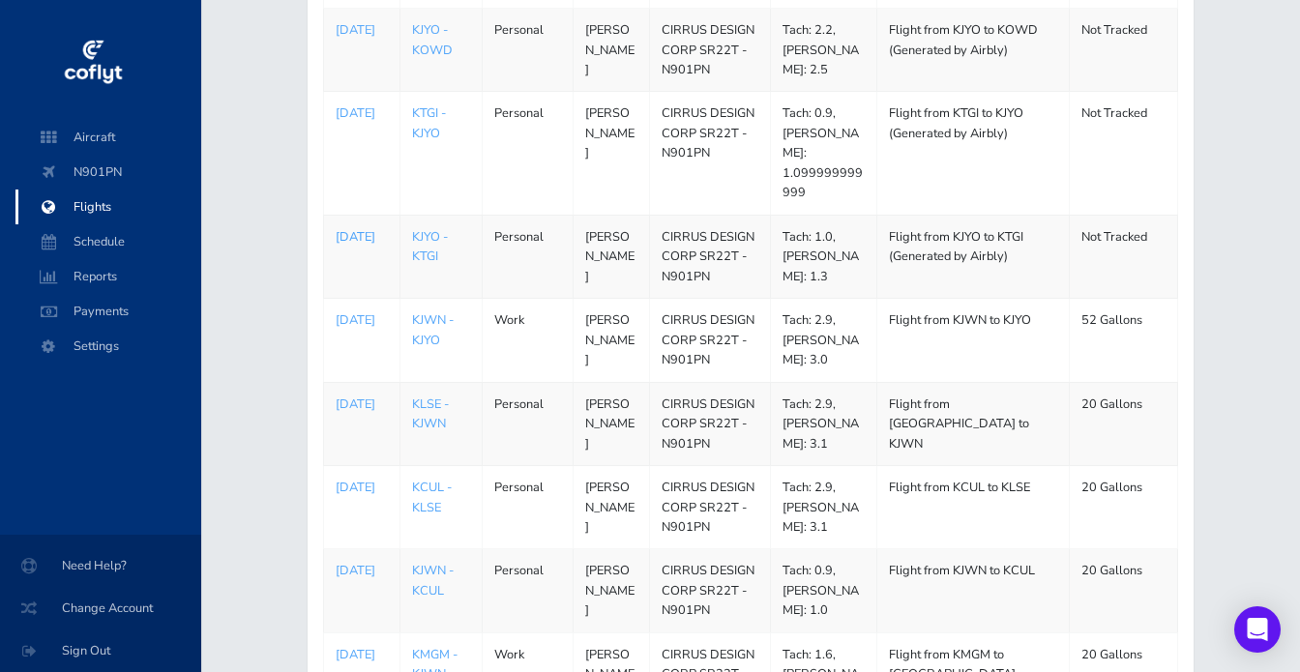
click at [351, 227] on p "[DATE]" at bounding box center [362, 236] width 52 height 19
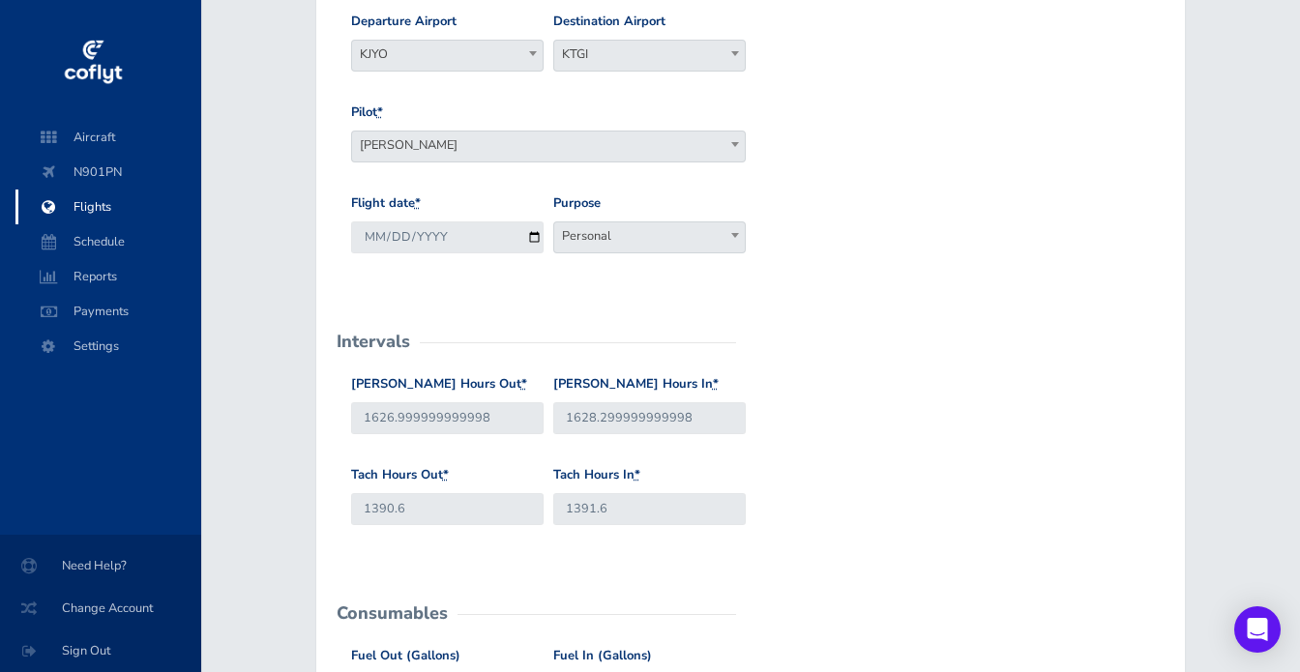
scroll to position [238, 0]
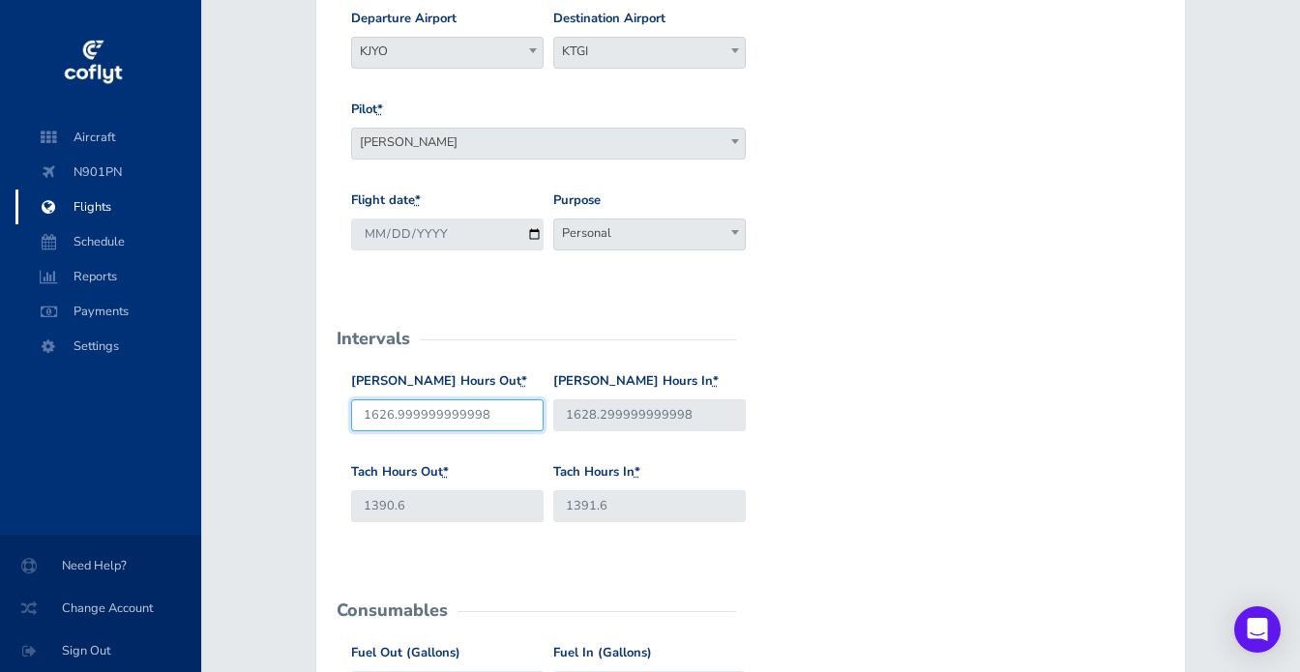
click at [502, 421] on input "1626.999999999998" at bounding box center [447, 415] width 192 height 32
drag, startPoint x: 511, startPoint y: 421, endPoint x: 406, endPoint y: 420, distance: 104.5
click at [406, 420] on input "1626.999999999998" at bounding box center [447, 415] width 192 height 32
type input "1626.9"
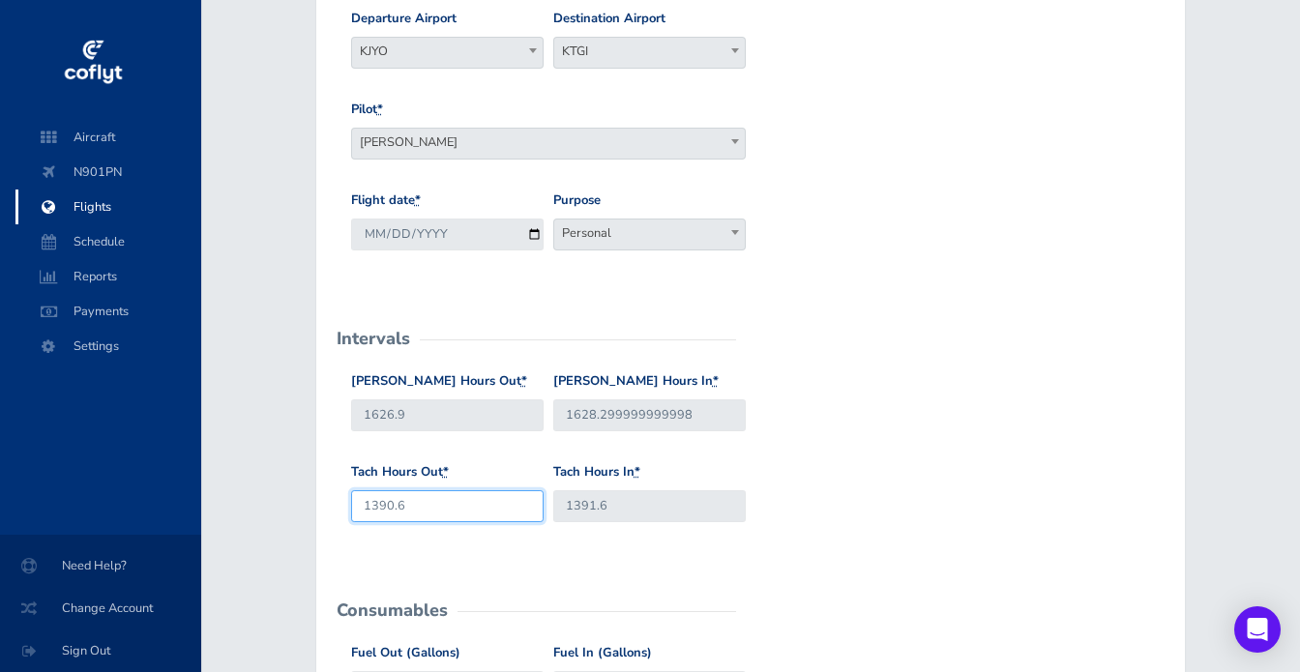
click at [450, 519] on div "Tach Hours Out * 1390.6" at bounding box center [447, 499] width 202 height 75
click at [453, 510] on input "1390.6" at bounding box center [447, 506] width 192 height 32
type input "1390.8"
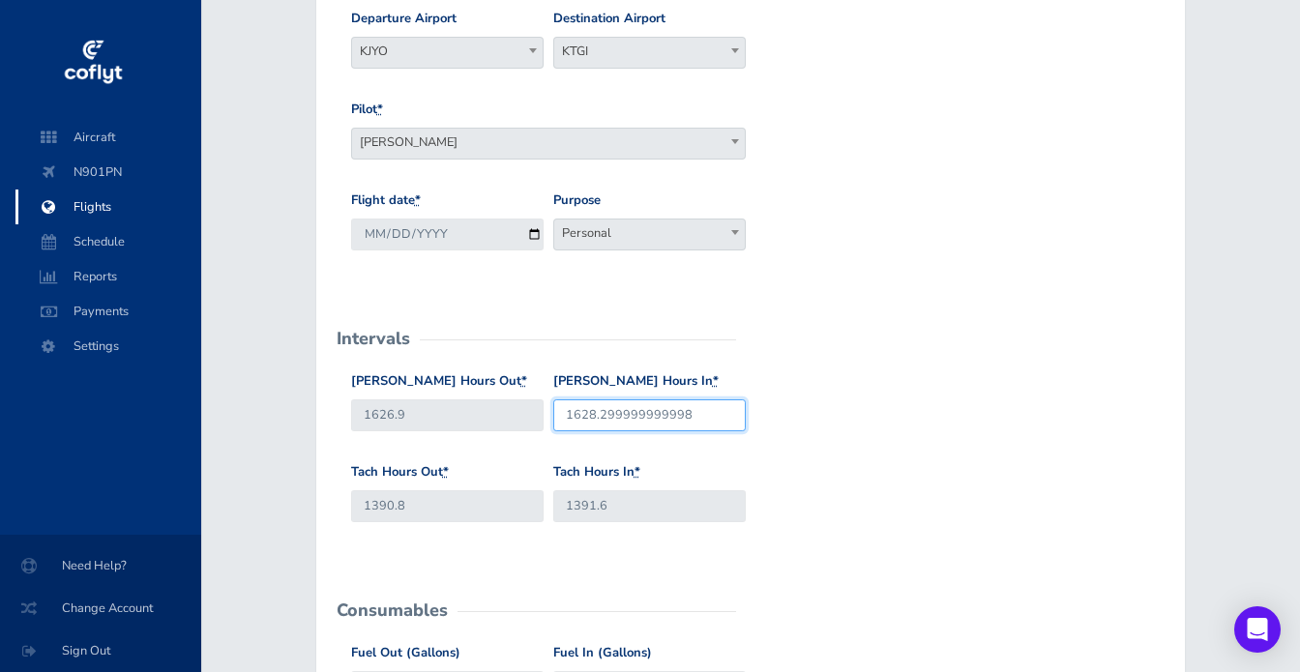
click at [602, 413] on input "1628.299999999998" at bounding box center [649, 415] width 192 height 32
drag, startPoint x: 597, startPoint y: 413, endPoint x: 773, endPoint y: 423, distance: 176.3
click at [773, 423] on div "Hobbs Hours Out * 1626.9 Hobbs Hours In * 1628.299999999998" at bounding box center [750, 416] width 809 height 91
type input "1628.3"
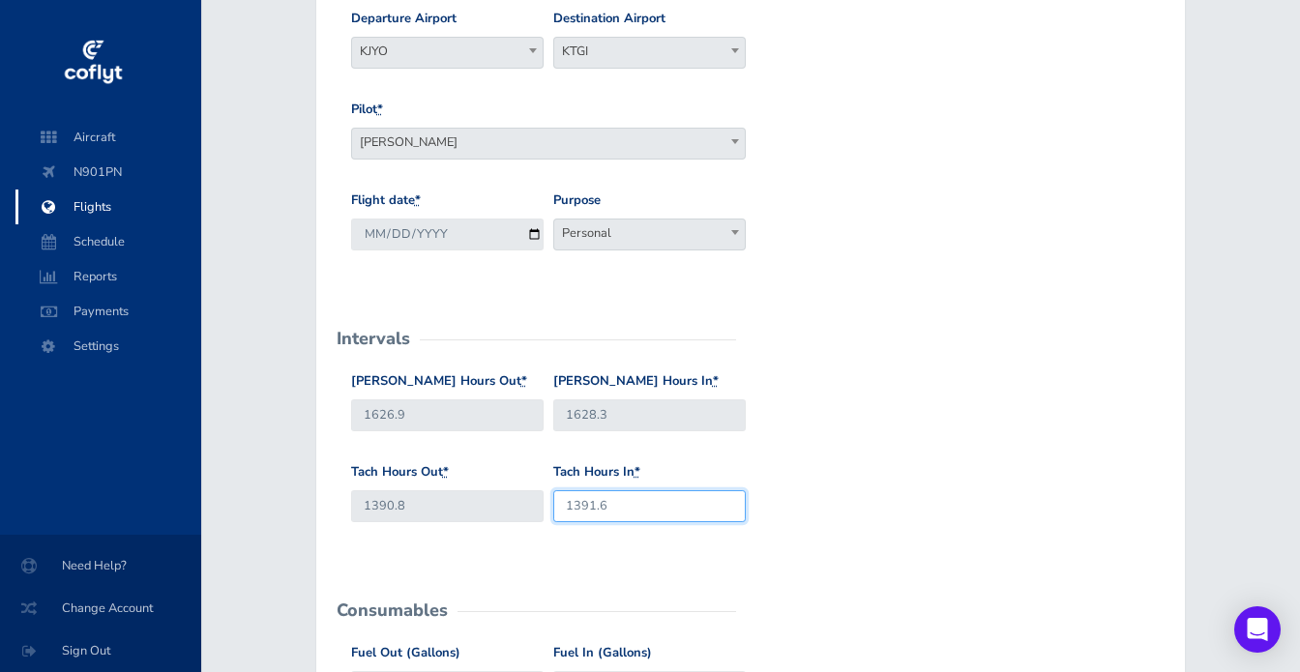
click at [629, 499] on input "1391.6" at bounding box center [649, 506] width 192 height 32
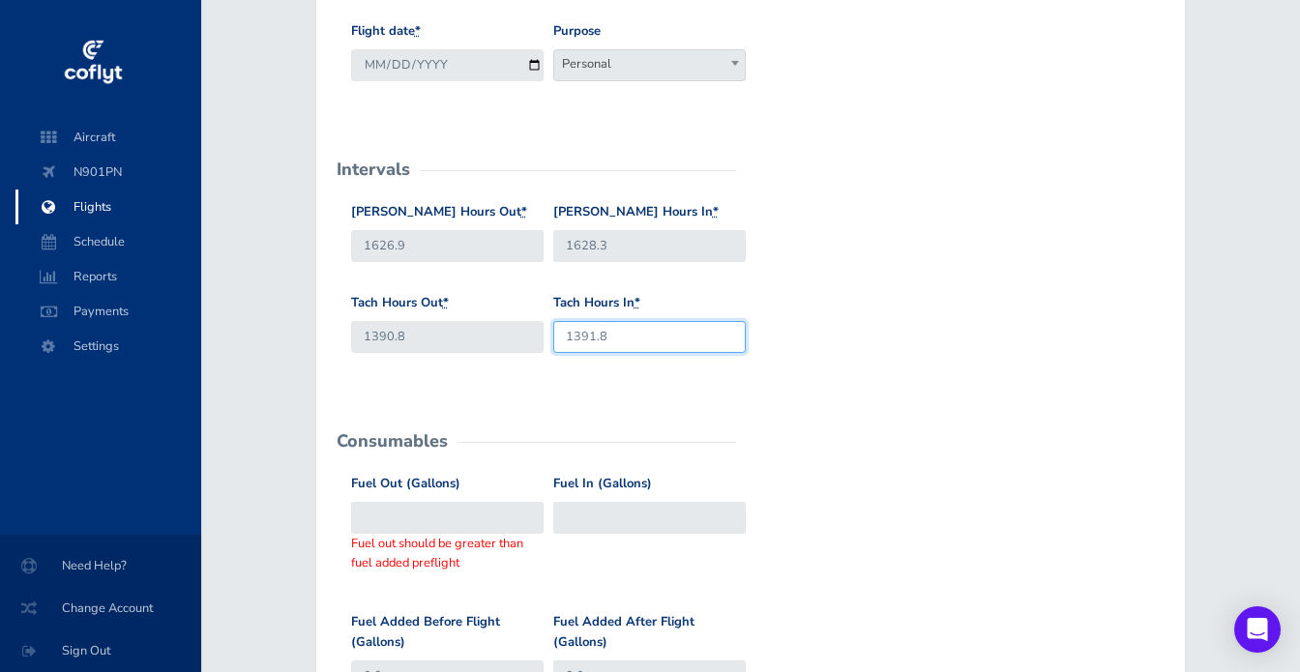
scroll to position [410, 0]
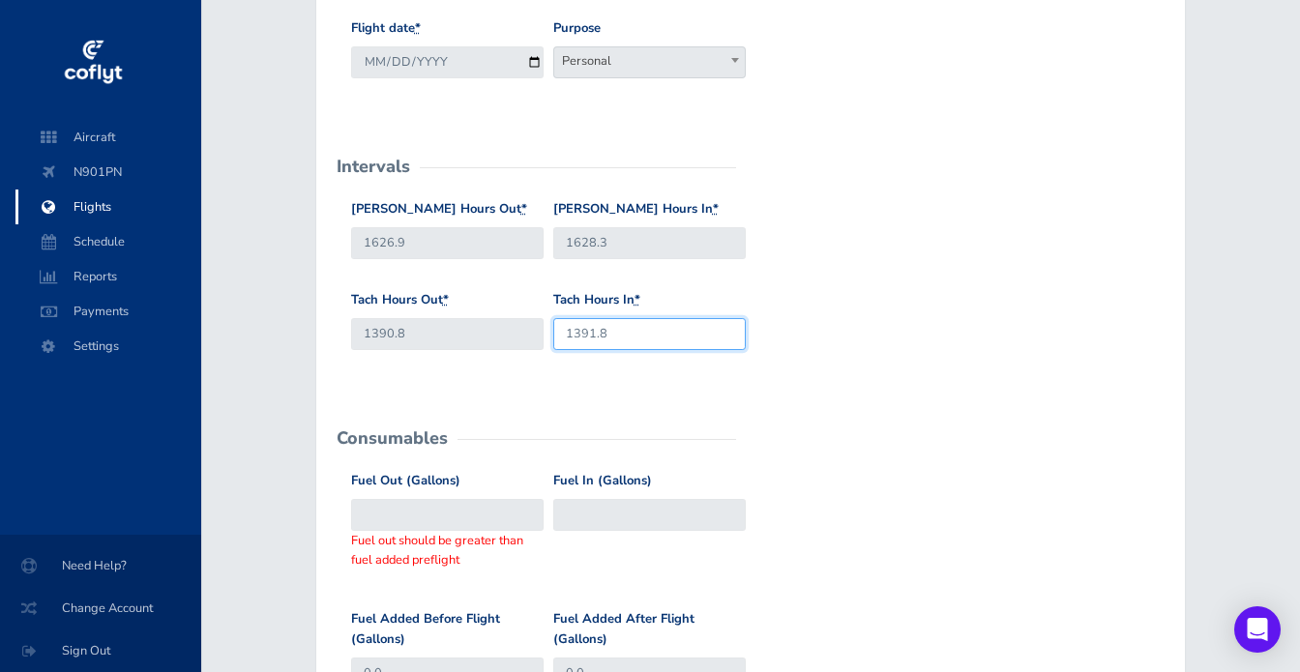
type input "1391.8"
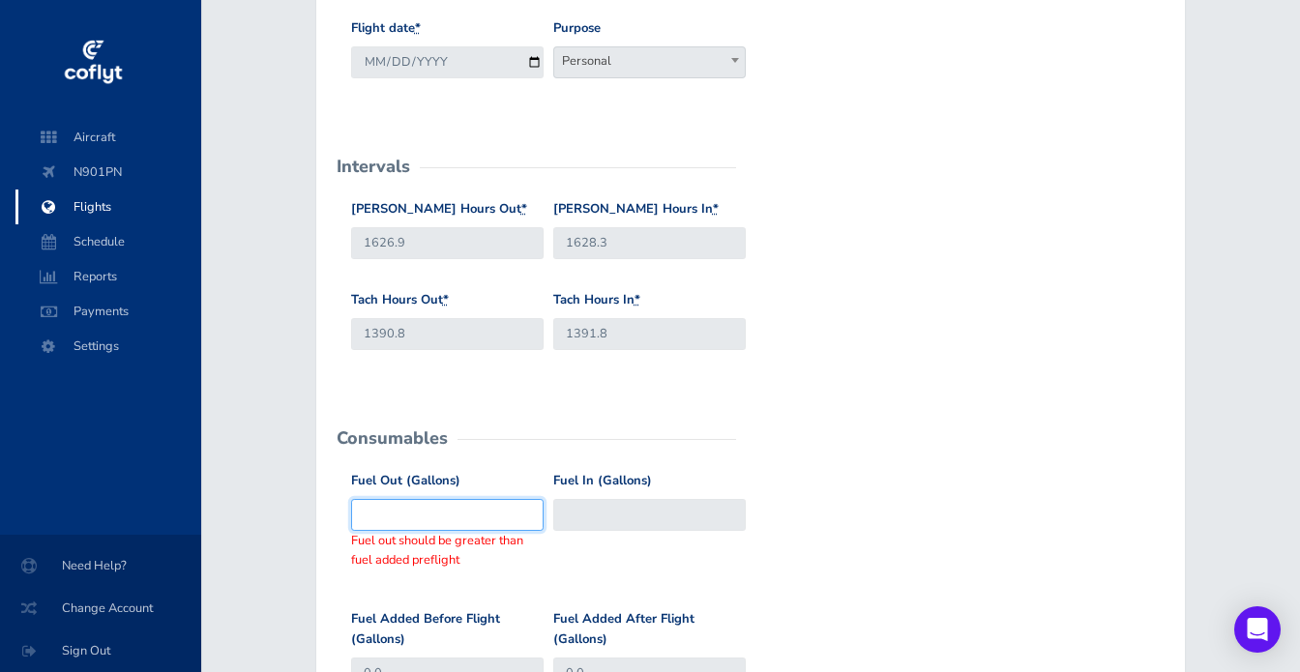
click at [456, 504] on input "Fuel Out (Gallons)" at bounding box center [447, 515] width 192 height 32
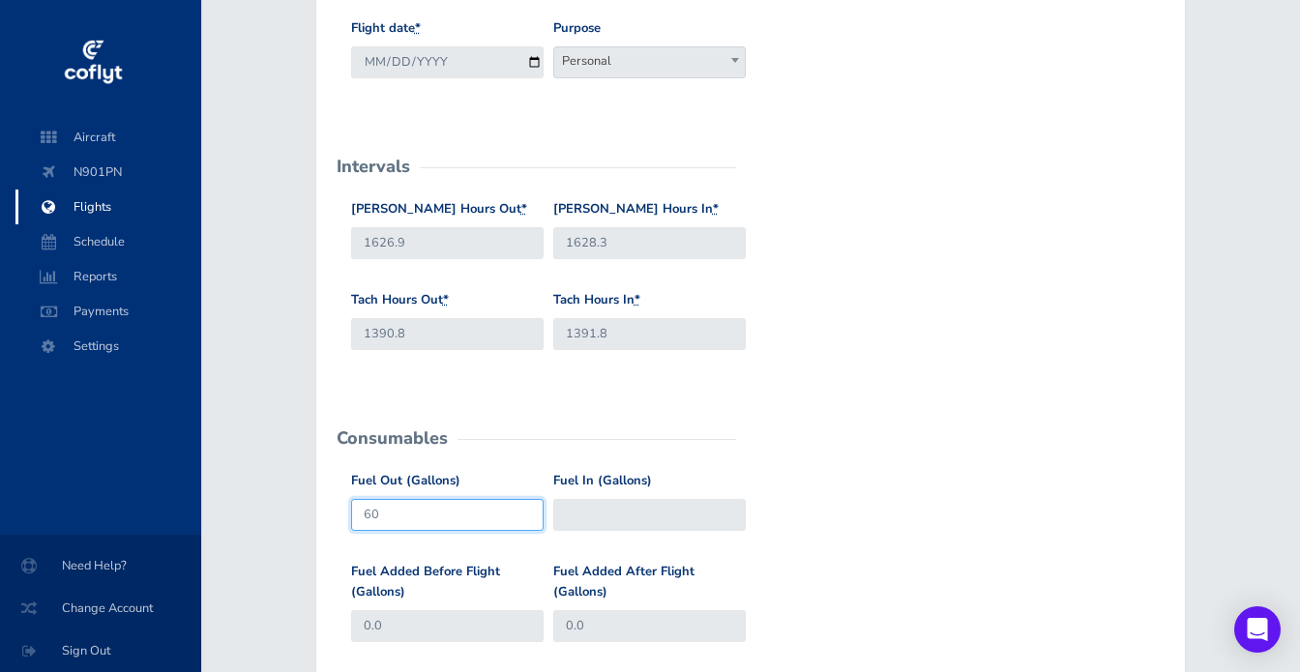
type input "60"
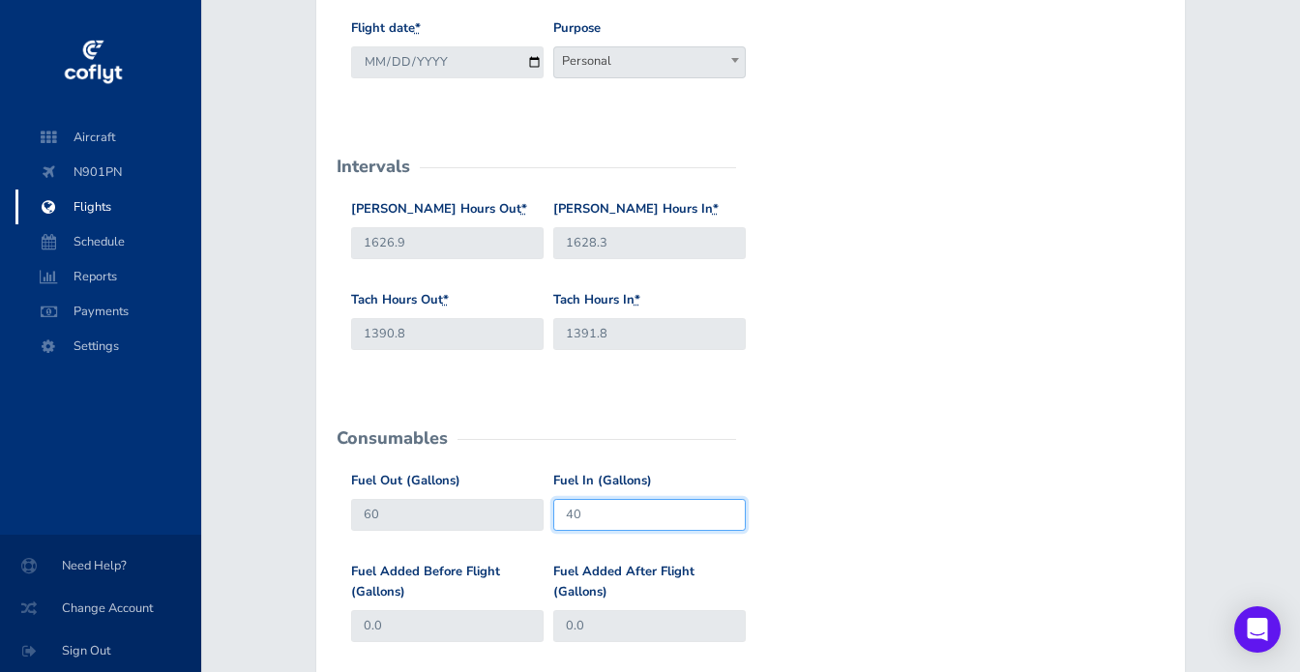
type input "40"
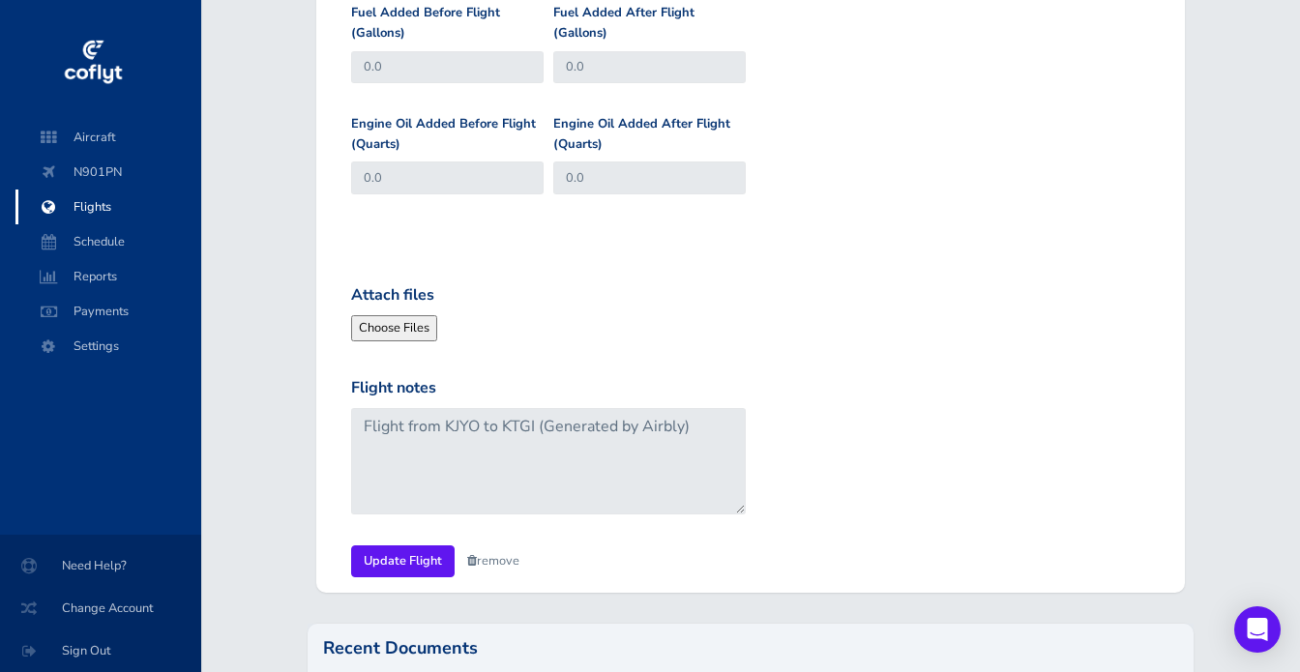
scroll to position [1008, 0]
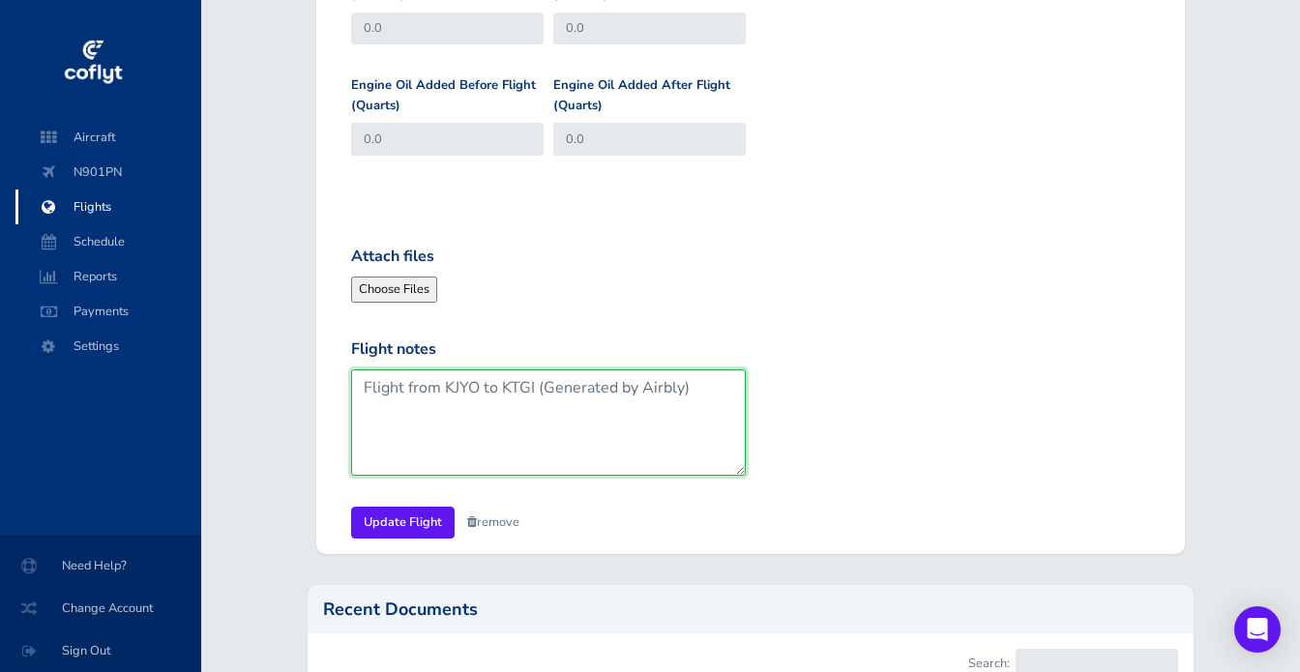
drag, startPoint x: 540, startPoint y: 386, endPoint x: 732, endPoint y: 393, distance: 192.6
click at [732, 393] on textarea "Flight from KJYO to KTGI (Generated by Airbly)" at bounding box center [548, 422] width 395 height 106
type textarea "Flight from KJYO to KTGI"
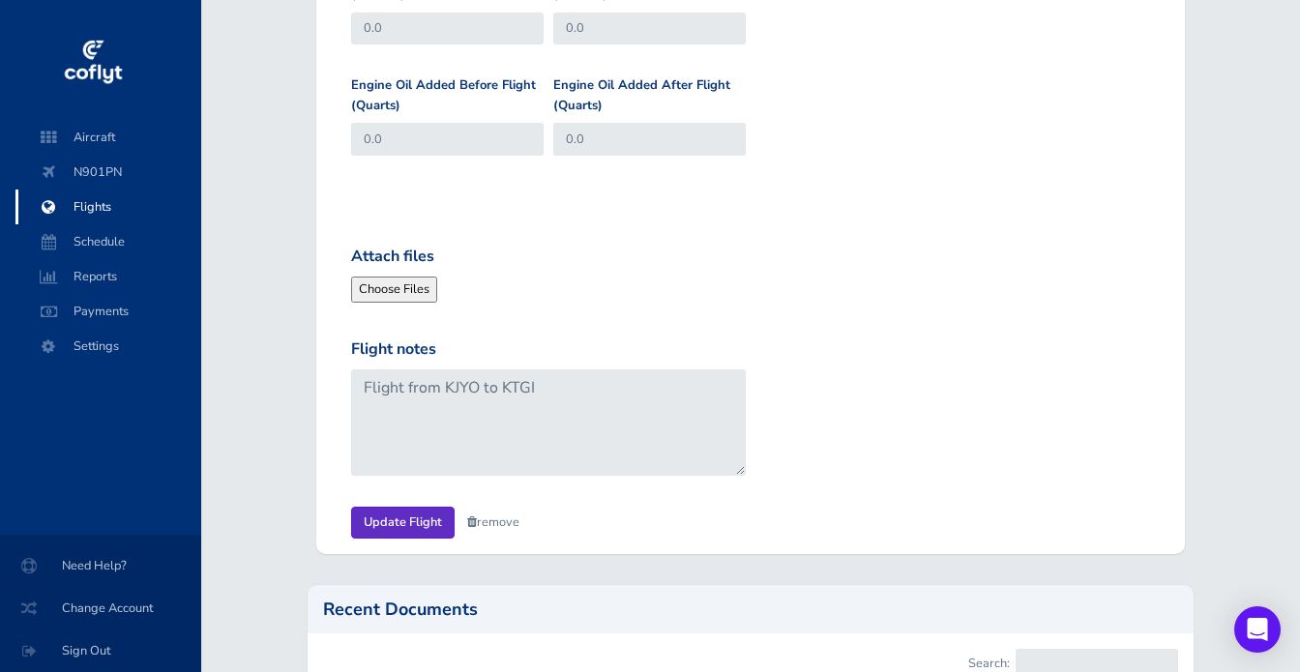
click at [415, 516] on input "Update Flight" at bounding box center [402, 523] width 103 height 32
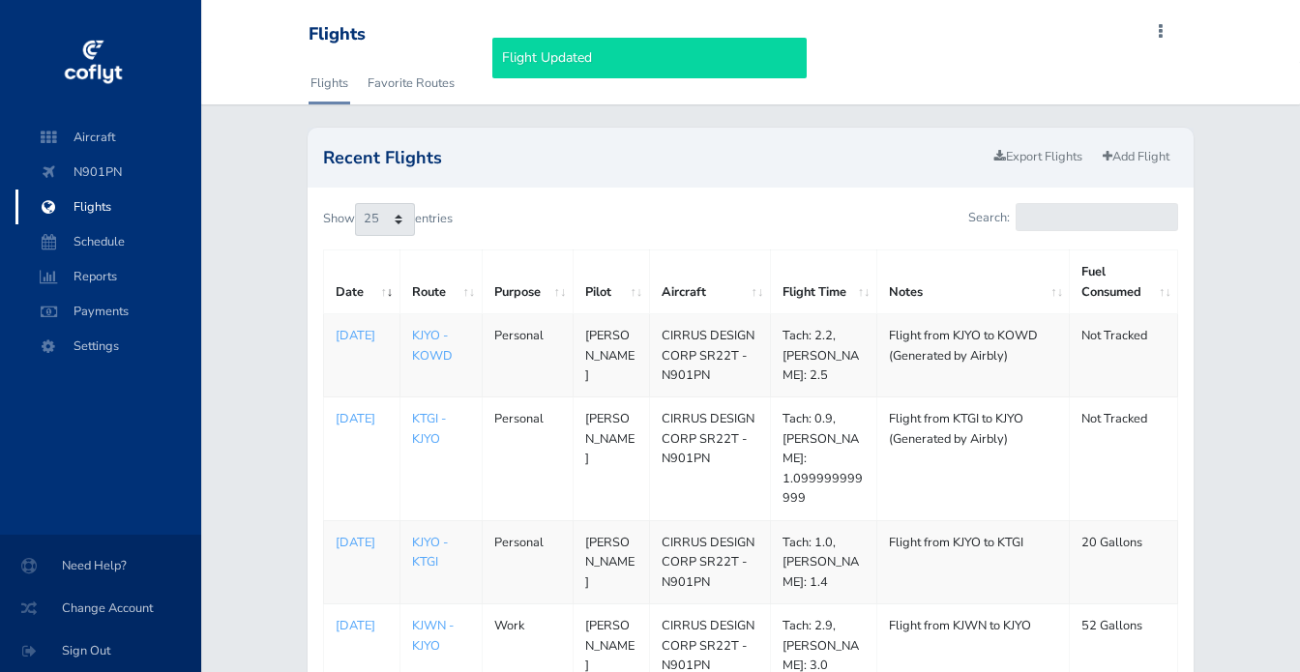
select select "25"
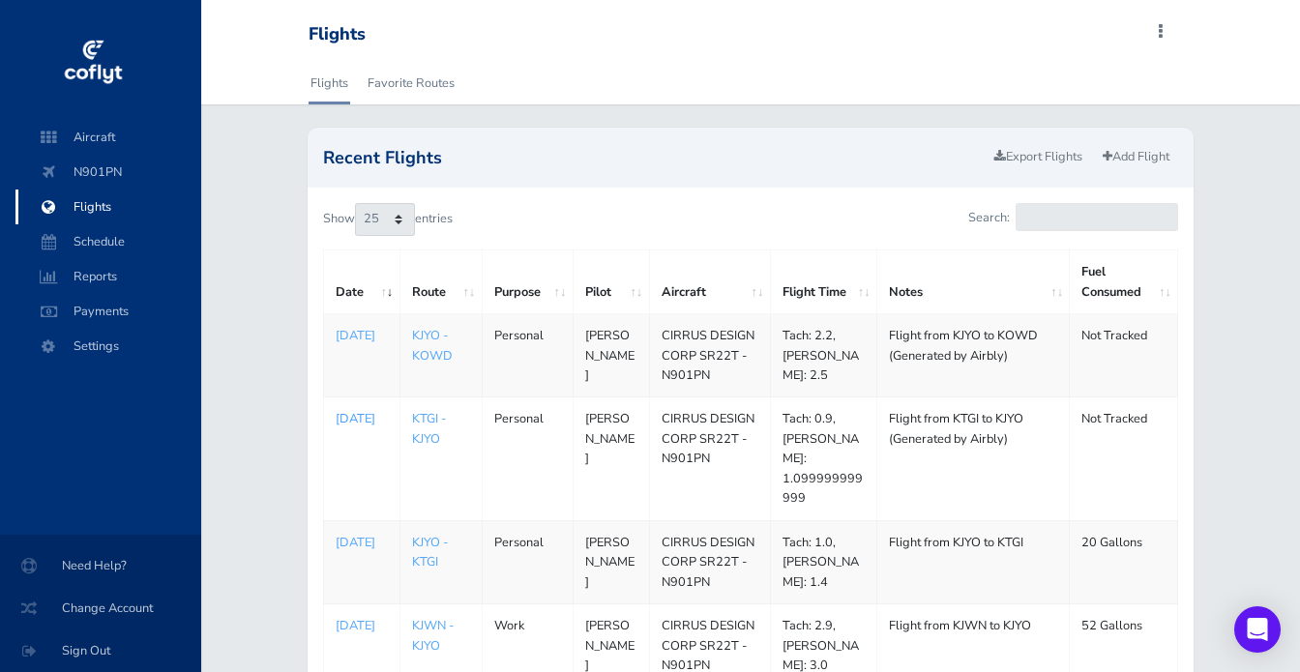
click at [346, 419] on p "Sep 01, 2025" at bounding box center [362, 418] width 52 height 19
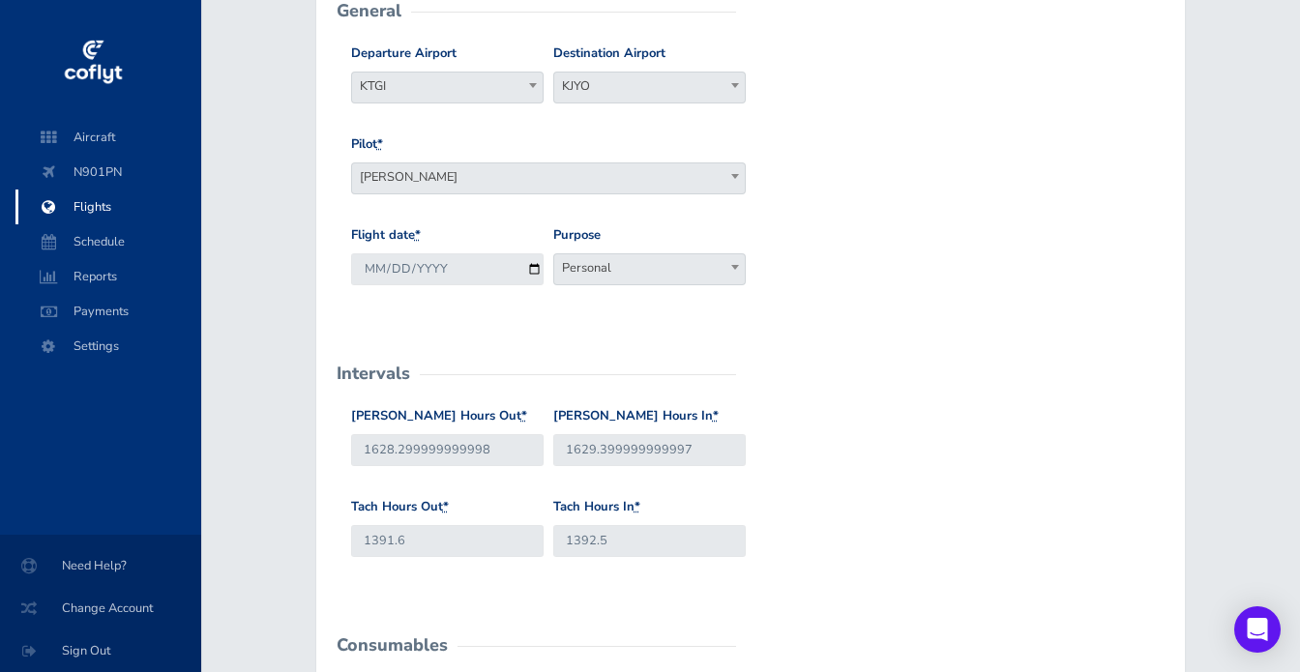
scroll to position [241, 0]
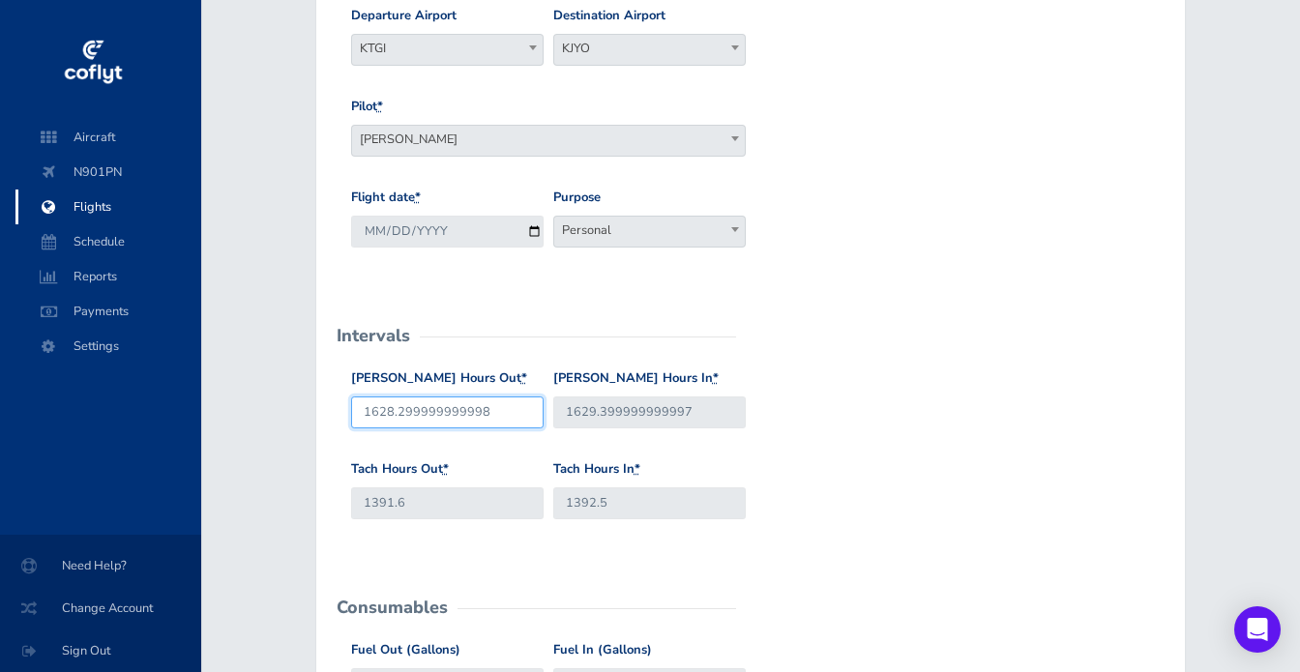
drag, startPoint x: 501, startPoint y: 416, endPoint x: 399, endPoint y: 413, distance: 101.6
click at [399, 413] on input "1628.299999999998" at bounding box center [447, 413] width 192 height 32
type input "1628.3"
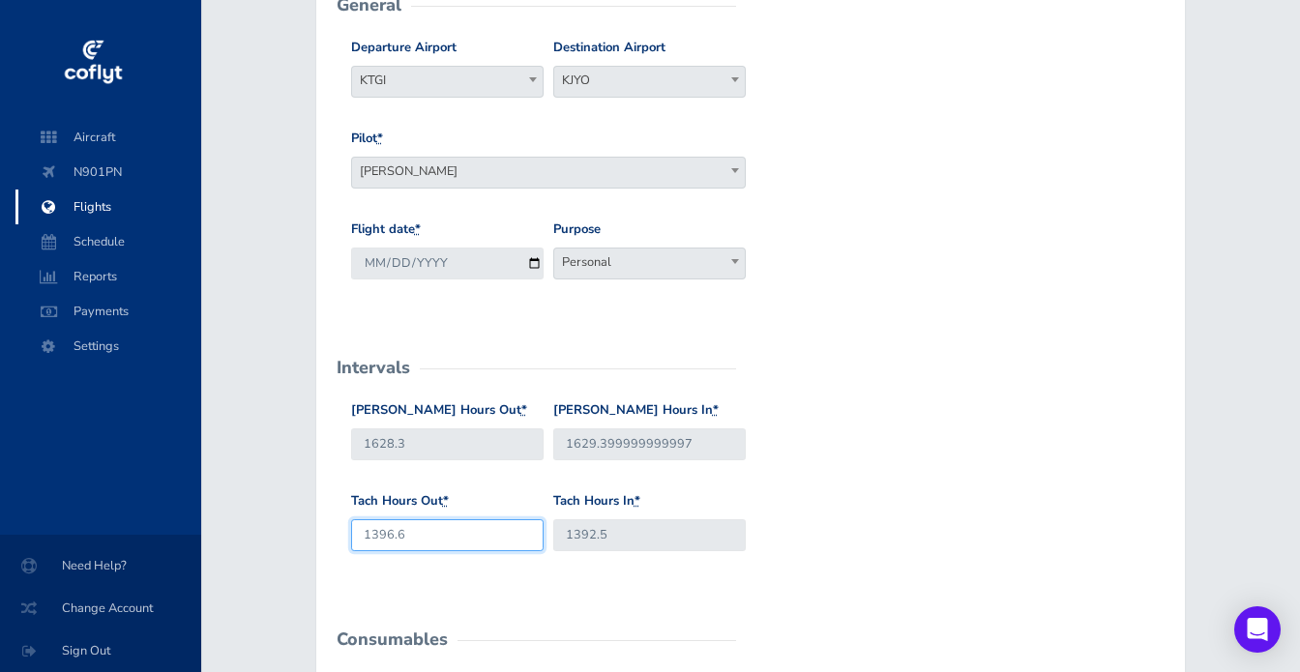
scroll to position [209, 0]
click at [435, 537] on input "1396.6" at bounding box center [447, 535] width 192 height 32
type input "1396.8"
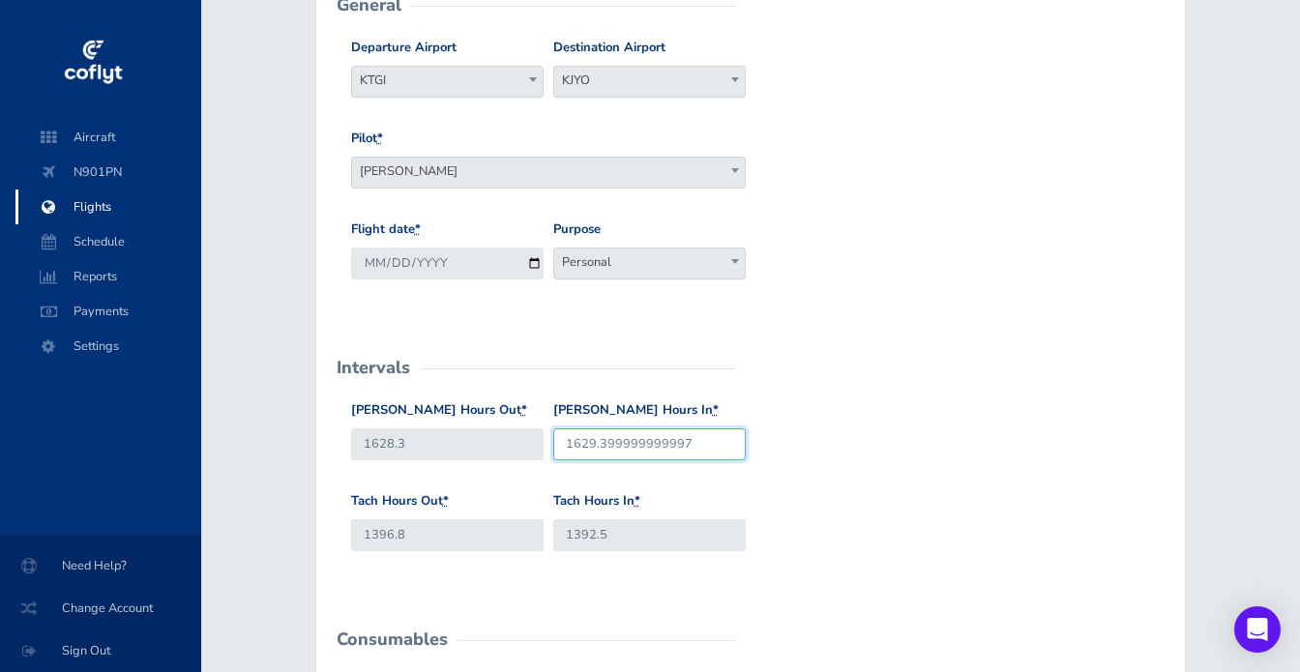
click at [652, 442] on input "1629.399999999997" at bounding box center [649, 444] width 192 height 32
drag, startPoint x: 602, startPoint y: 445, endPoint x: 795, endPoint y: 445, distance: 193.4
click at [795, 445] on div "Hobbs Hours Out * 1628.3 Hobbs Hours In * 1629.399999999997" at bounding box center [750, 445] width 809 height 91
type input "1629.4"
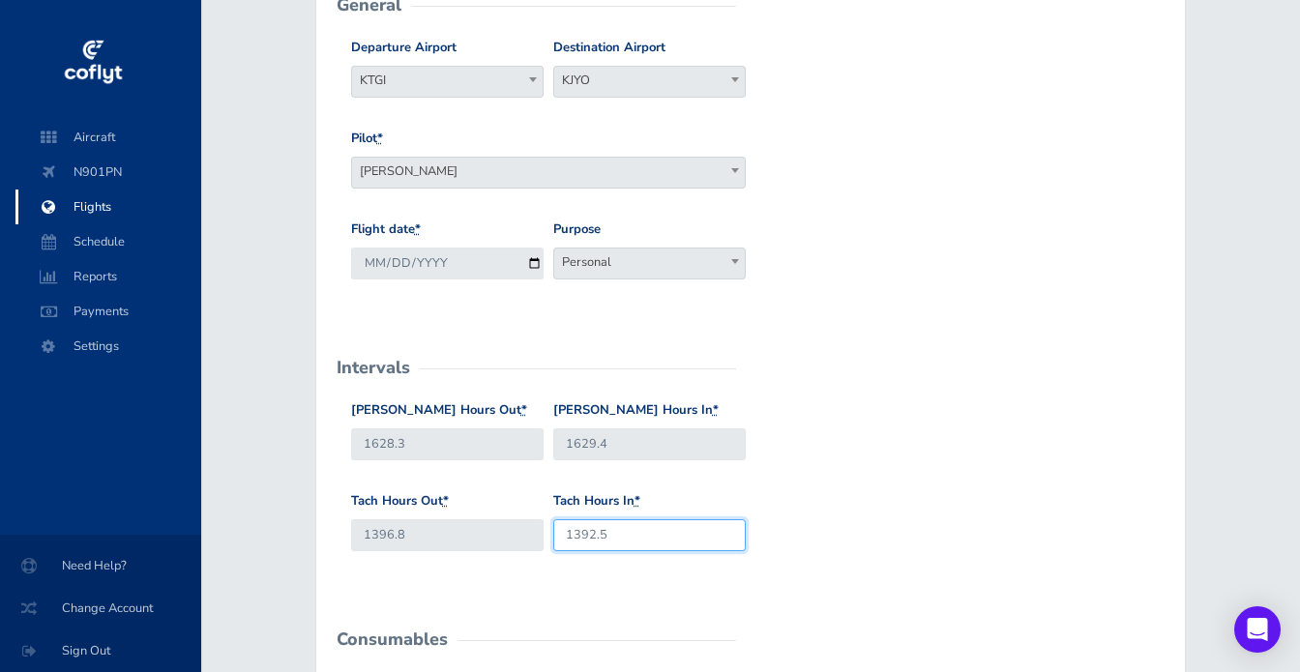
click at [624, 537] on input "1392.5" at bounding box center [649, 535] width 192 height 32
type input "1392.7"
click at [849, 467] on div "Hobbs Hours Out * 1628.3 Hobbs Hours In * 1629.4" at bounding box center [750, 445] width 809 height 91
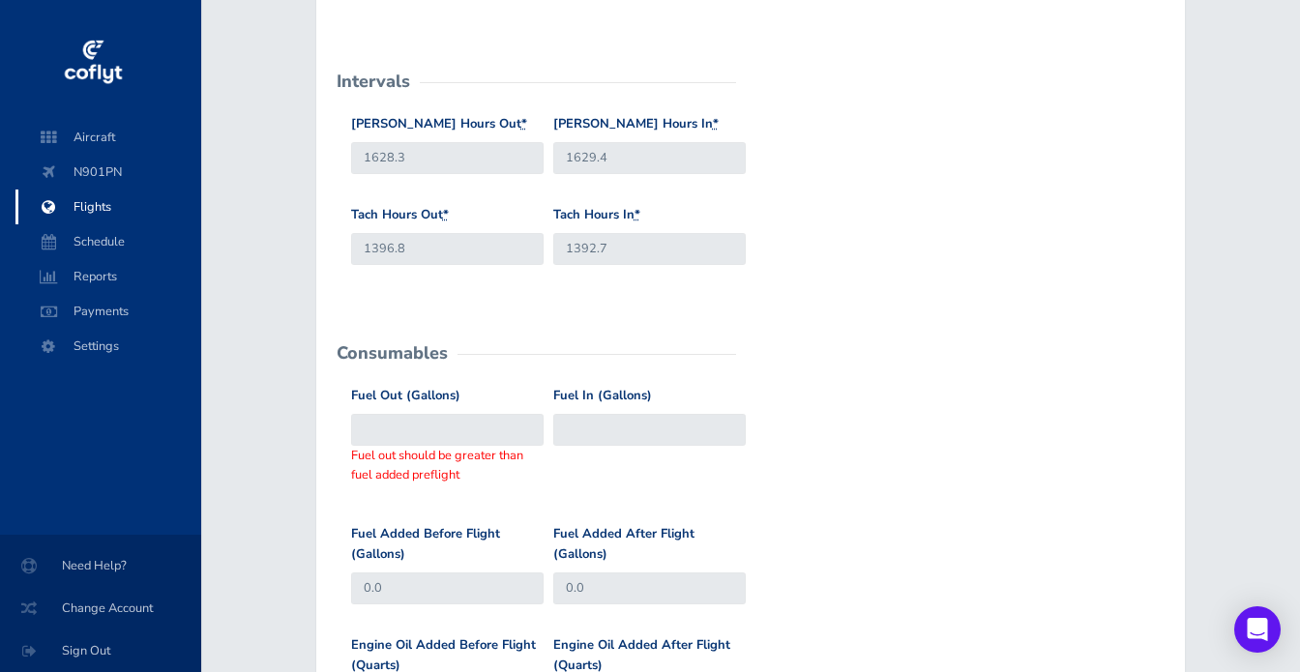
scroll to position [510, 0]
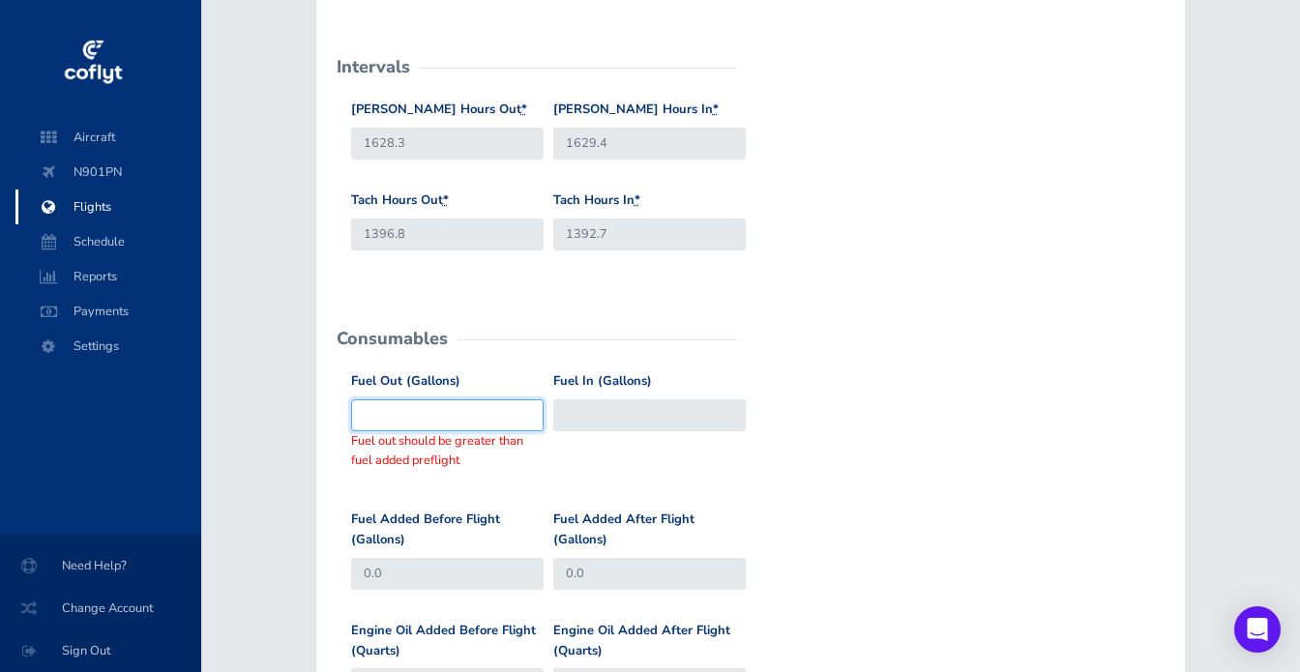
click at [438, 419] on input "Fuel Out (Gallons)" at bounding box center [447, 415] width 192 height 32
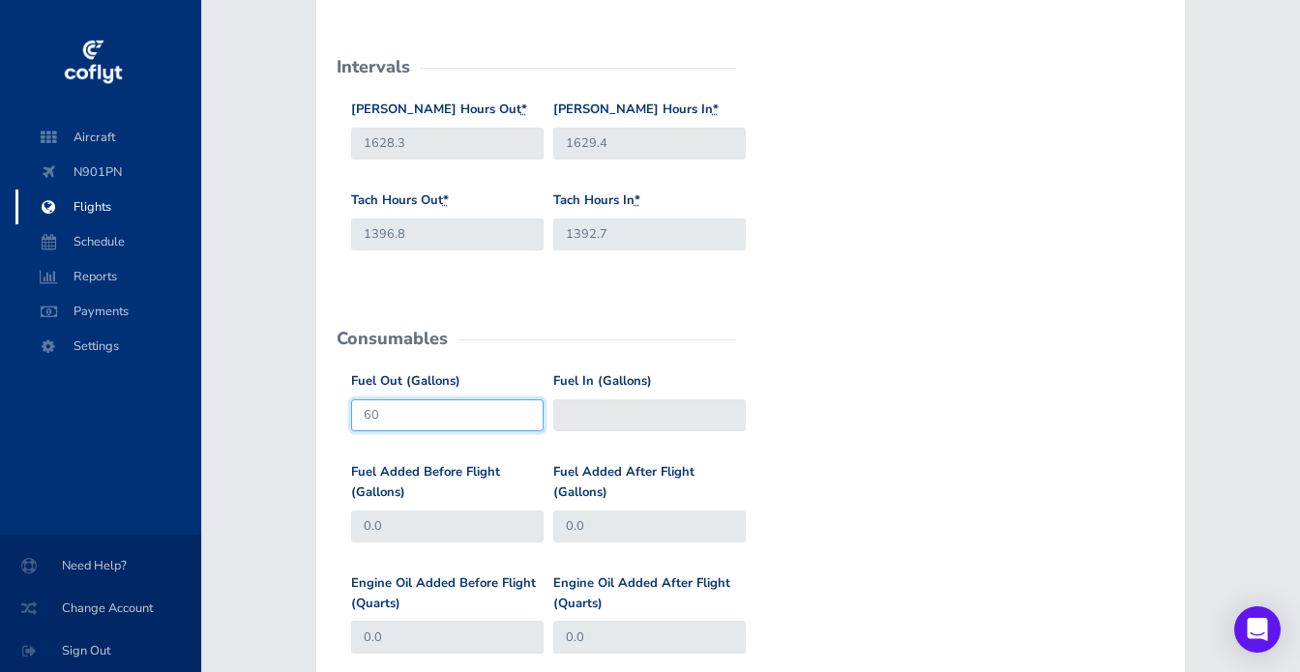
type input "60"
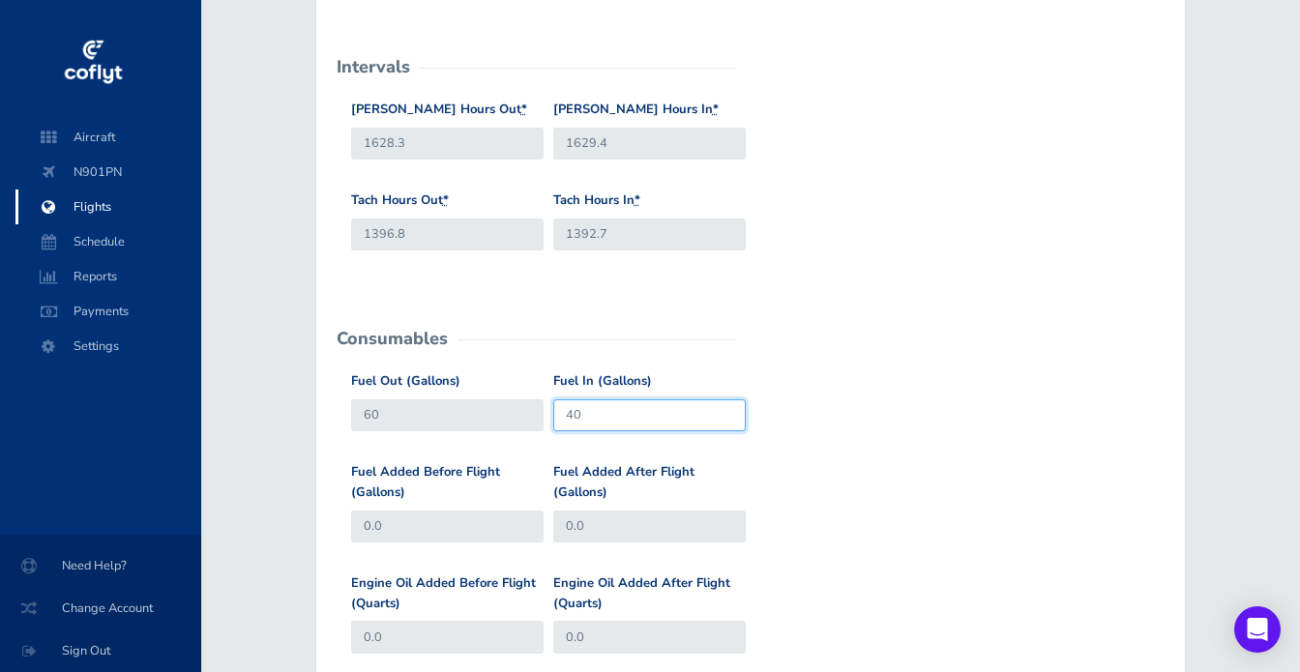
type input "40"
click at [893, 486] on div "Fuel Added Before Flight (Gallons) 0.0 Fuel Added After Flight (Gallons) 0.0" at bounding box center [750, 517] width 809 height 111
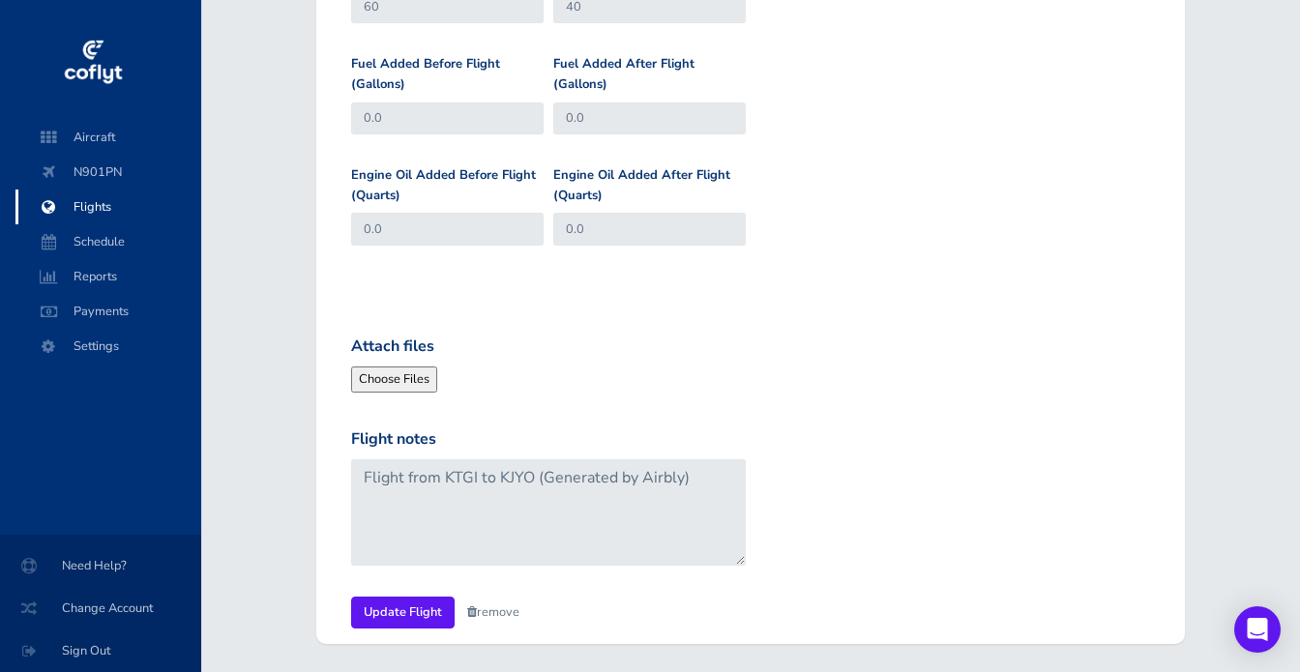
scroll to position [919, 0]
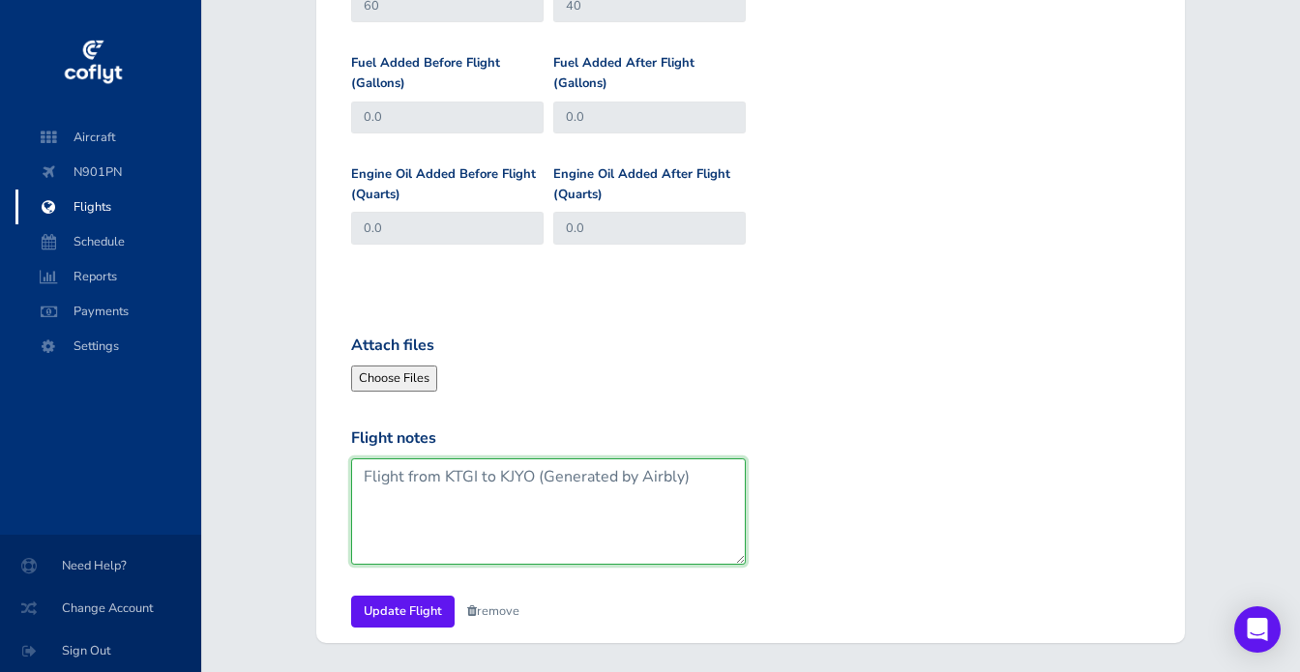
click at [532, 472] on textarea "Flight from KTGI to KJYO (Generated by Airbly)" at bounding box center [548, 511] width 395 height 106
drag, startPoint x: 534, startPoint y: 473, endPoint x: 818, endPoint y: 475, distance: 284.3
click at [818, 475] on div "Flight notes Flight from KTGI to KJYO (Generated by Airbly)" at bounding box center [750, 511] width 809 height 170
type textarea "Flight from KTGI to KJYO"
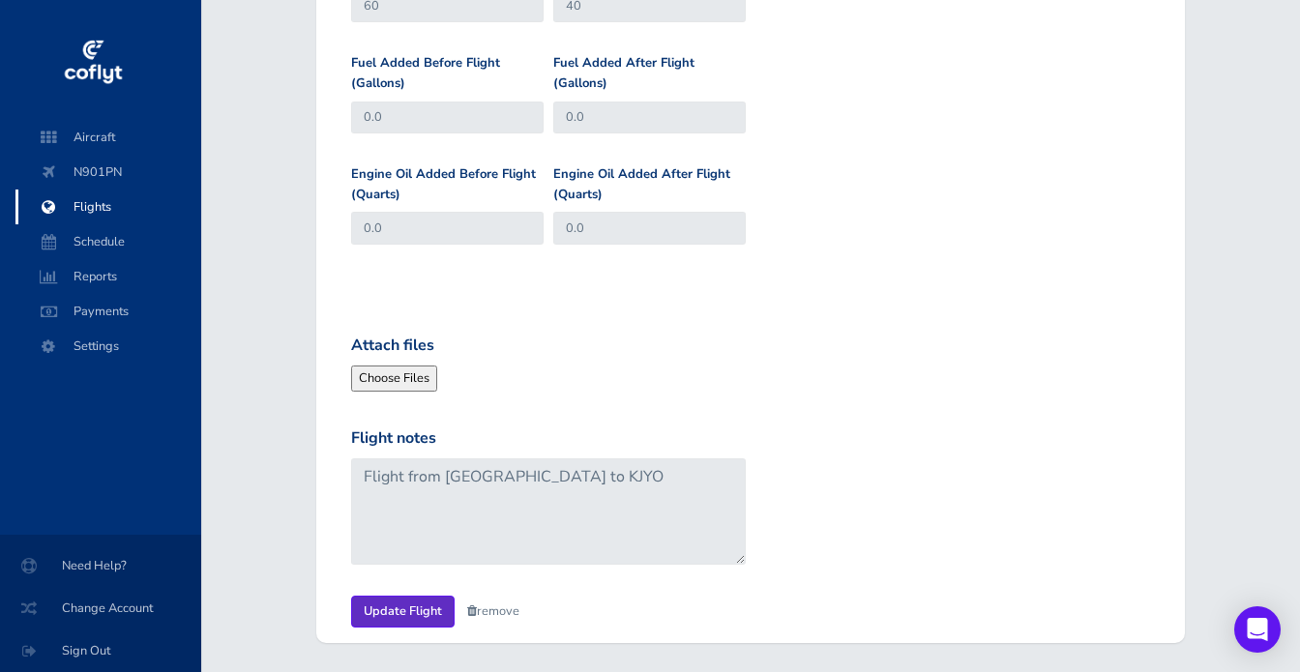
click at [409, 616] on input "Update Flight" at bounding box center [402, 612] width 103 height 32
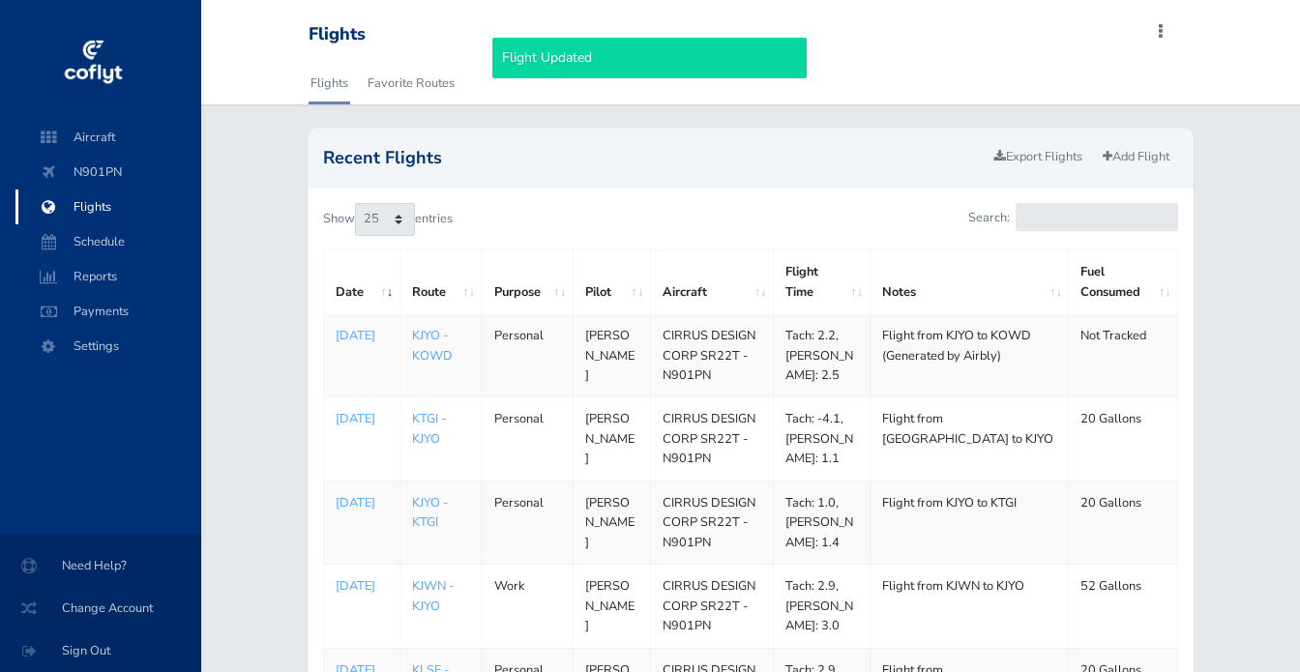
select select "25"
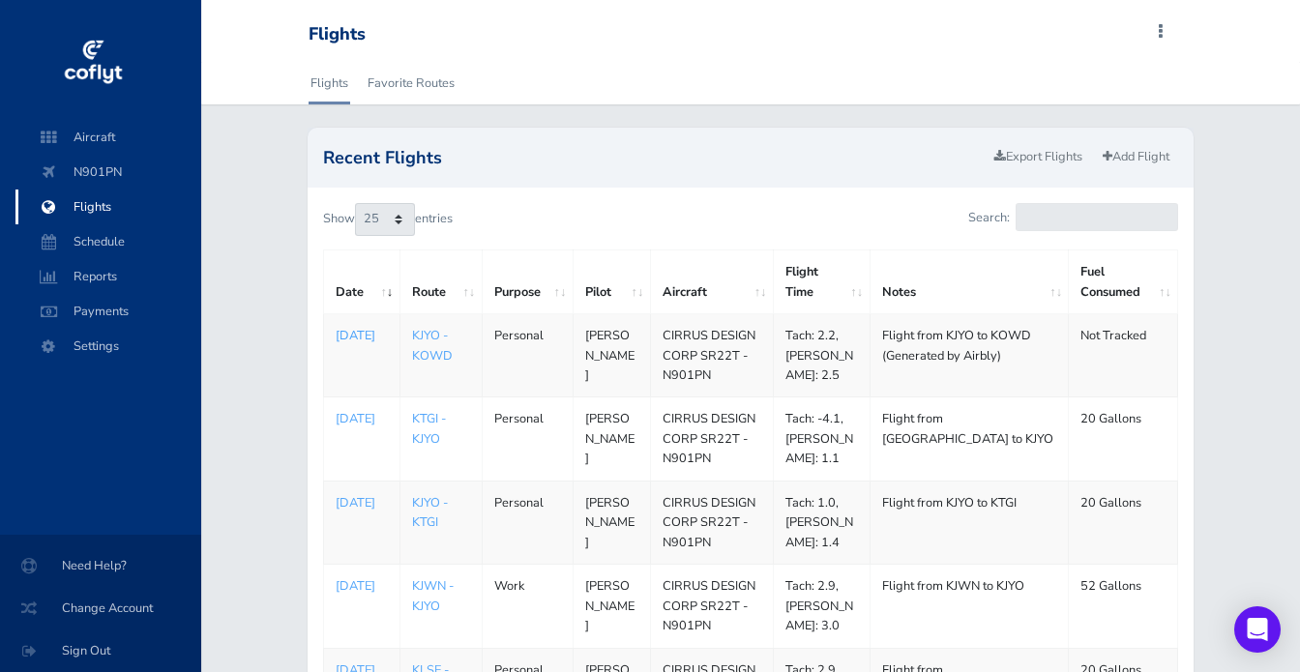
click at [350, 345] on p "[DATE]" at bounding box center [362, 335] width 52 height 19
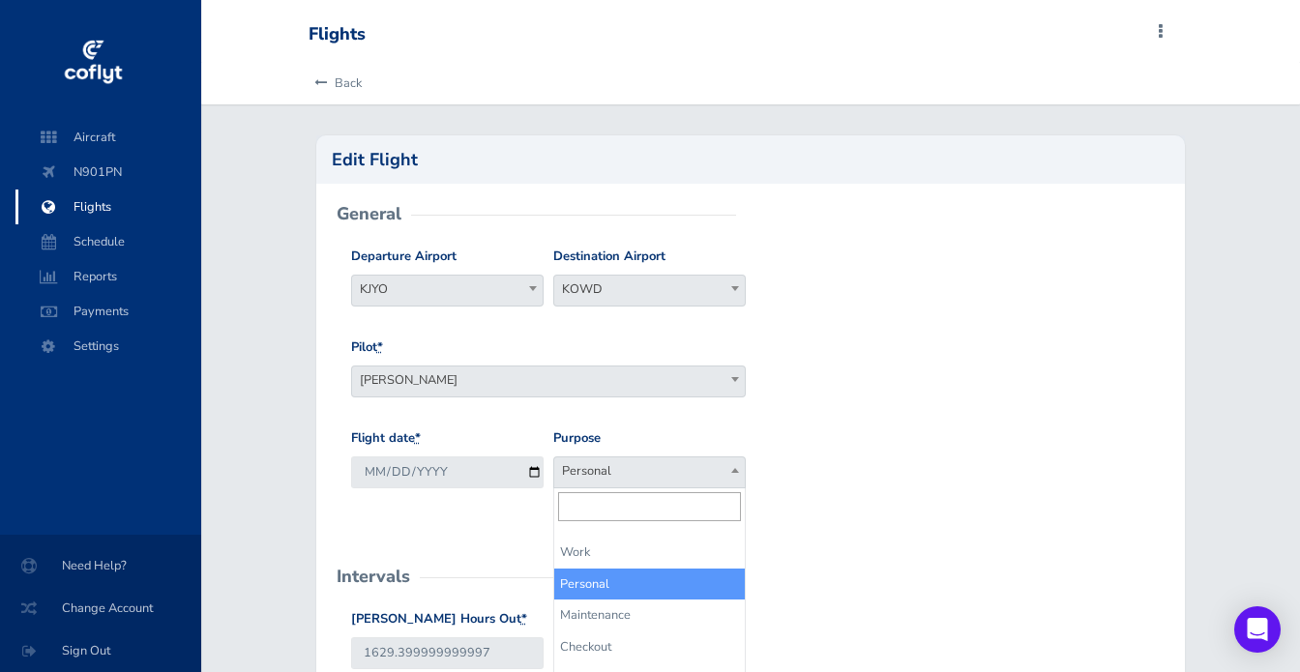
click at [630, 473] on span "Personal" at bounding box center [649, 470] width 191 height 27
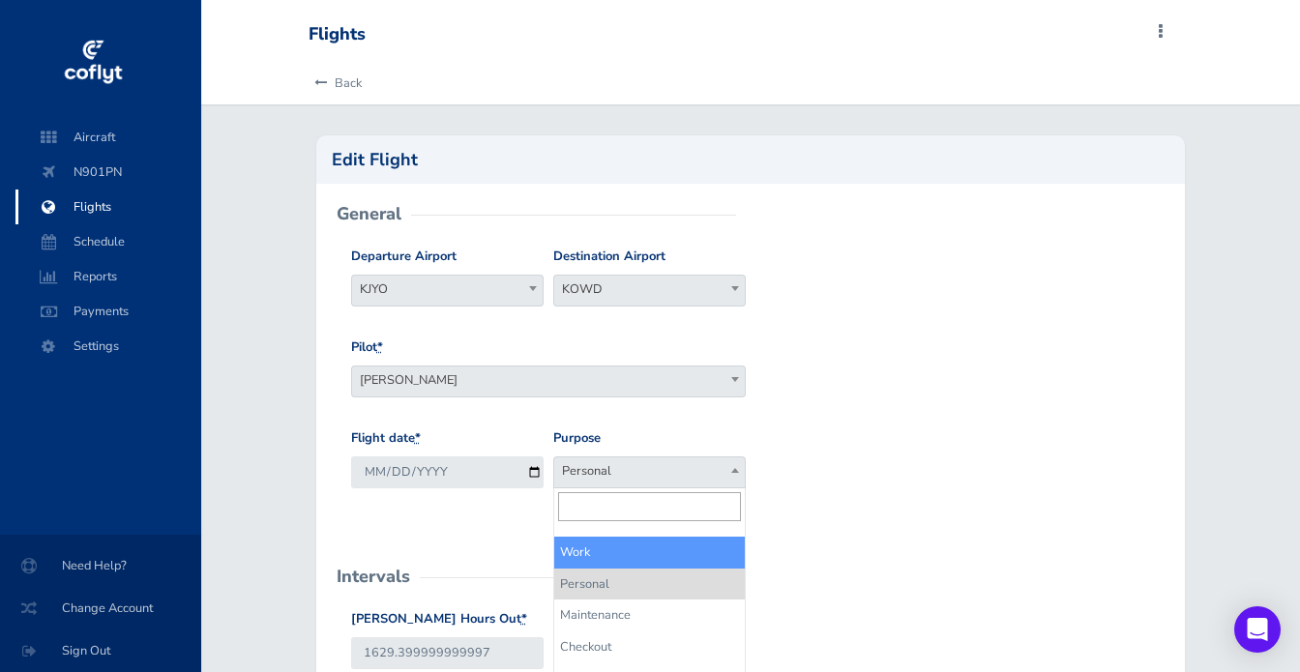
select select "Work"
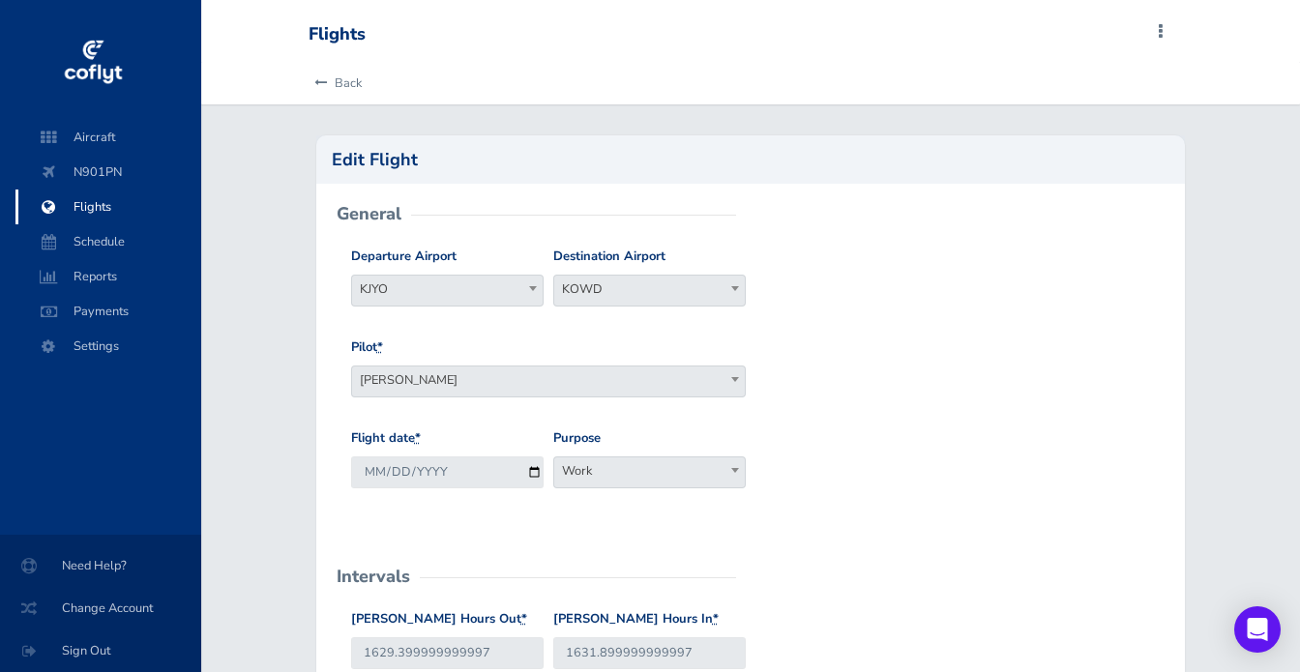
click at [928, 423] on div "Pilot * David Stansell Jeremy Howard Peter Miller David Stansell" at bounding box center [750, 383] width 809 height 91
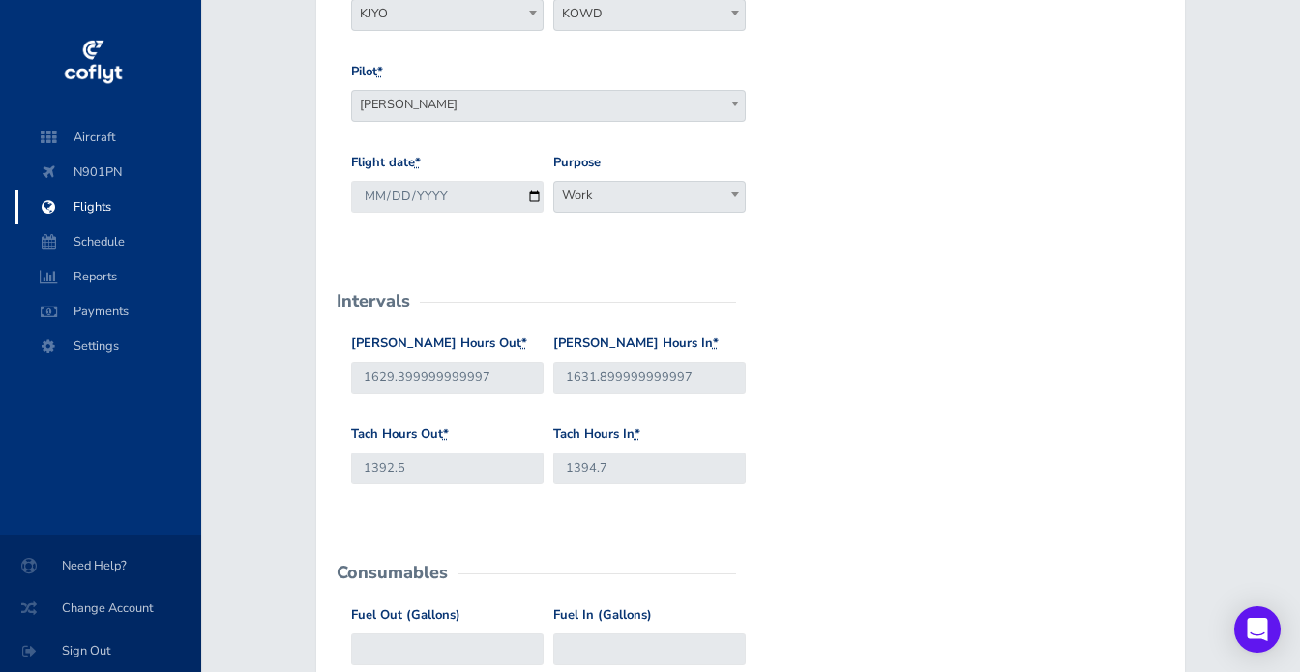
scroll to position [277, 0]
click at [397, 376] on input "1629.399999999997" at bounding box center [447, 377] width 192 height 32
drag, startPoint x: 397, startPoint y: 376, endPoint x: 574, endPoint y: 385, distance: 178.2
click at [574, 385] on div "Hobbs Hours Out * 1629.399999999997 Hobbs Hours In * 1631.899999999997" at bounding box center [750, 378] width 809 height 91
type input "1629.4"
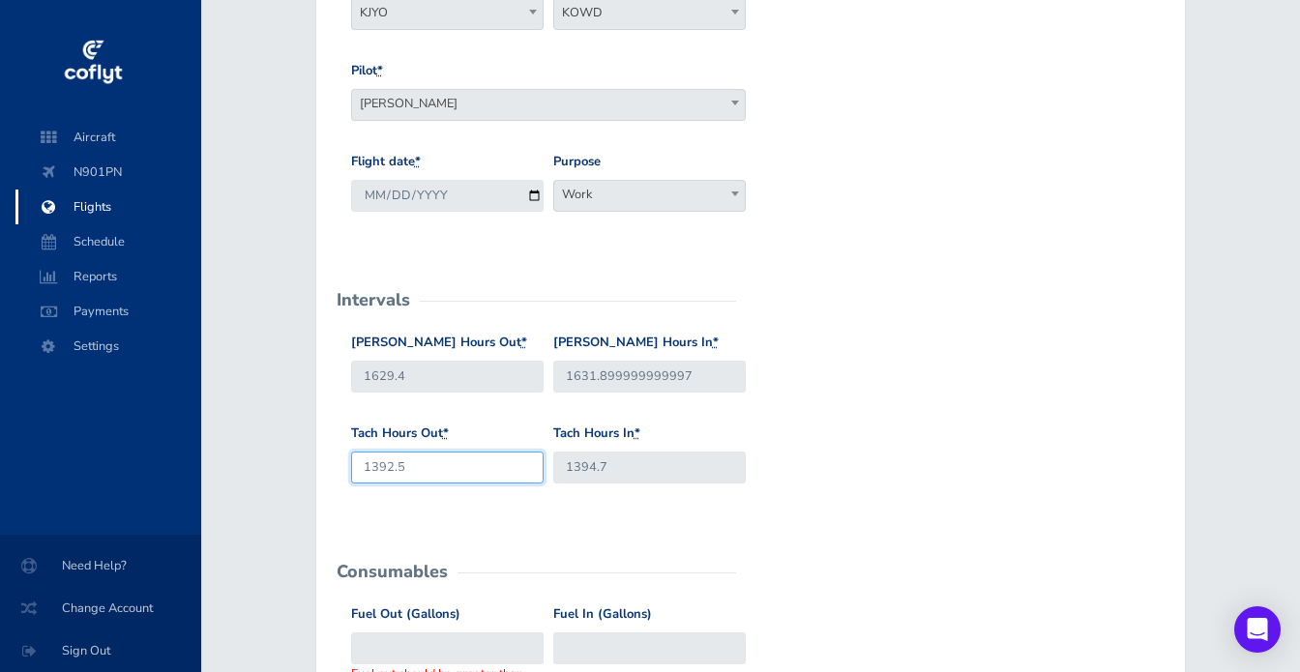
click at [416, 468] on input "1392.5" at bounding box center [447, 468] width 192 height 32
type input "1392.7"
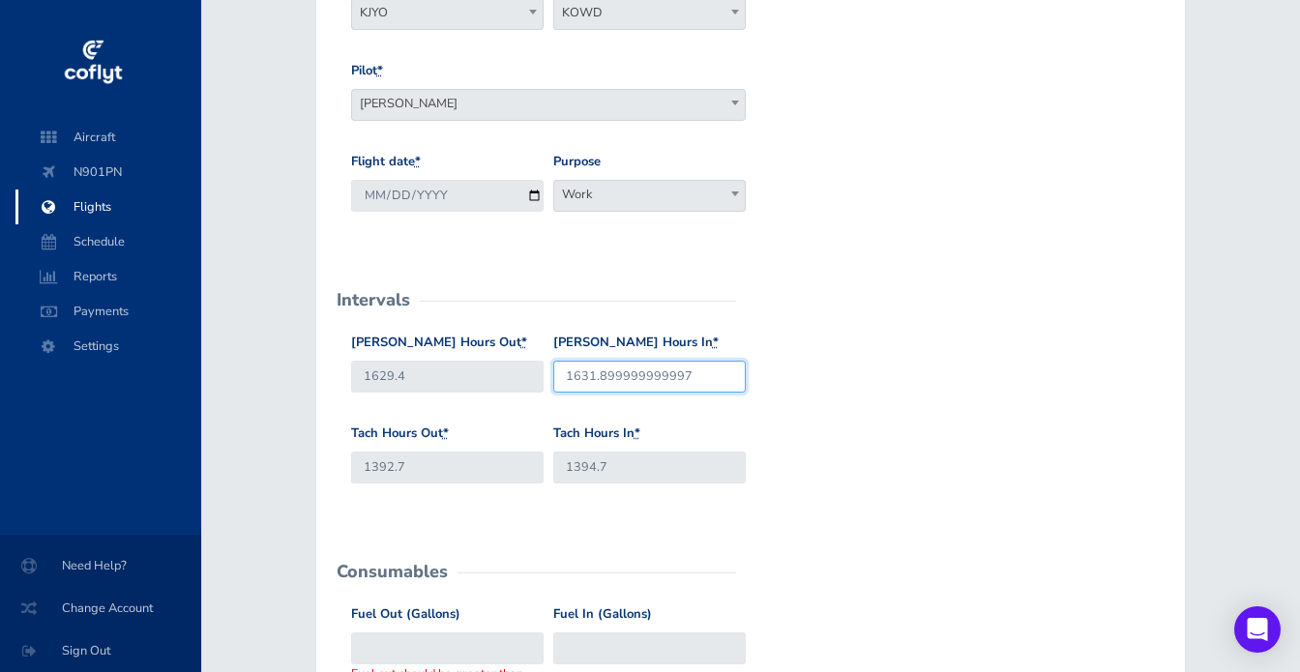
click at [601, 379] on input "1631.899999999997" at bounding box center [649, 377] width 192 height 32
type input "1631.9"
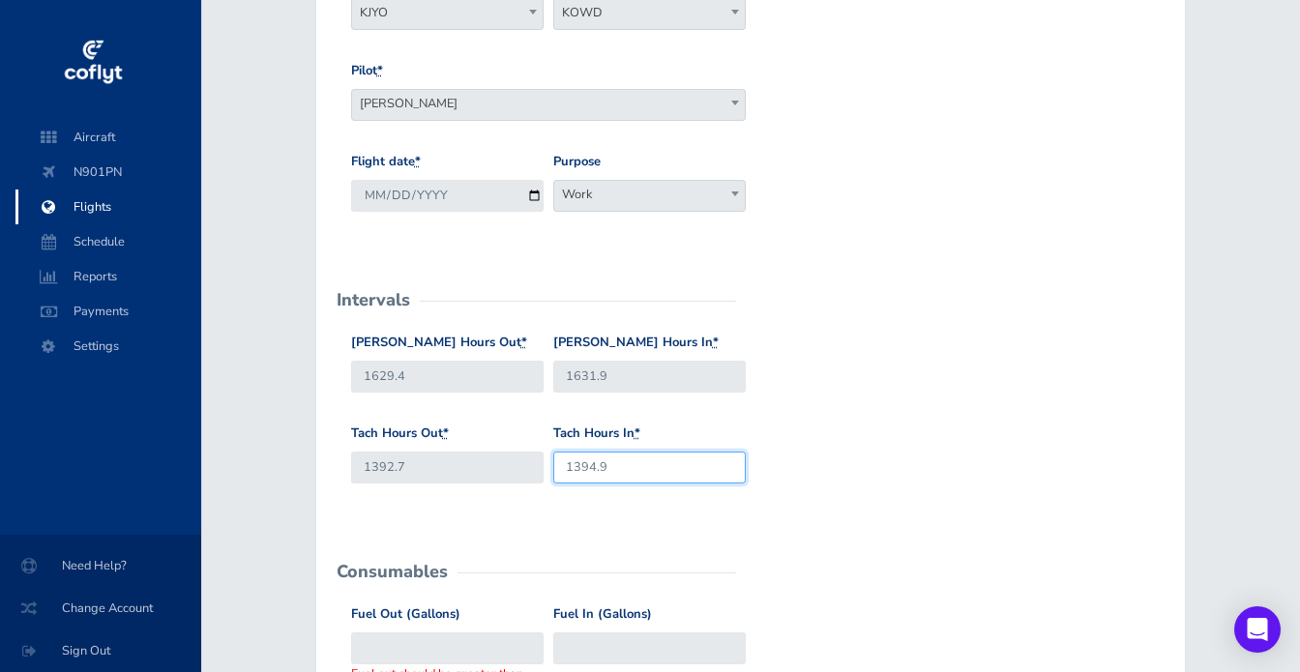
type input "1394.9"
click at [826, 412] on div "Hobbs Hours Out * 1629.4 Hobbs Hours In * 1631.9" at bounding box center [750, 378] width 809 height 91
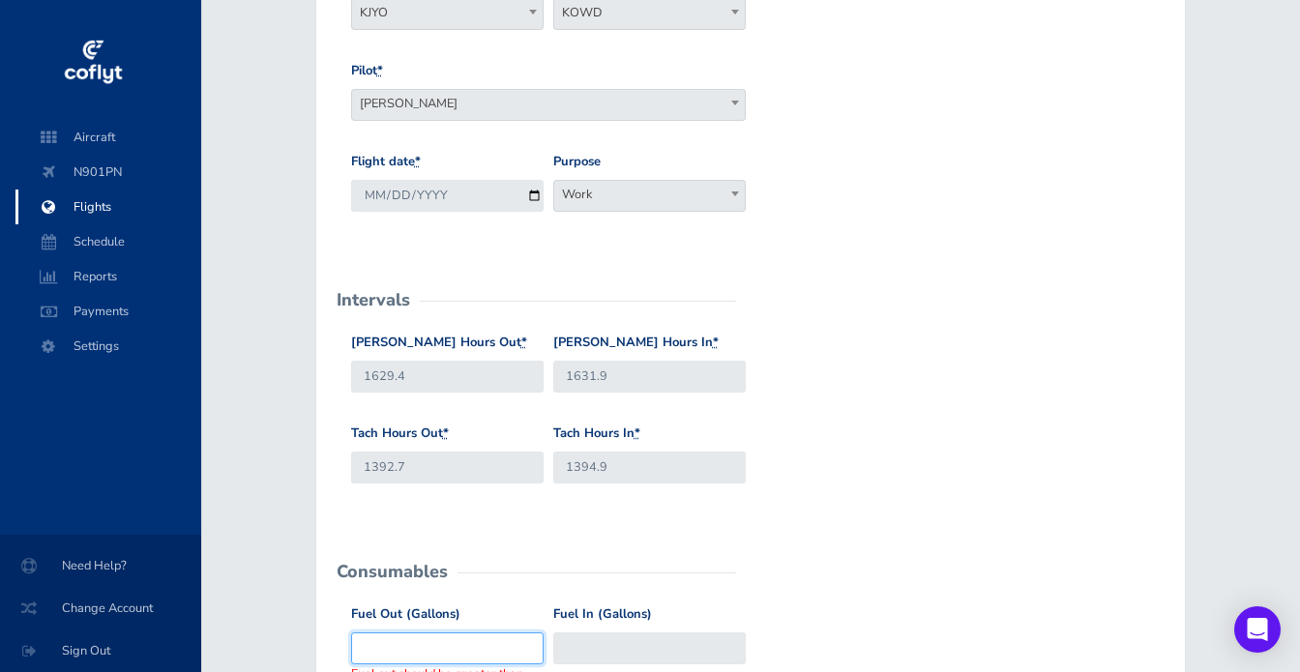
click at [429, 639] on input "Fuel Out (Gallons)" at bounding box center [447, 648] width 192 height 32
type input "92"
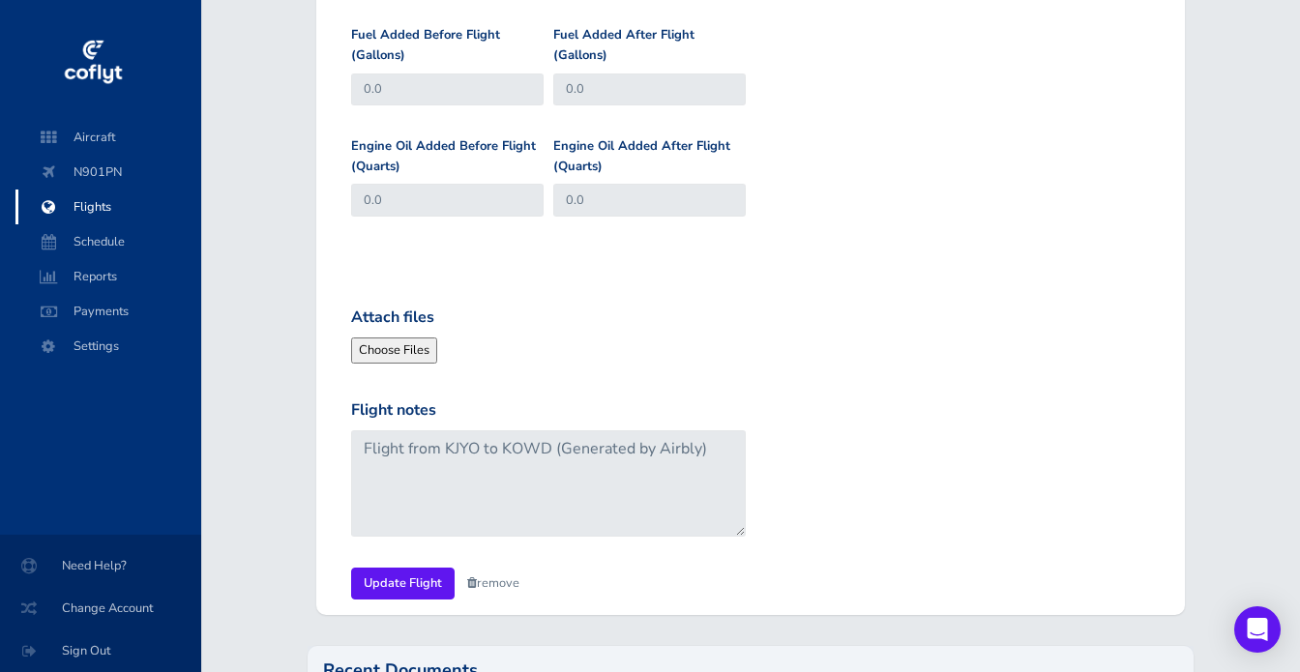
scroll to position [948, 0]
type input "35"
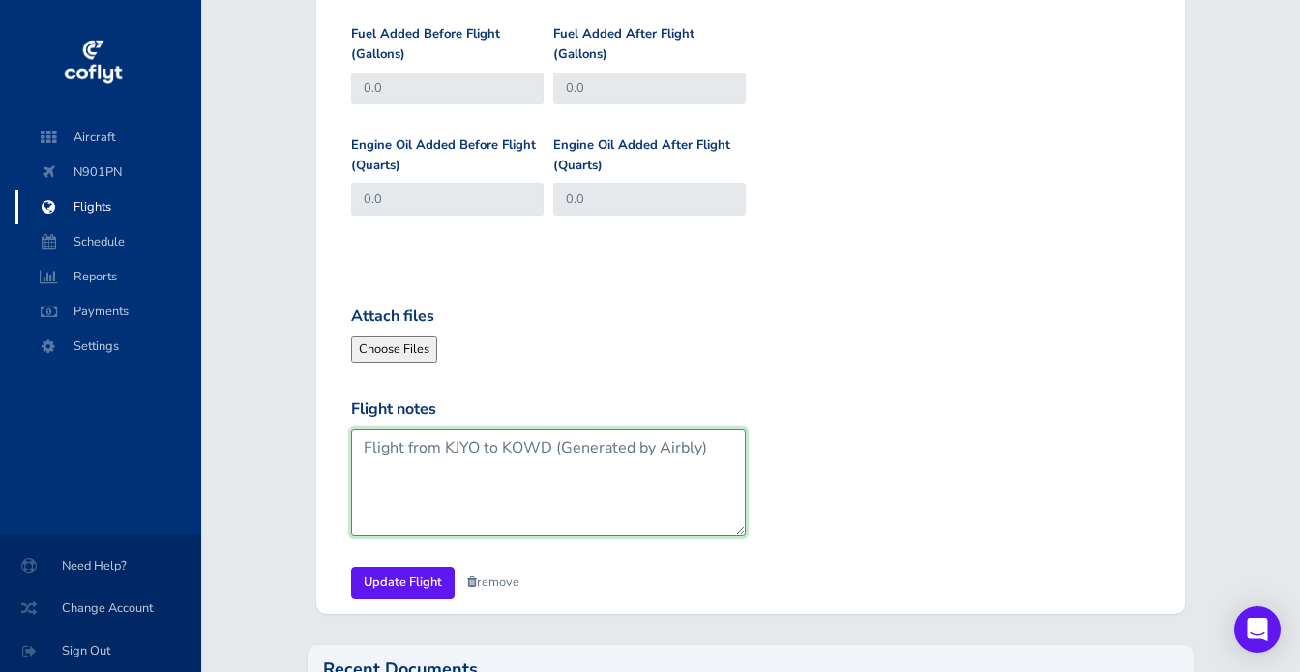
click at [509, 448] on textarea "Flight from KJYO to KOWD (Generated by Airbly)" at bounding box center [548, 482] width 395 height 106
drag, startPoint x: 556, startPoint y: 447, endPoint x: 819, endPoint y: 463, distance: 263.6
click at [819, 463] on div "Flight notes Flight from KJYO to KOWD (Generated by Airbly)" at bounding box center [750, 482] width 809 height 170
type textarea "Flight from KJYO to KOWD"
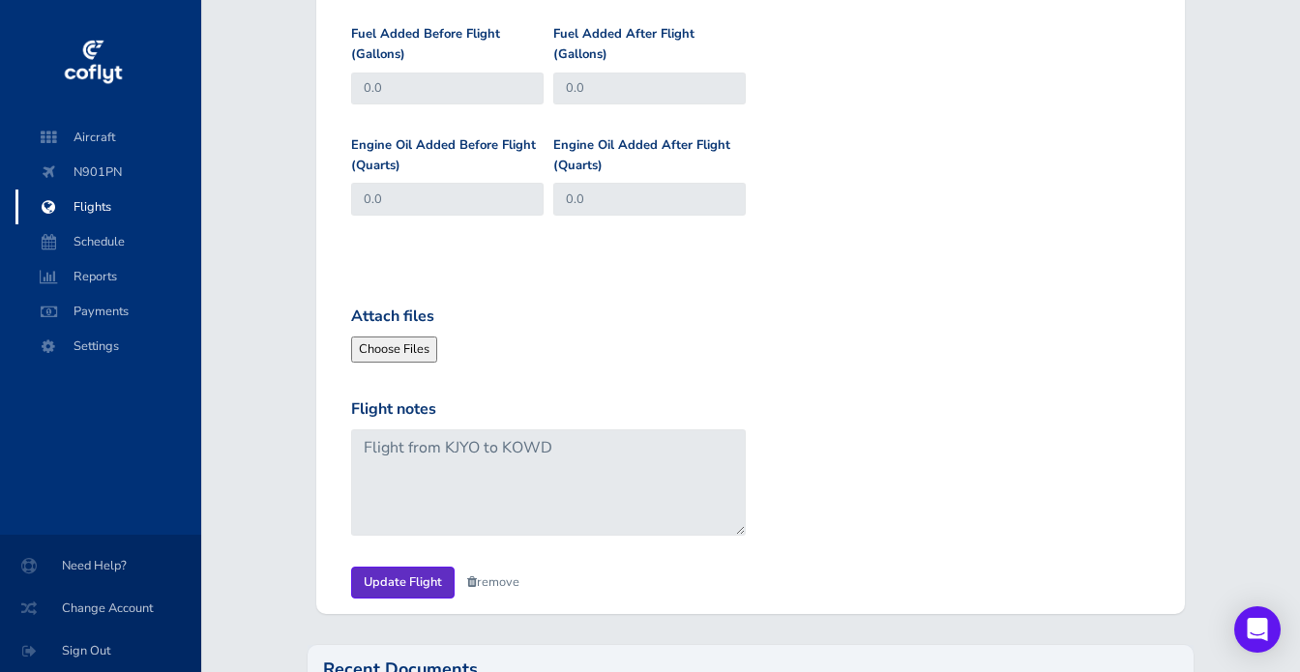
click at [386, 579] on input "Update Flight" at bounding box center [402, 583] width 103 height 32
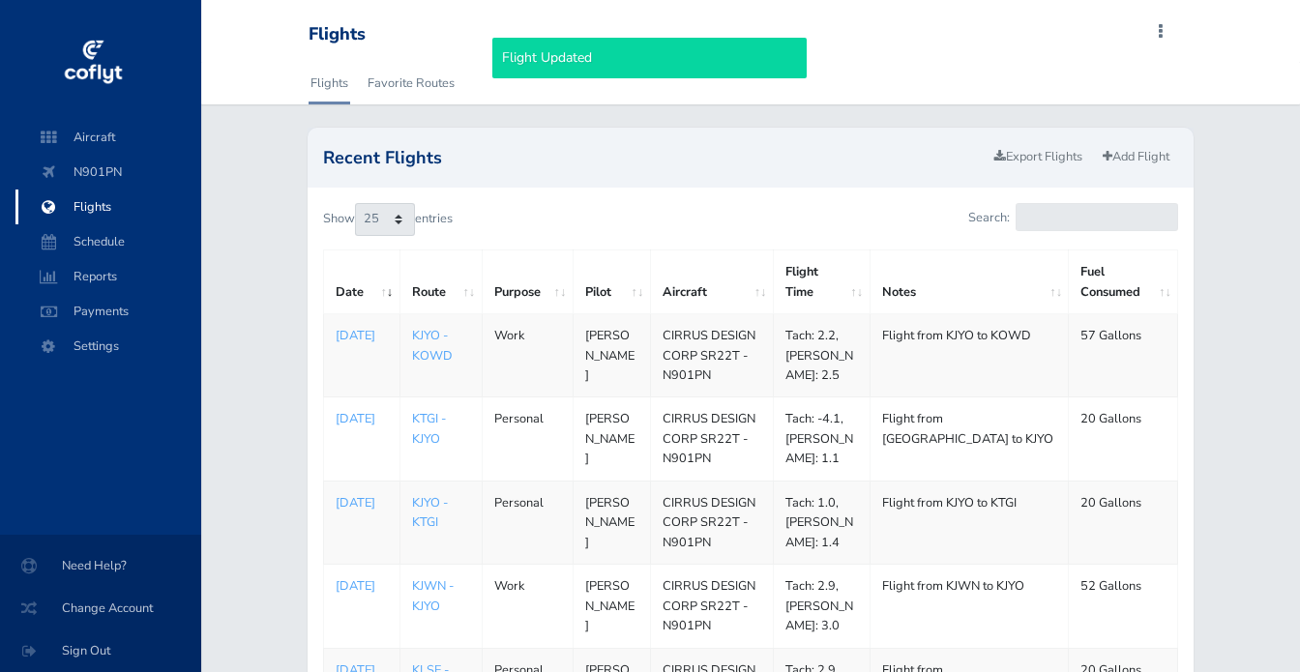
select select "25"
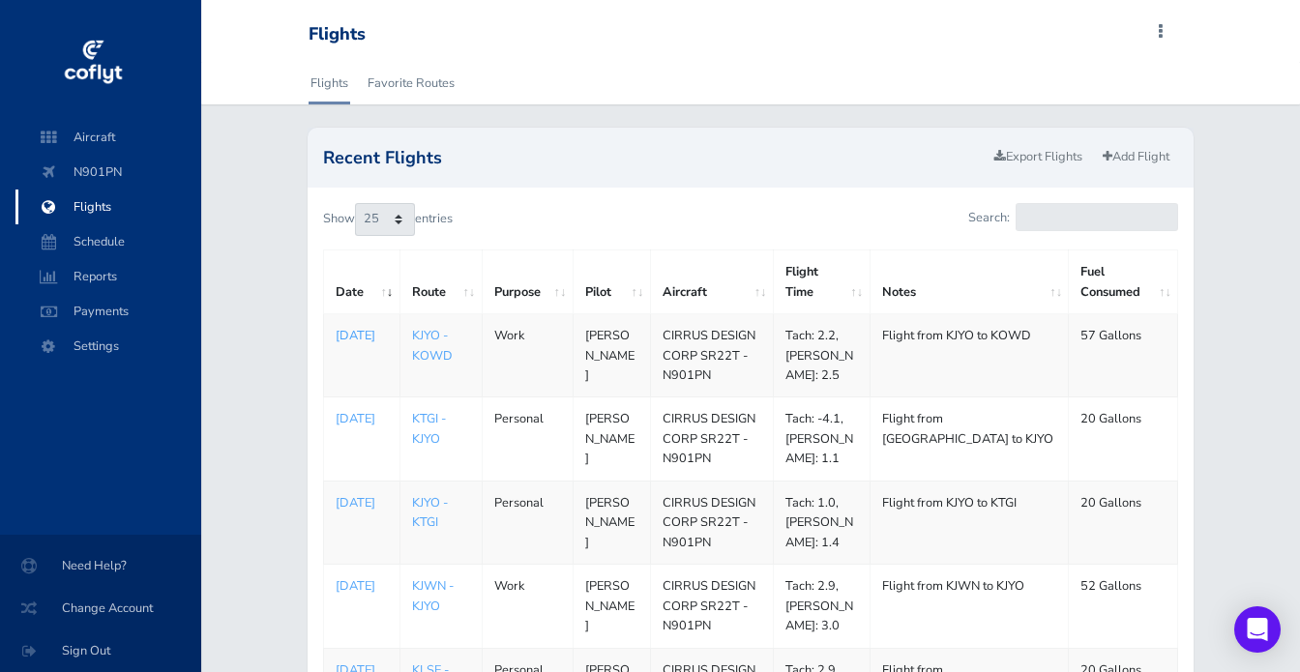
click at [355, 338] on p "[DATE]" at bounding box center [362, 335] width 52 height 19
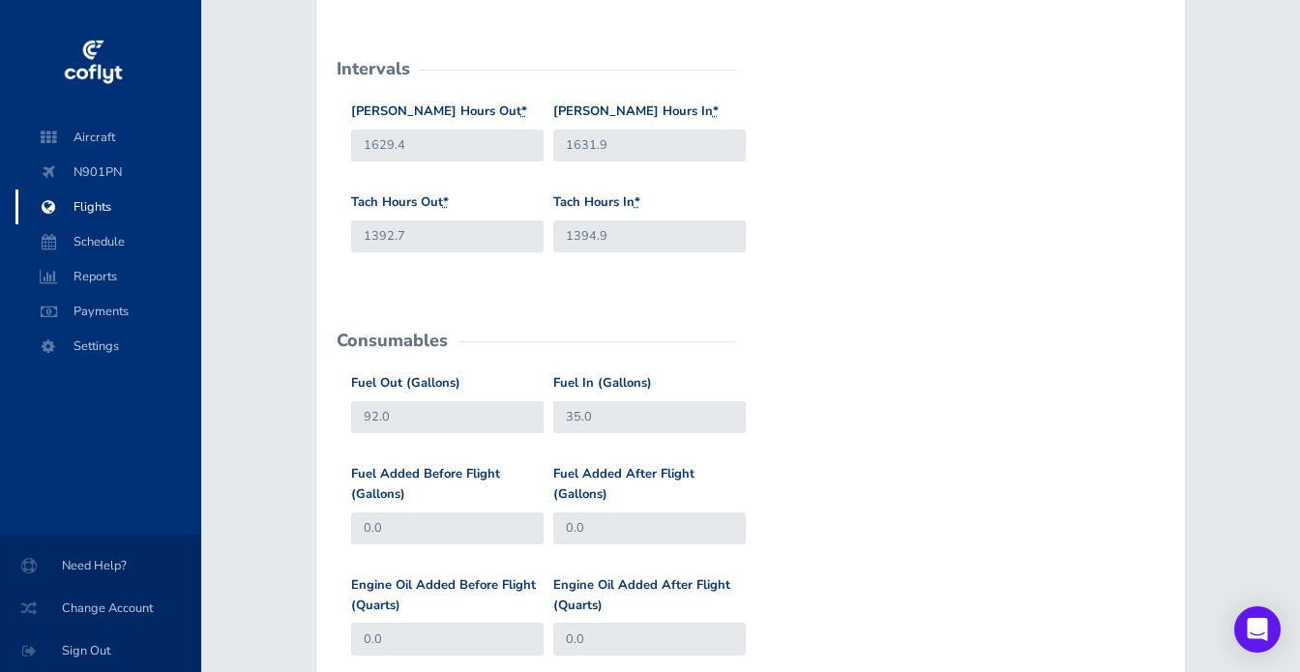
scroll to position [524, 0]
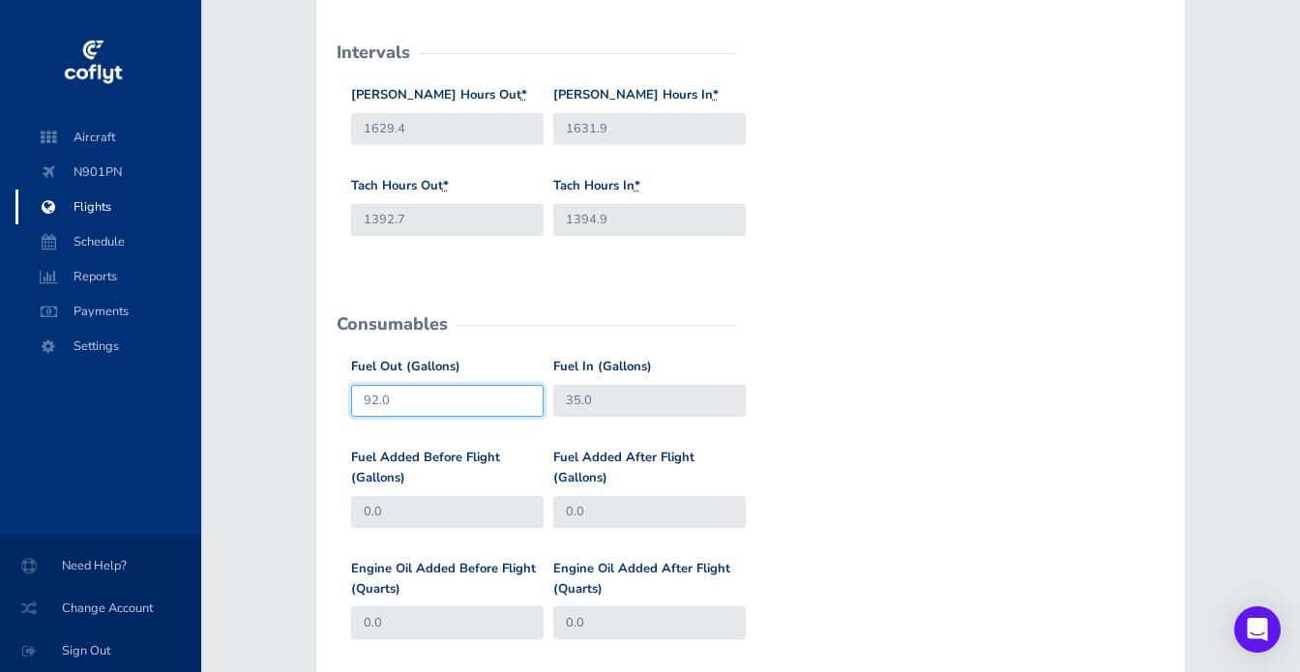
drag, startPoint x: 406, startPoint y: 403, endPoint x: 304, endPoint y: 399, distance: 102.6
click at [304, 399] on div "Edit Flight General Departure Airport KJYO KJYO Destination Airport KOWD KOWD P…" at bounding box center [751, 335] width 916 height 1465
type input "90"
type input "40"
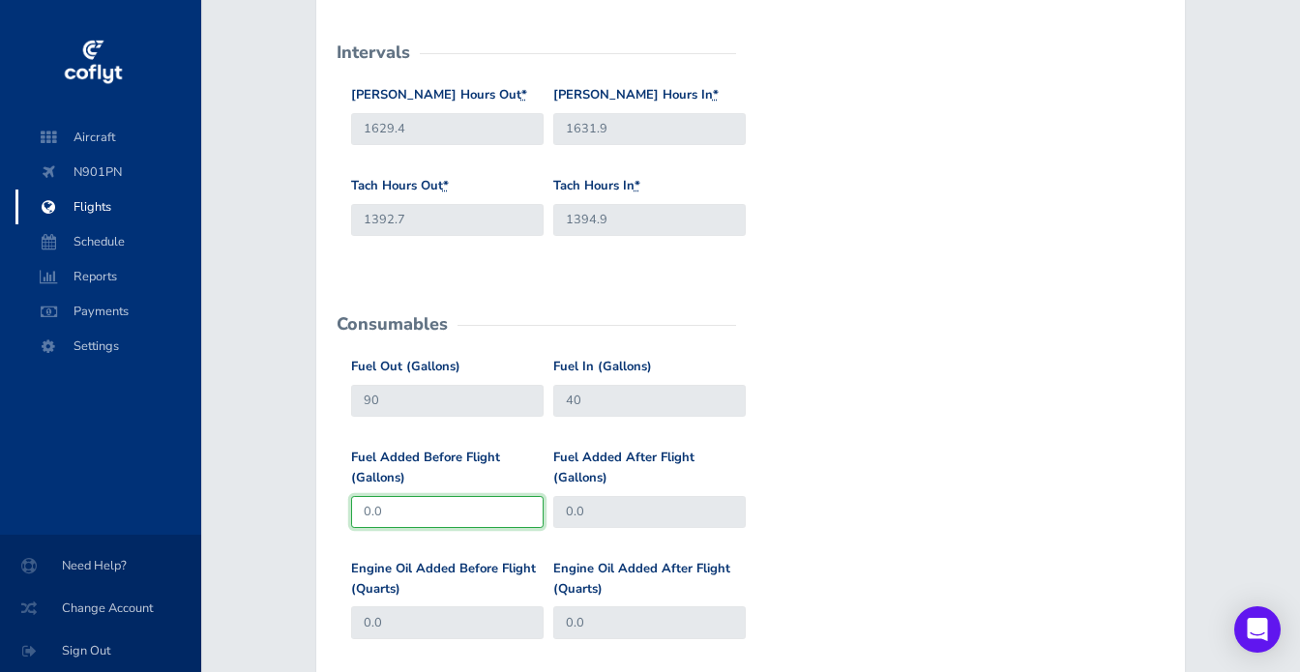
type input "92"
click at [886, 485] on div "Fuel Added Before Flight (Gallons) 0.0 Fuel Added After Flight (Gallons) 0.0" at bounding box center [750, 503] width 809 height 111
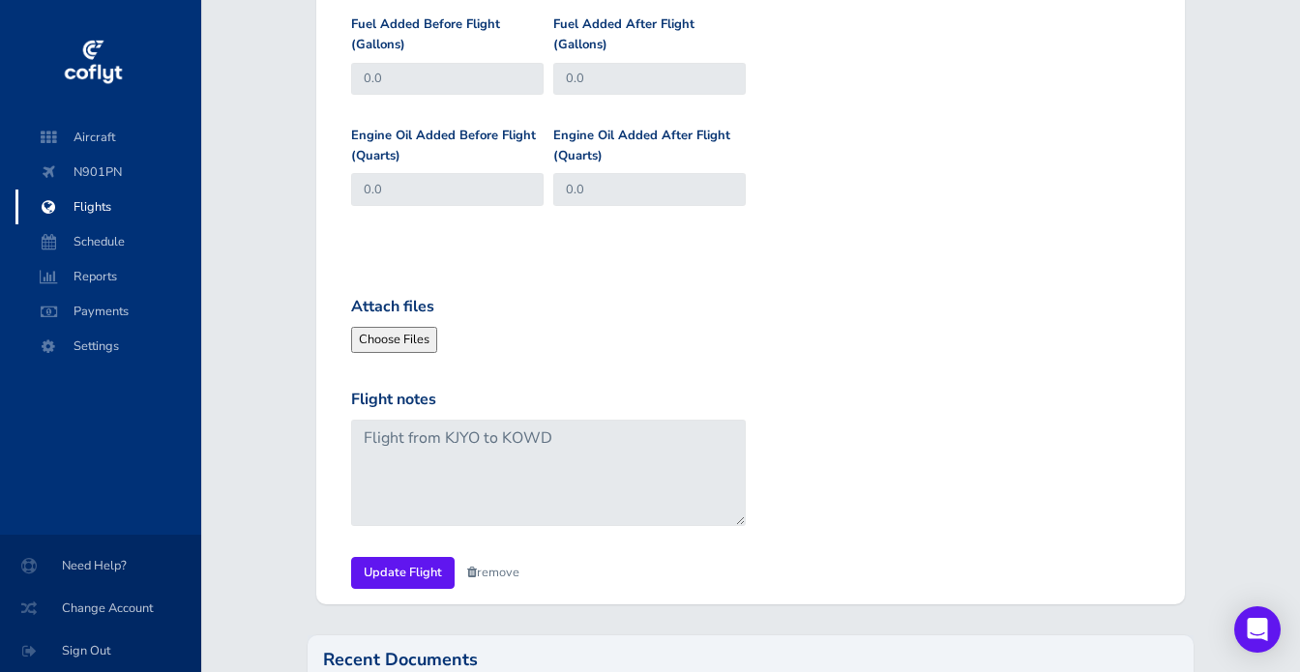
scroll to position [959, 0]
click at [413, 567] on input "Update Flight" at bounding box center [402, 571] width 103 height 32
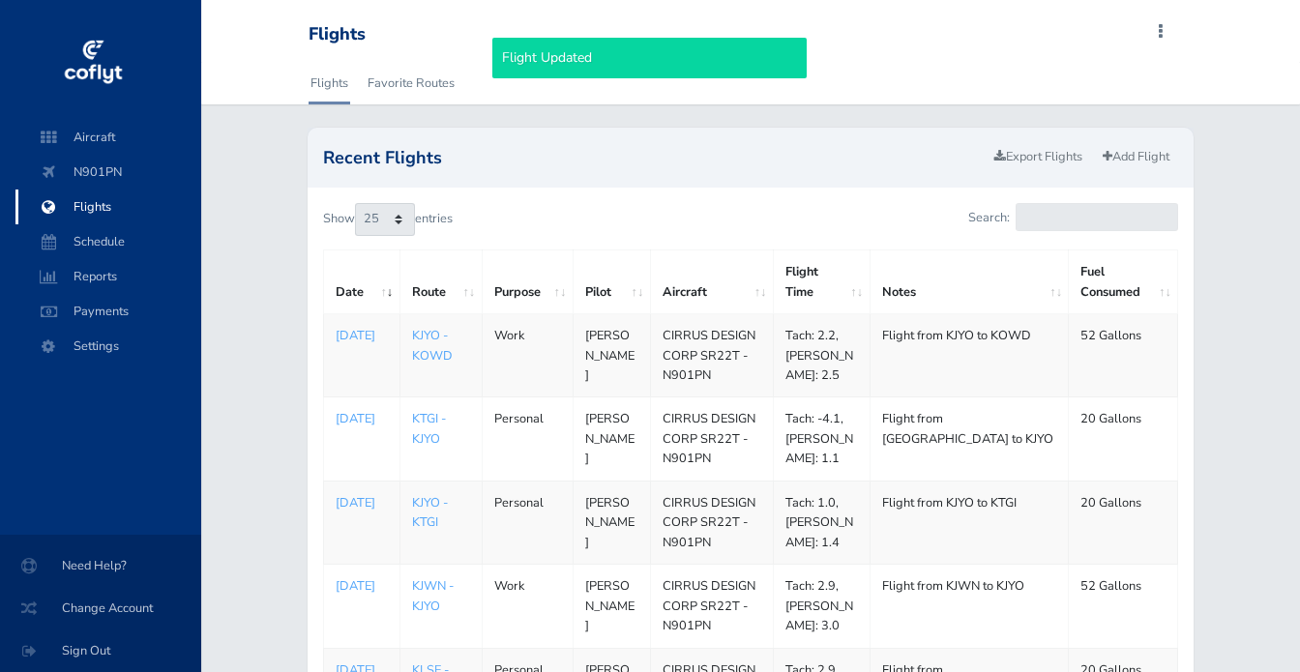
select select "25"
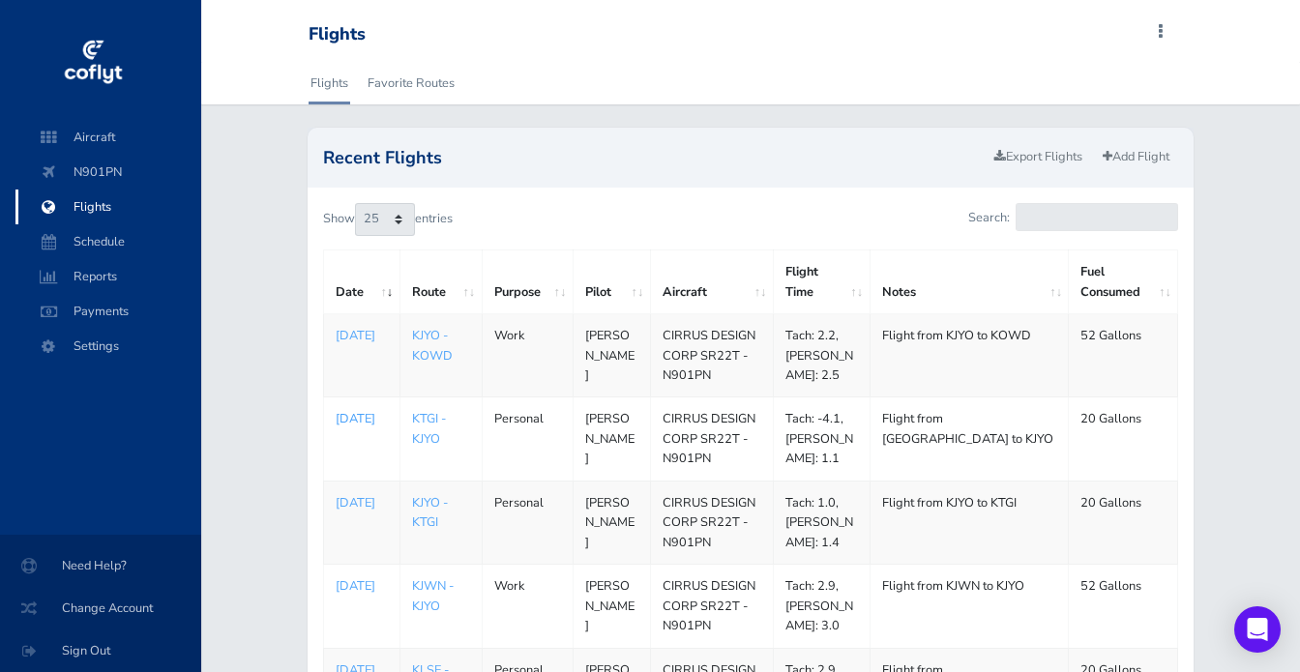
click at [362, 414] on p "[DATE]" at bounding box center [362, 418] width 52 height 19
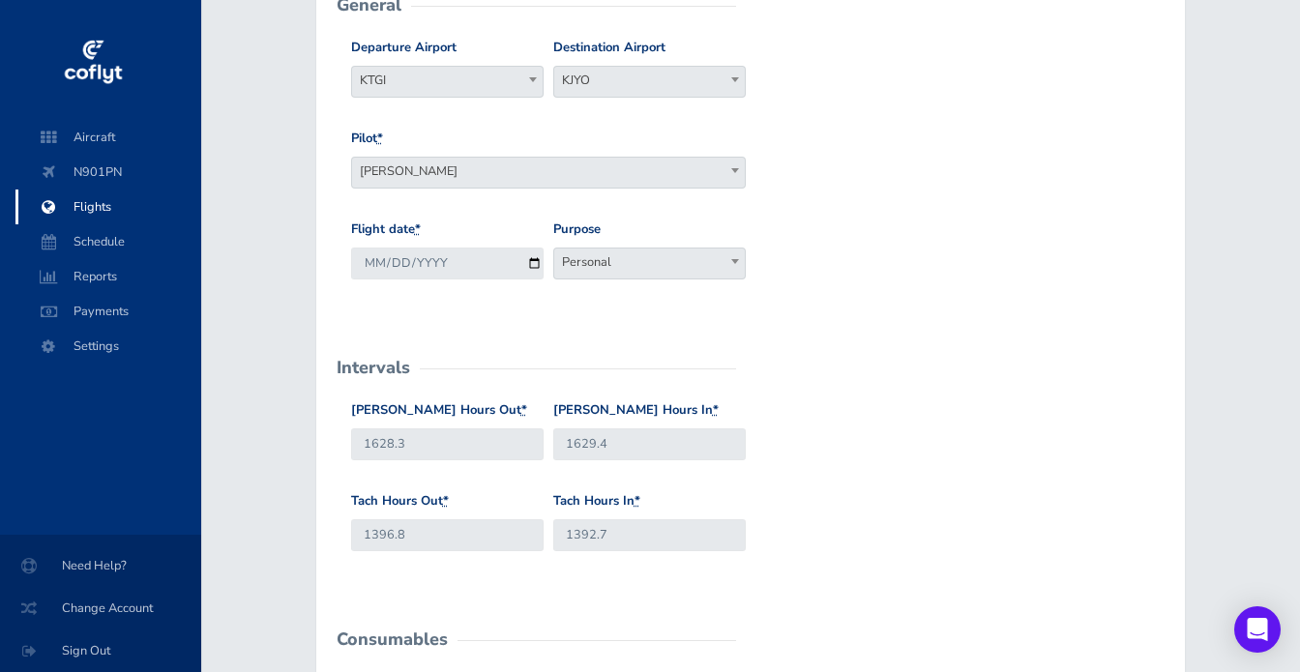
scroll to position [212, 0]
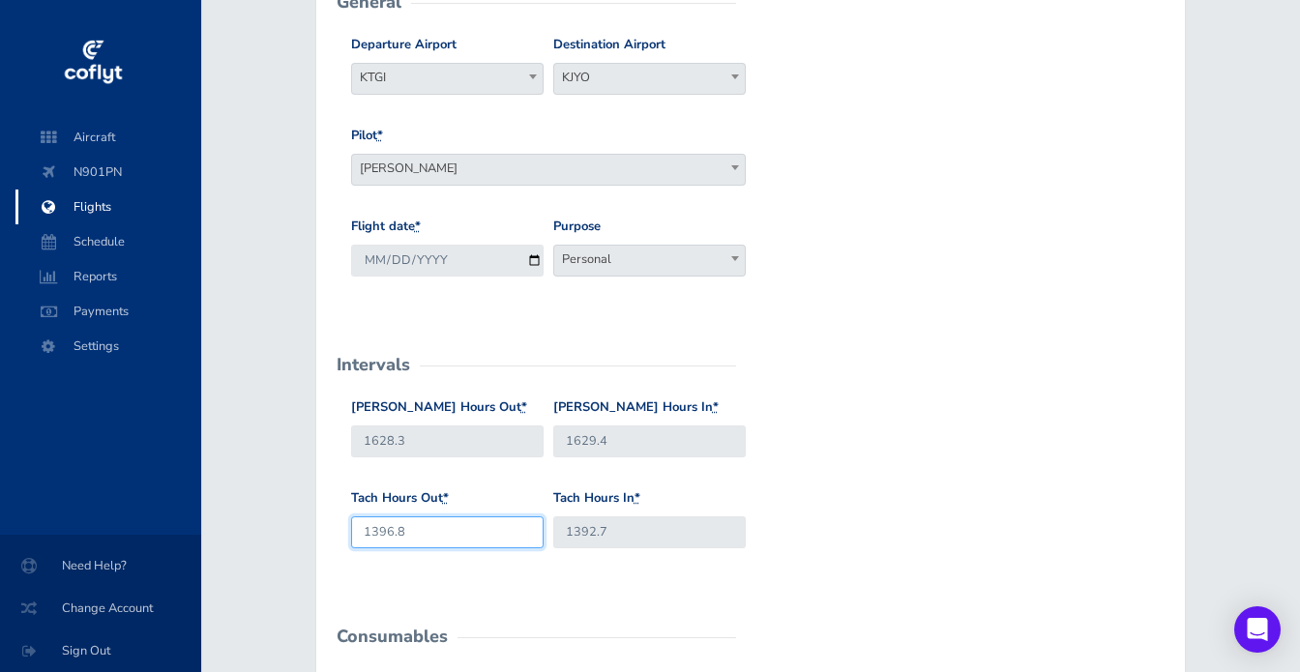
click at [390, 530] on input "1396.8" at bounding box center [447, 532] width 192 height 32
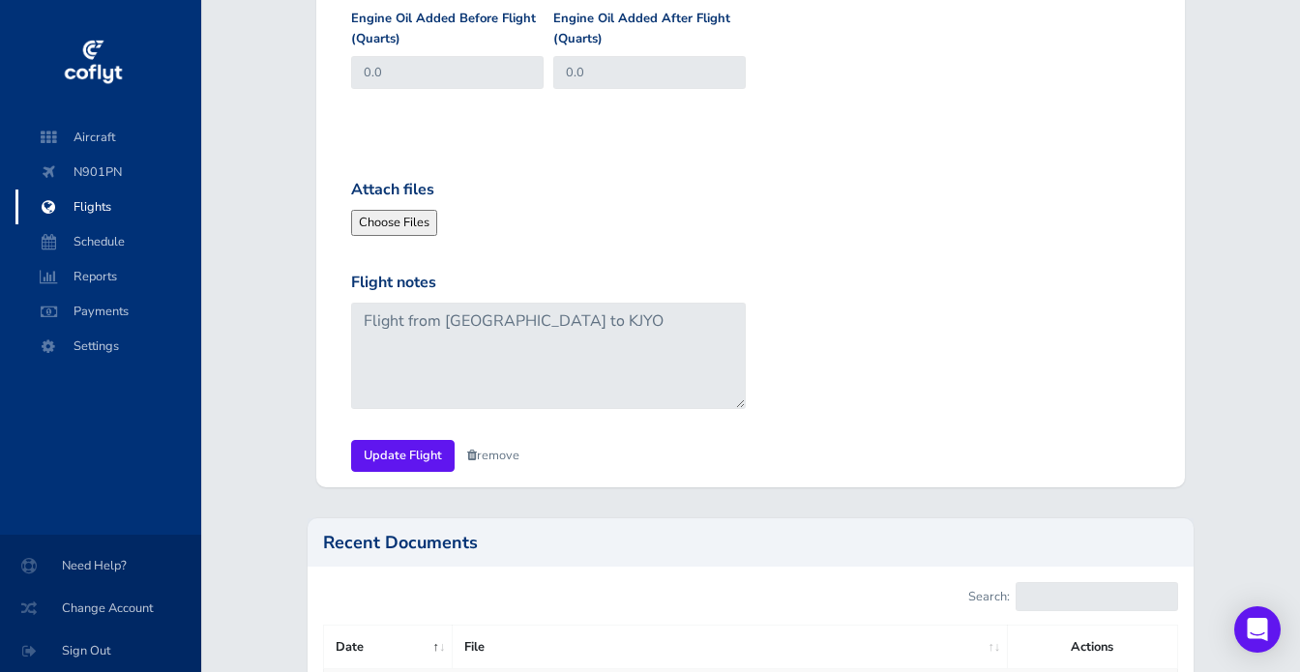
scroll to position [1076, 0]
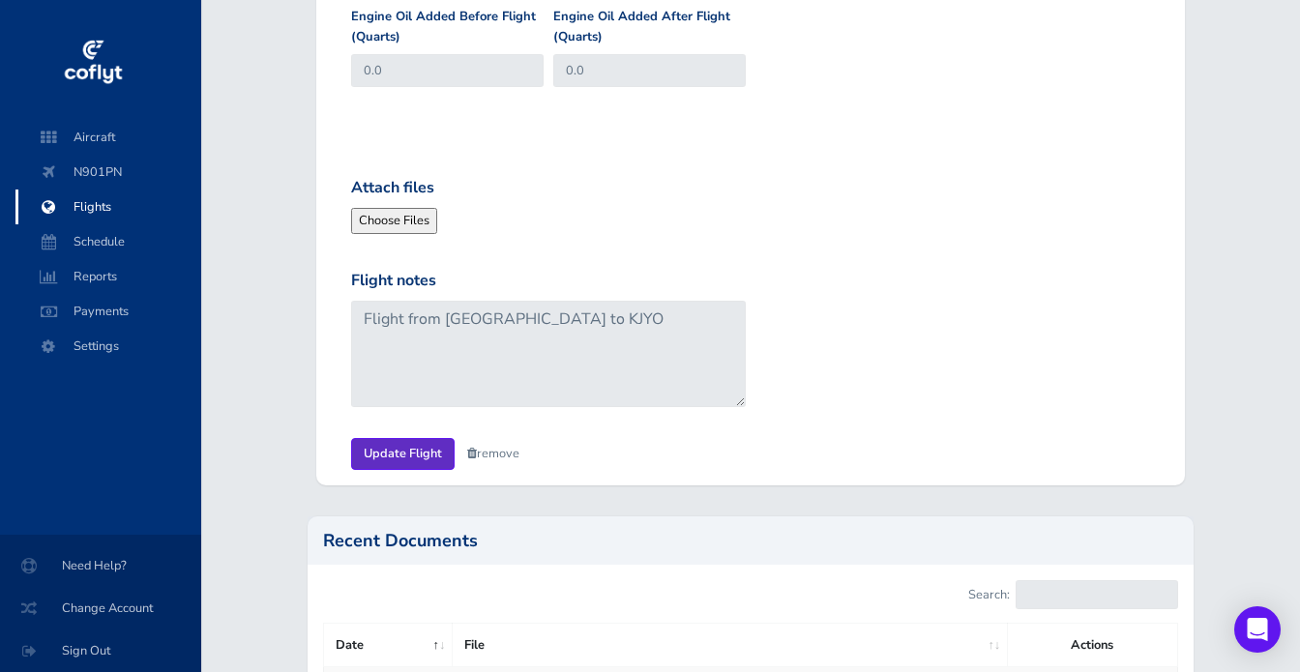
type input "1391.8"
click at [392, 452] on input "Update Flight" at bounding box center [402, 454] width 103 height 32
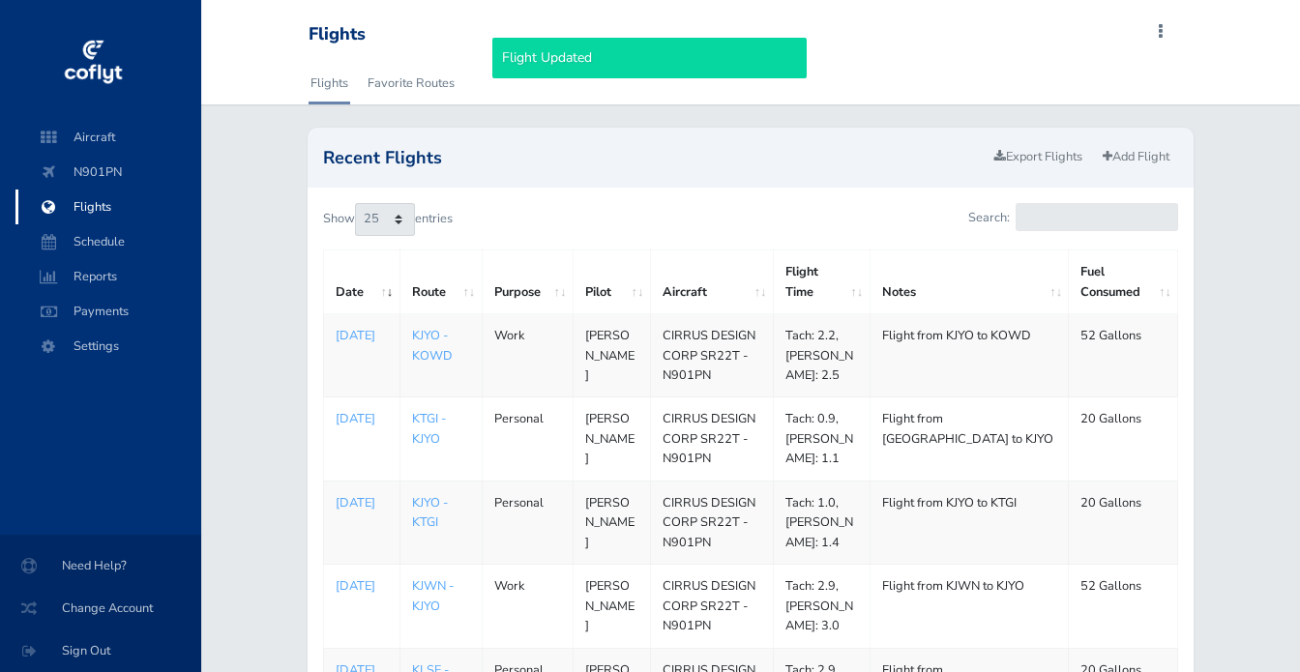
select select "25"
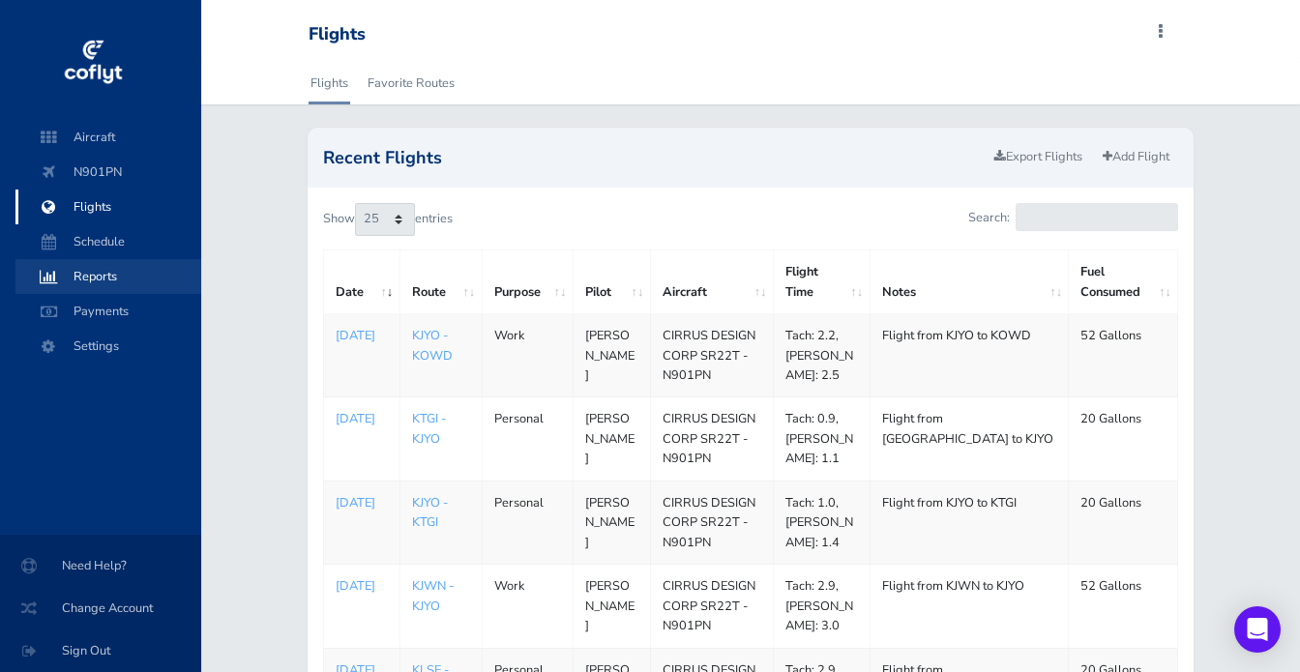
click at [95, 279] on span "Reports" at bounding box center [108, 276] width 147 height 35
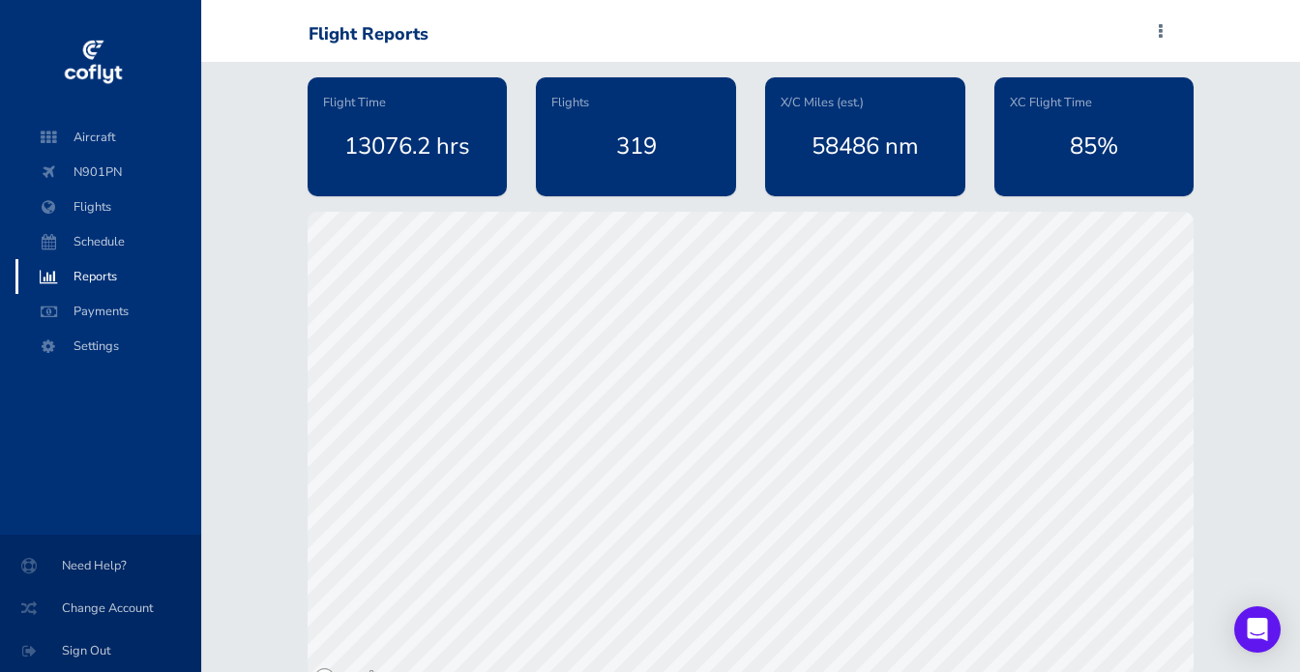
click at [1273, 310] on div "Flight Time 13076.2 hrs Flights 319 X/C Miles (est.) 58486 nm XC Flight Time 85…" at bounding box center [750, 378] width 1099 height 633
drag, startPoint x: 1239, startPoint y: 358, endPoint x: 1263, endPoint y: 254, distance: 106.3
click at [1252, 239] on div "Flight Time 13076.2 hrs Flights 319 X/C Miles (est.) 58486 nm XC Flight Time 85…" at bounding box center [750, 378] width 1099 height 633
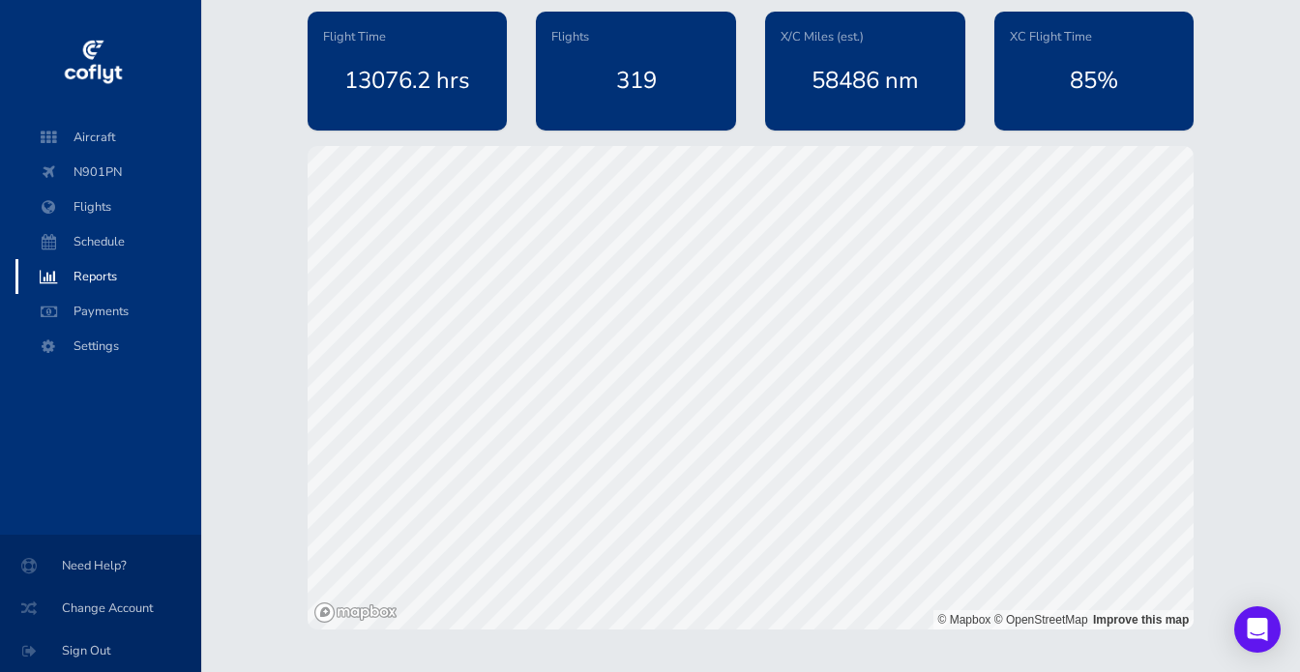
scroll to position [90, 0]
